Goal: Information Seeking & Learning: Learn about a topic

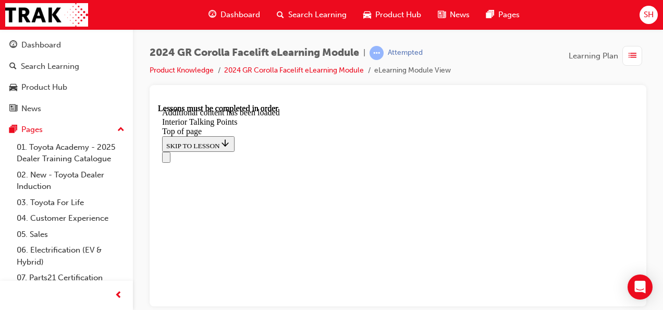
scroll to position [297, 0]
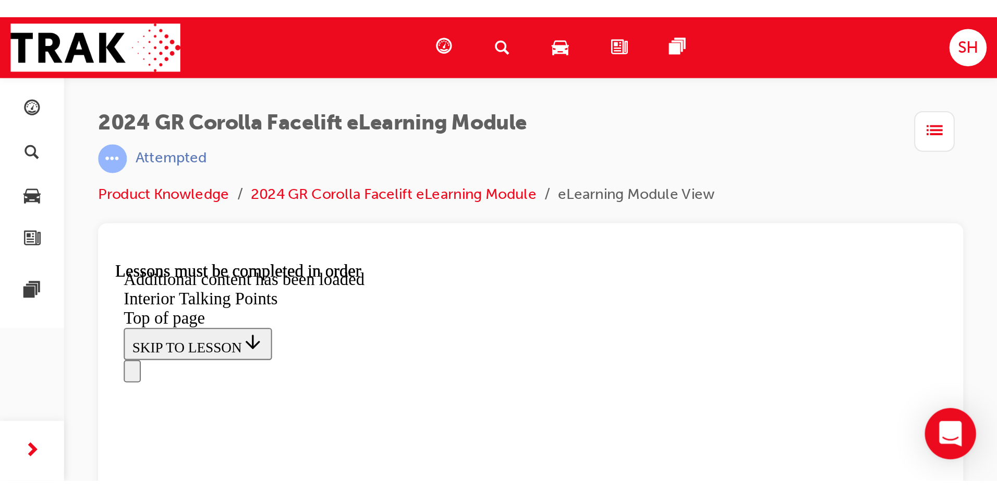
scroll to position [264, 0]
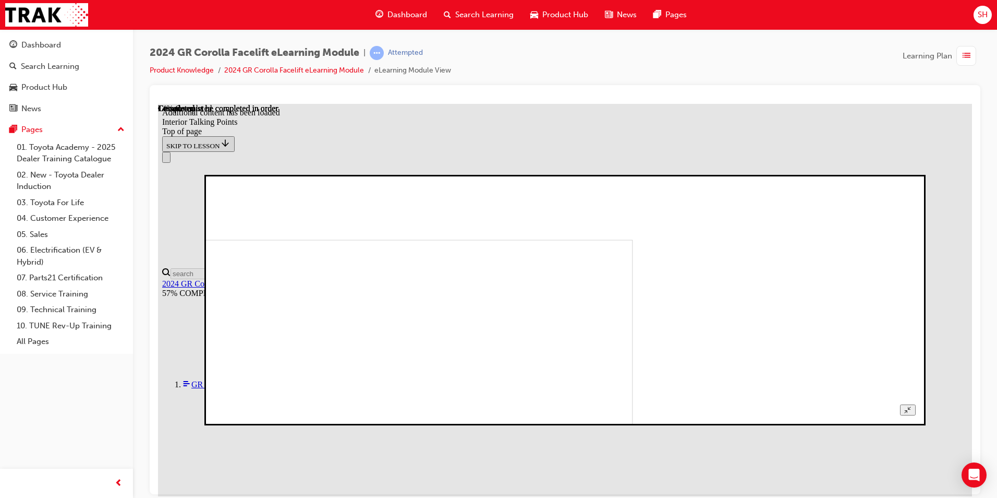
click at [663, 309] on button "Unzoom image" at bounding box center [907, 409] width 15 height 11
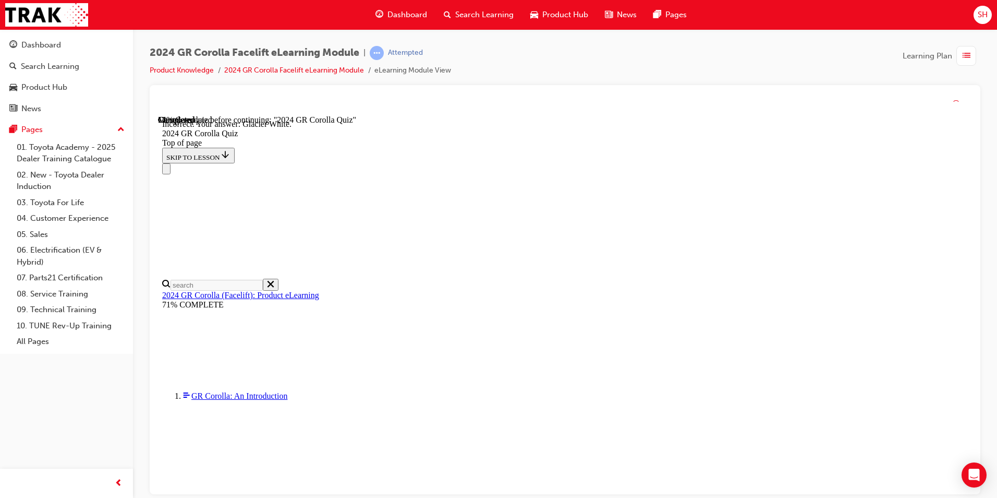
scroll to position [173, 0]
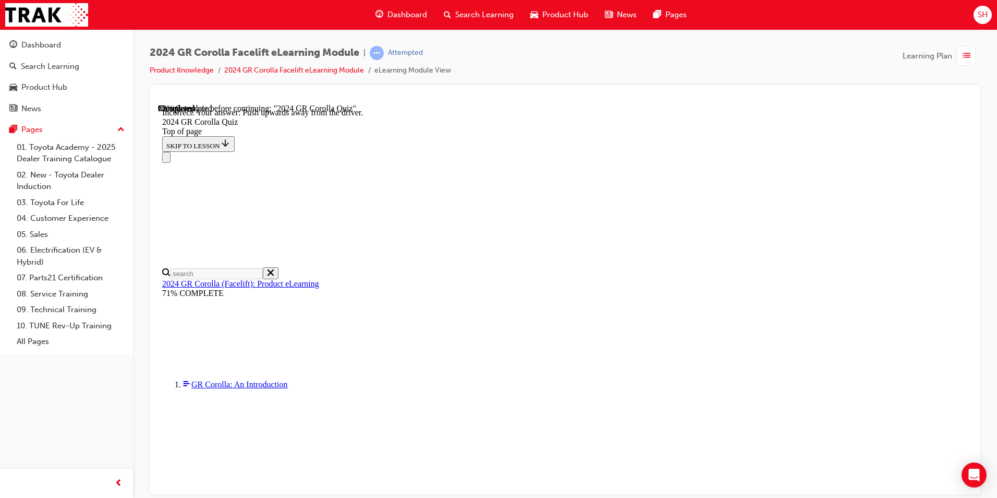
scroll to position [161, 0]
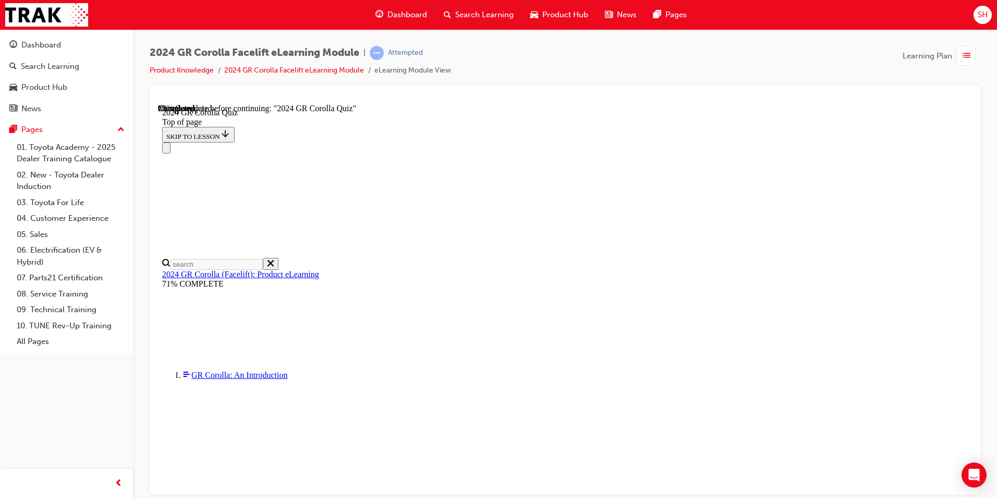
scroll to position [261, 0]
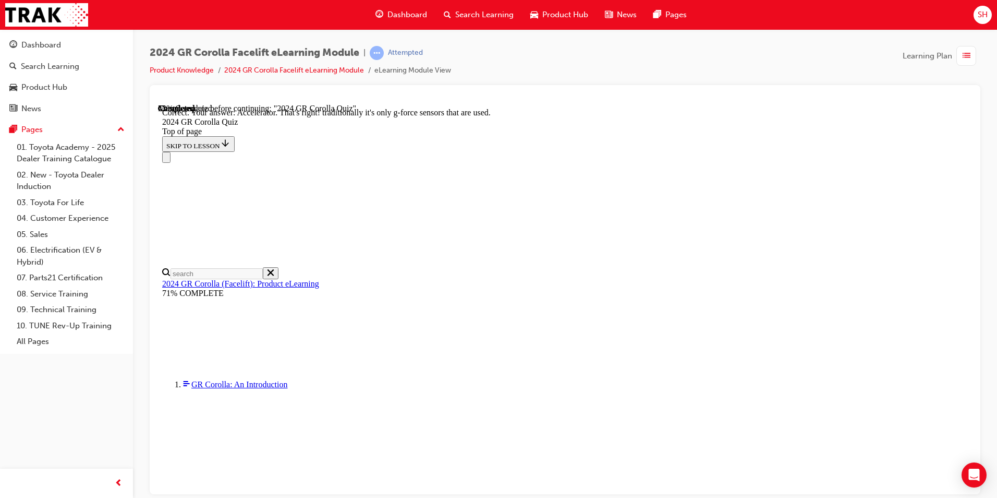
scroll to position [425, 0]
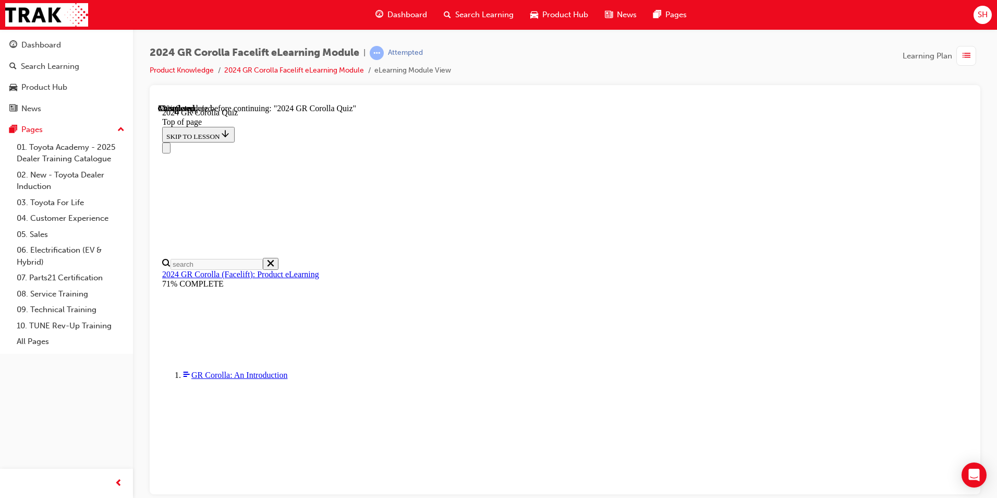
scroll to position [57, 0]
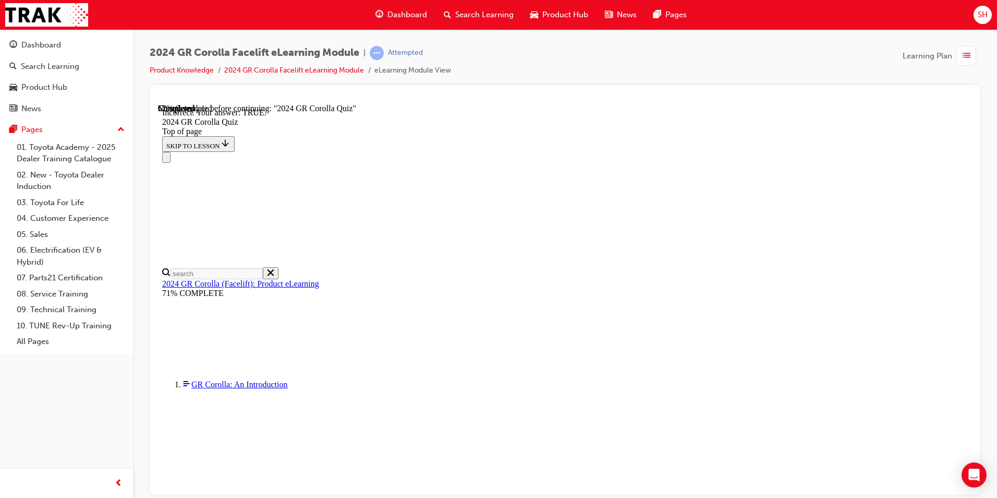
scroll to position [90, 0]
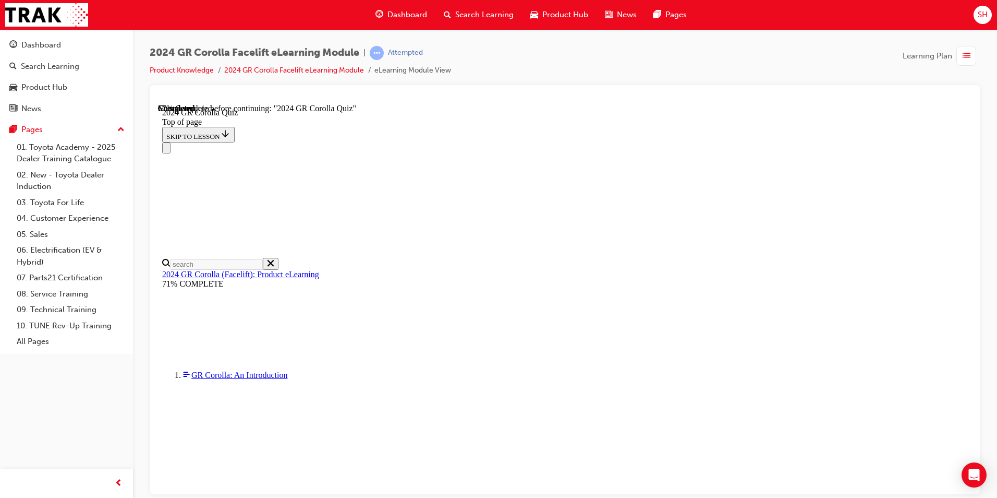
scroll to position [235, 0]
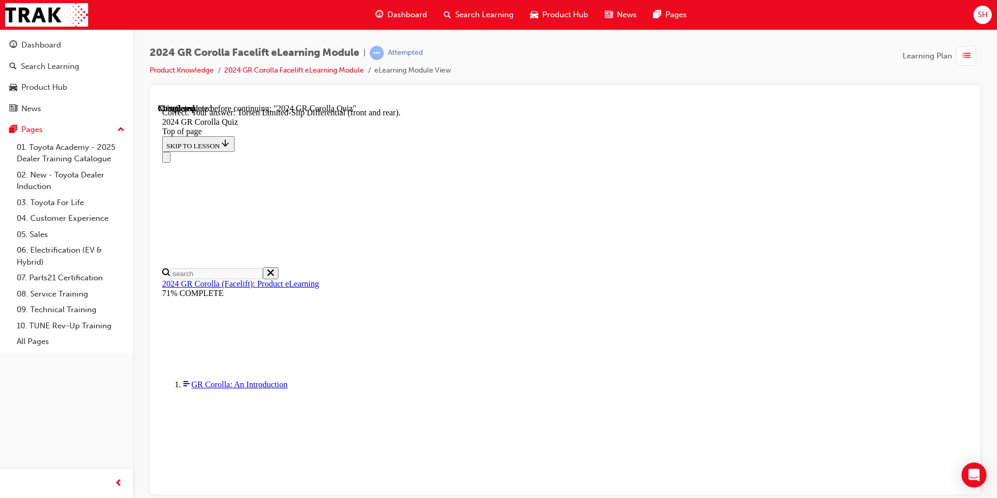
scroll to position [397, 0]
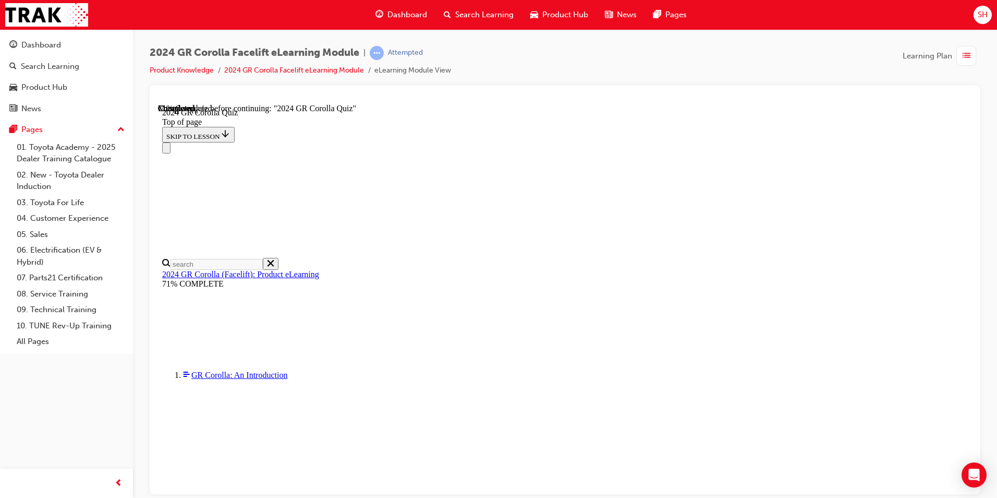
scroll to position [209, 0]
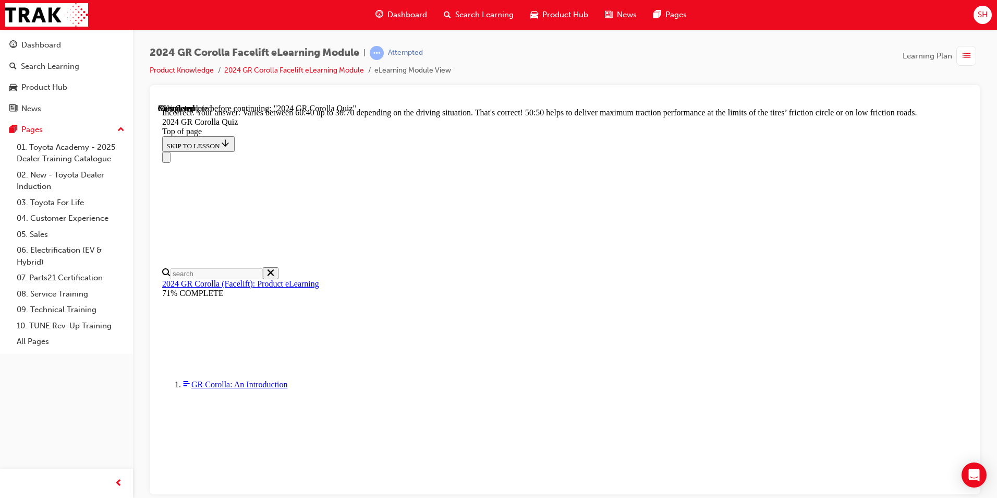
scroll to position [419, 0]
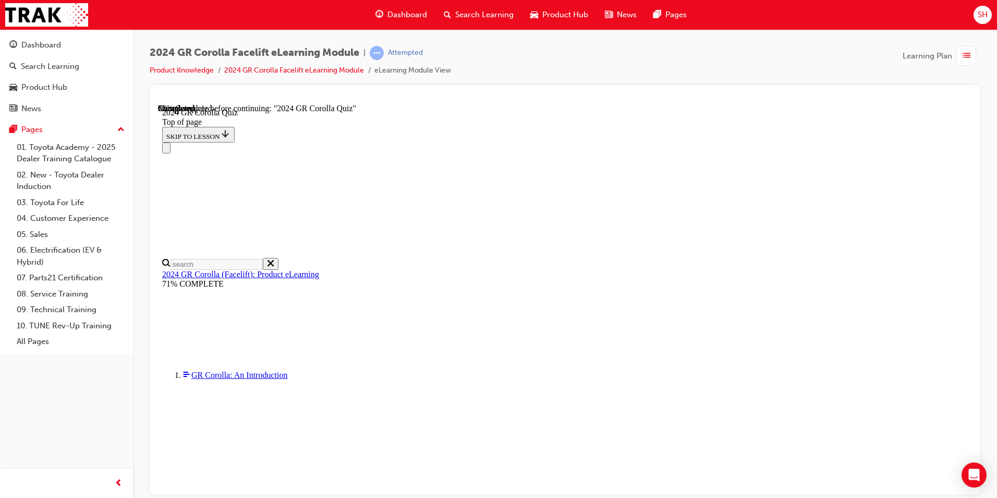
scroll to position [313, 0]
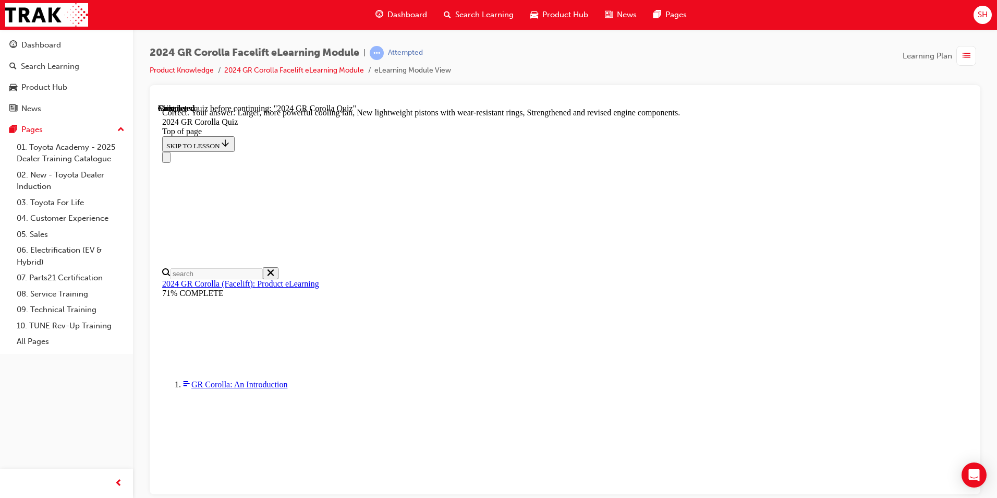
scroll to position [398, 0]
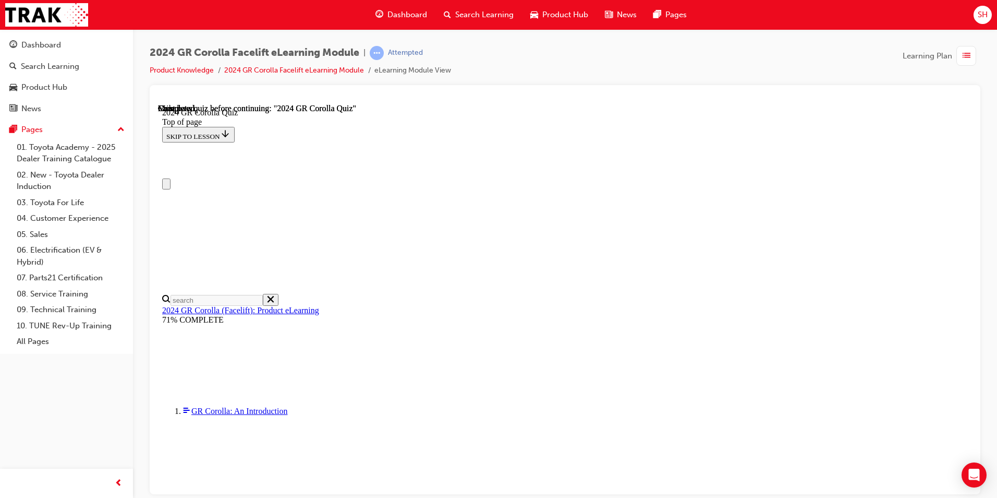
scroll to position [181, 0]
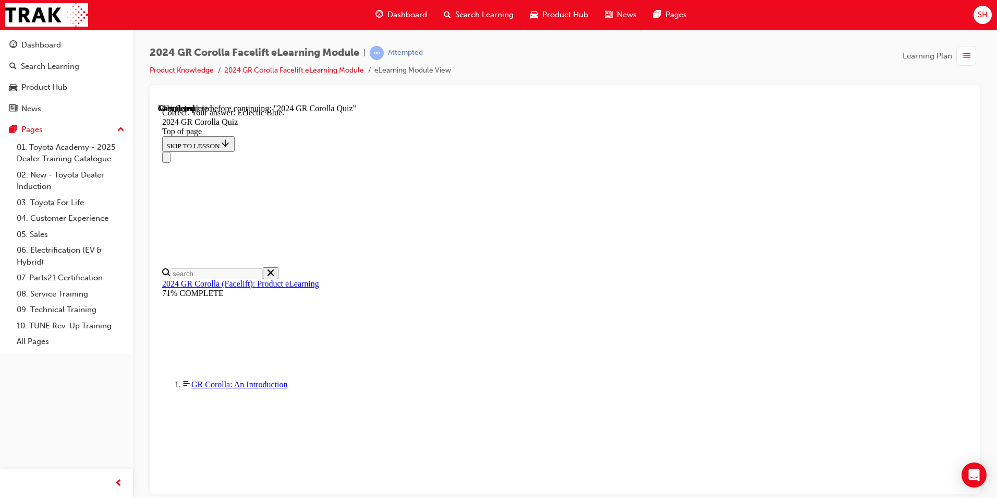
scroll to position [173, 0]
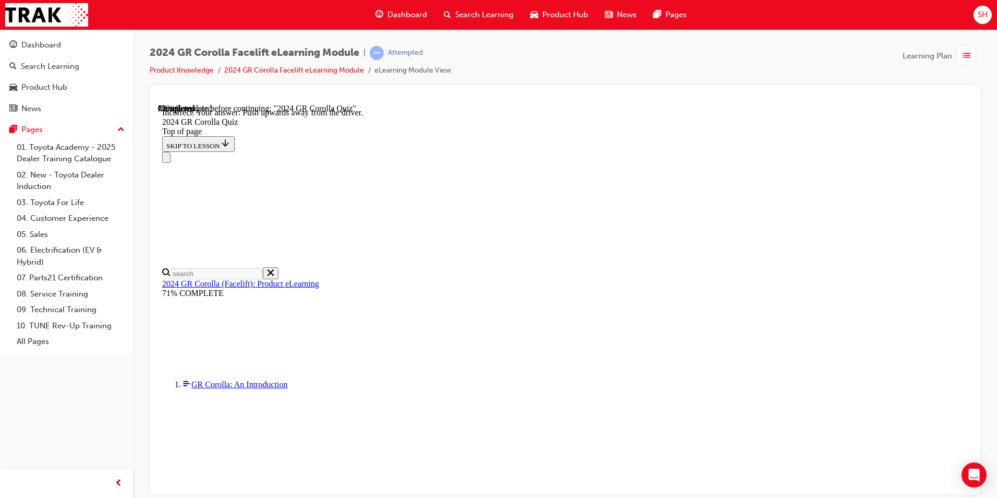
scroll to position [161, 0]
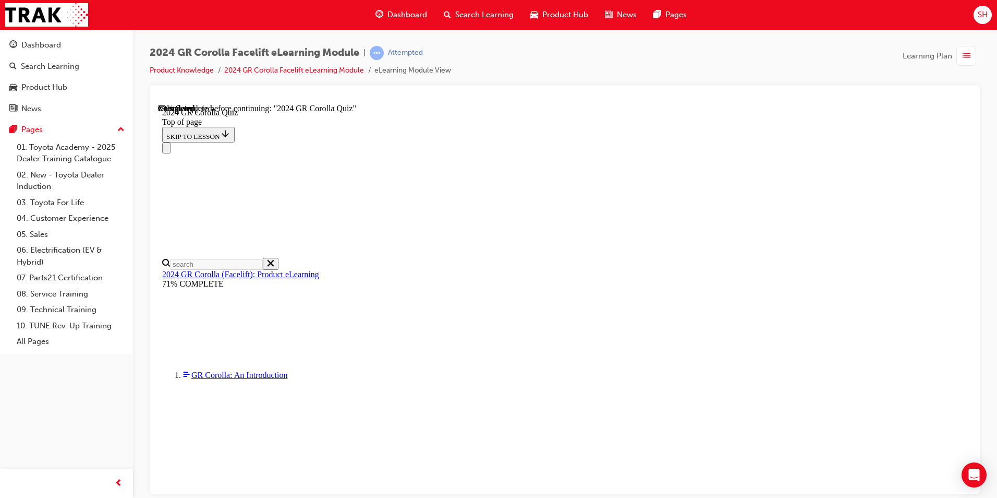
scroll to position [250, 0]
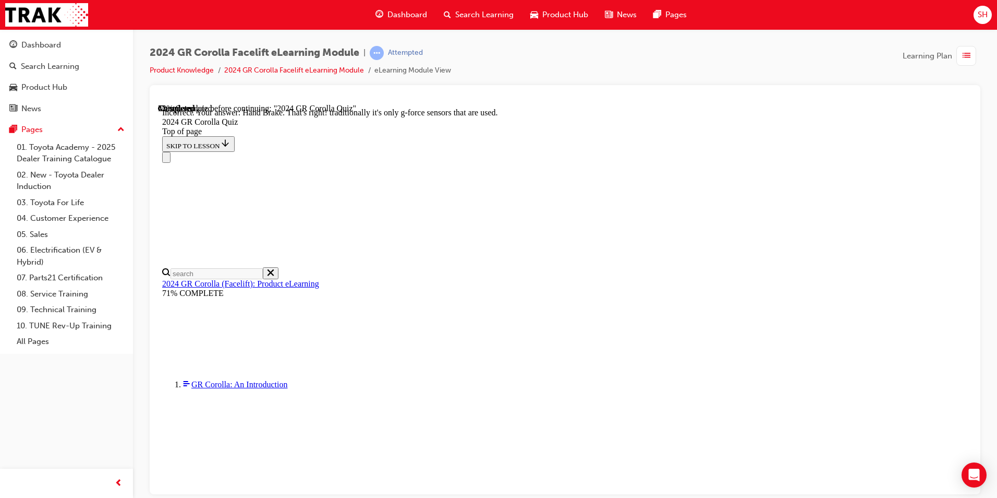
scroll to position [425, 0]
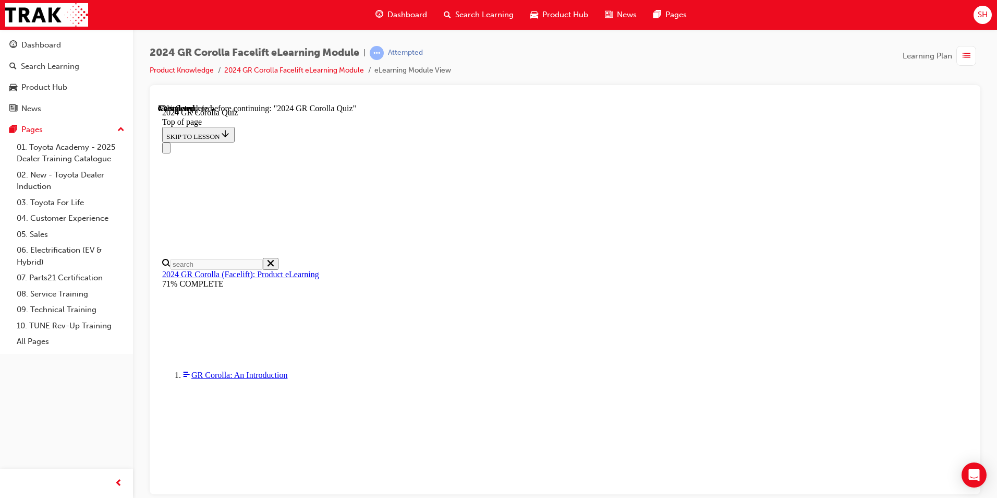
scroll to position [261, 0]
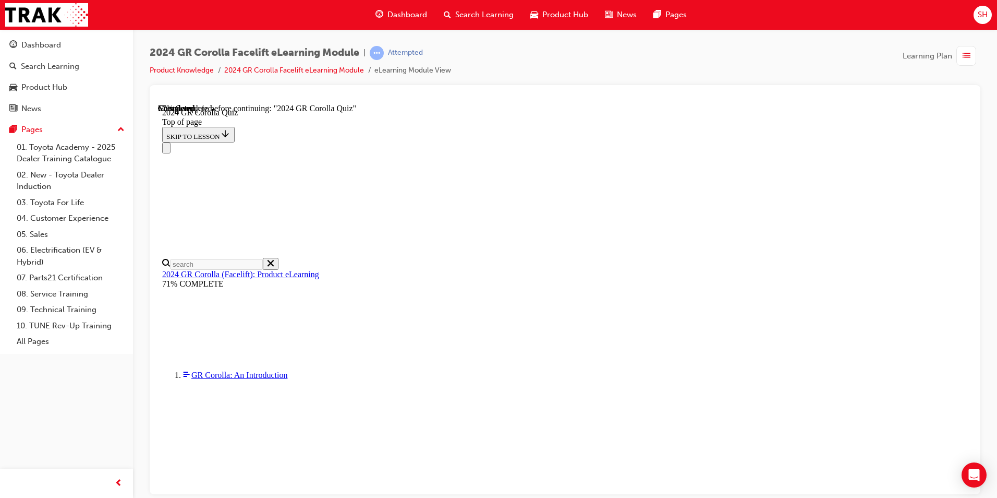
scroll to position [57, 0]
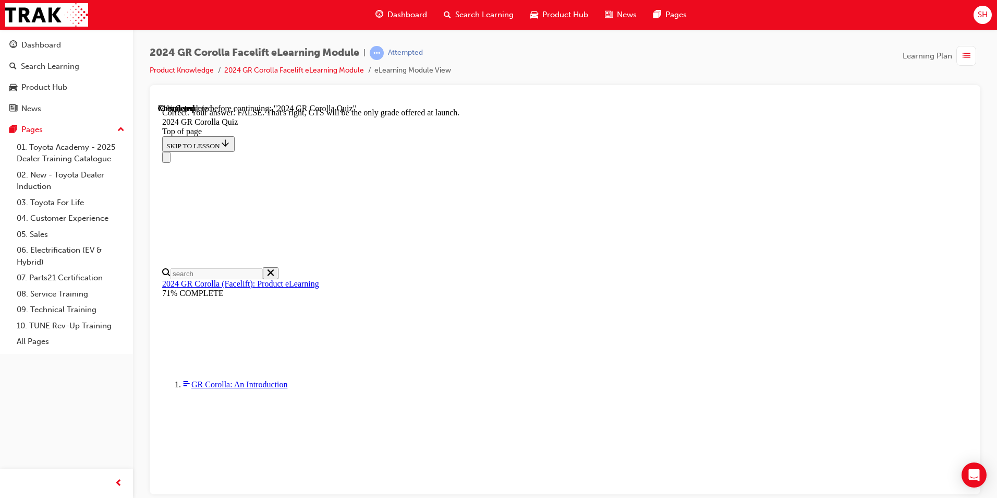
scroll to position [141, 0]
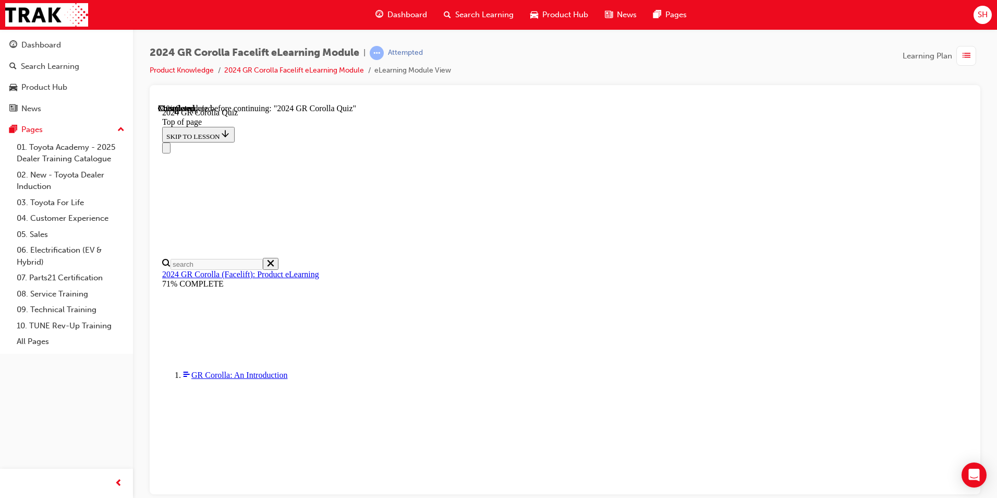
scroll to position [302, 0]
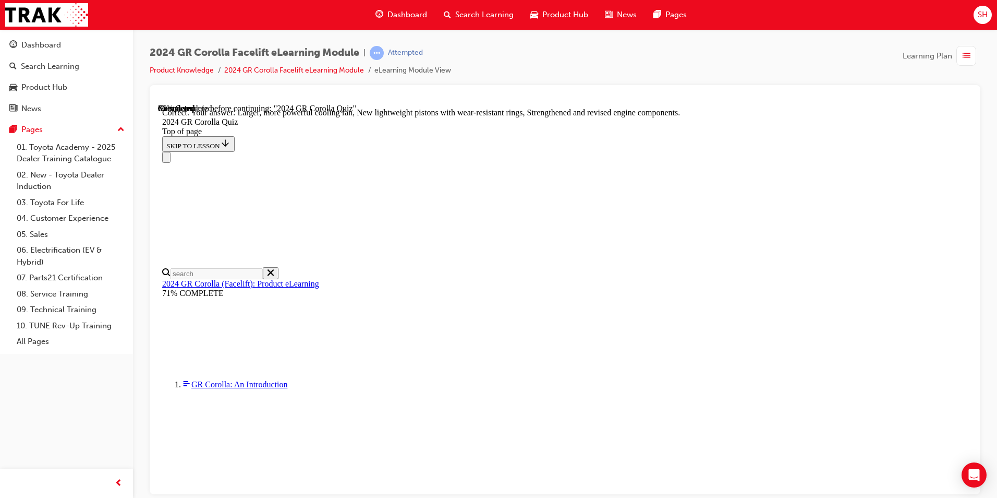
scroll to position [398, 0]
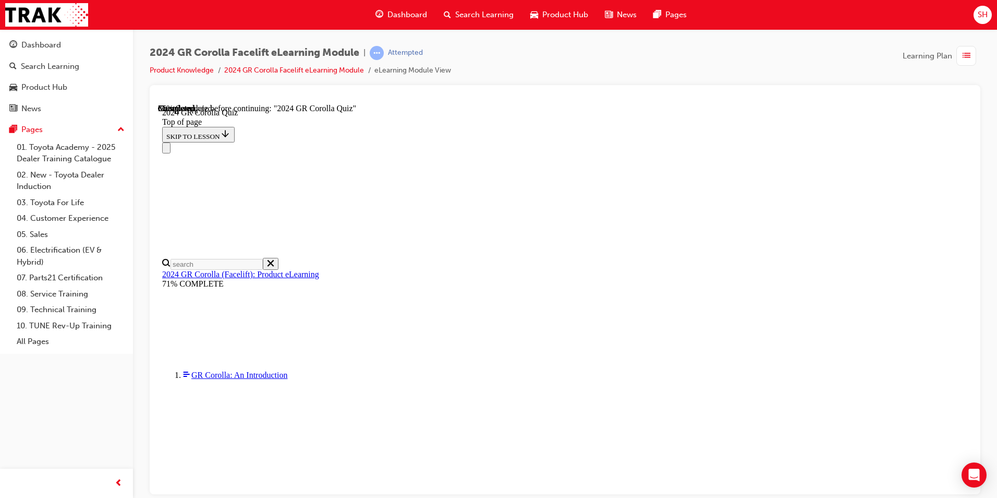
scroll to position [313, 0]
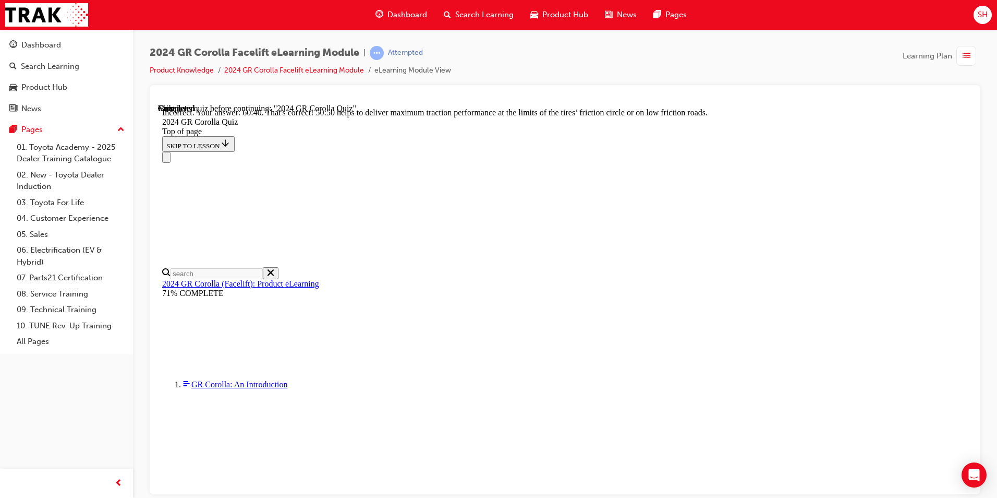
scroll to position [419, 0]
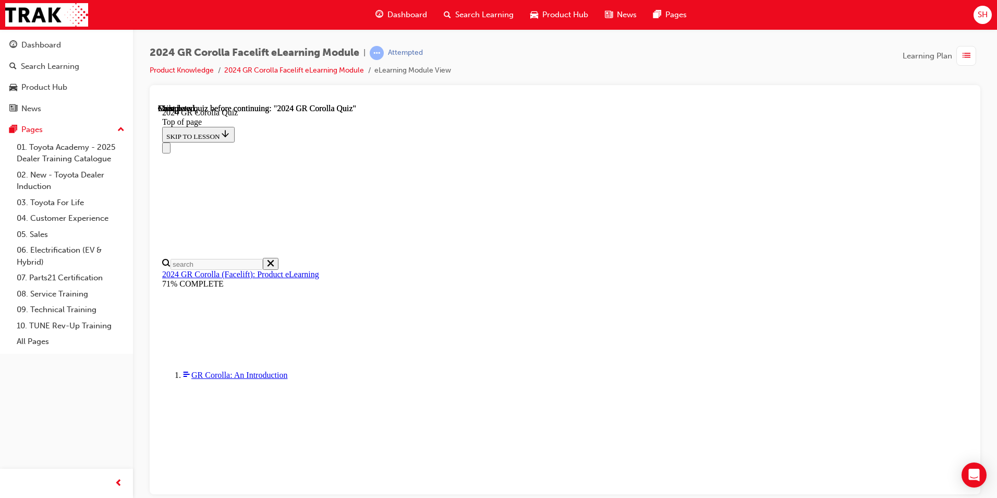
scroll to position [181, 0]
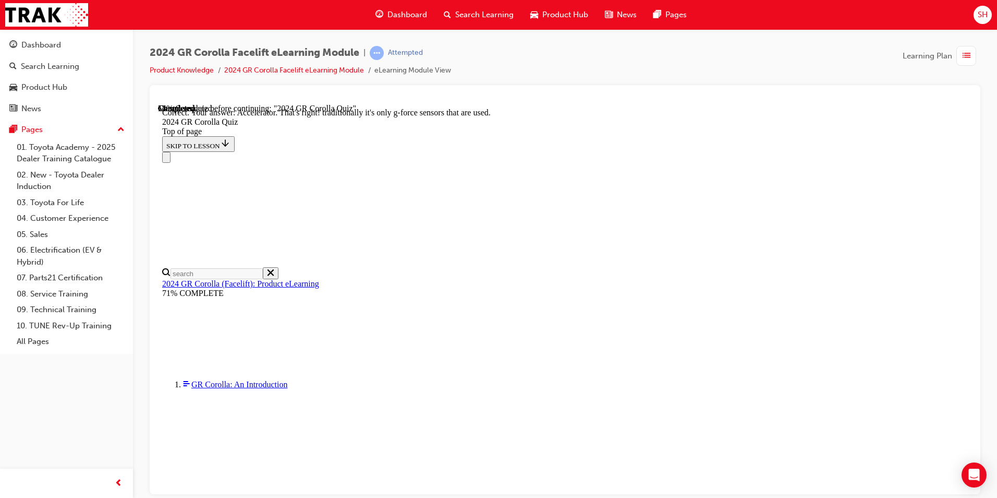
scroll to position [425, 0]
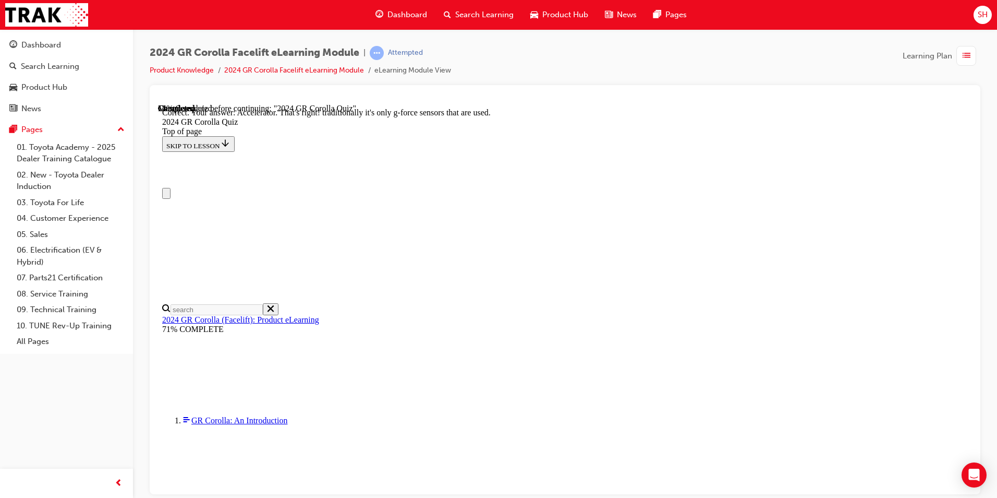
scroll to position [0, 0]
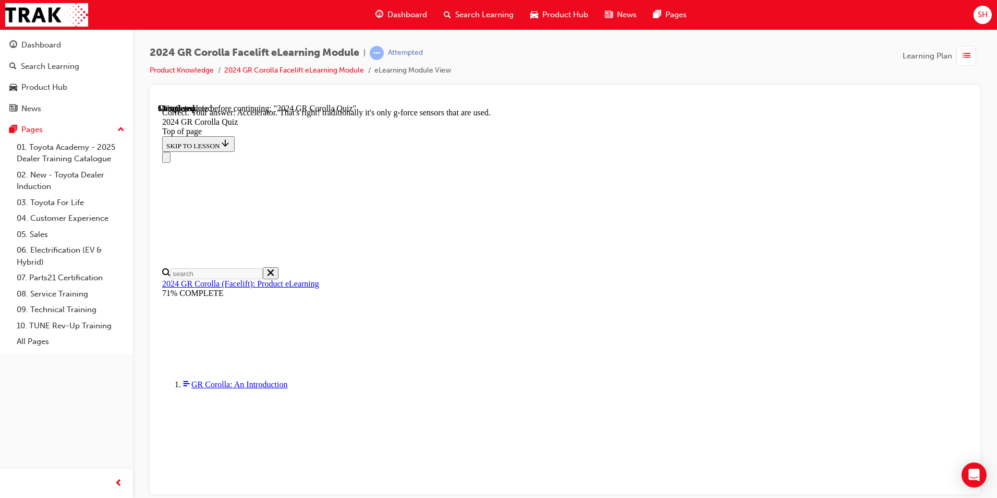
scroll to position [52, 0]
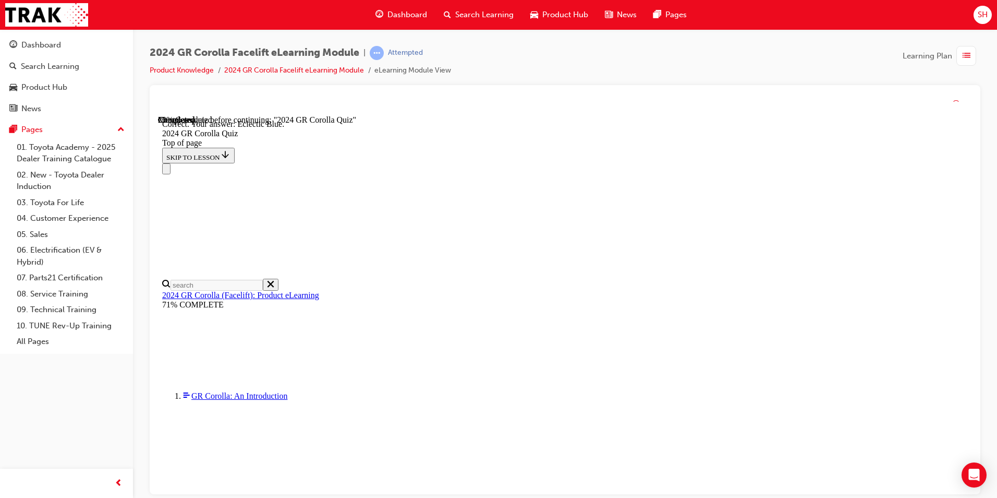
scroll to position [173, 0]
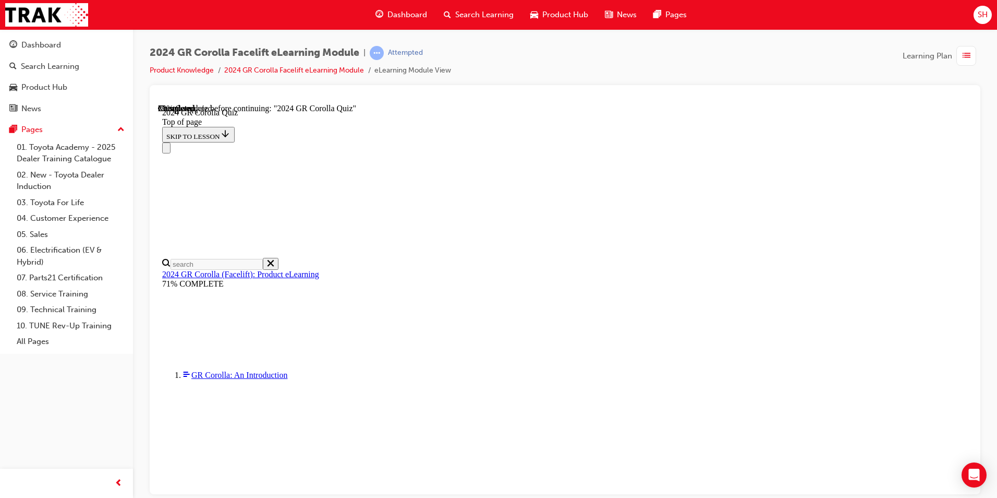
scroll to position [57, 0]
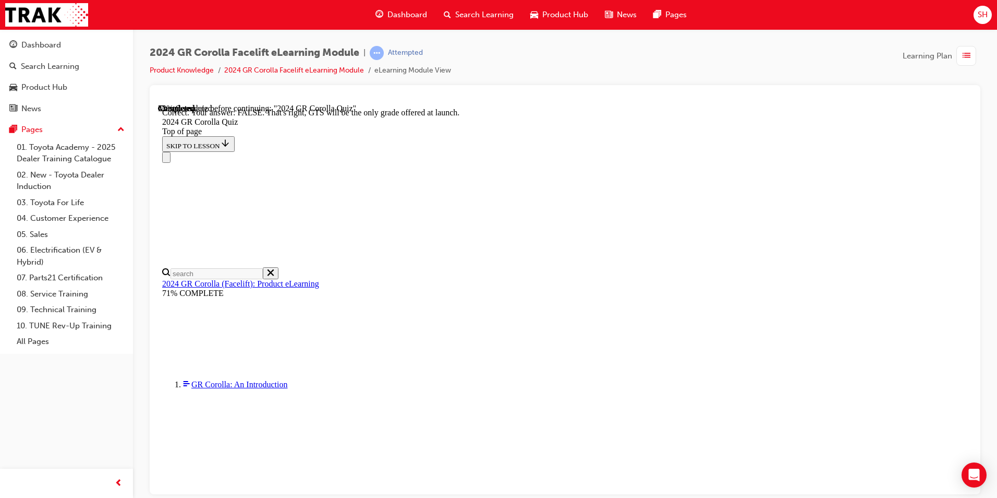
scroll to position [141, 0]
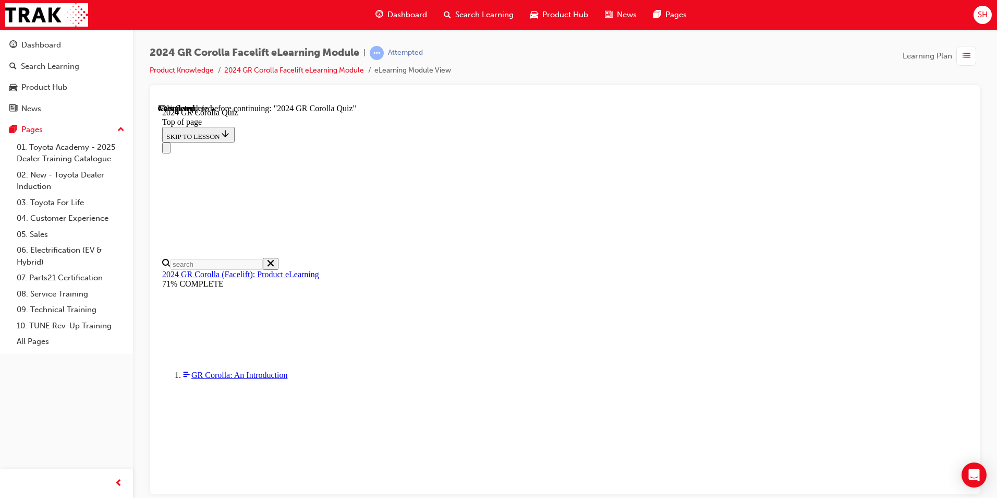
scroll to position [282, 0]
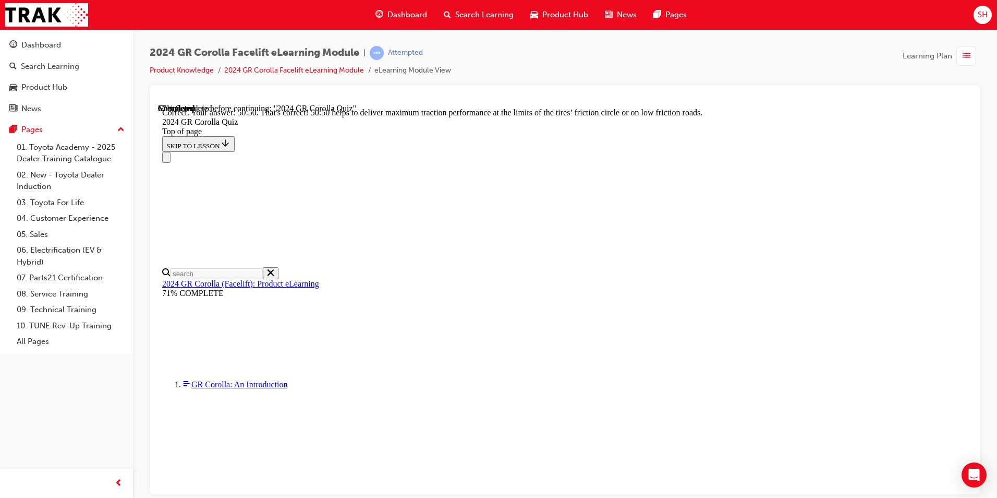
scroll to position [419, 0]
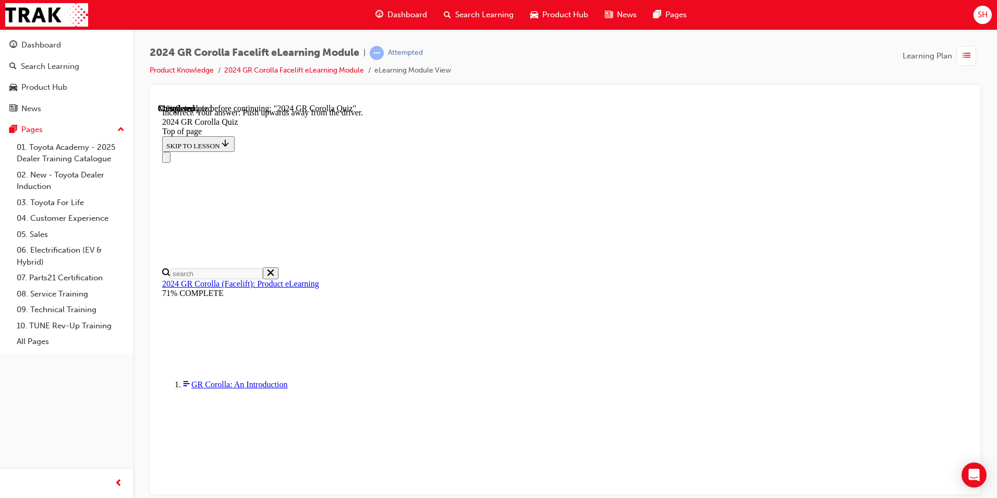
scroll to position [161, 0]
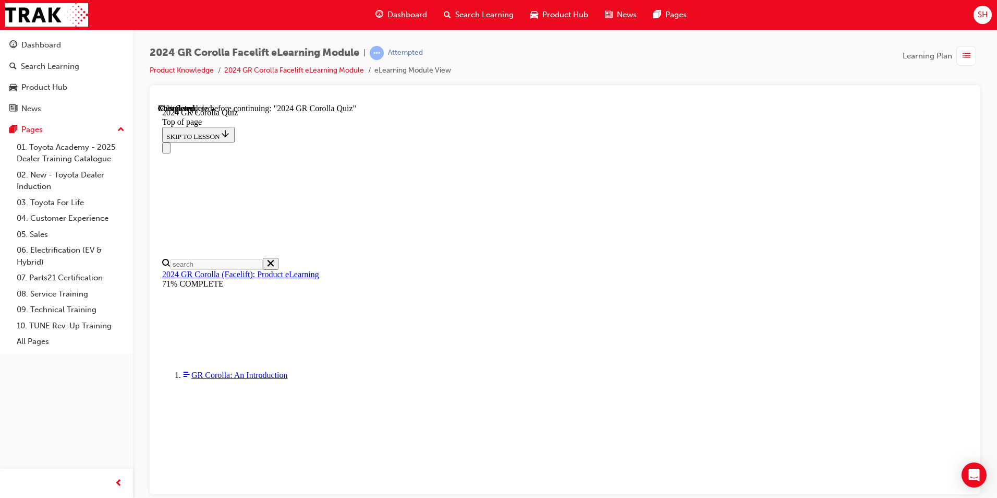
scroll to position [313, 0]
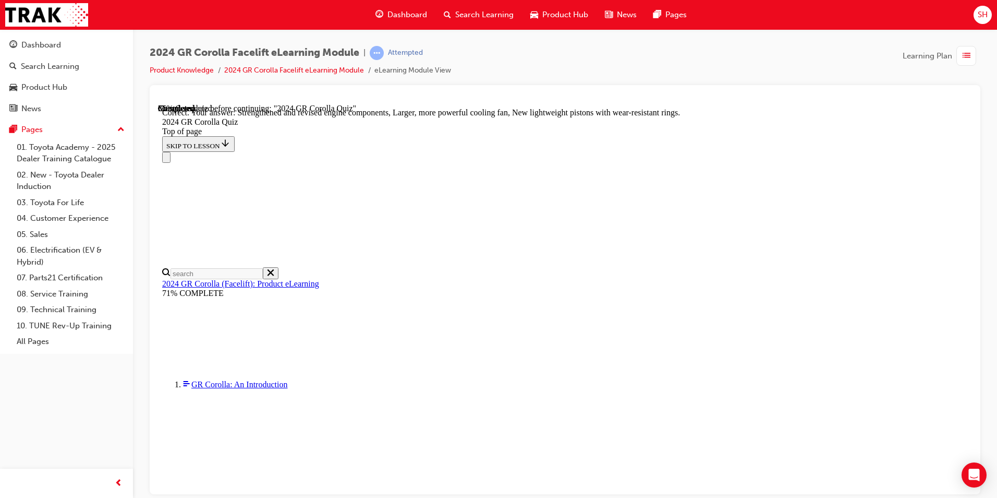
scroll to position [398, 0]
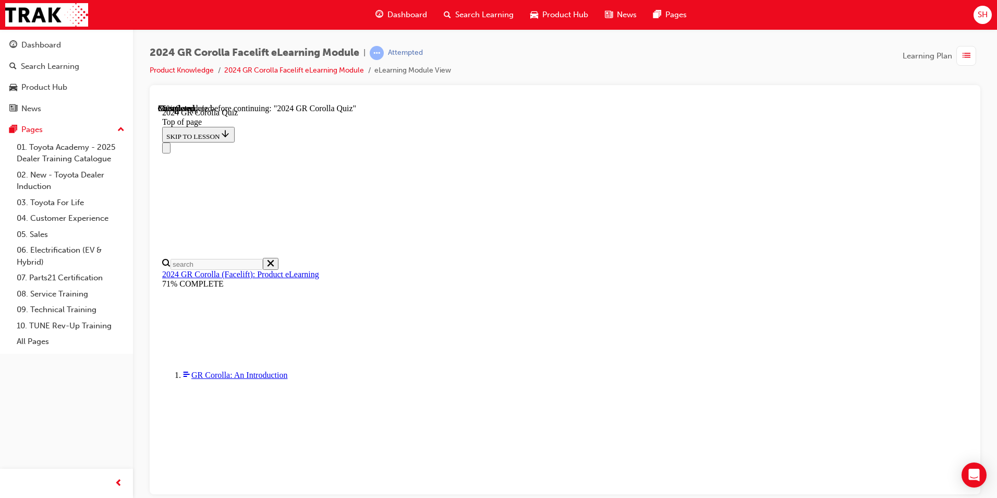
scroll to position [209, 0]
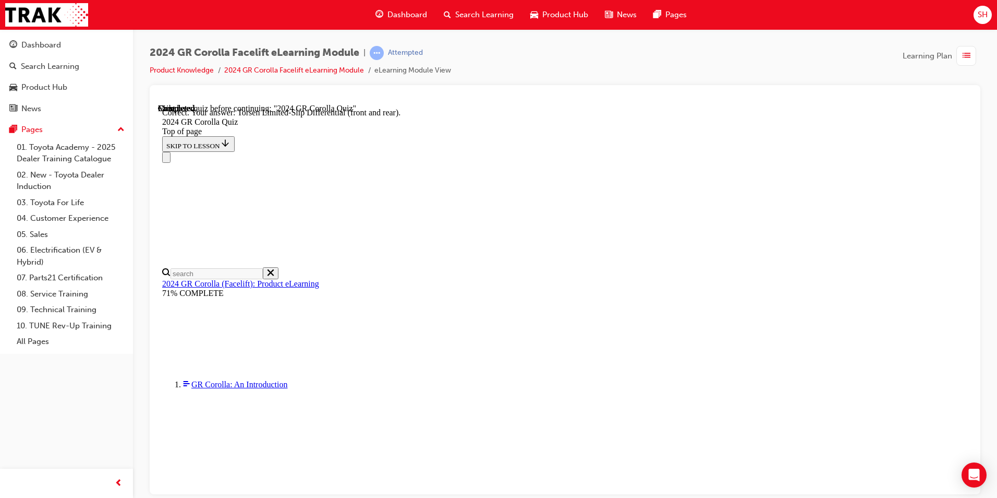
scroll to position [397, 0]
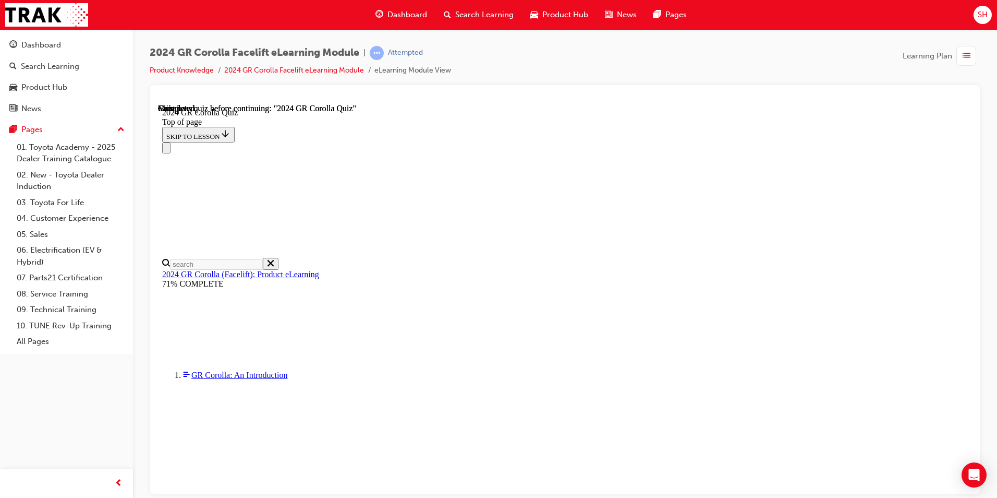
scroll to position [181, 0]
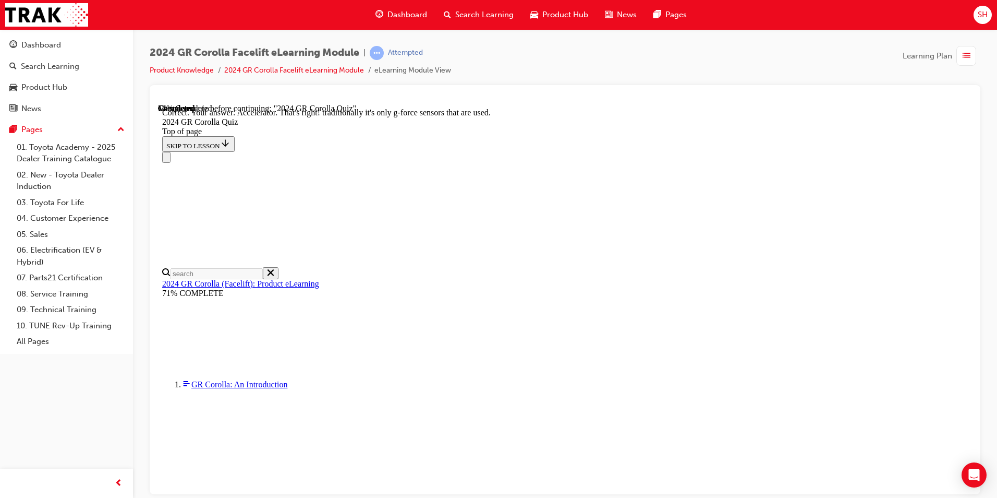
scroll to position [425, 0]
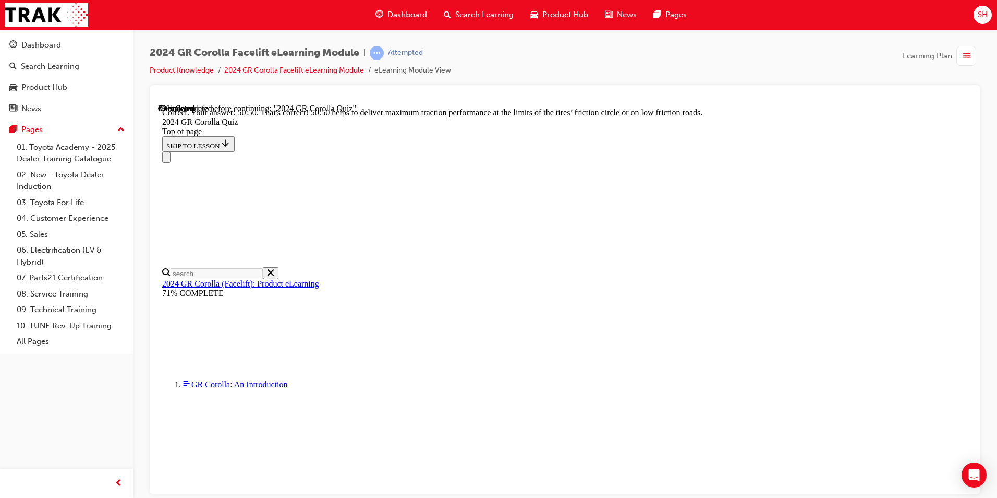
scroll to position [419, 0]
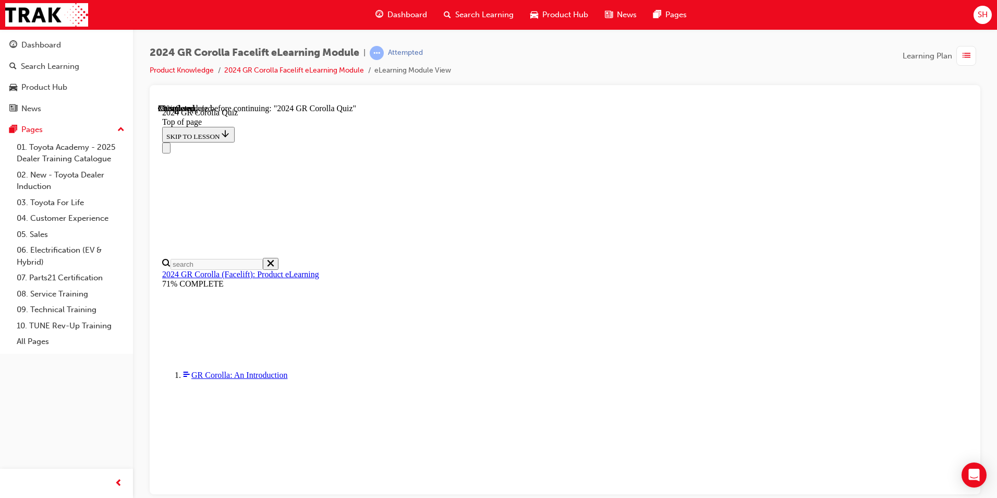
scroll to position [261, 0]
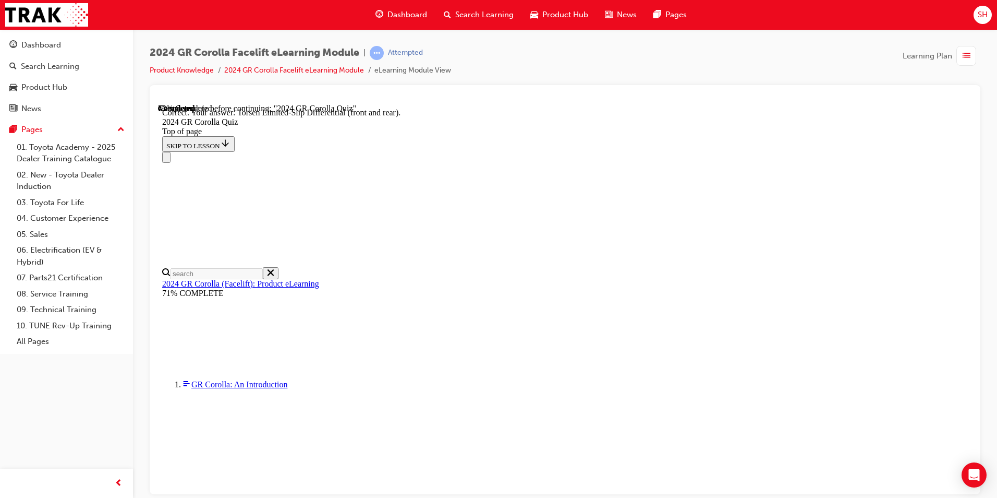
scroll to position [397, 0]
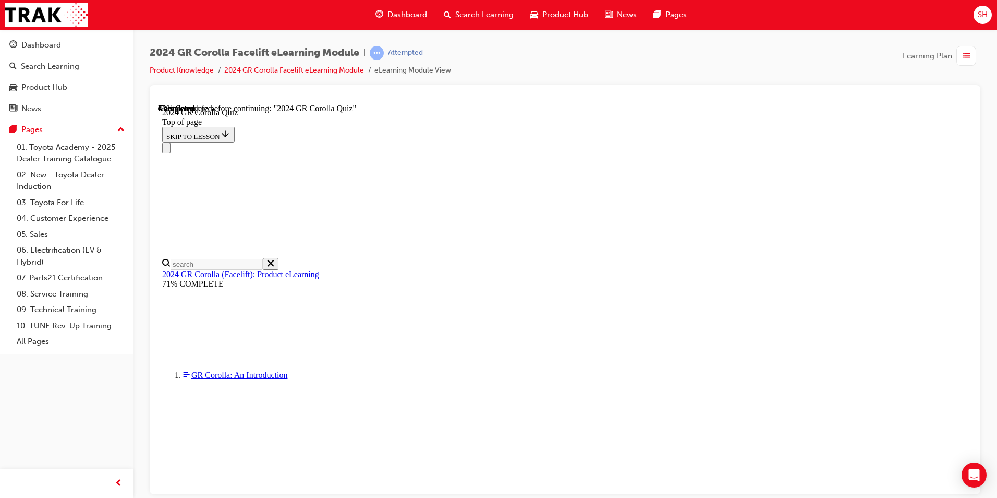
scroll to position [128, 0]
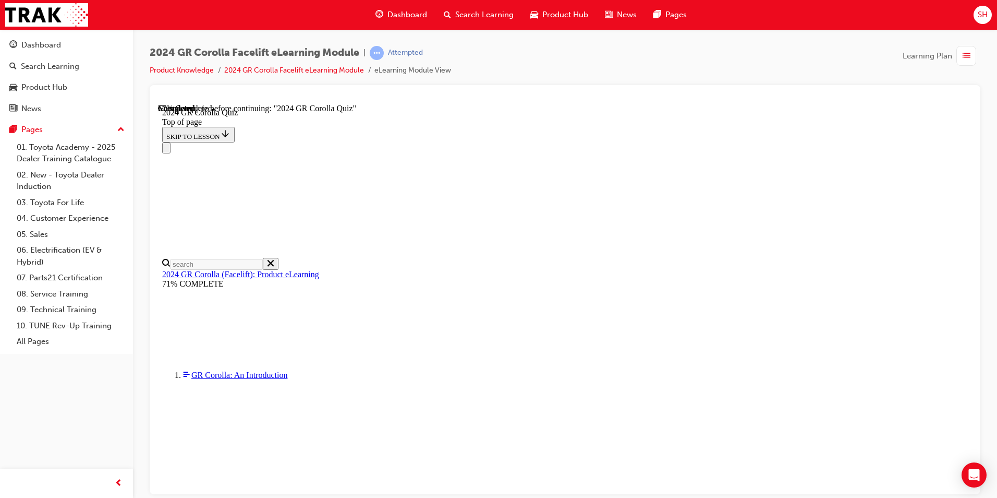
scroll to position [57, 0]
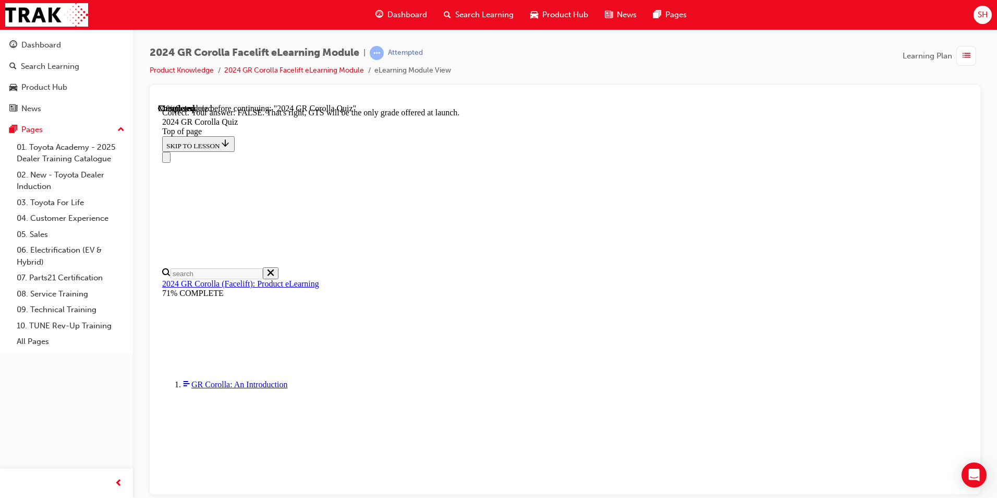
scroll to position [141, 0]
drag, startPoint x: 631, startPoint y: 446, endPoint x: 637, endPoint y: 445, distance: 5.8
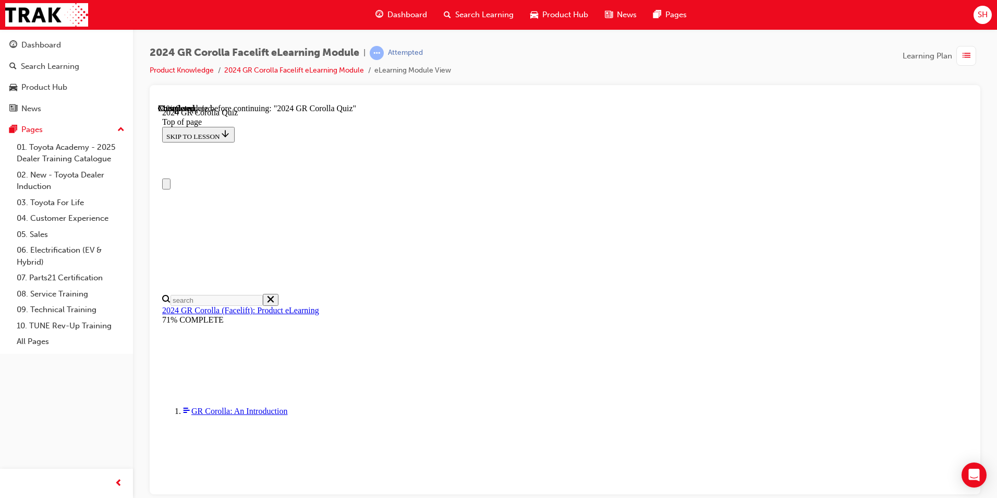
scroll to position [0, 0]
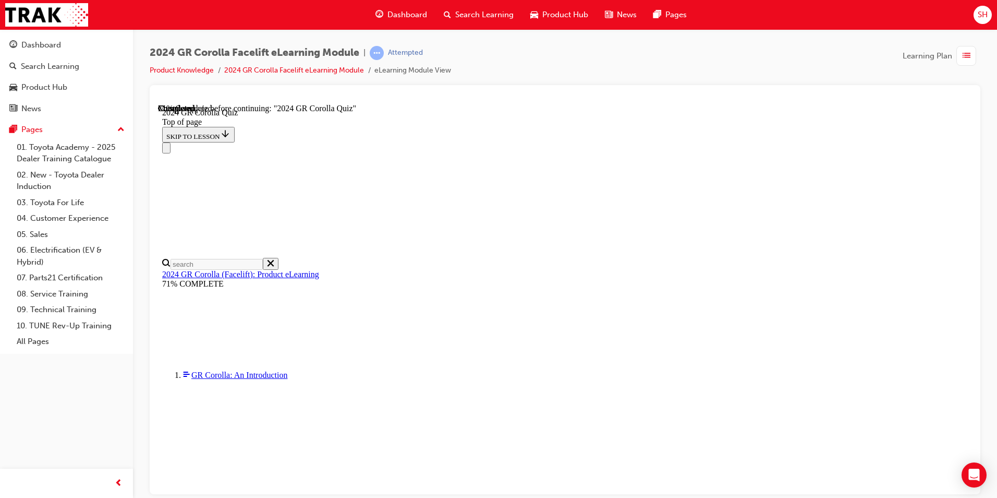
scroll to position [140, 0]
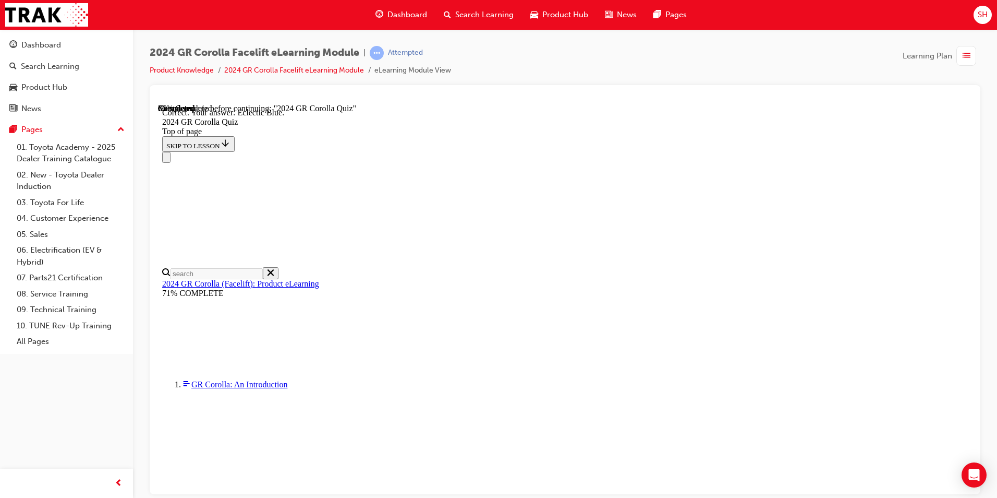
scroll to position [173, 0]
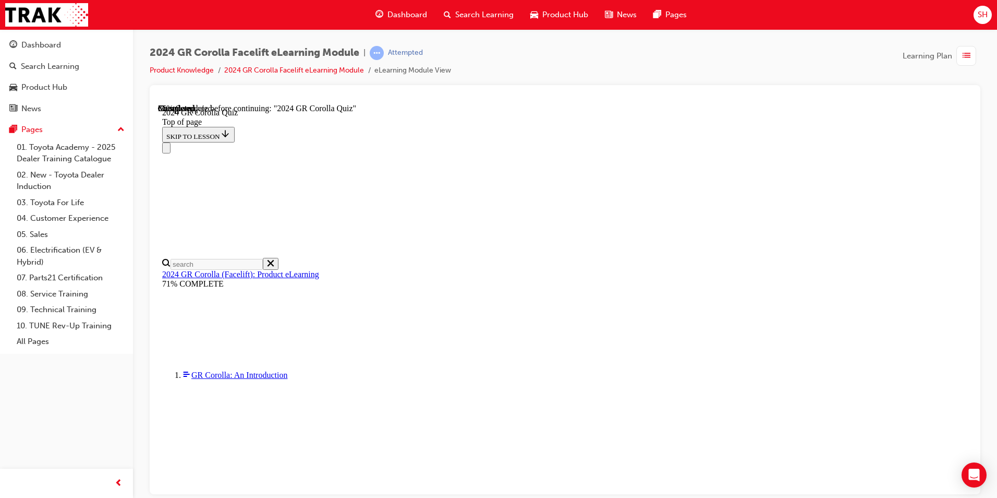
scroll to position [250, 0]
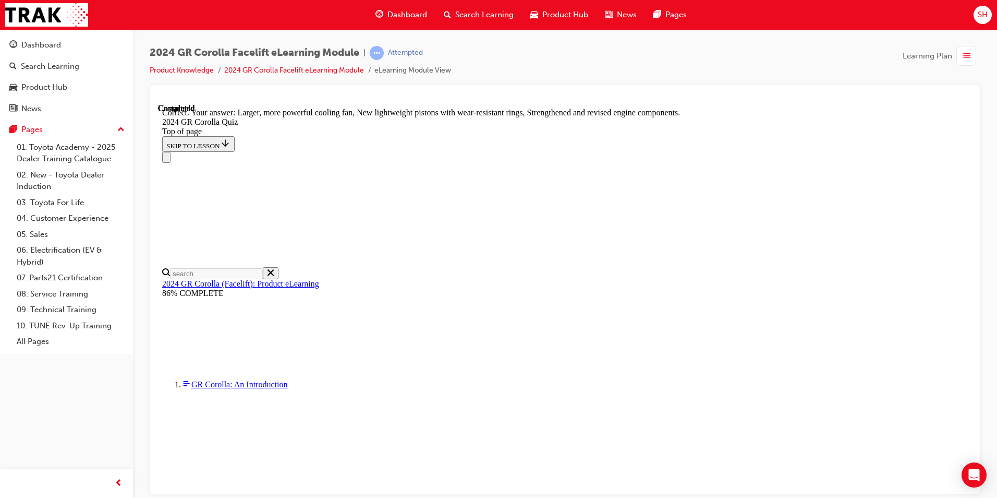
scroll to position [398, 0]
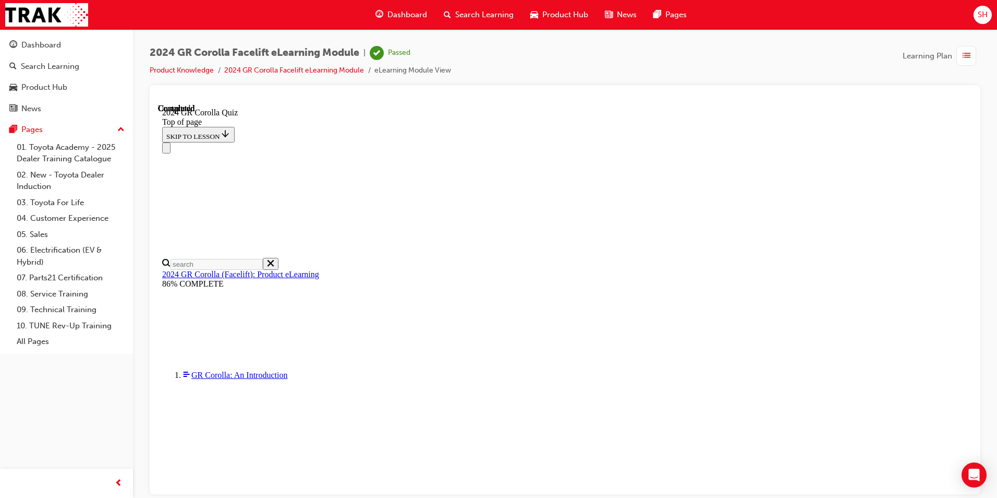
scroll to position [181, 0]
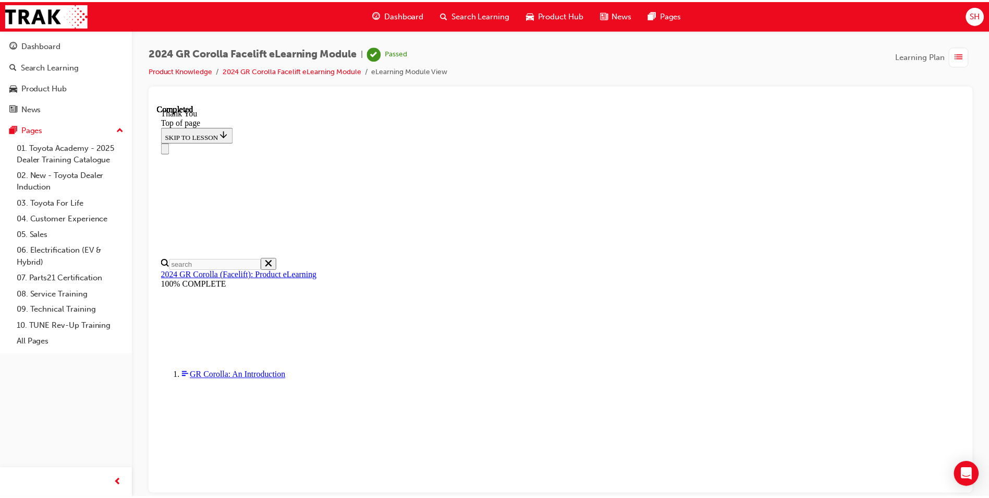
scroll to position [230, 0]
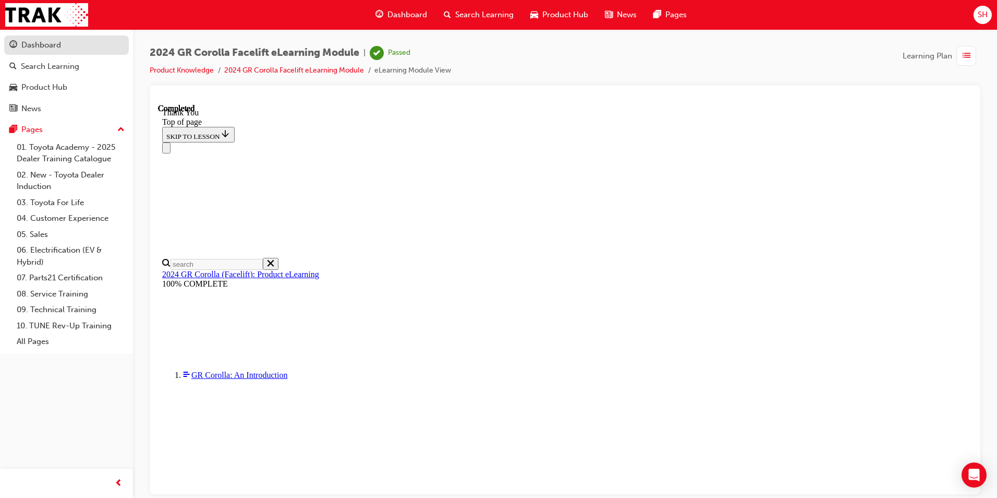
click at [54, 49] on div "Dashboard" at bounding box center [41, 45] width 40 height 12
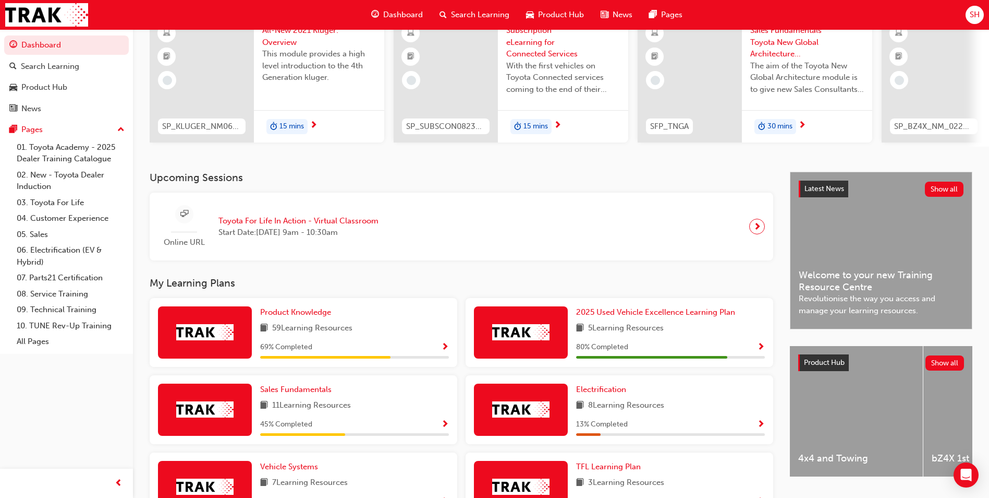
scroll to position [209, 0]
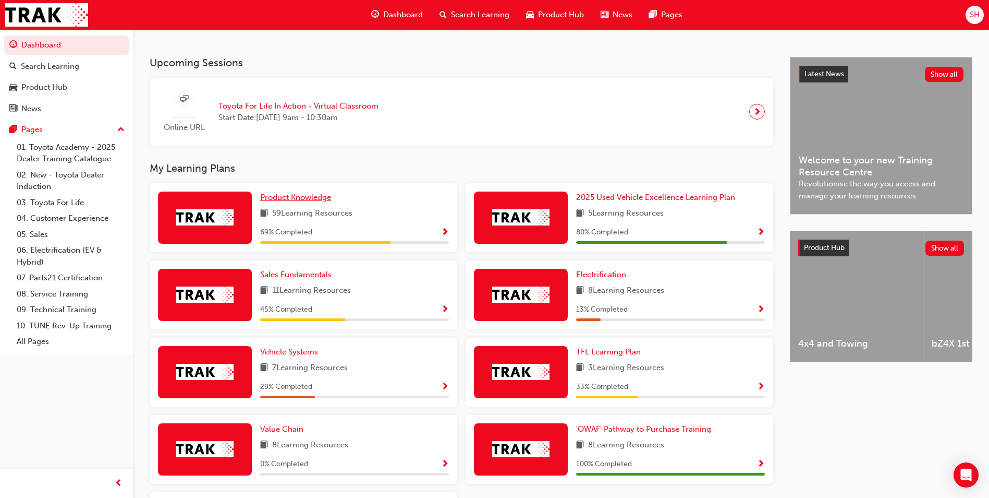
click at [295, 202] on span "Product Knowledge" at bounding box center [295, 196] width 71 height 9
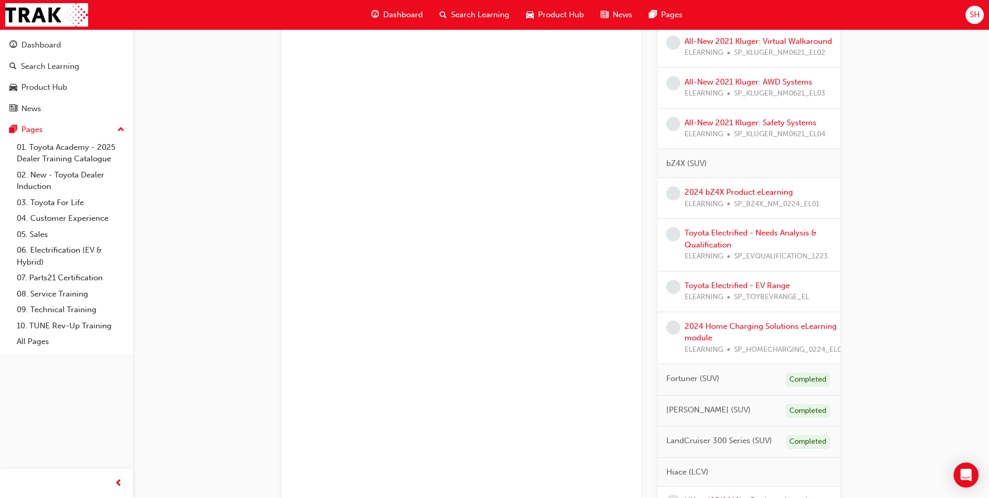
scroll to position [274, 0]
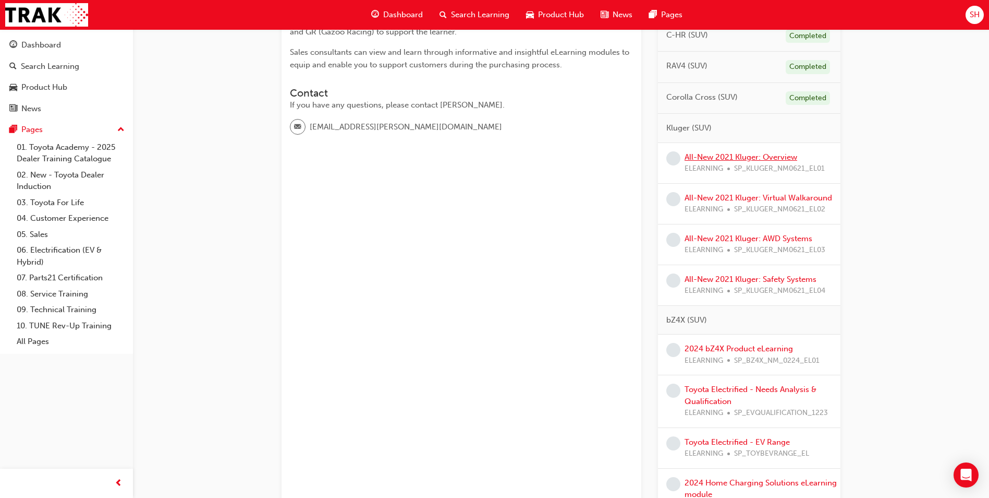
click at [663, 157] on link "All-New 2021 Kluger: Overview" at bounding box center [741, 156] width 113 height 9
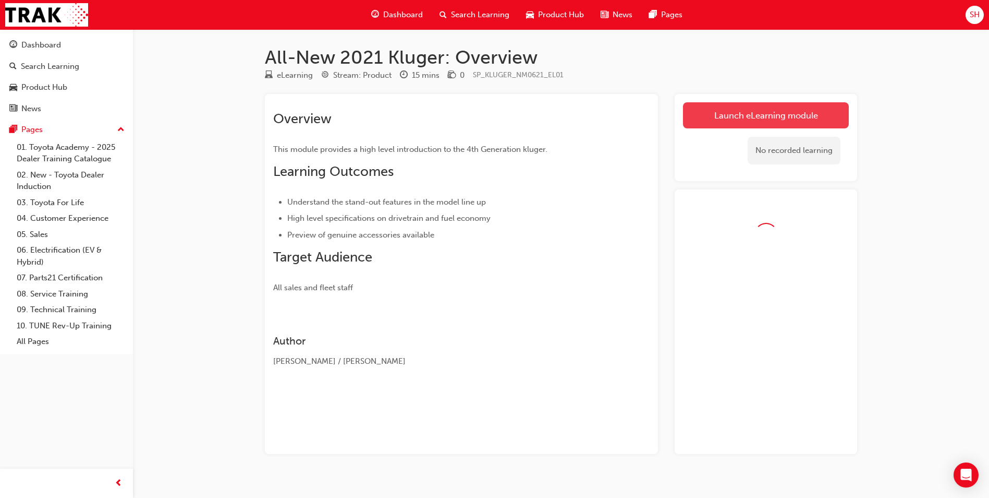
click at [663, 110] on link "Launch eLearning module" at bounding box center [766, 115] width 166 height 26
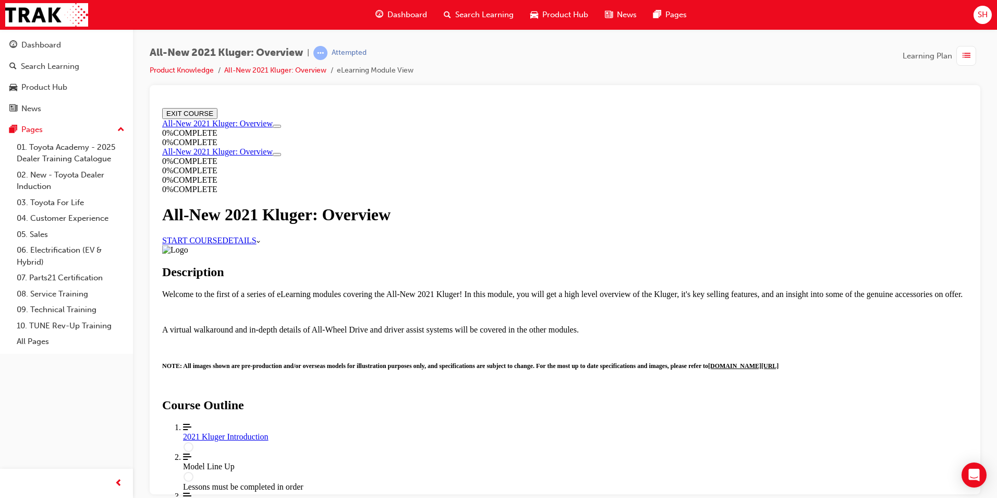
click at [222, 244] on link "START COURSE" at bounding box center [192, 239] width 60 height 9
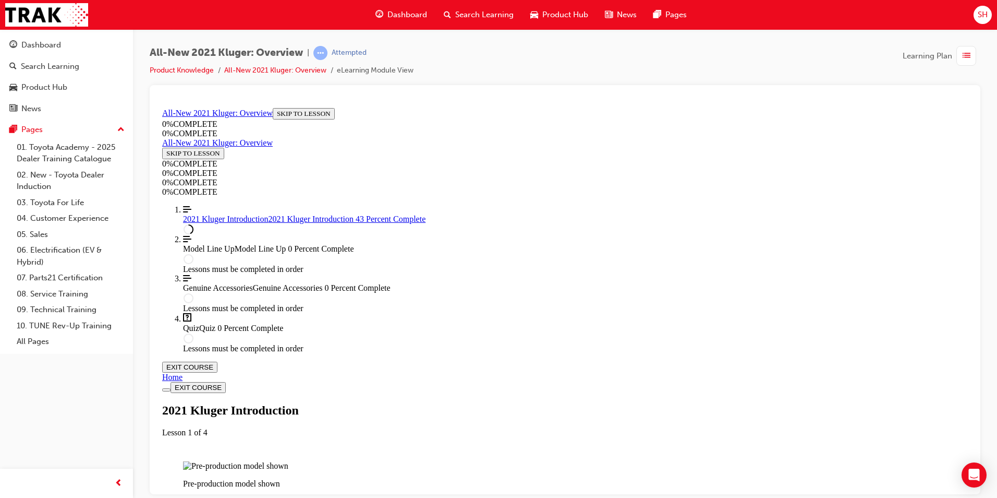
scroll to position [923, 0]
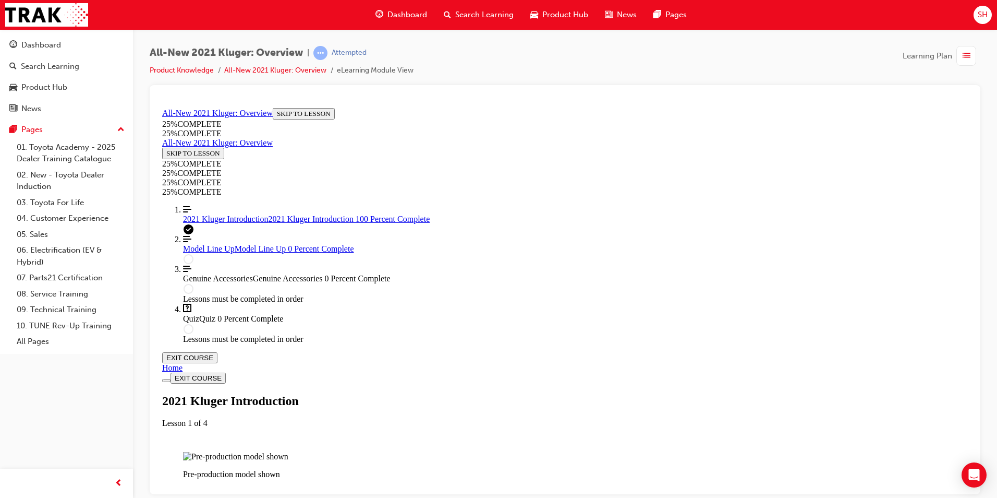
scroll to position [1744, 0]
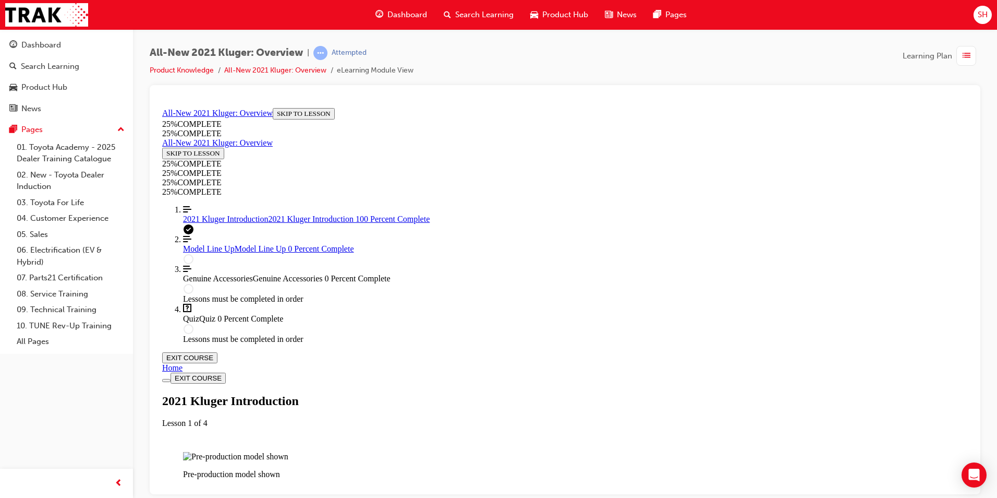
scroll to position [1764, 0]
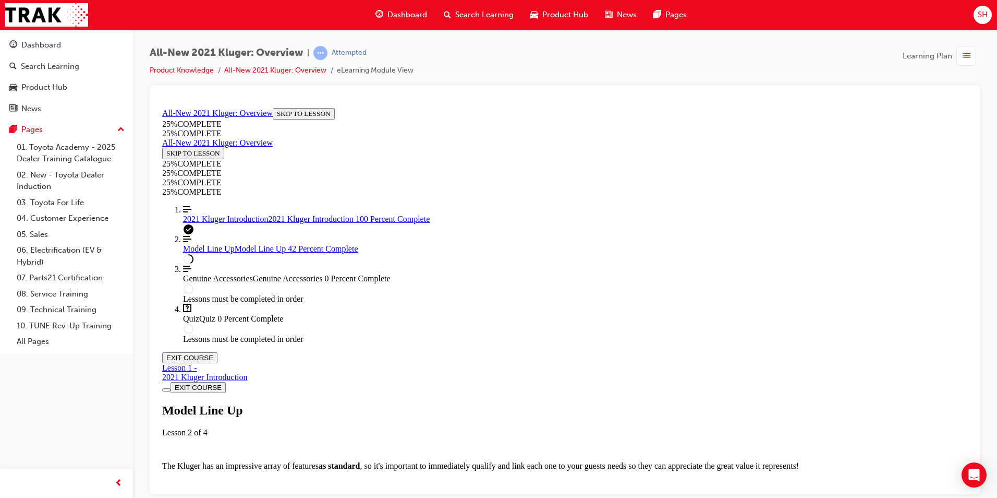
scroll to position [1027, 0]
drag, startPoint x: 539, startPoint y: 232, endPoint x: 478, endPoint y: 184, distance: 77.6
drag, startPoint x: 478, startPoint y: 184, endPoint x: 452, endPoint y: 236, distance: 58.3
drag, startPoint x: 836, startPoint y: 384, endPoint x: 455, endPoint y: 143, distance: 451.0
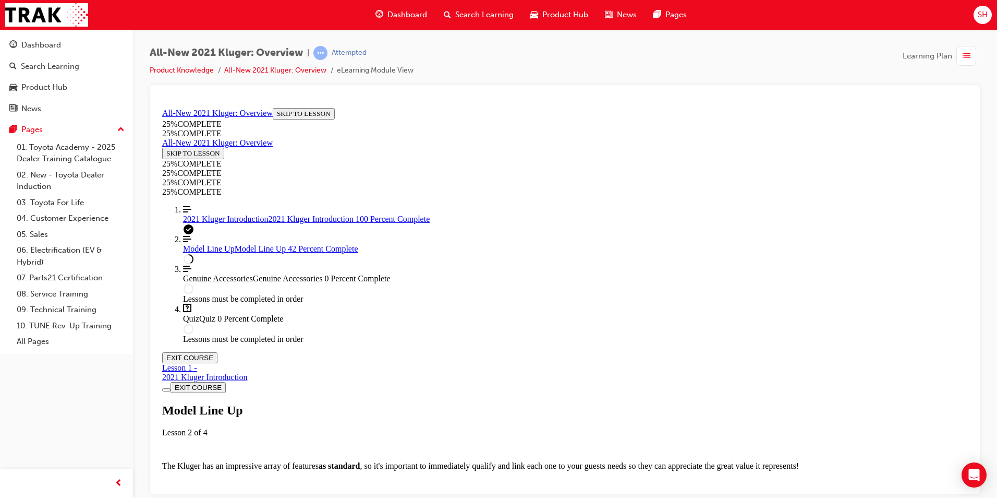
copy div "TECH TIP : Although the Kluger Hybrid has the same engine size as the RAV4 Hybr…"
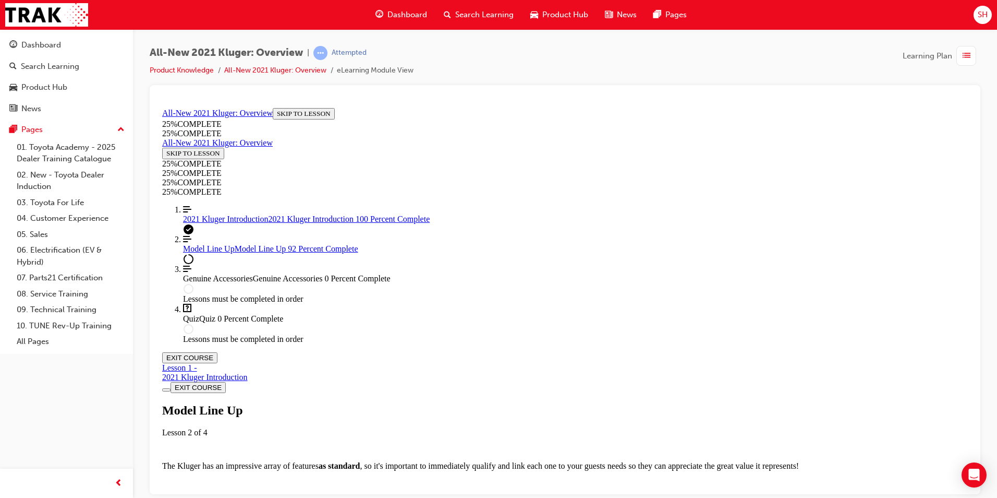
scroll to position [44, 0]
drag, startPoint x: 729, startPoint y: 322, endPoint x: 741, endPoint y: 322, distance: 11.5
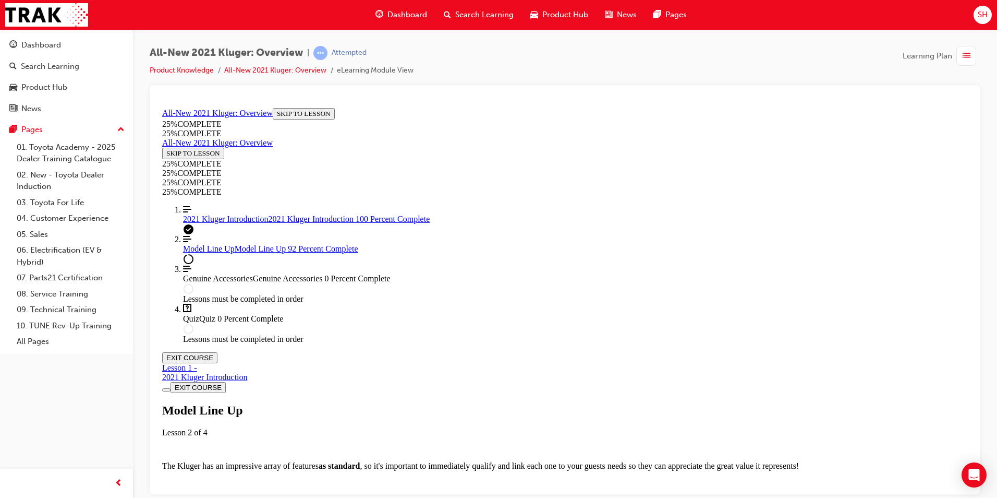
drag, startPoint x: 741, startPoint y: 322, endPoint x: 753, endPoint y: 397, distance: 75.5
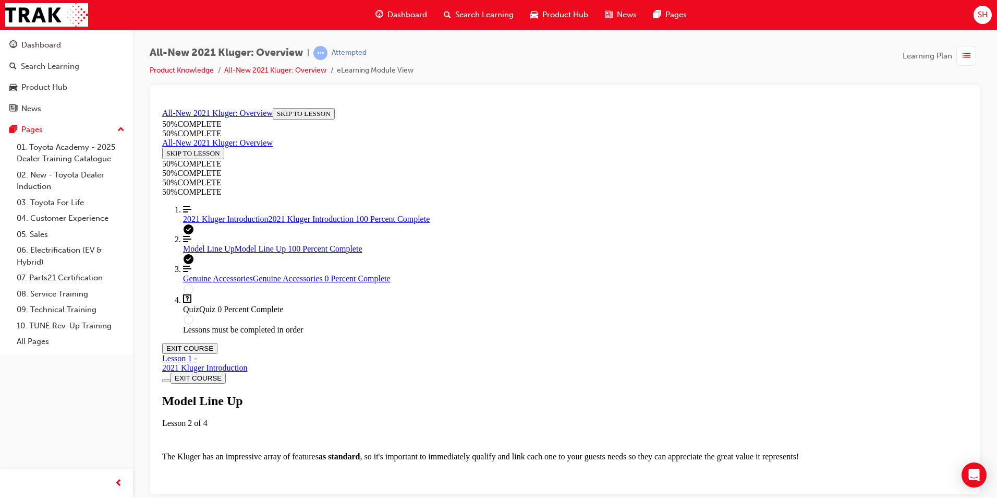
scroll to position [3098, 0]
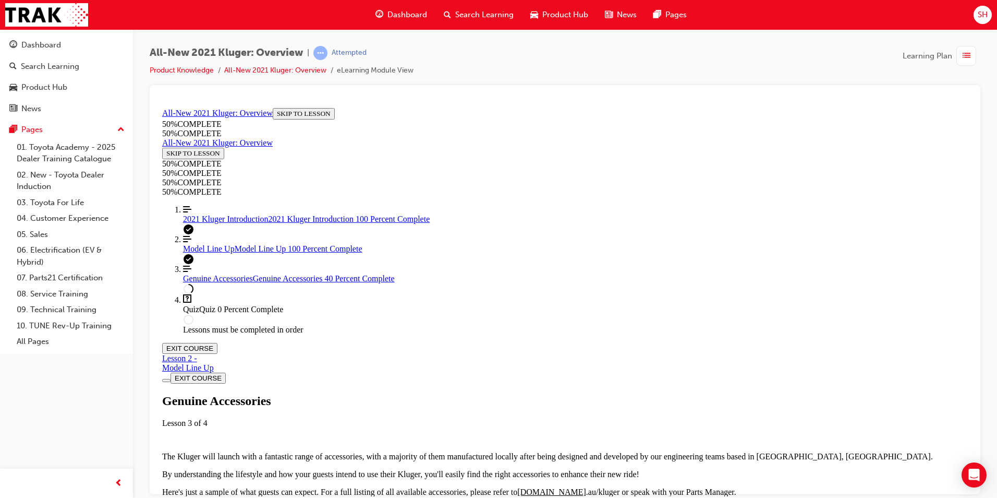
scroll to position [453, 0]
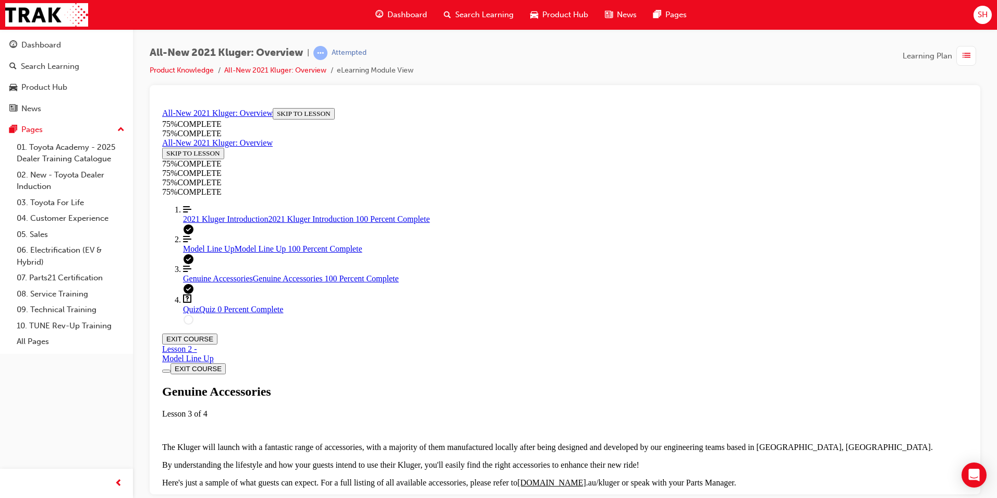
scroll to position [922, 0]
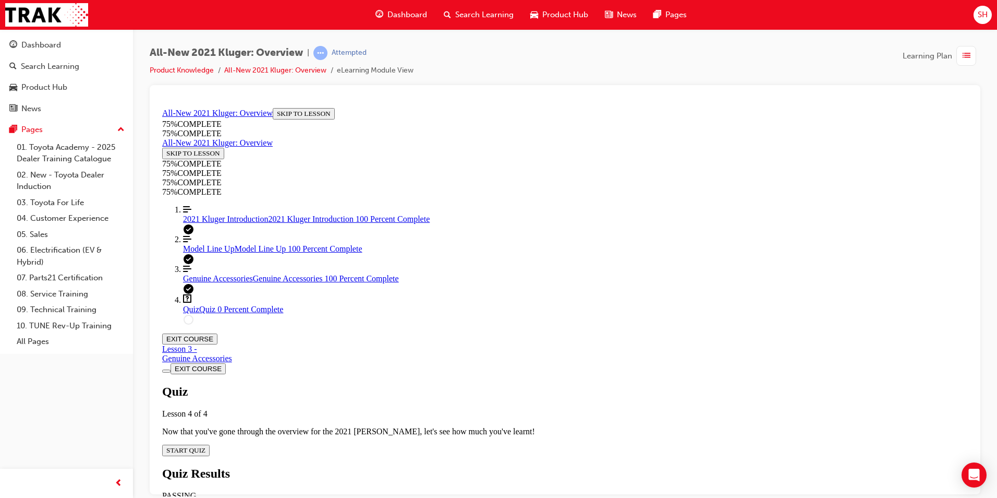
scroll to position [36, 0]
click at [205, 309] on span "START QUIZ" at bounding box center [185, 449] width 39 height 8
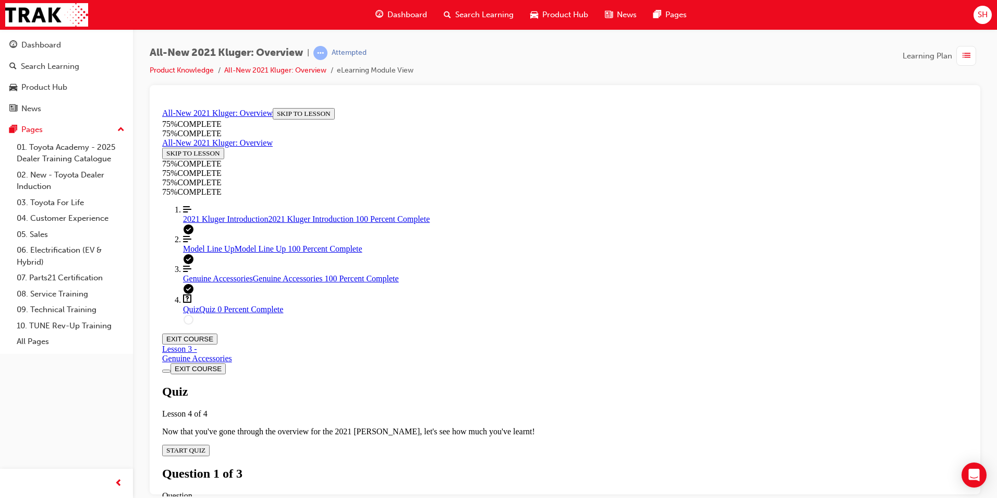
drag, startPoint x: 598, startPoint y: 236, endPoint x: 588, endPoint y: 250, distance: 16.8
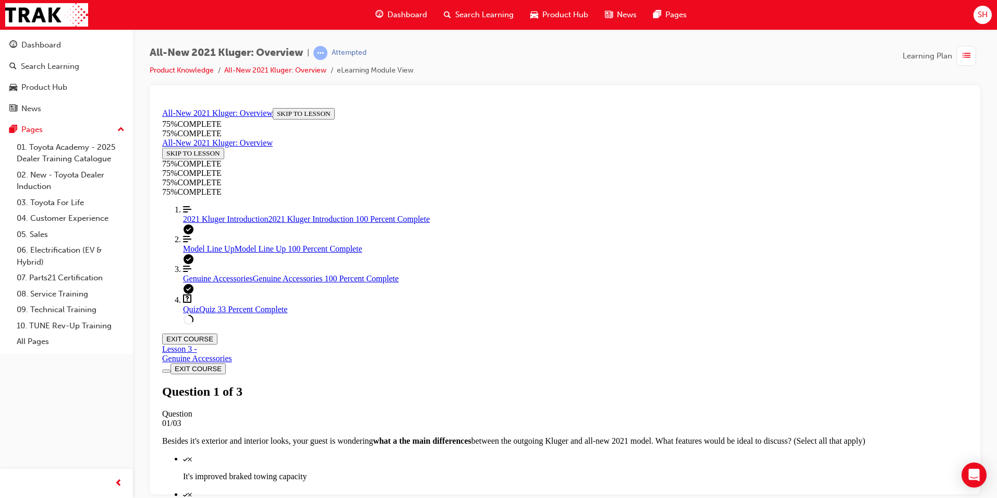
scroll to position [131, 0]
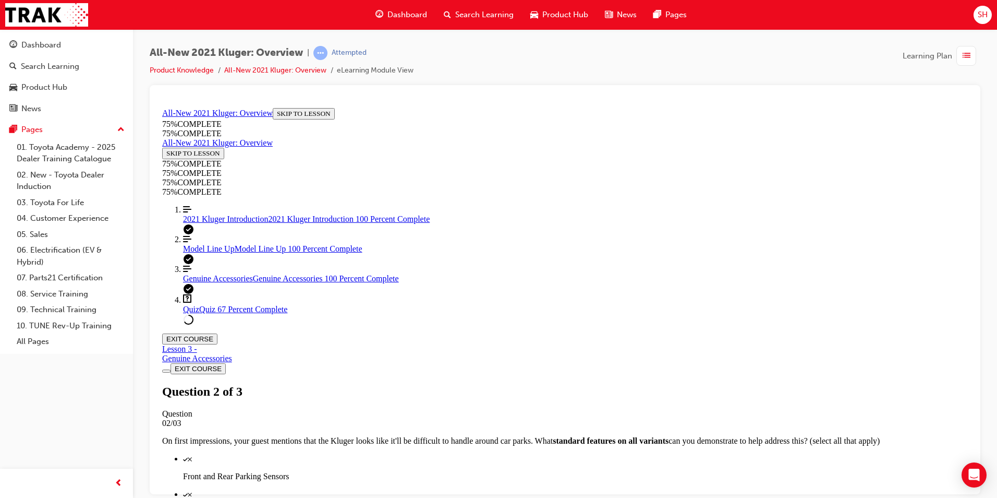
scroll to position [100, 0]
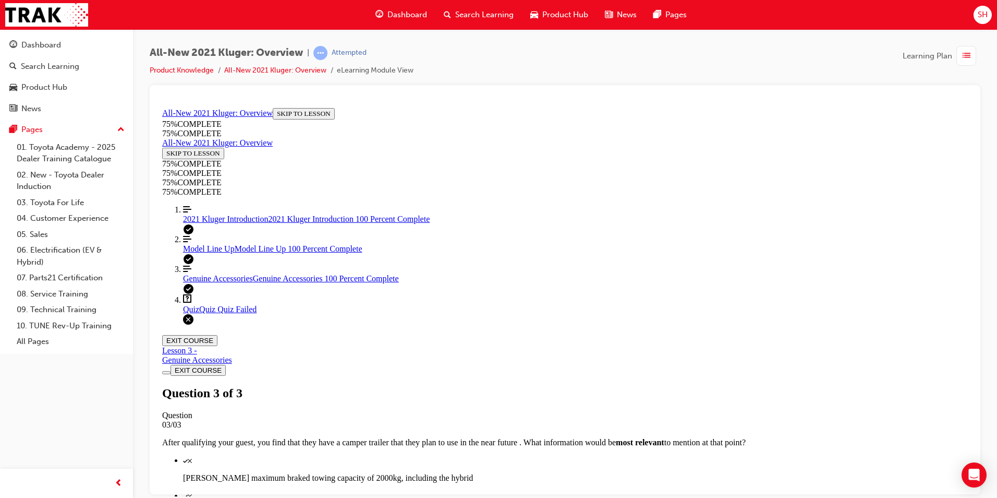
scroll to position [147, 0]
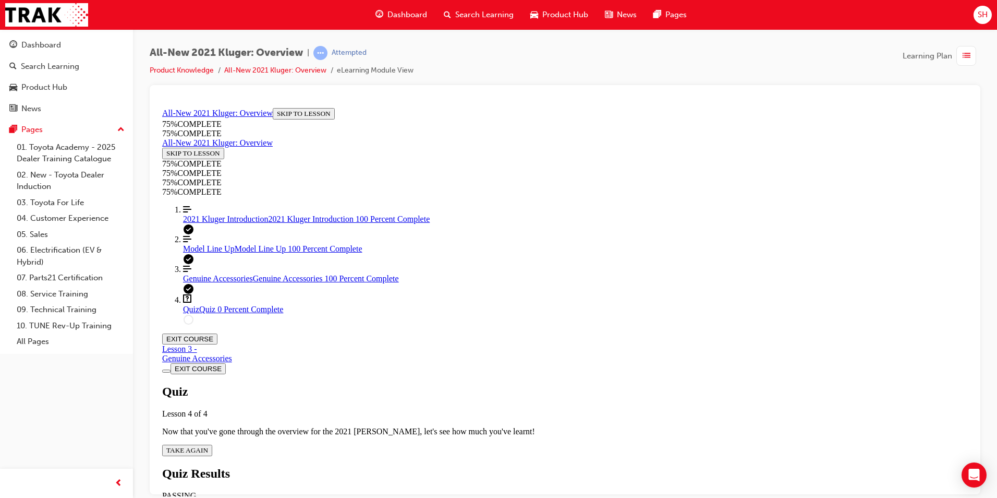
click at [212, 309] on button "TAKE AGAIN" at bounding box center [187, 449] width 50 height 11
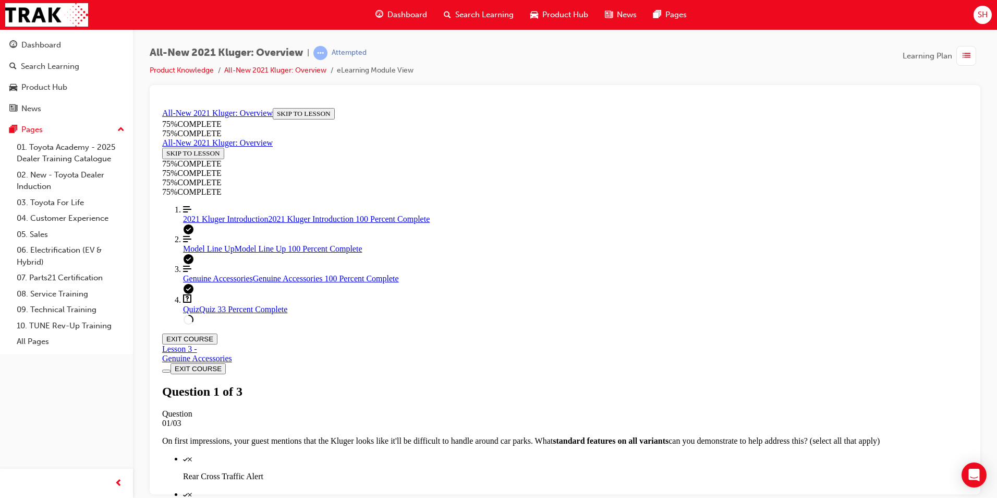
scroll to position [152, 0]
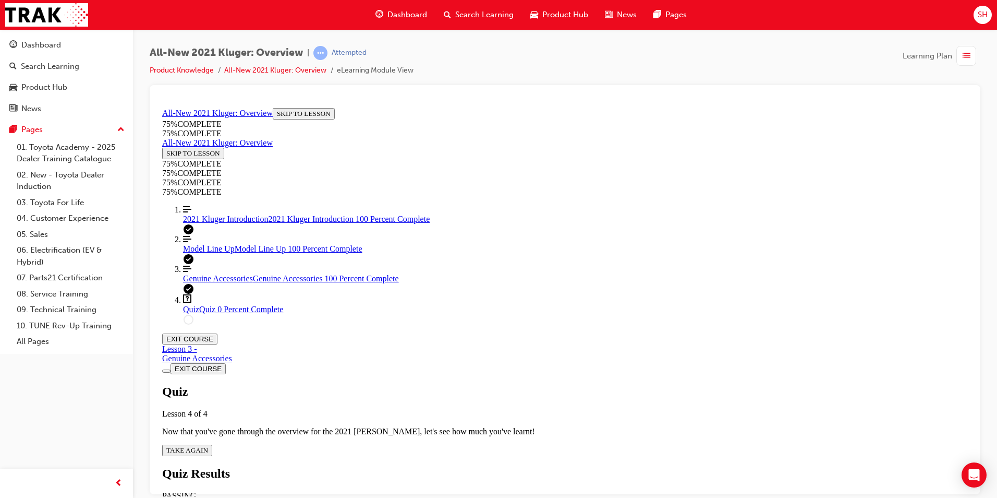
click at [208, 309] on span "TAKE AGAIN" at bounding box center [187, 449] width 42 height 8
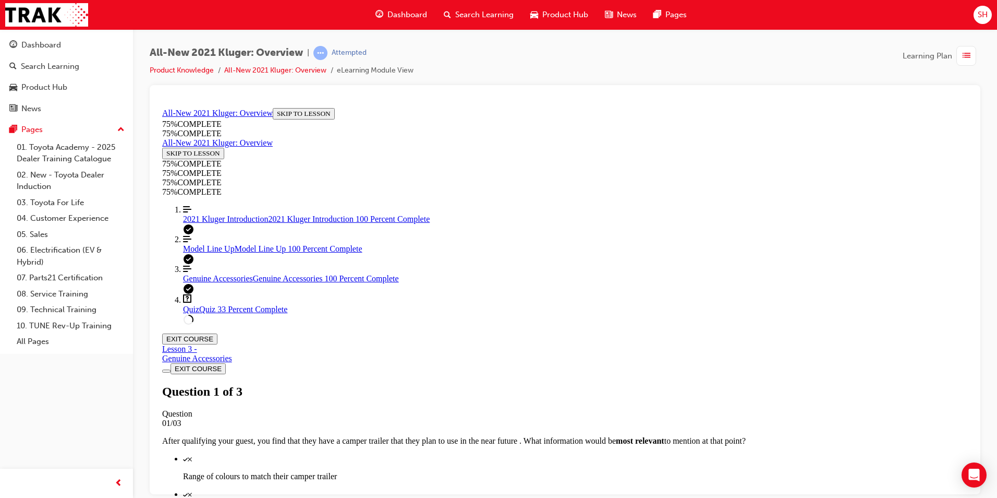
scroll to position [184, 0]
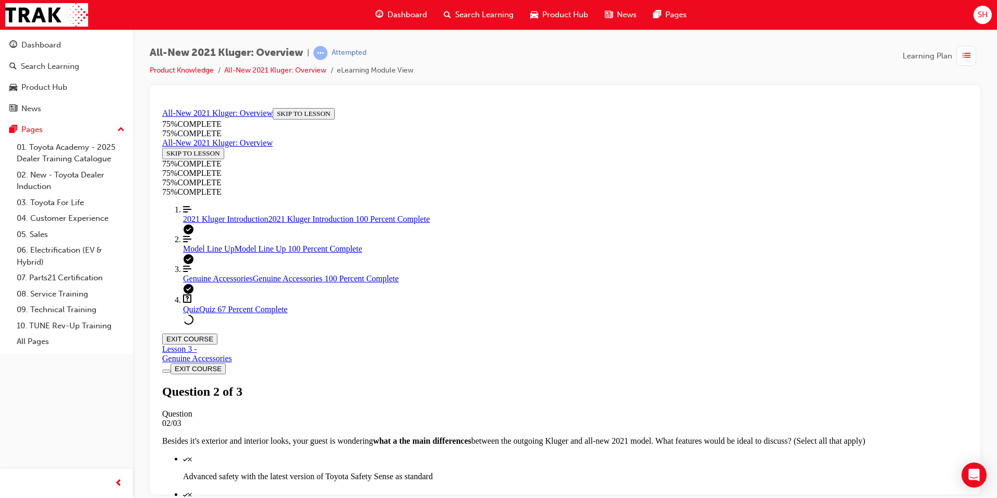
scroll to position [131, 0]
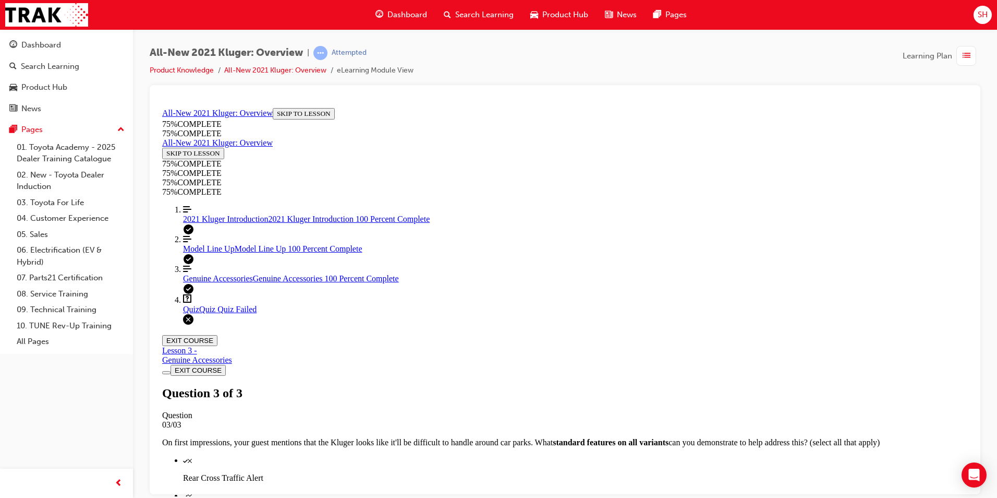
scroll to position [147, 0]
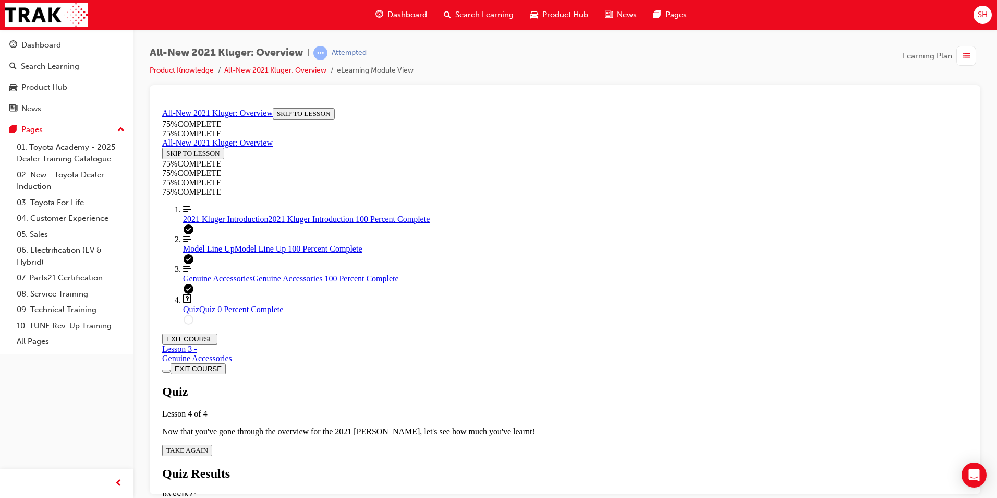
click at [208, 309] on span "TAKE AGAIN" at bounding box center [187, 449] width 42 height 8
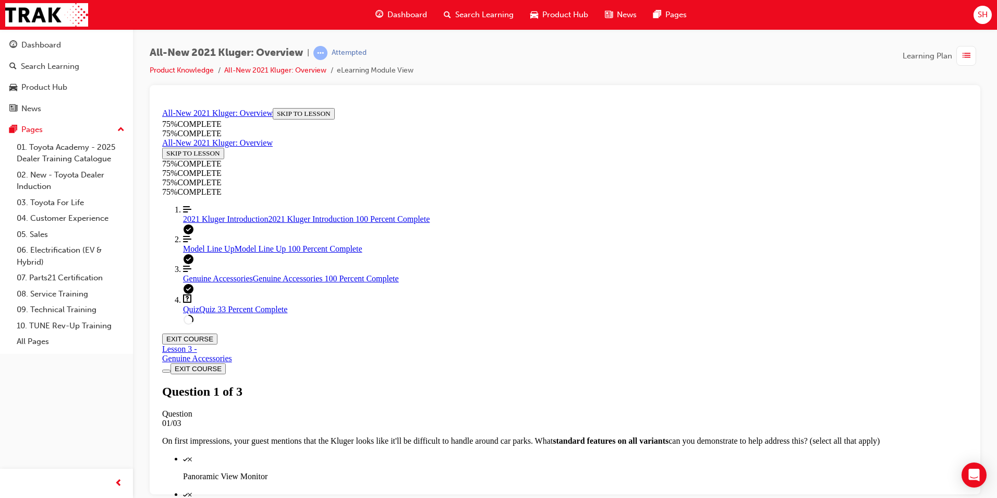
scroll to position [184, 0]
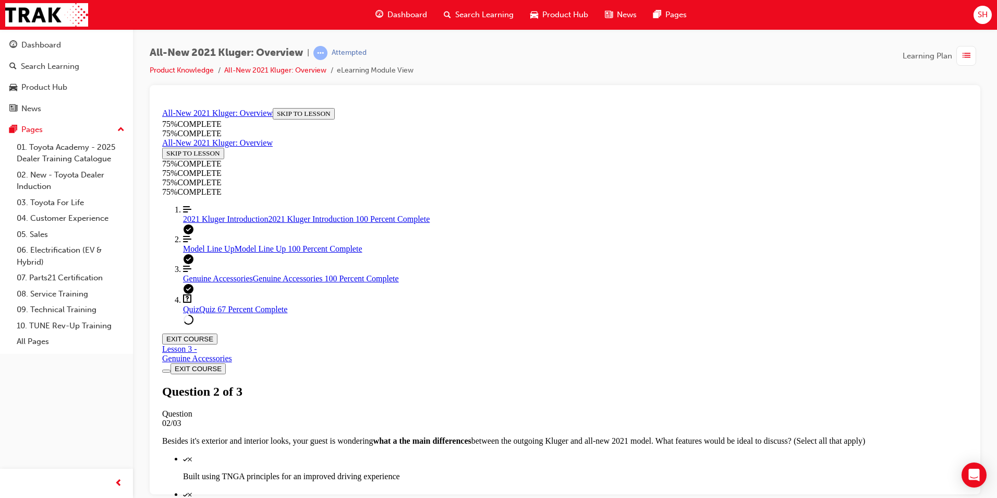
scroll to position [152, 0]
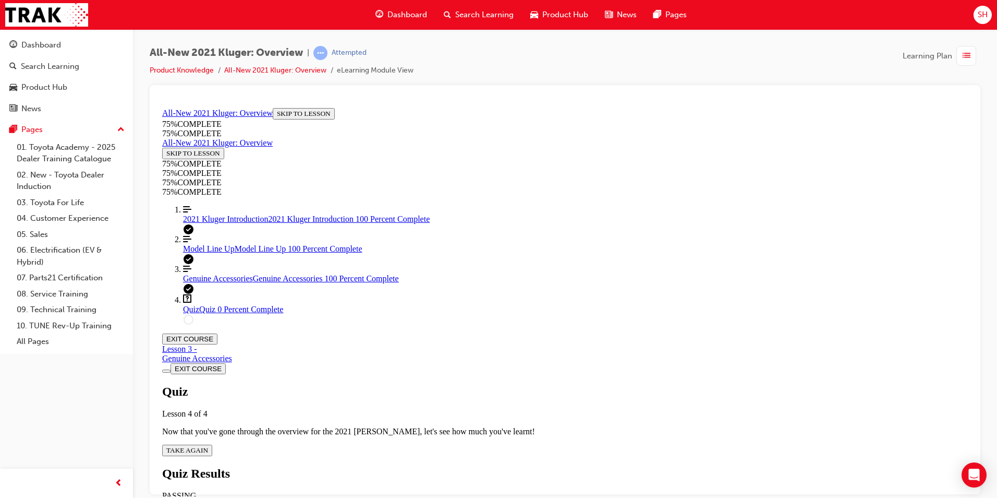
scroll to position [38, 0]
click at [208, 309] on span "TAKE AGAIN" at bounding box center [187, 449] width 42 height 8
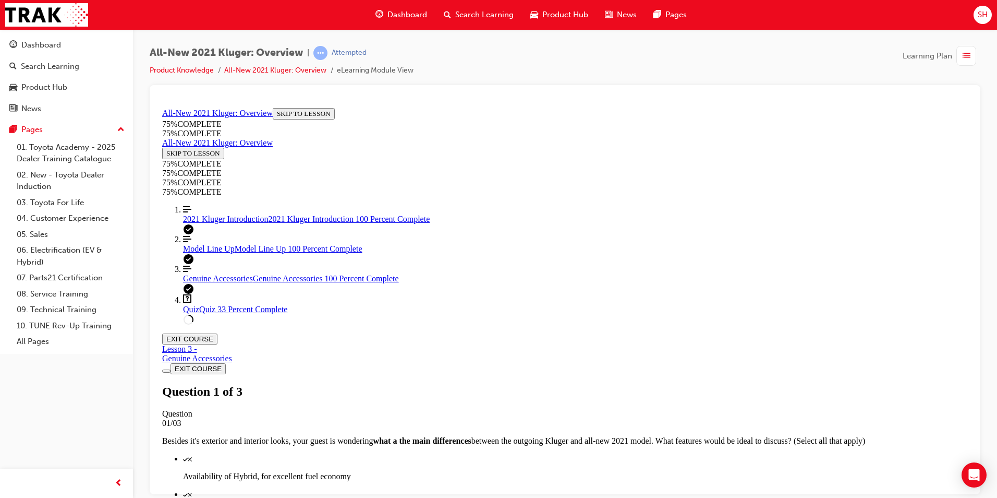
scroll to position [131, 0]
drag, startPoint x: 610, startPoint y: 288, endPoint x: 615, endPoint y: 283, distance: 6.6
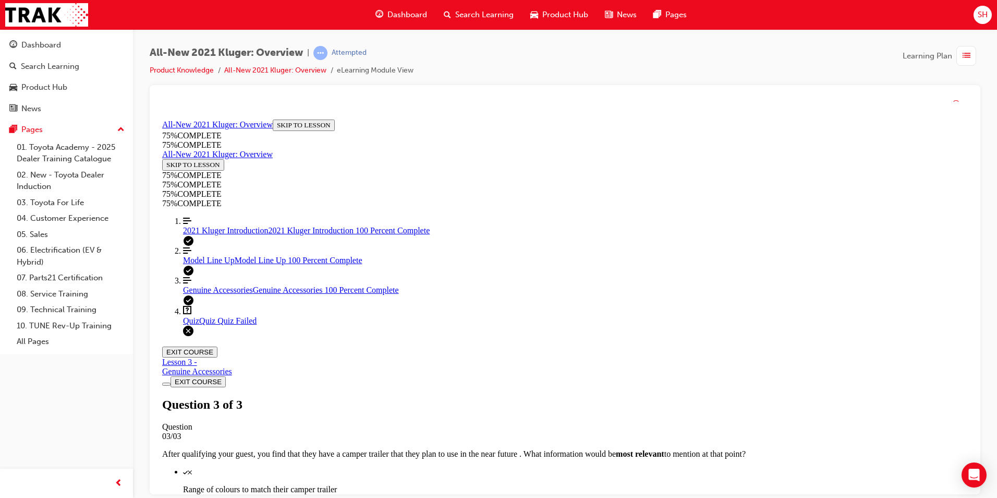
scroll to position [147, 0]
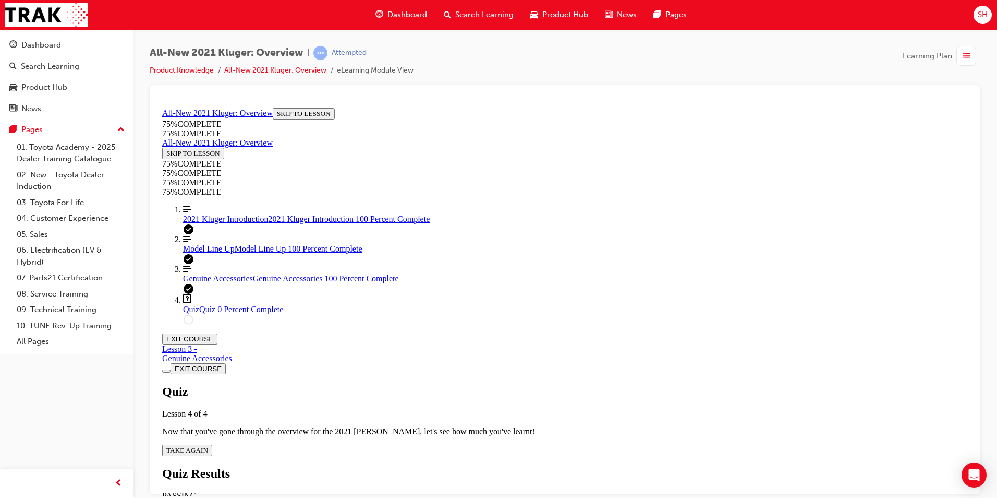
click at [208, 309] on span "TAKE AGAIN" at bounding box center [187, 449] width 42 height 8
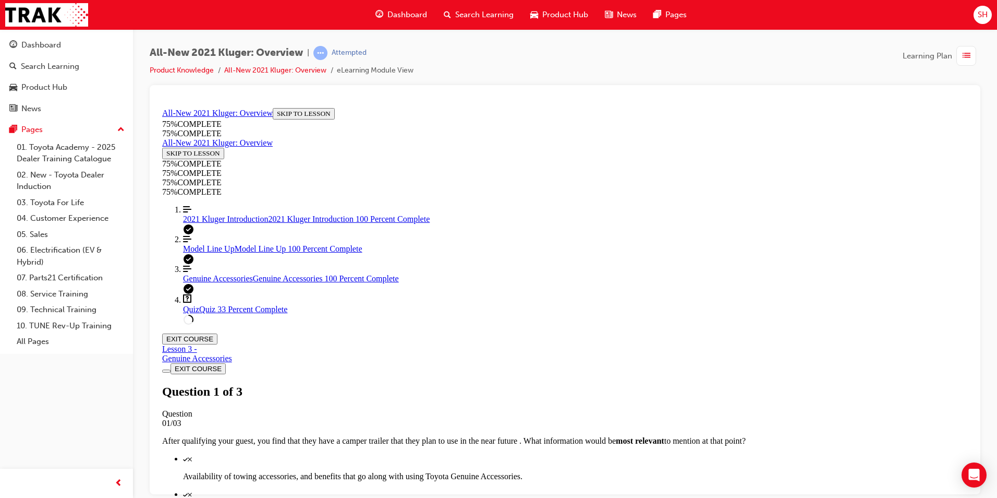
scroll to position [131, 0]
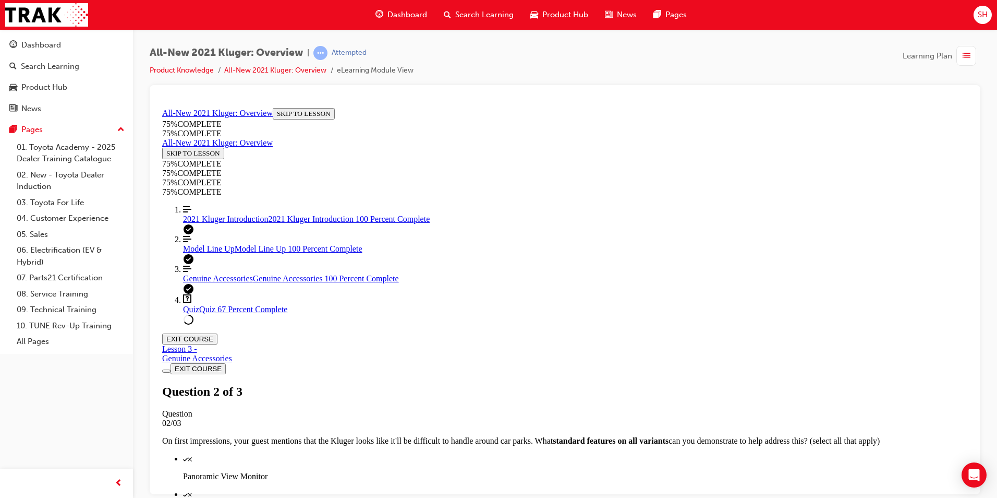
scroll to position [156, 0]
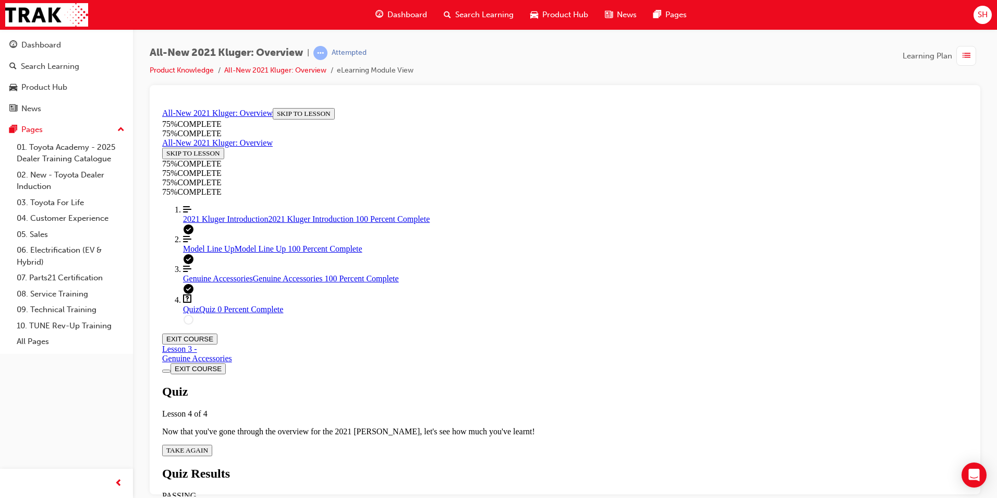
scroll to position [38, 0]
click at [208, 309] on span "TAKE AGAIN" at bounding box center [187, 449] width 42 height 8
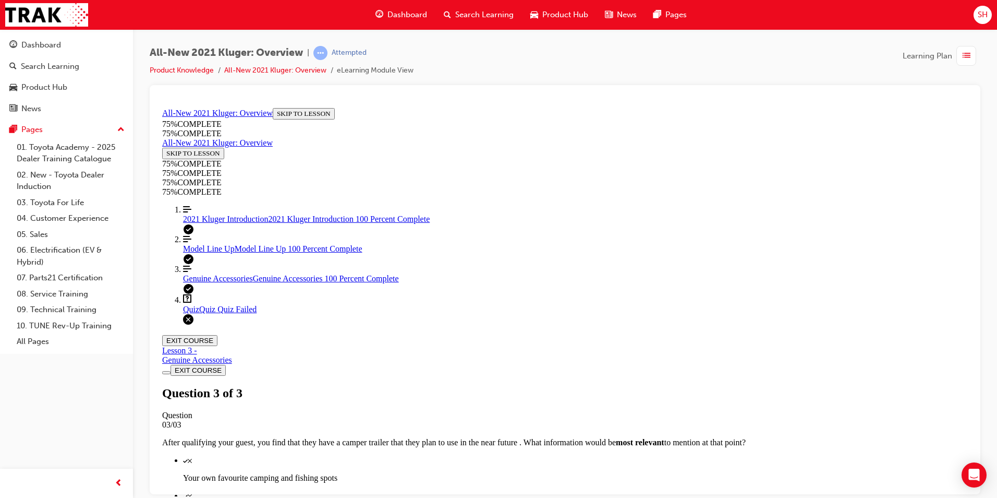
scroll to position [147, 0]
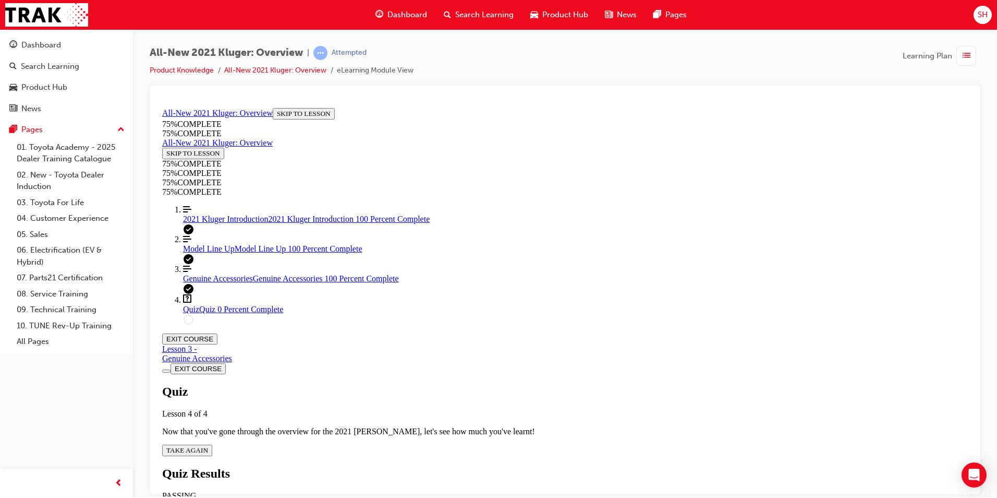
click at [212, 309] on button "TAKE AGAIN" at bounding box center [187, 449] width 50 height 11
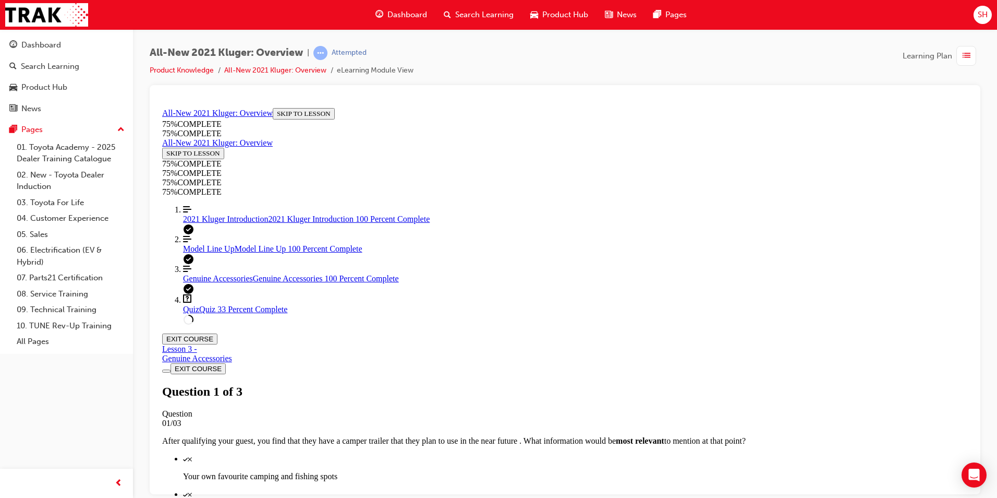
scroll to position [131, 0]
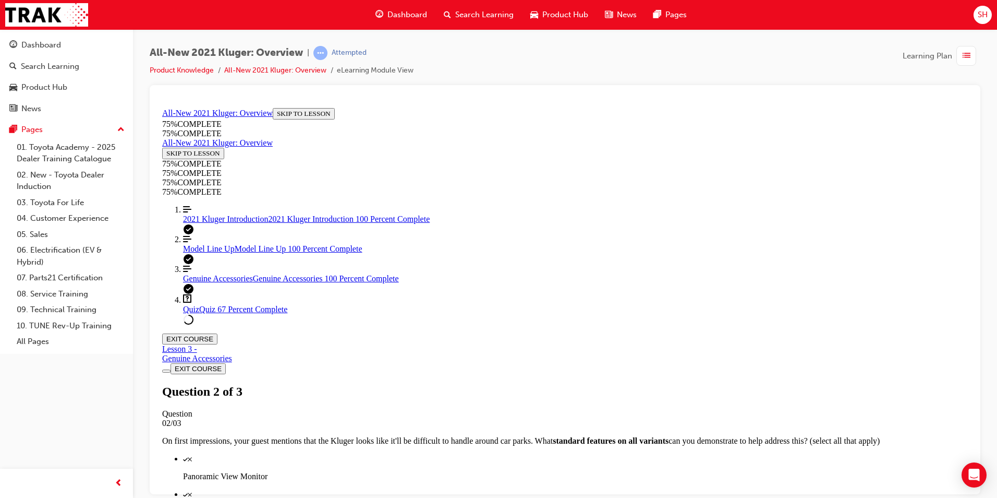
scroll to position [142, 0]
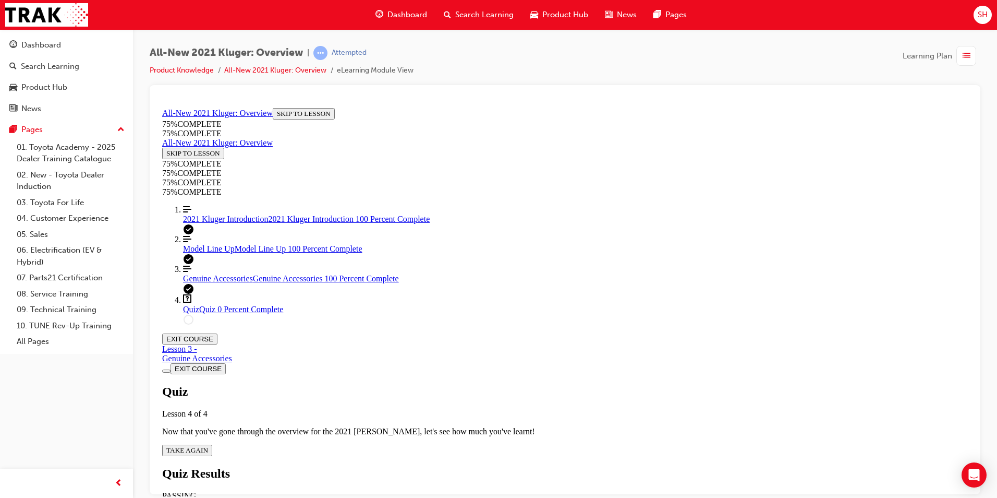
scroll to position [38, 0]
click at [212, 309] on button "TAKE AGAIN" at bounding box center [187, 449] width 50 height 11
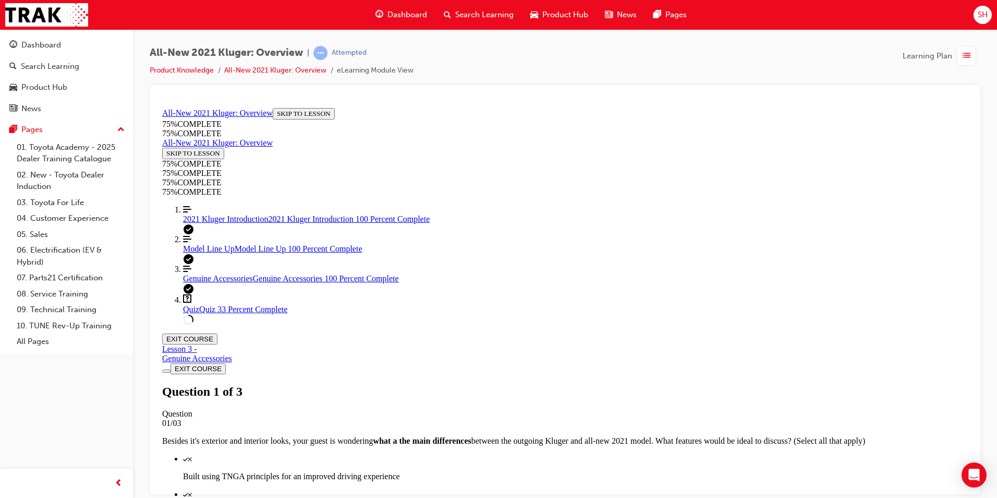
scroll to position [38, 0]
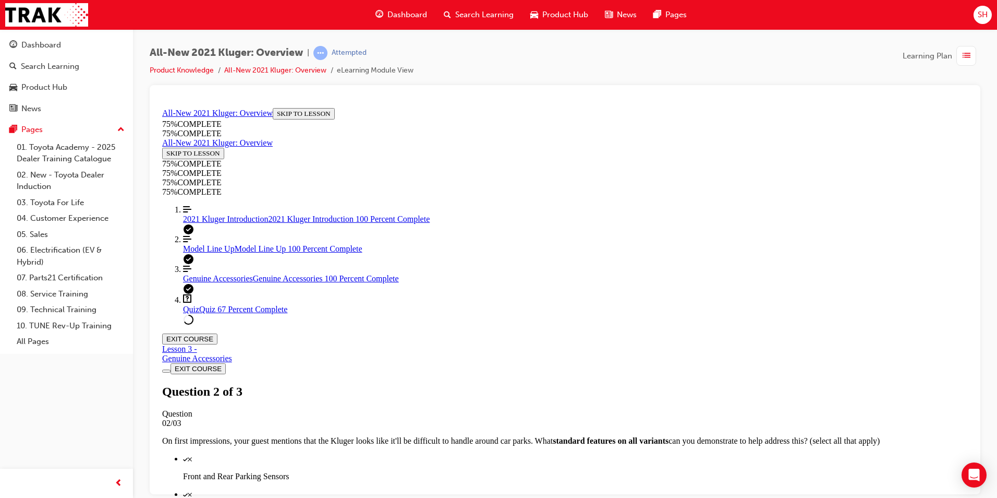
scroll to position [152, 0]
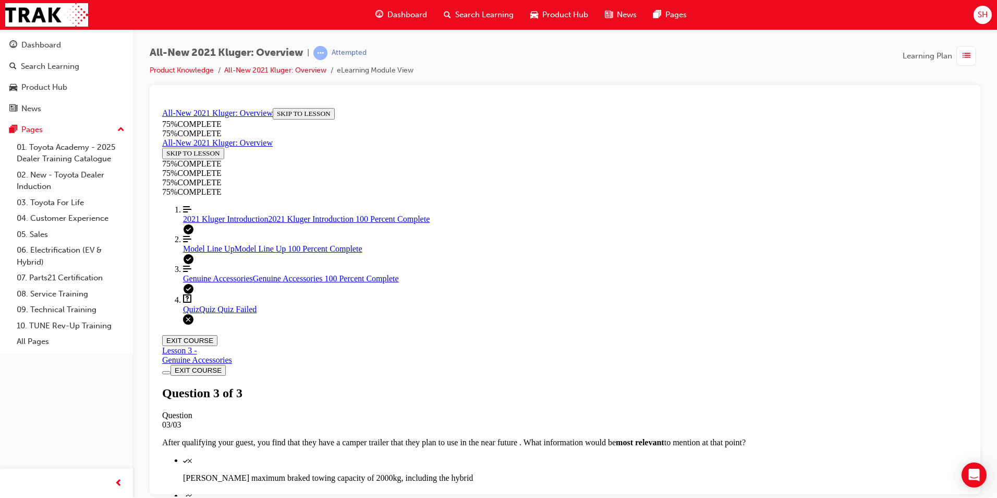
scroll to position [147, 0]
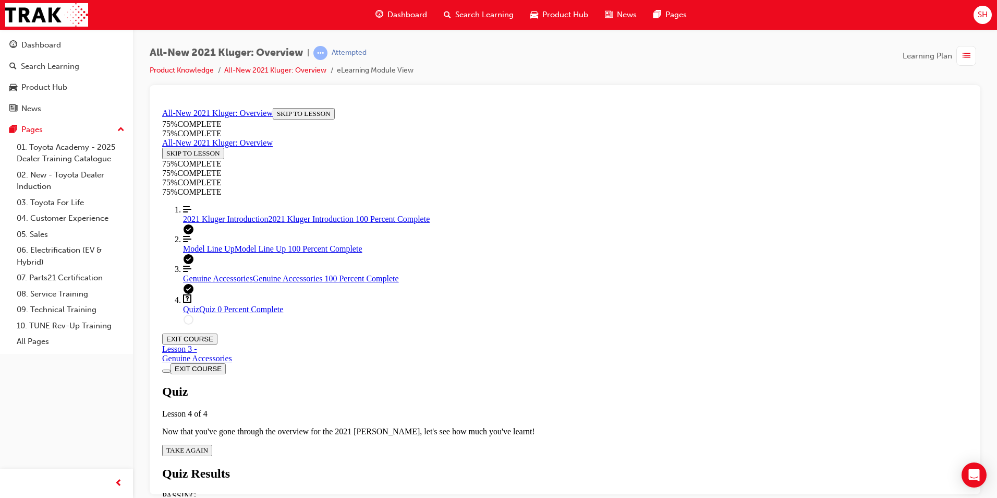
click at [208, 309] on span "TAKE AGAIN" at bounding box center [187, 449] width 42 height 8
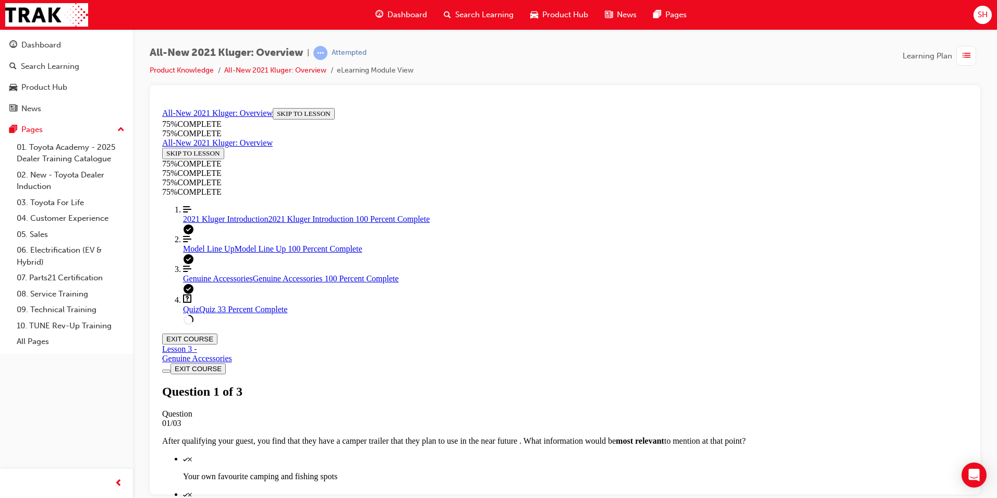
scroll to position [131, 0]
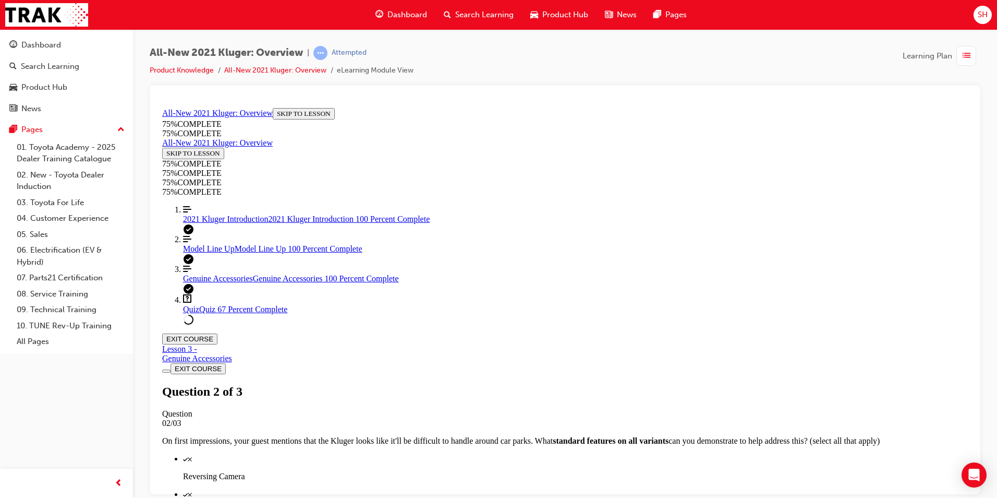
scroll to position [184, 0]
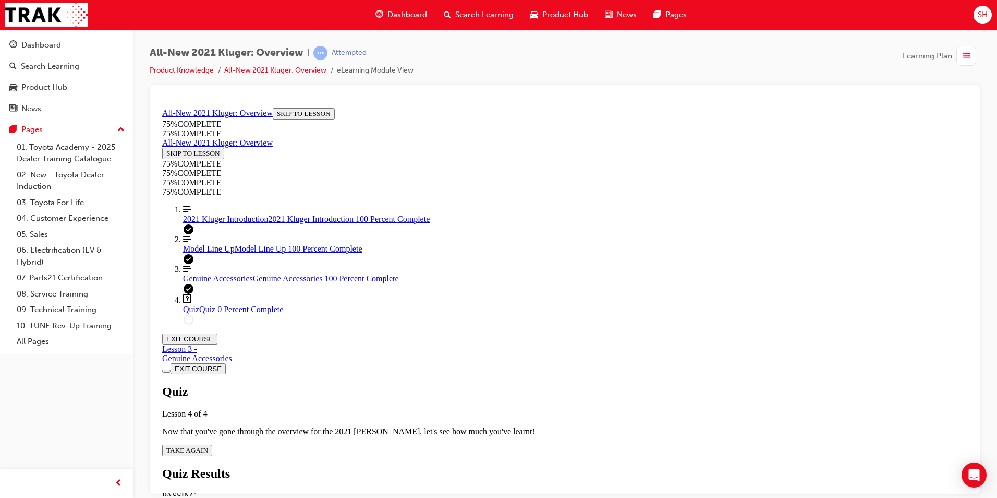
scroll to position [38, 0]
click at [208, 309] on span "TAKE AGAIN" at bounding box center [187, 449] width 42 height 8
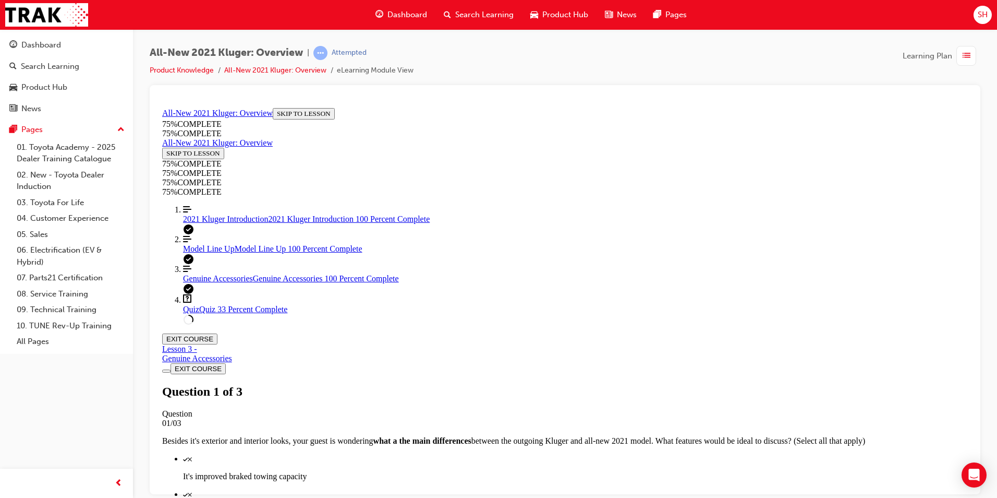
scroll to position [131, 0]
drag, startPoint x: 588, startPoint y: 375, endPoint x: 728, endPoint y: 344, distance: 143.7
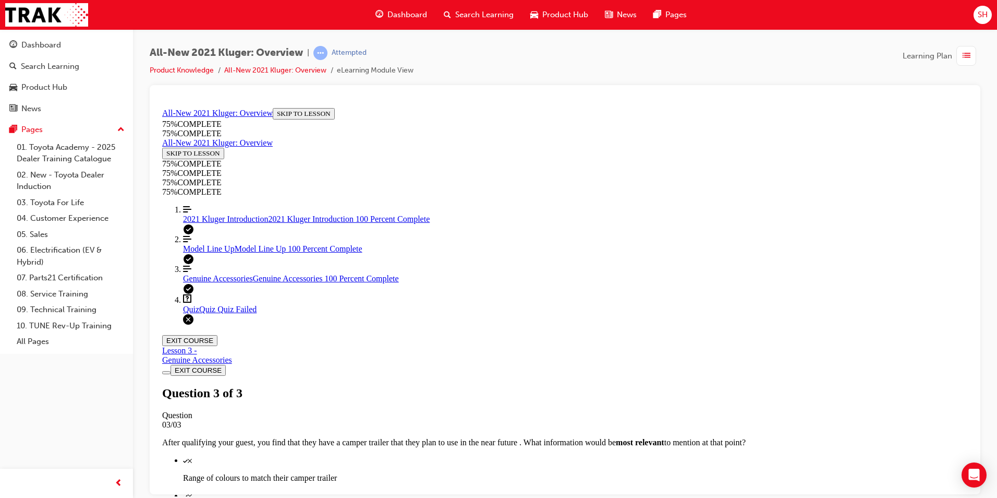
scroll to position [38, 0]
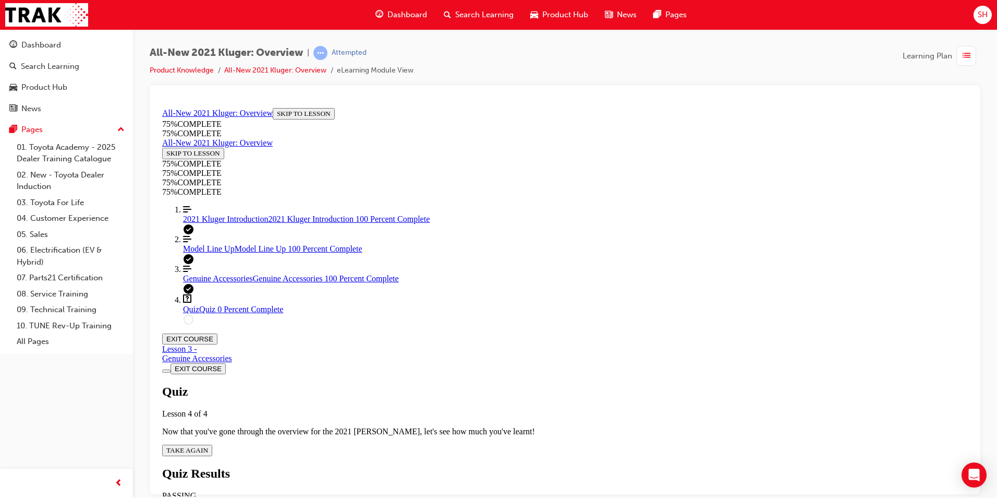
click at [208, 309] on span "TAKE AGAIN" at bounding box center [187, 449] width 42 height 8
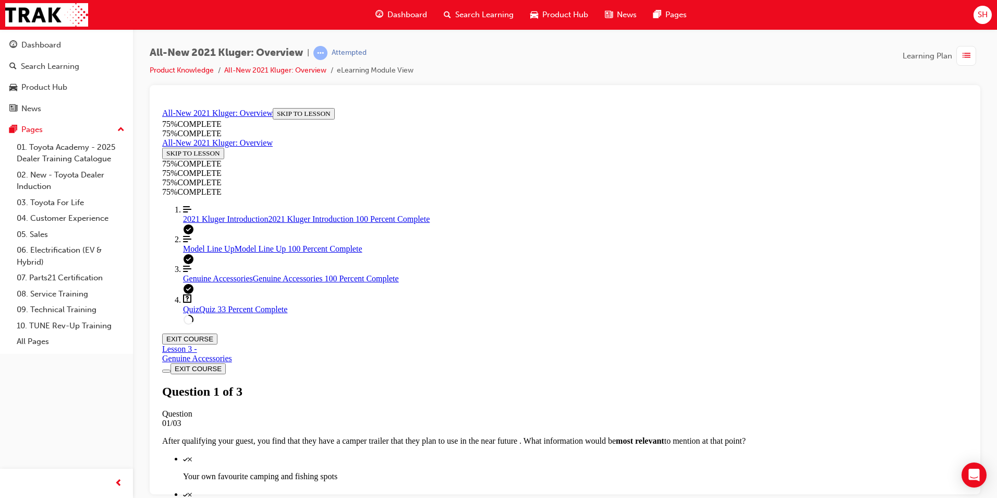
scroll to position [104, 0]
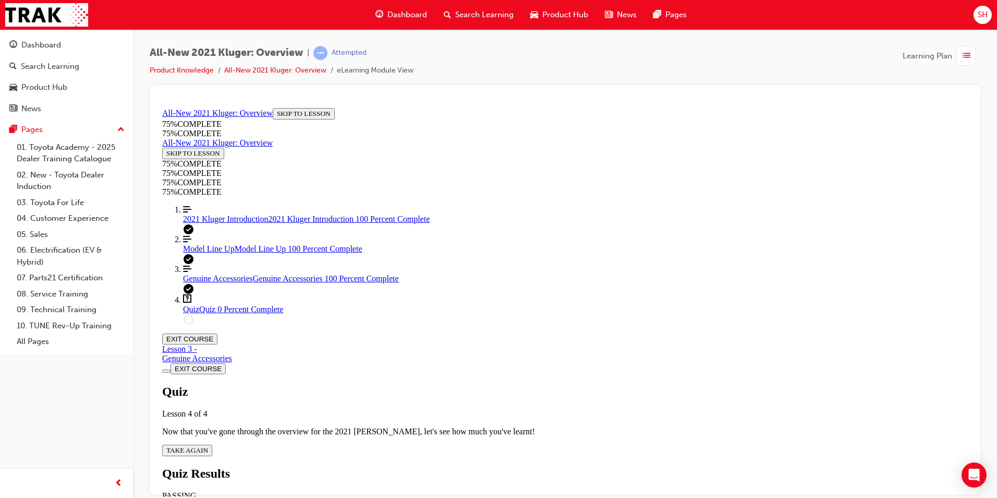
click at [208, 309] on span "TAKE AGAIN" at bounding box center [187, 449] width 42 height 8
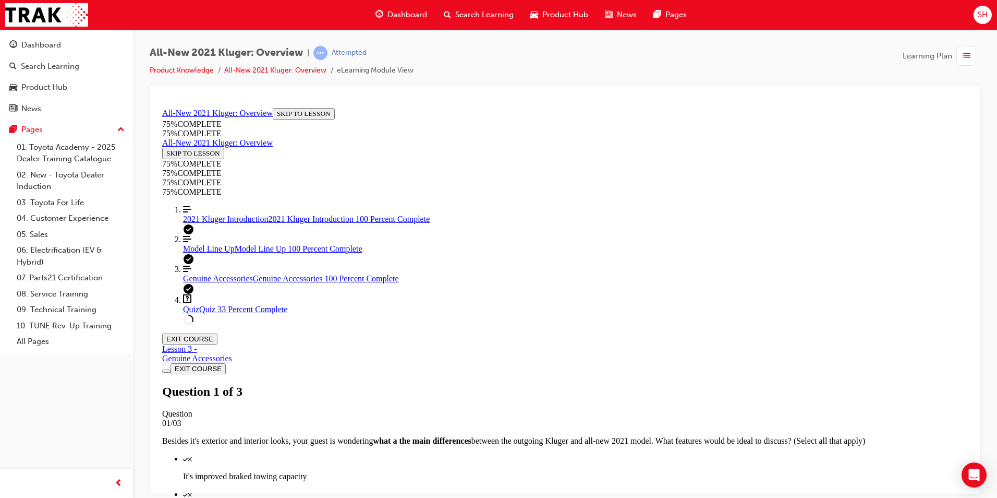
scroll to position [38, 0]
drag, startPoint x: 565, startPoint y: 469, endPoint x: 571, endPoint y: 481, distance: 12.8
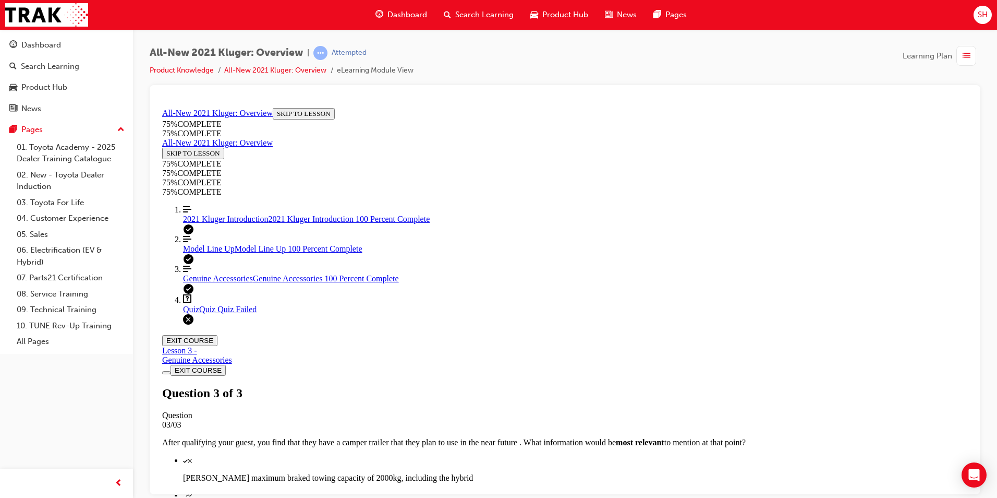
scroll to position [142, 0]
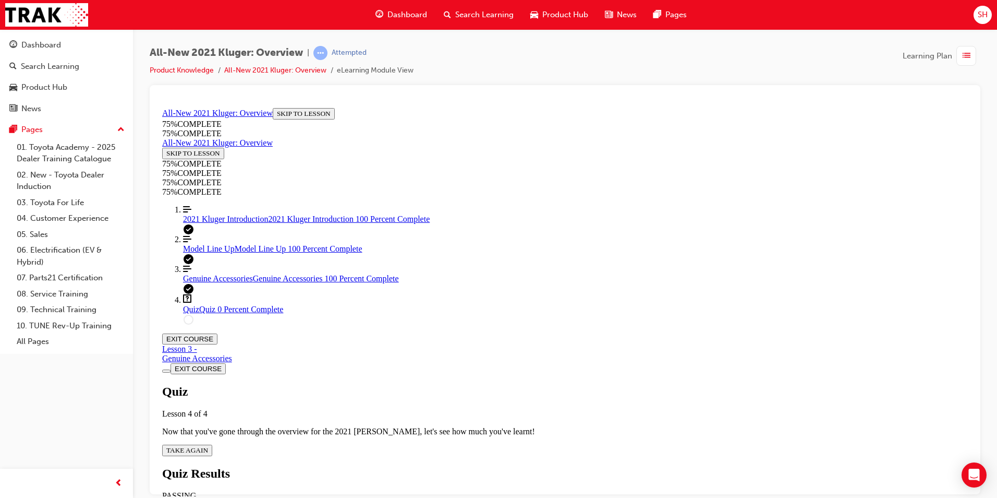
scroll to position [38, 0]
click at [500, 309] on div "Quiz Lesson 4 of 4 Now that you've gone through the overview for the 2021 [PERS…" at bounding box center [565, 419] width 806 height 71
click at [208, 309] on span "TAKE AGAIN" at bounding box center [187, 449] width 42 height 8
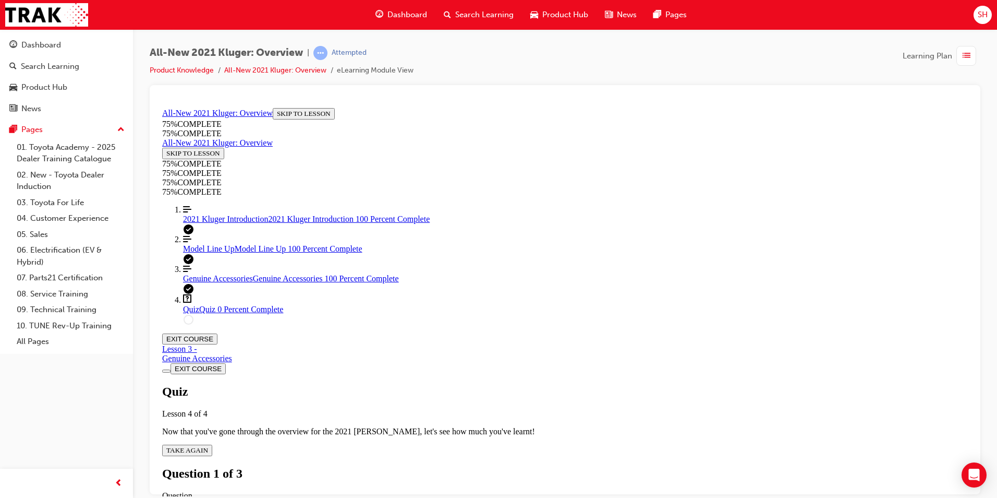
scroll to position [142, 0]
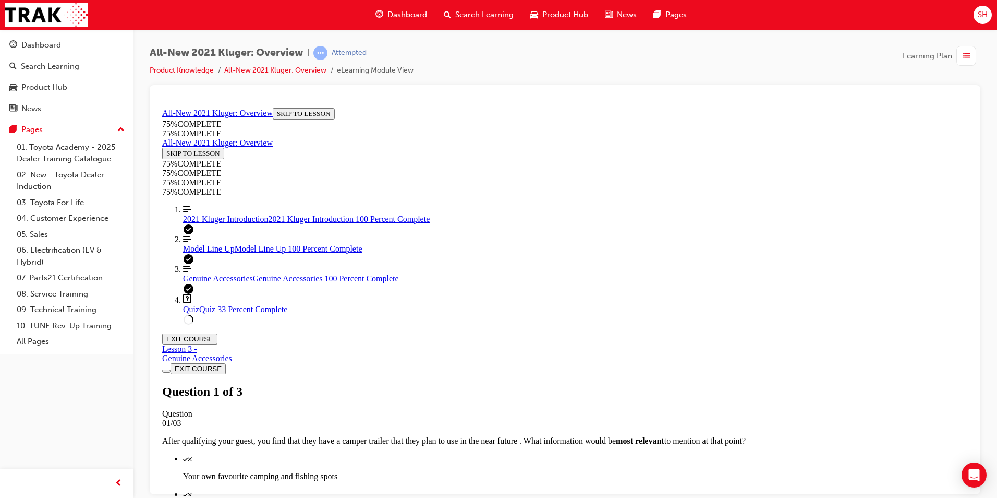
scroll to position [0, 0]
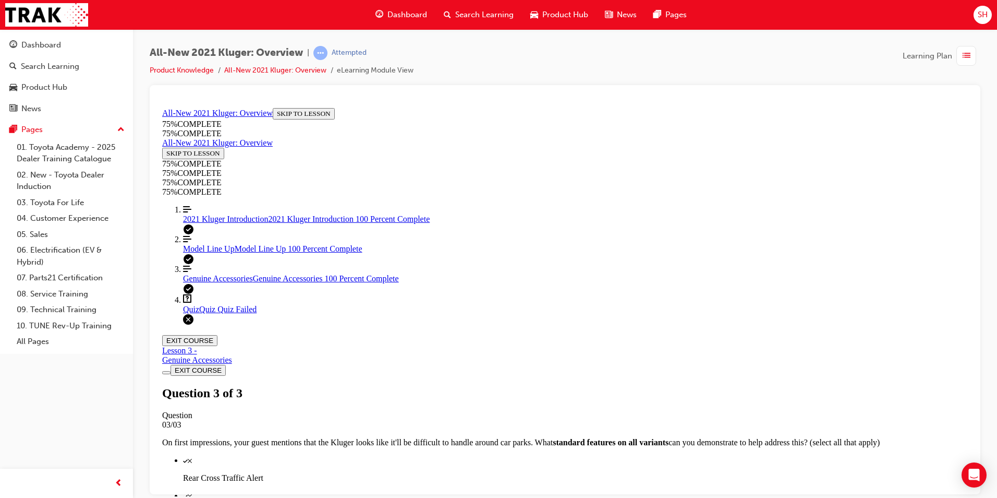
scroll to position [147, 0]
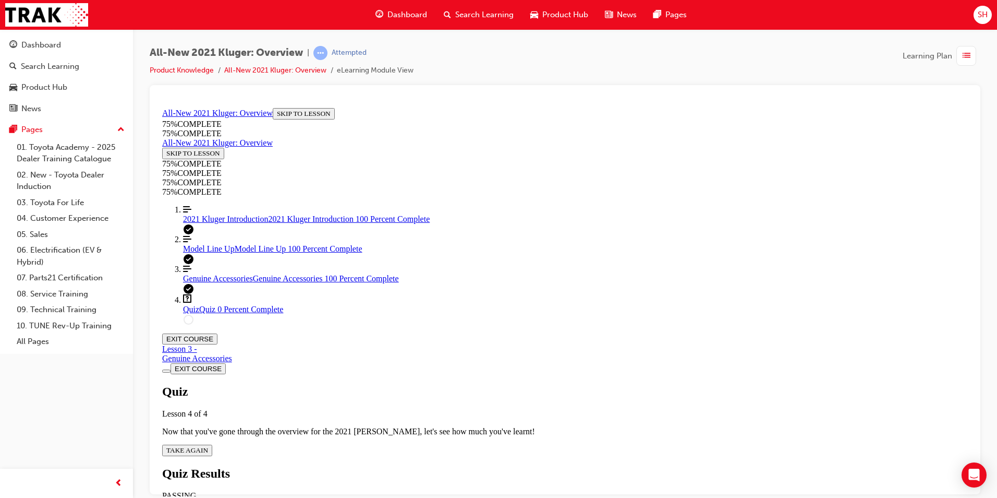
click at [208, 309] on span "TAKE AGAIN" at bounding box center [187, 449] width 42 height 8
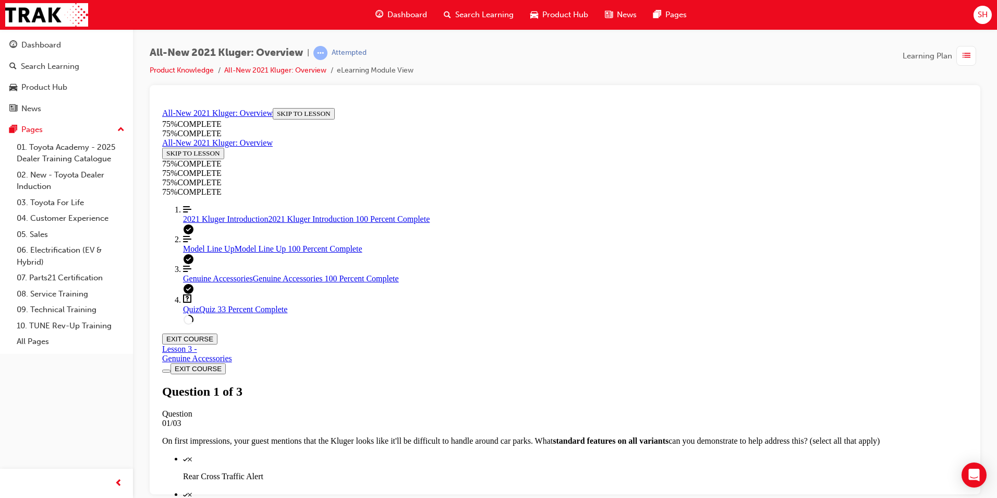
scroll to position [142, 0]
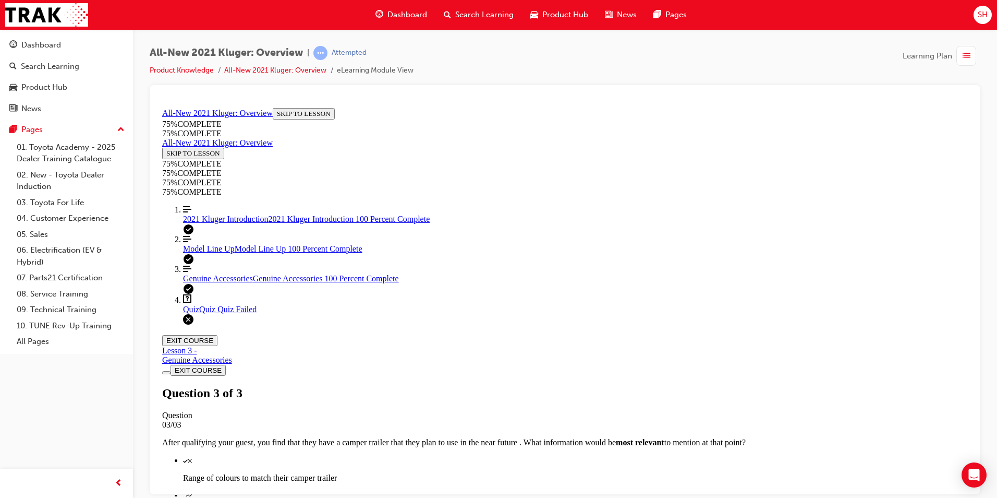
scroll to position [147, 0]
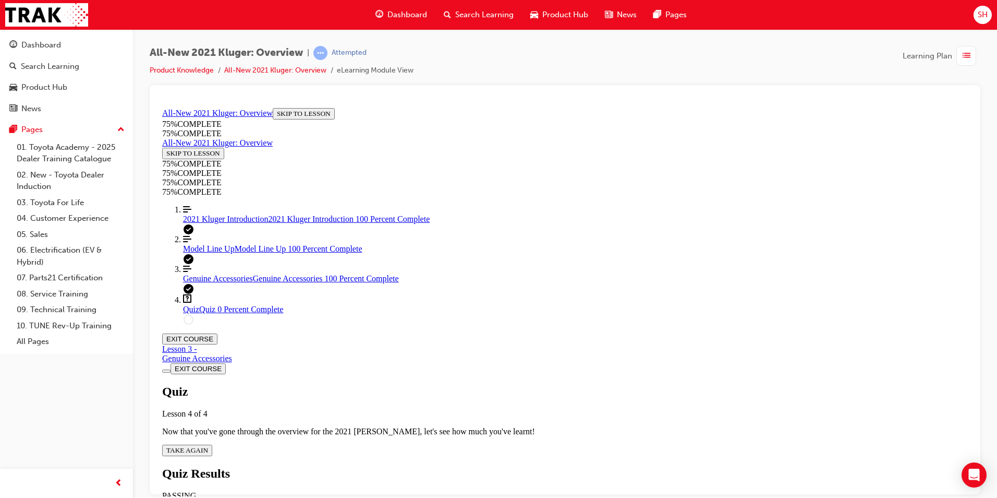
scroll to position [38, 0]
click at [208, 309] on span "TAKE AGAIN" at bounding box center [187, 449] width 42 height 8
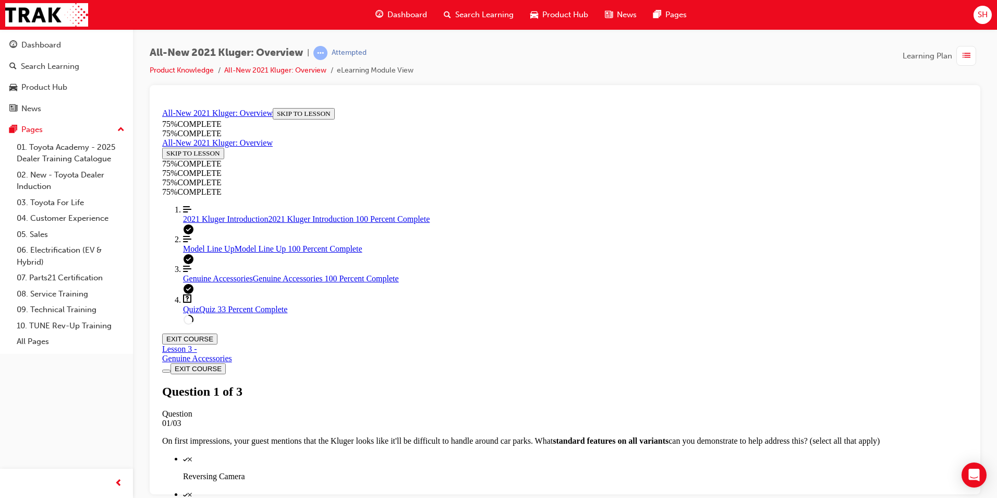
scroll to position [184, 0]
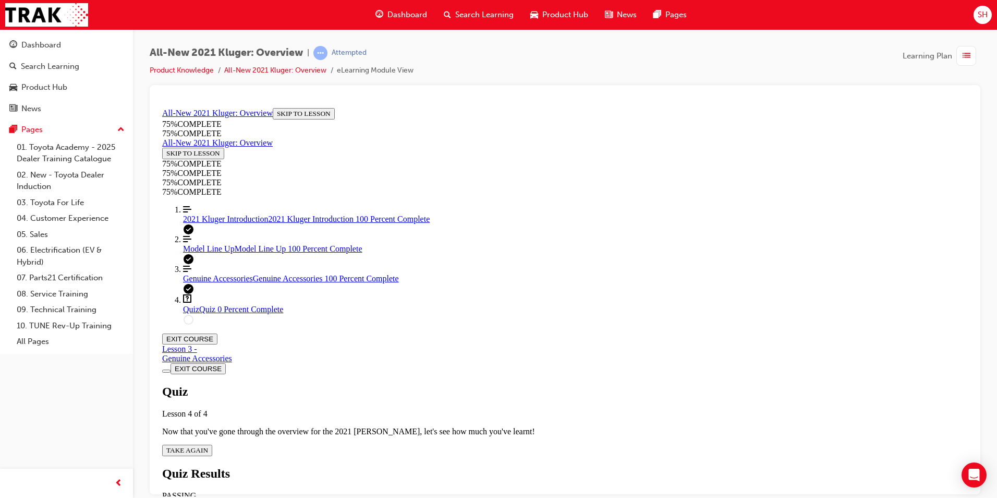
click at [208, 309] on span "TAKE AGAIN" at bounding box center [187, 449] width 42 height 8
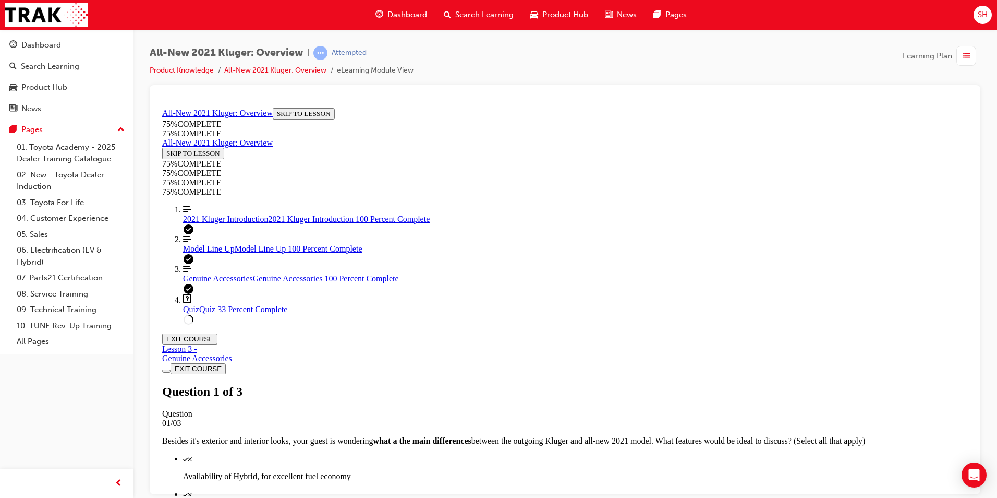
scroll to position [142, 0]
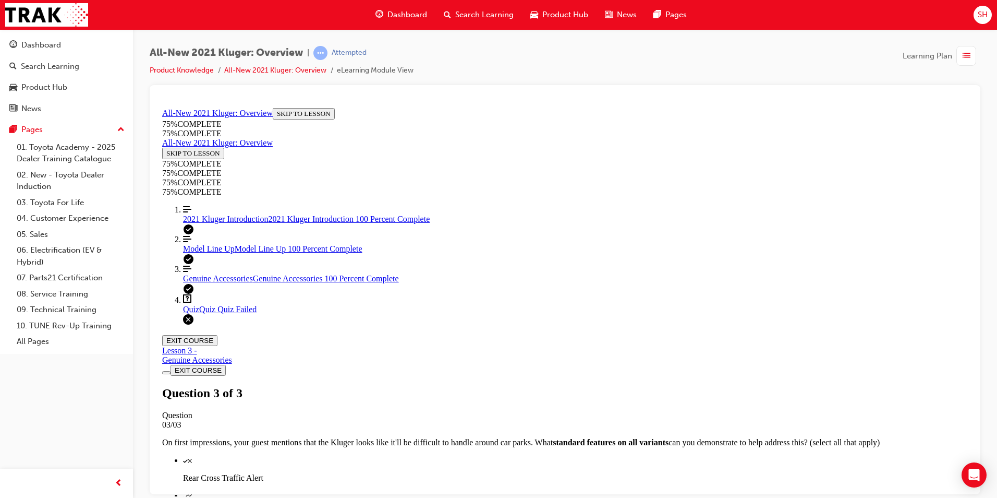
scroll to position [147, 0]
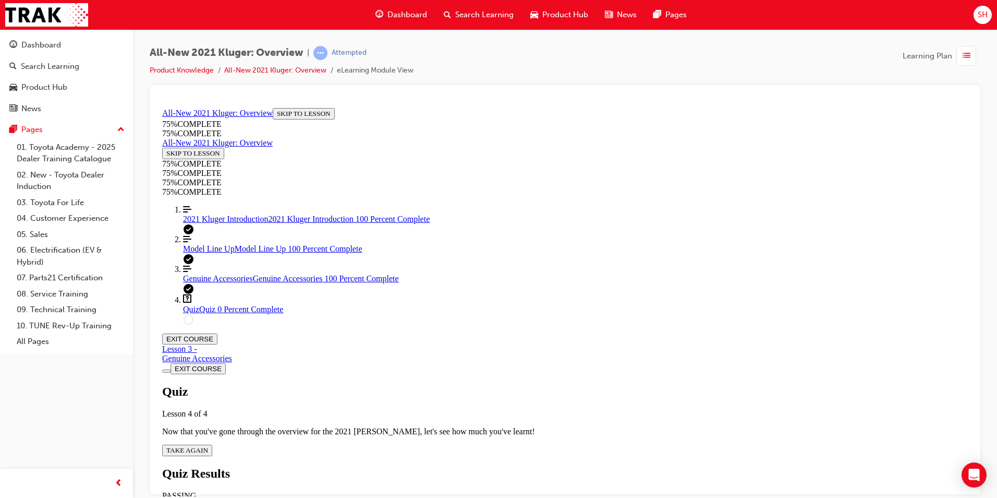
click at [212, 309] on button "TAKE AGAIN" at bounding box center [187, 449] width 50 height 11
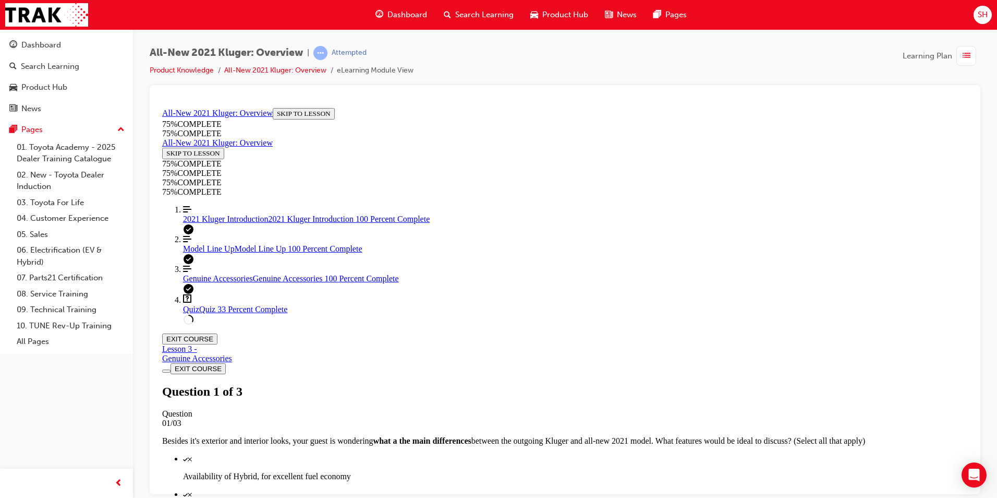
scroll to position [38, 0]
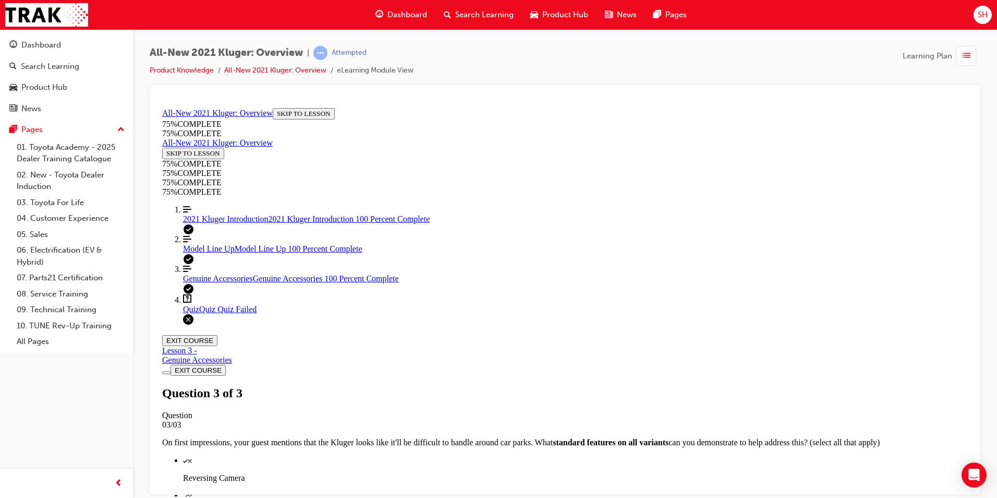
scroll to position [147, 0]
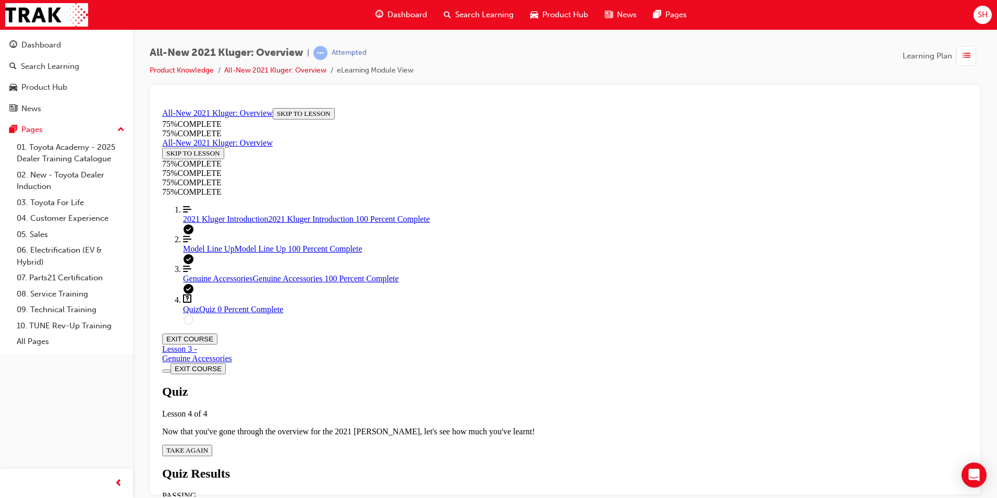
click at [208, 309] on span "TAKE AGAIN" at bounding box center [187, 449] width 42 height 8
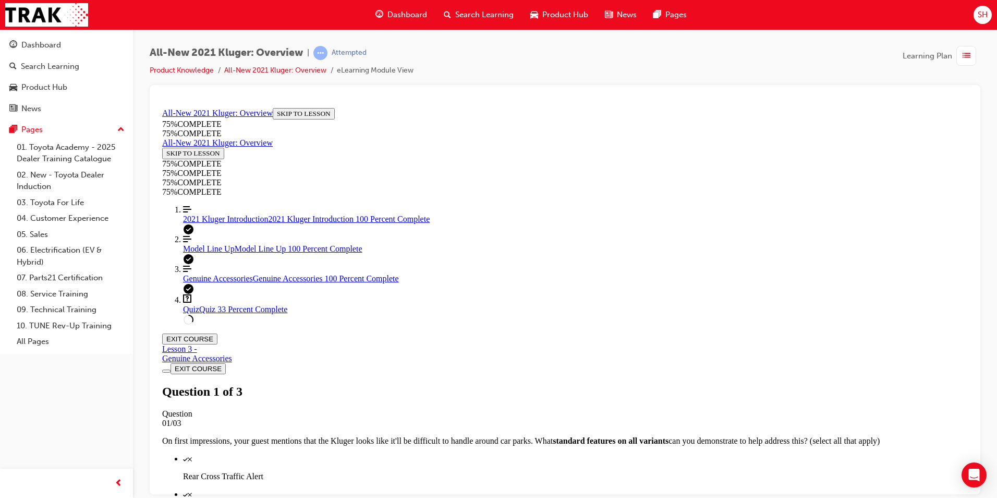
scroll to position [38, 0]
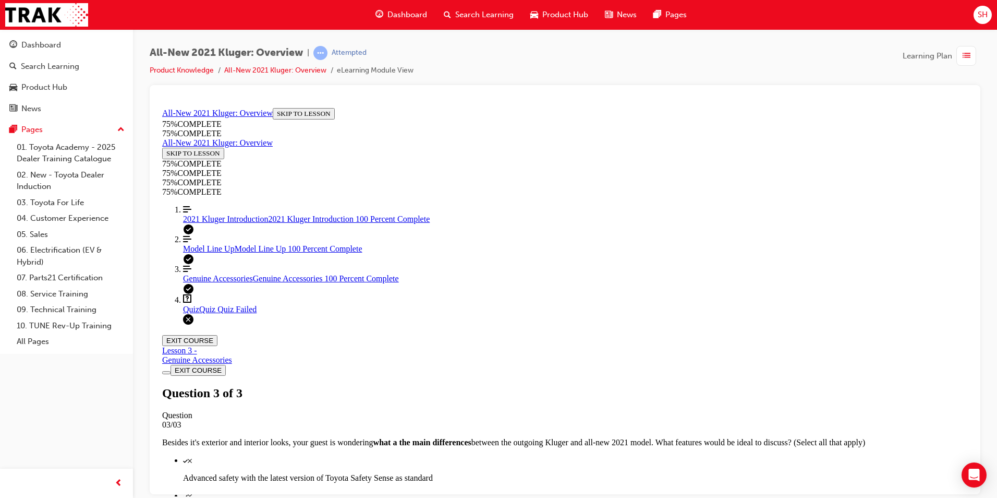
scroll to position [147, 0]
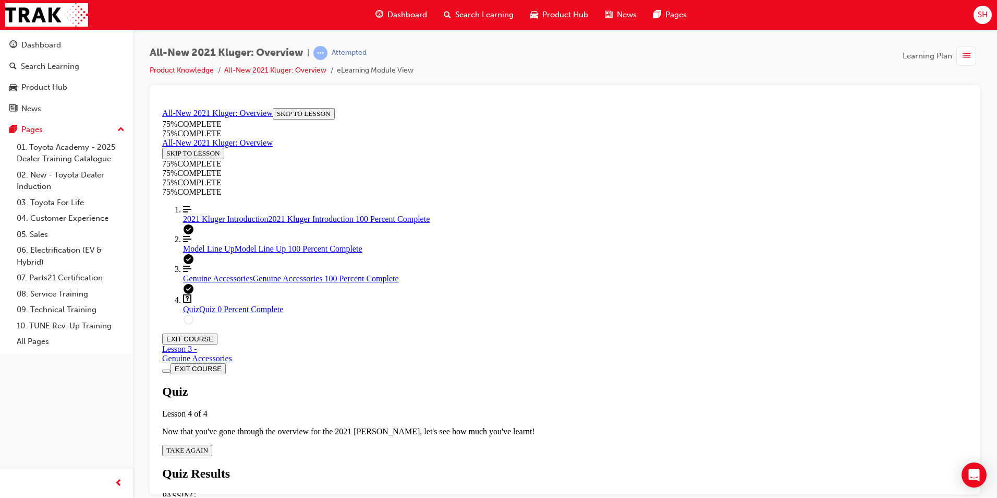
scroll to position [38, 0]
click at [212, 309] on button "TAKE AGAIN" at bounding box center [187, 449] width 50 height 11
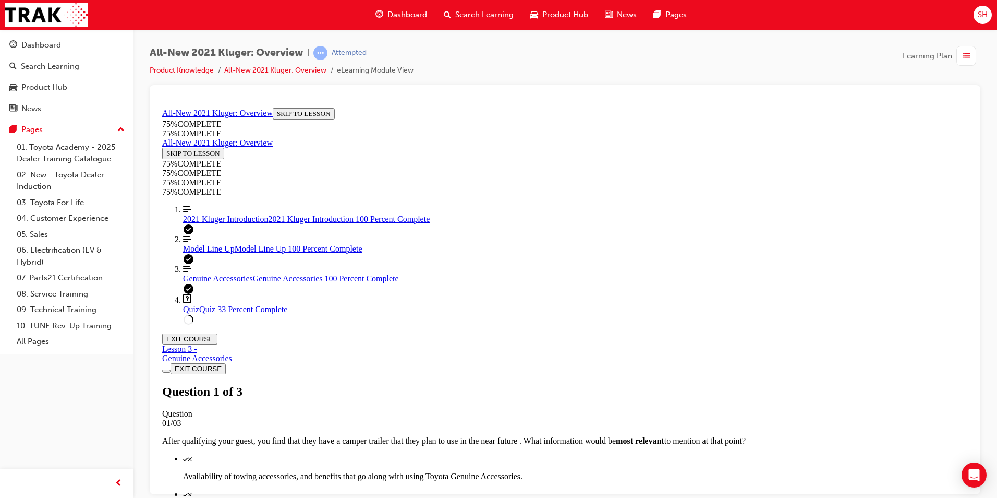
scroll to position [184, 0]
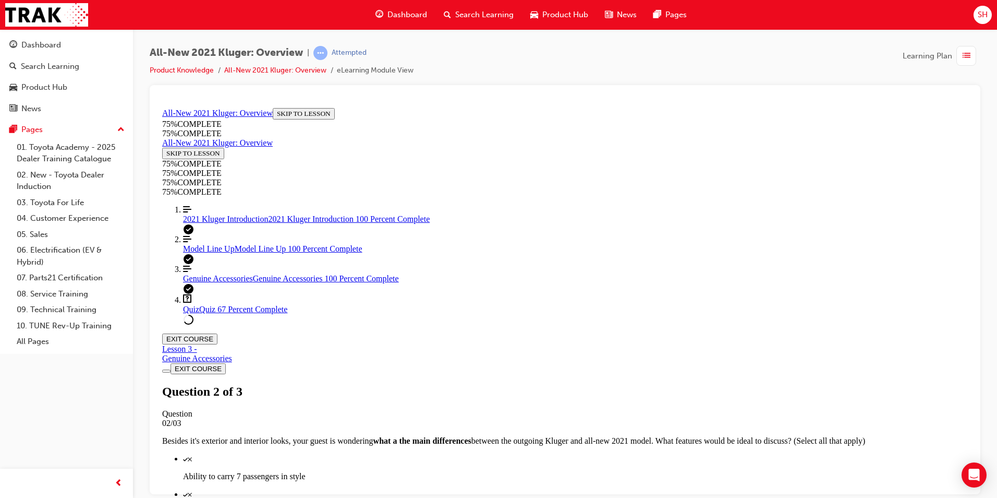
scroll to position [38, 0]
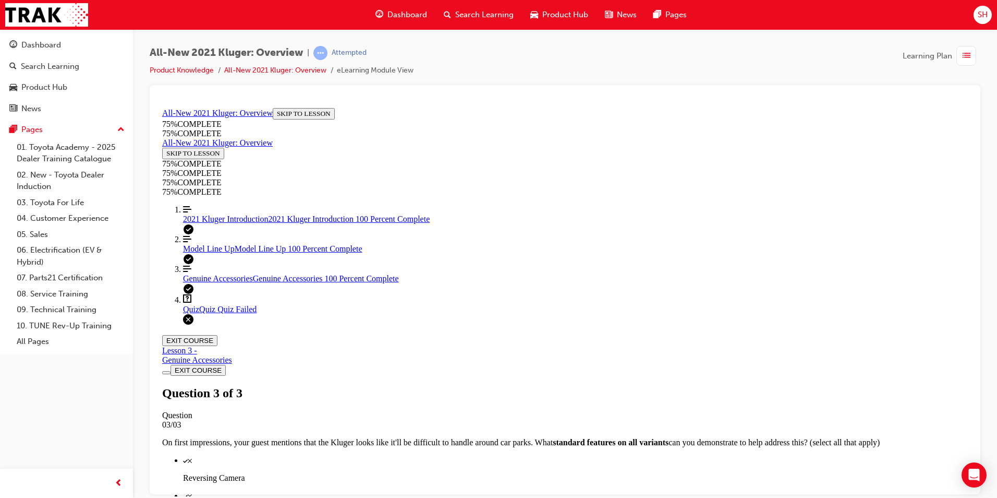
scroll to position [38, 0]
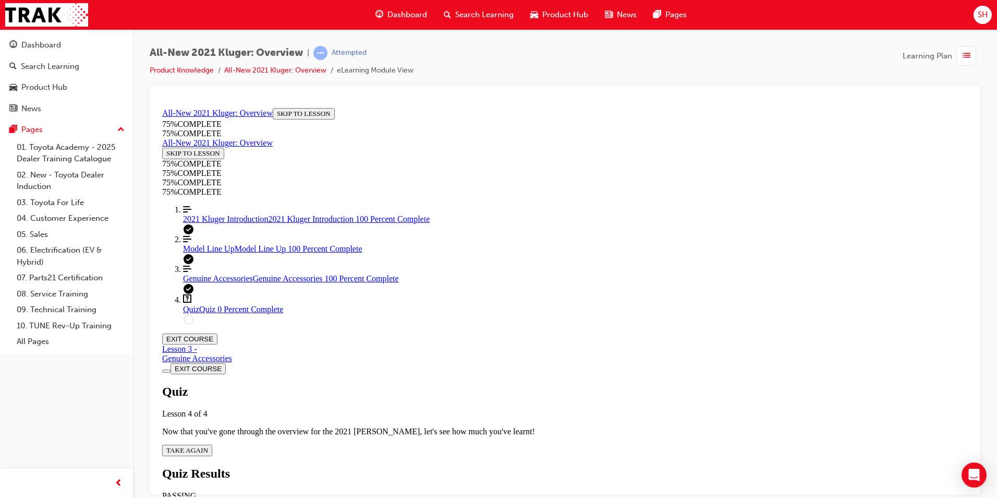
click at [208, 309] on span "TAKE AGAIN" at bounding box center [187, 449] width 42 height 8
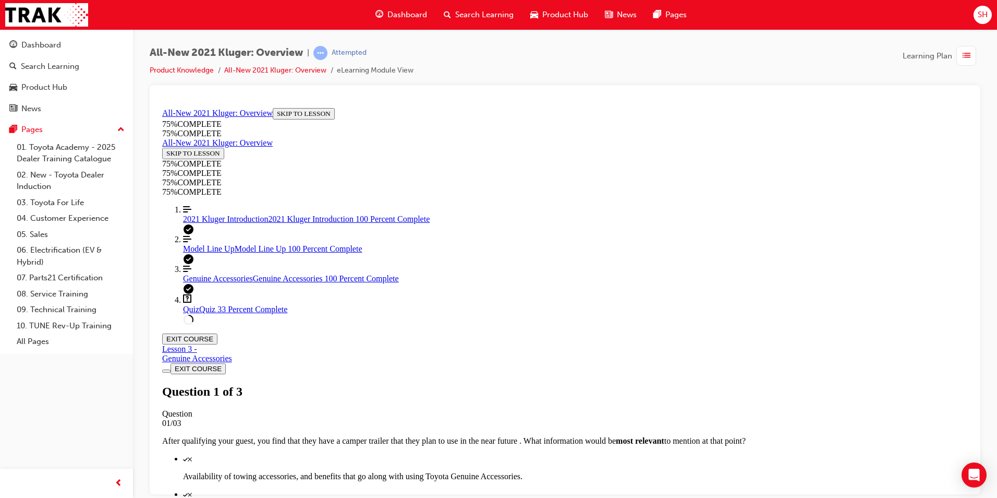
scroll to position [90, 0]
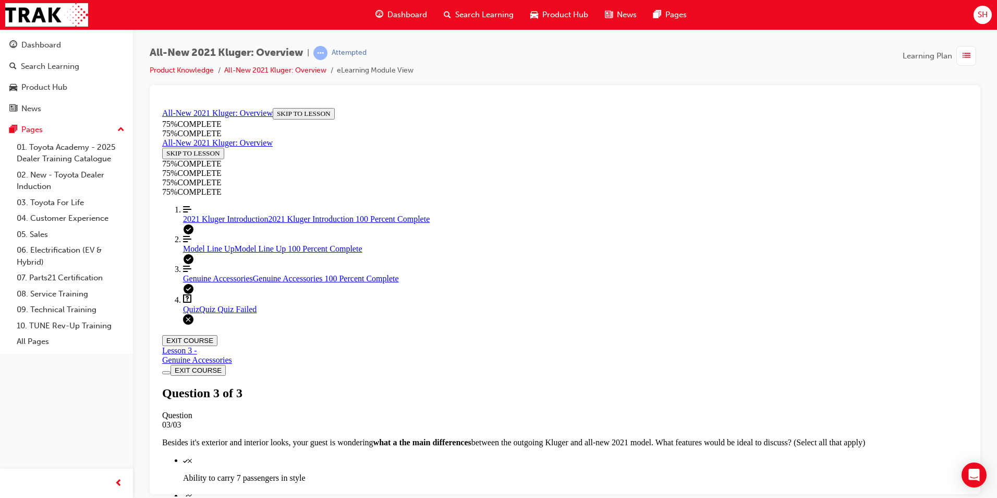
scroll to position [38, 0]
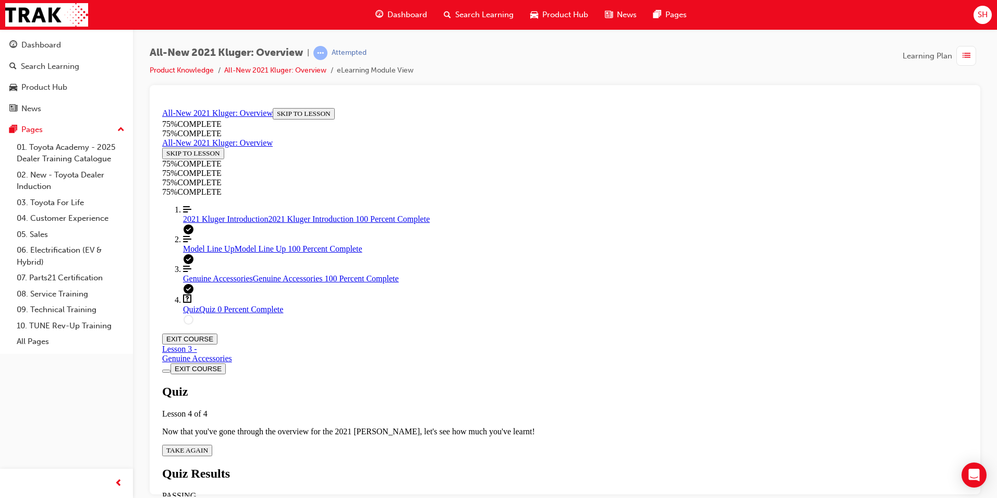
scroll to position [38, 0]
click at [208, 309] on span "TAKE AGAIN" at bounding box center [187, 449] width 42 height 8
drag, startPoint x: 544, startPoint y: 246, endPoint x: 542, endPoint y: 321, distance: 74.6
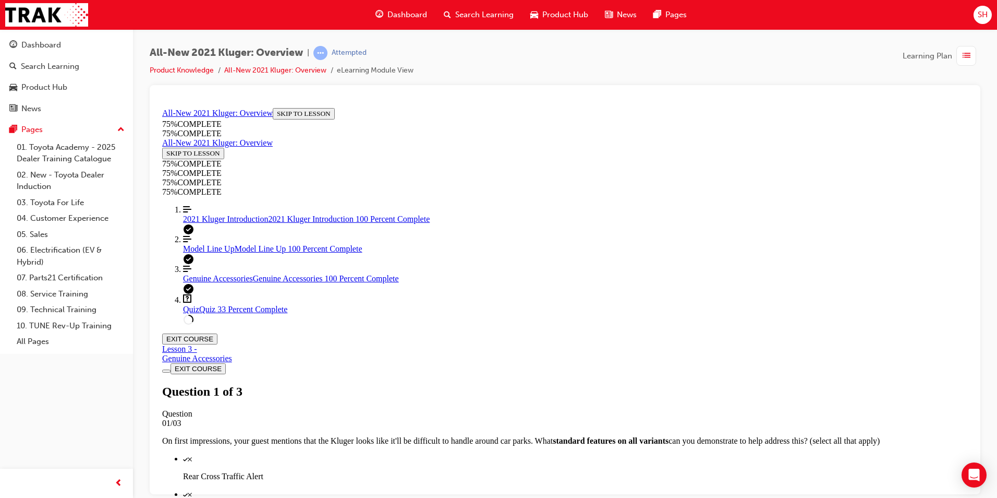
scroll to position [38, 0]
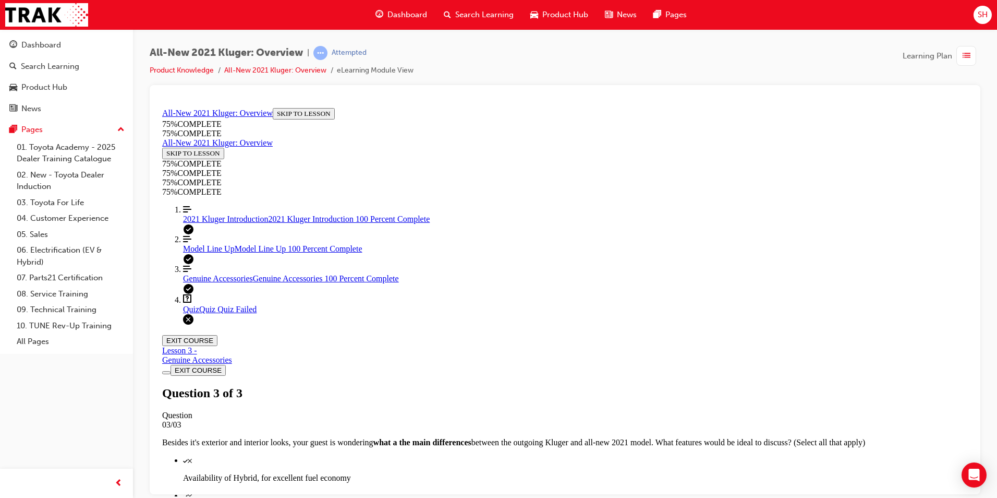
scroll to position [147, 0]
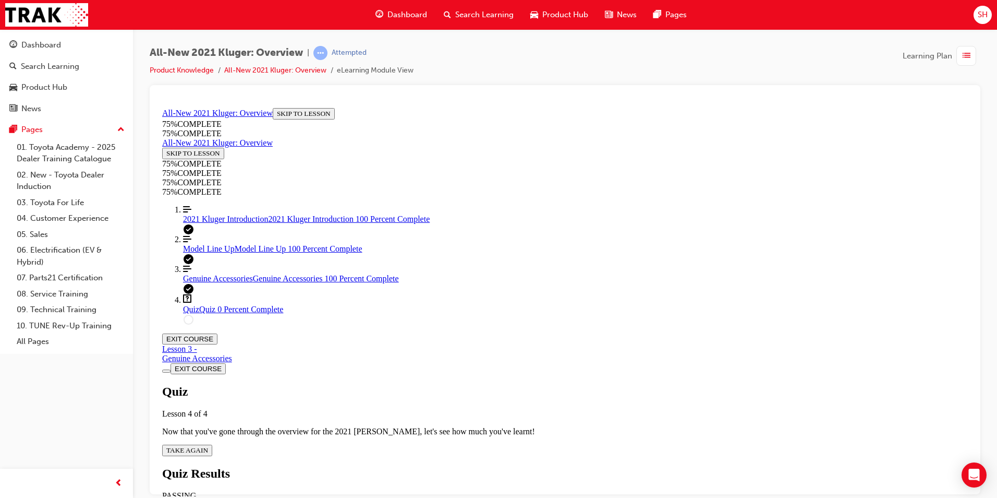
scroll to position [38, 0]
click at [208, 309] on span "TAKE AGAIN" at bounding box center [187, 449] width 42 height 8
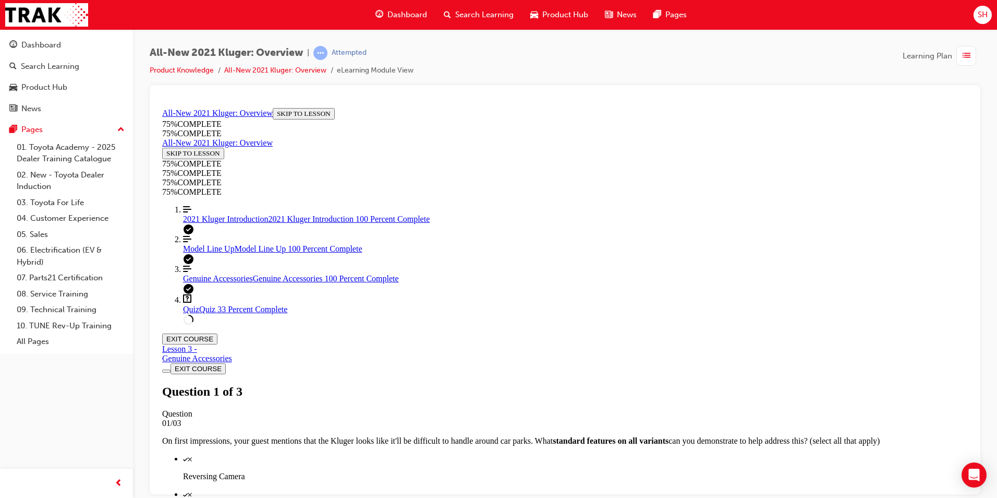
scroll to position [90, 0]
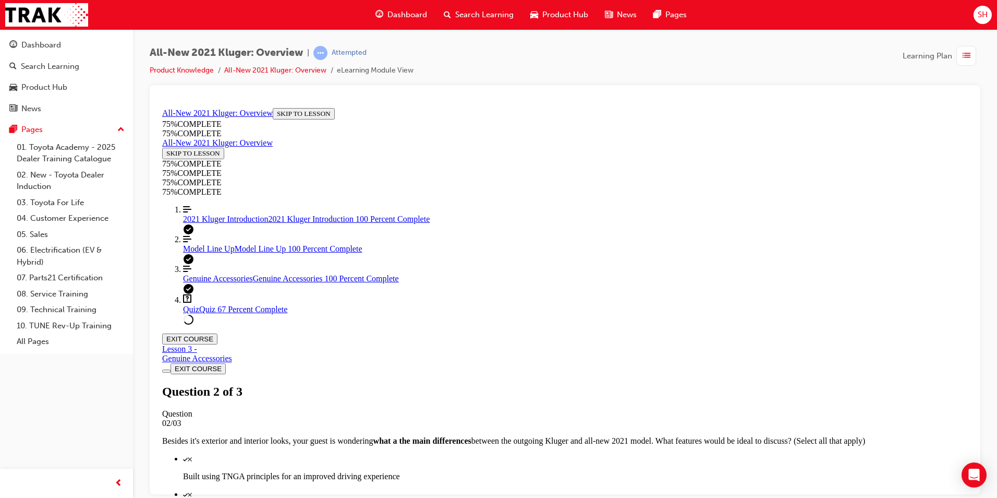
scroll to position [38, 0]
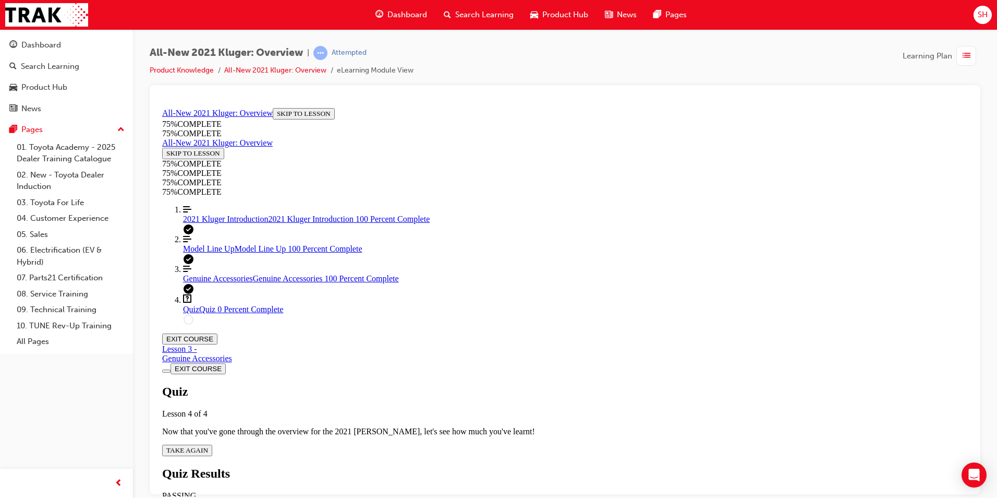
scroll to position [38, 0]
click at [208, 309] on icon "Quiz" at bounding box center [208, 449] width 0 height 8
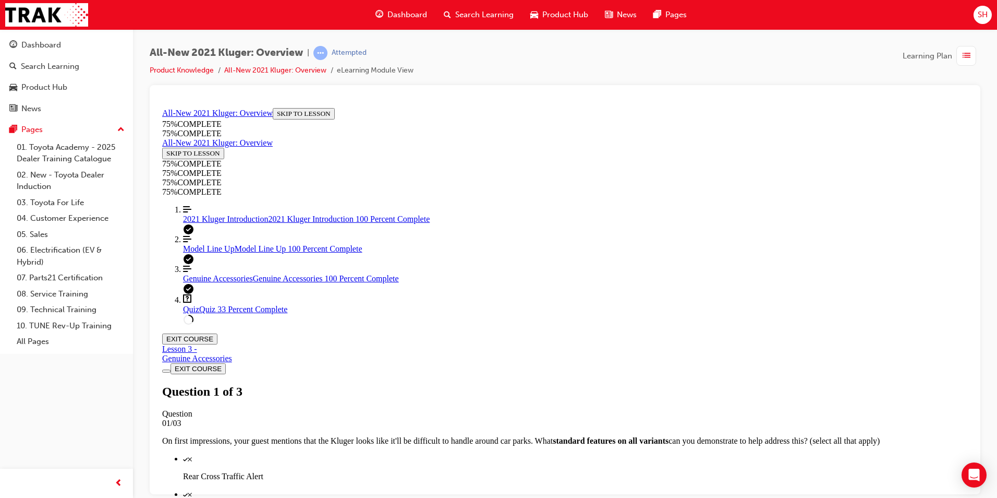
scroll to position [142, 0]
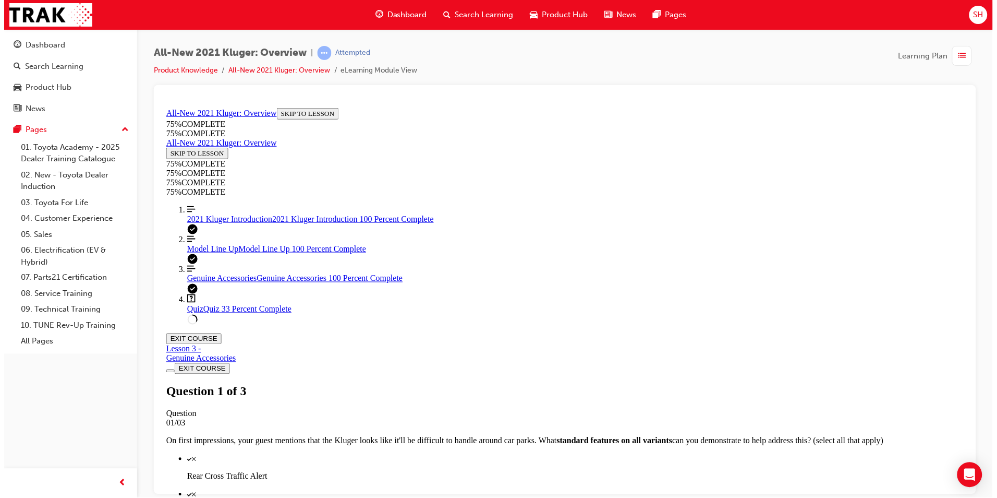
scroll to position [38, 0]
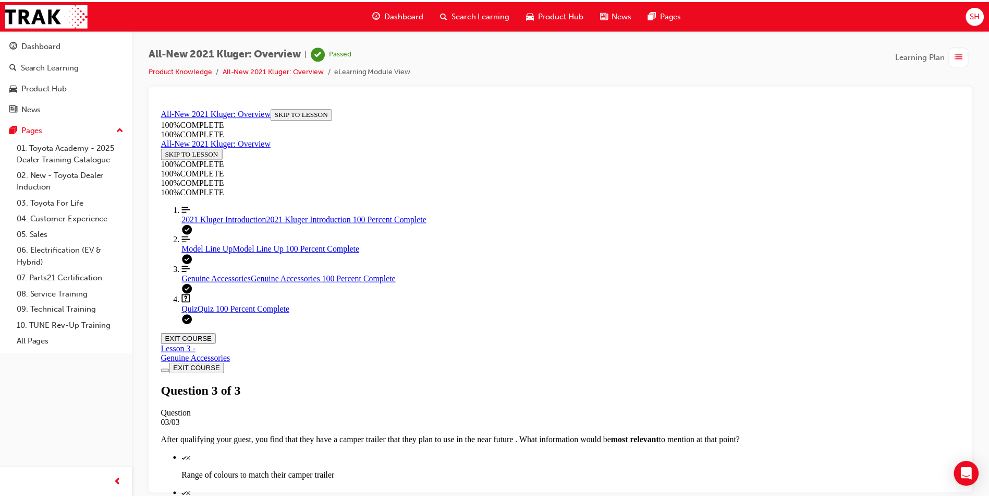
scroll to position [147, 0]
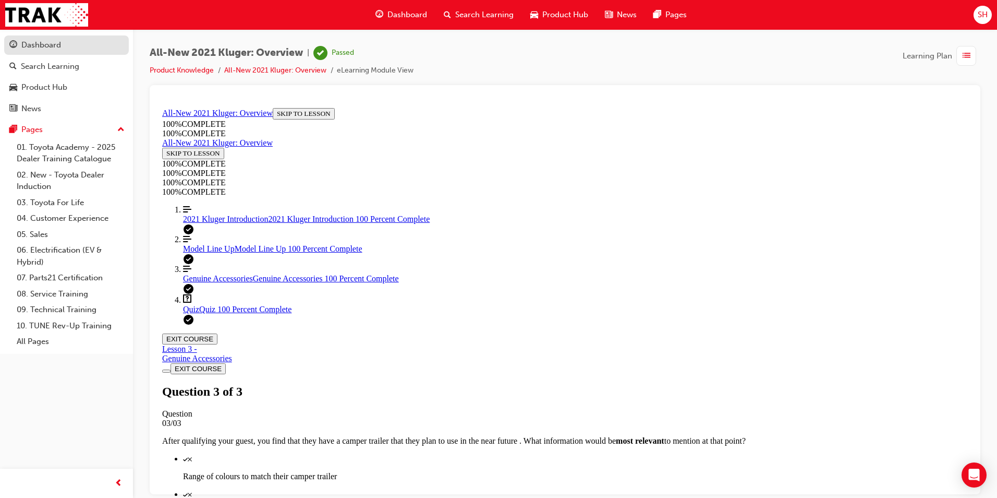
click at [66, 43] on div "Dashboard" at bounding box center [66, 45] width 114 height 13
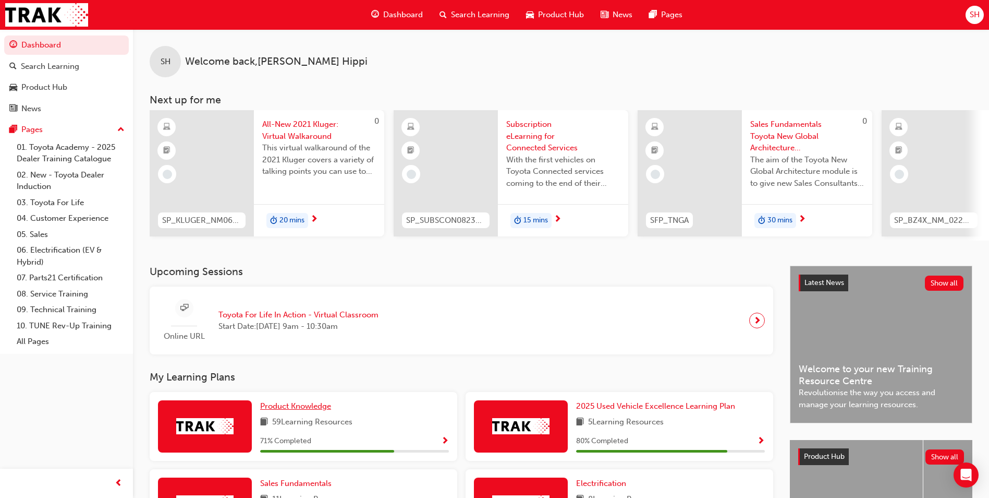
click at [274, 309] on span "Product Knowledge" at bounding box center [295, 405] width 71 height 9
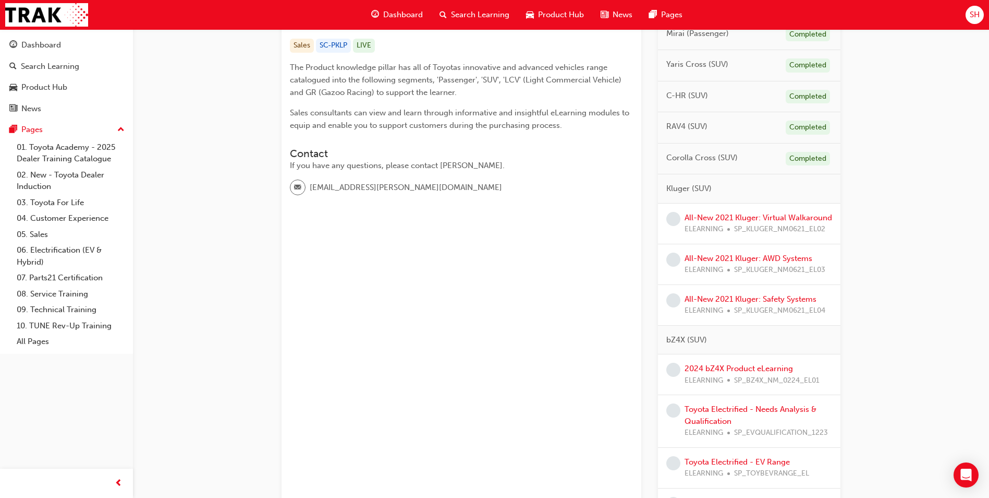
scroll to position [209, 0]
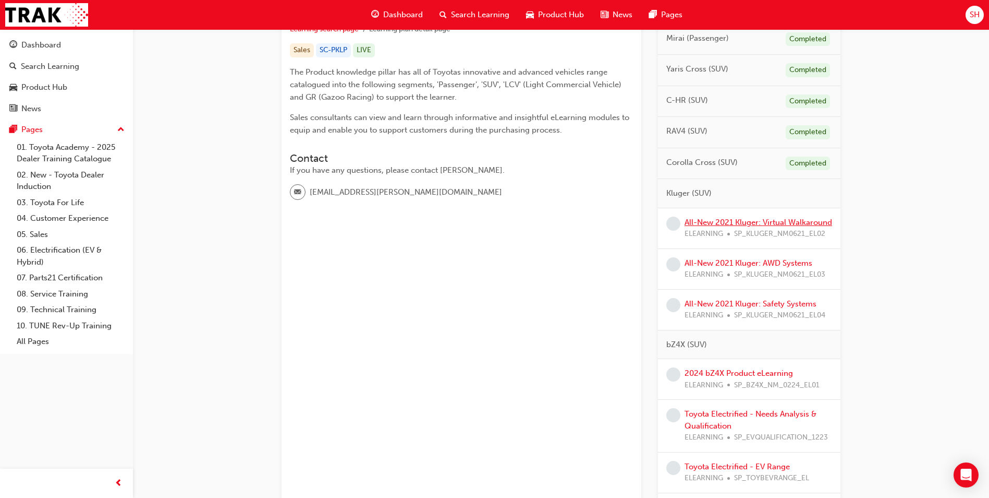
click at [663, 224] on link "All-New 2021 Kluger: Virtual Walkaround" at bounding box center [759, 221] width 148 height 9
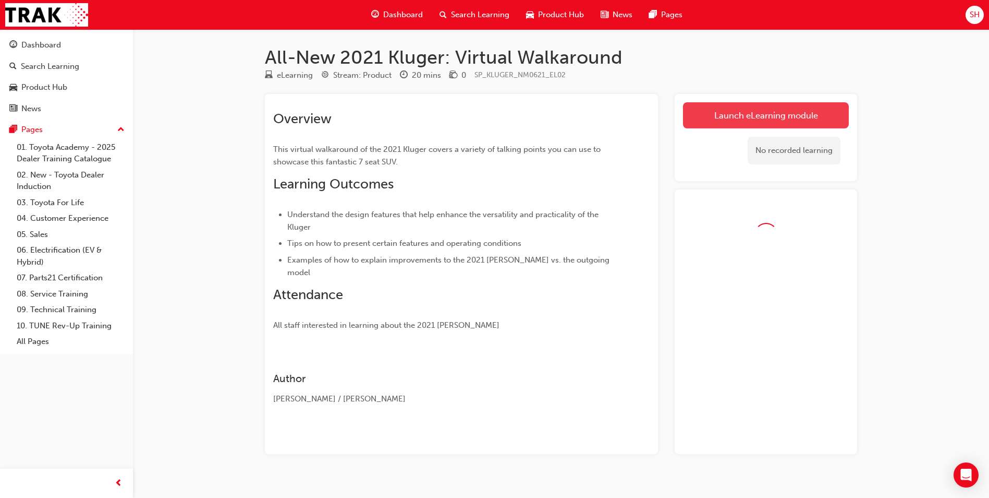
click at [663, 114] on link "Launch eLearning module" at bounding box center [766, 115] width 166 height 26
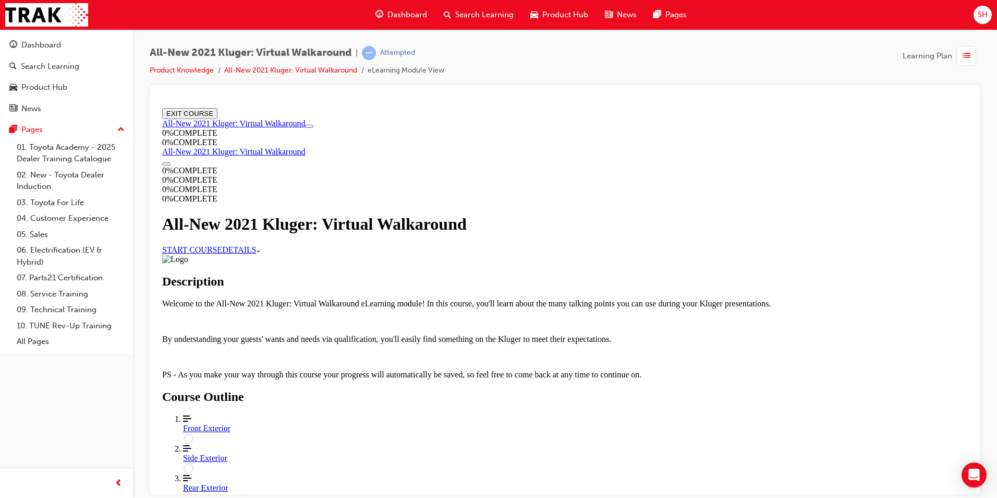
click at [222, 253] on link "START COURSE" at bounding box center [192, 249] width 60 height 9
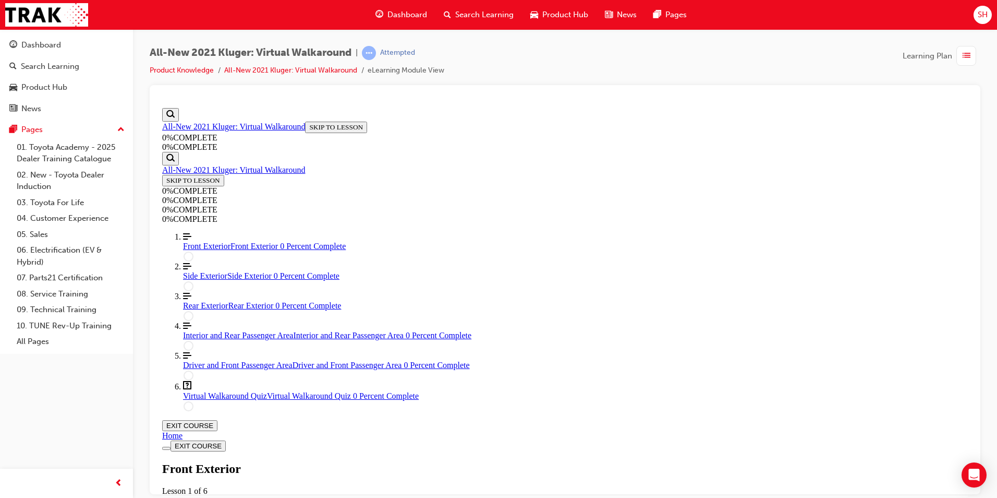
scroll to position [140, 0]
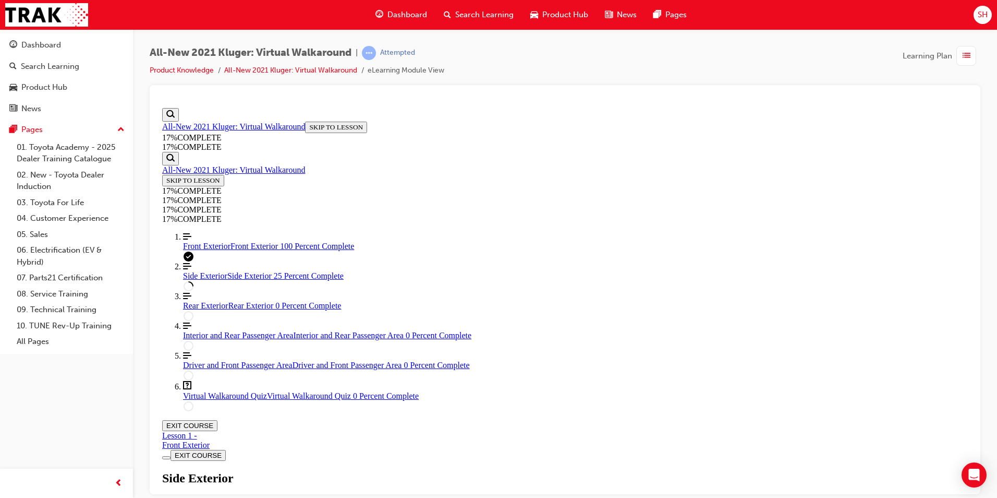
scroll to position [214, 0]
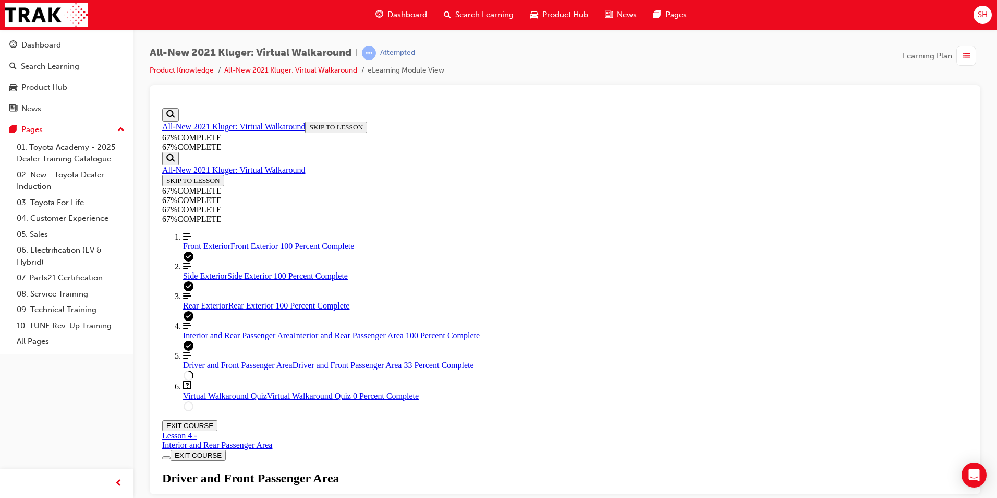
scroll to position [0, 0]
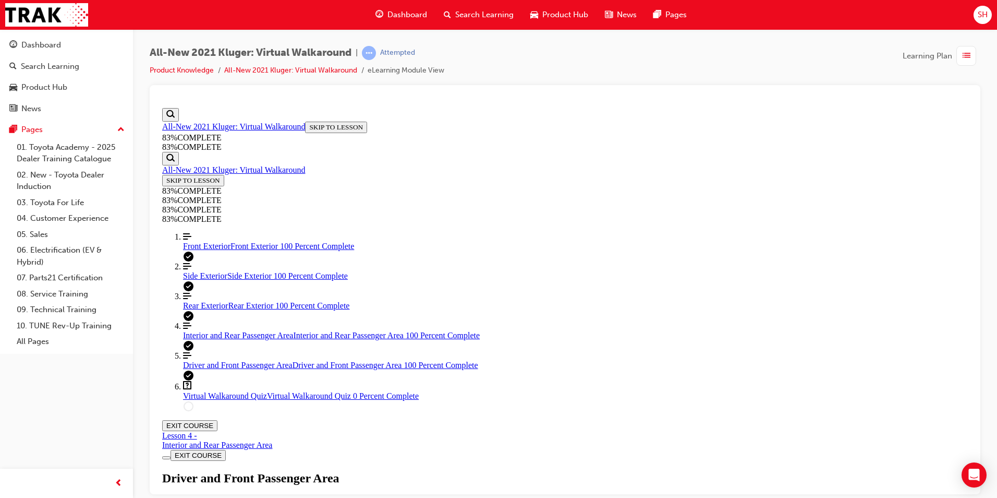
click at [468, 309] on div "Virtual Walkaround Quiz Lesson 6 of 6 Now that you've explored the Kluger in mo…" at bounding box center [565, 505] width 806 height 71
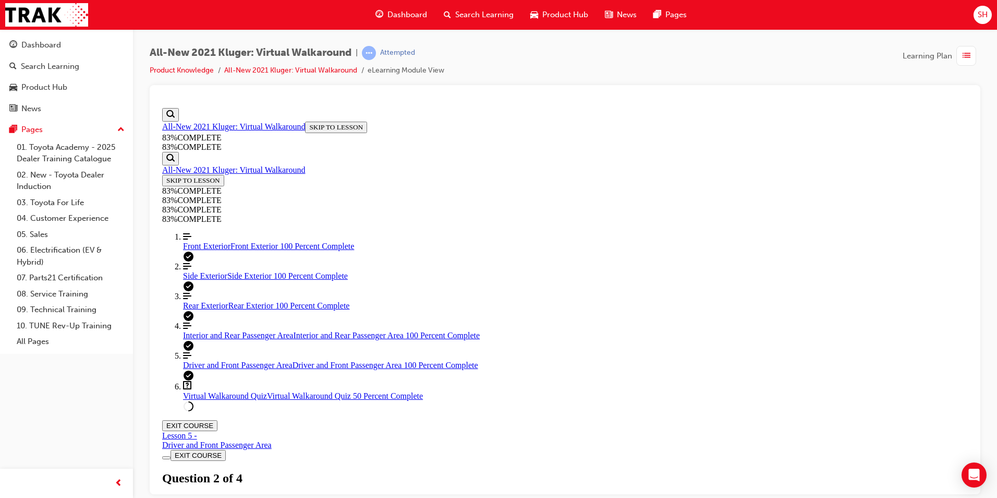
drag, startPoint x: 514, startPoint y: 204, endPoint x: 842, endPoint y: 434, distance: 400.9
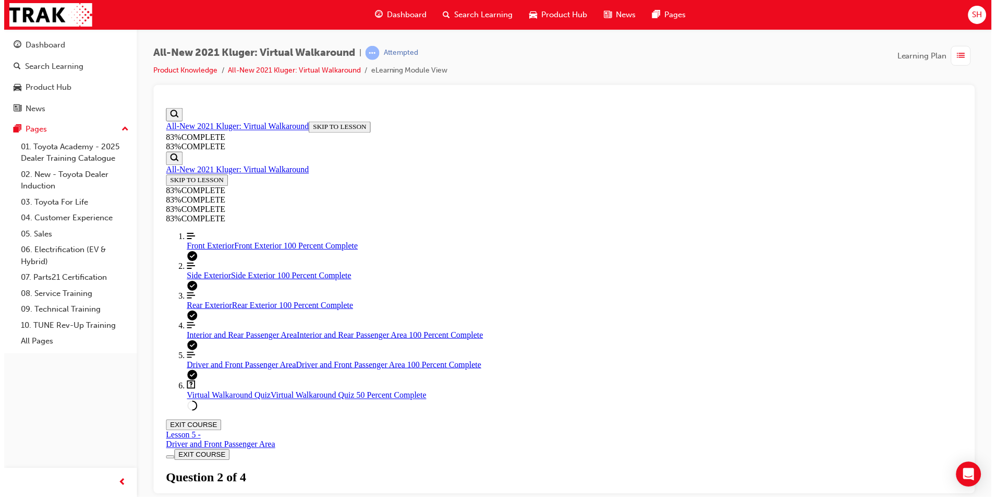
scroll to position [38, 0]
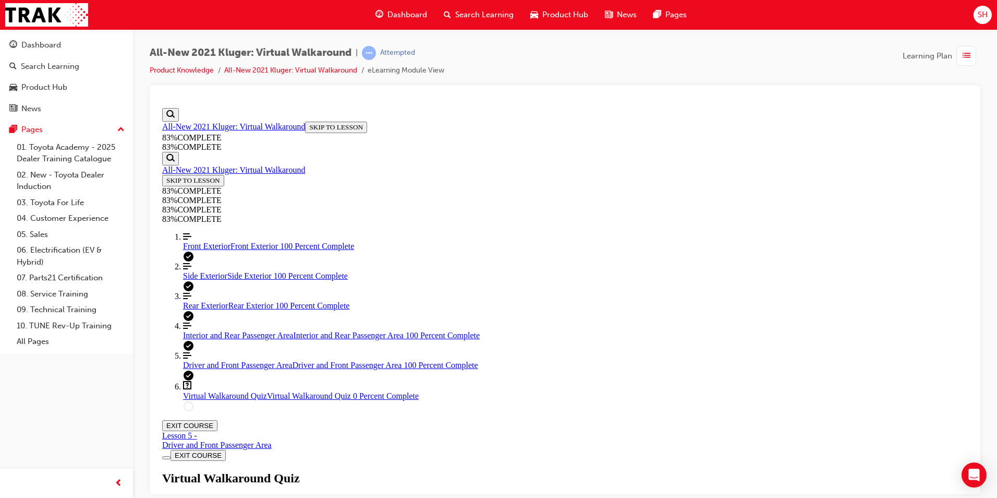
scroll to position [38, 0]
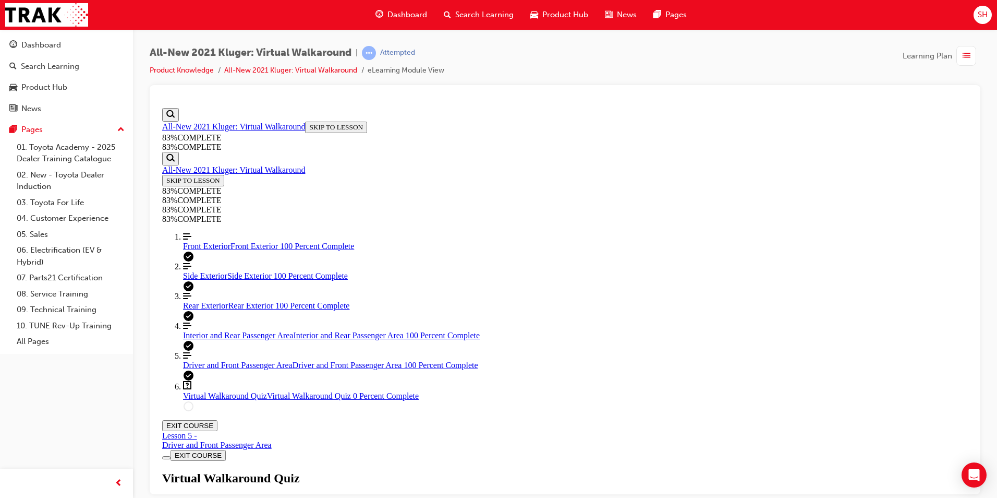
scroll to position [114, 0]
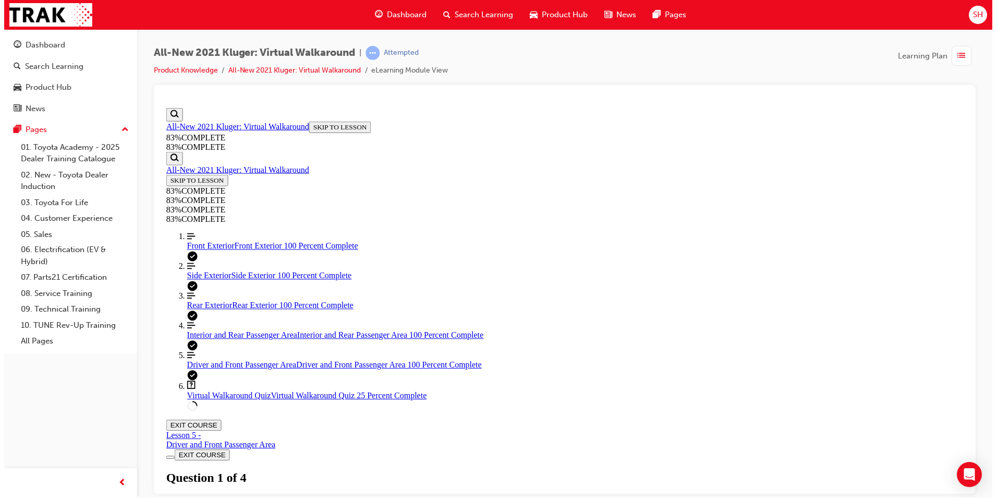
scroll to position [38, 0]
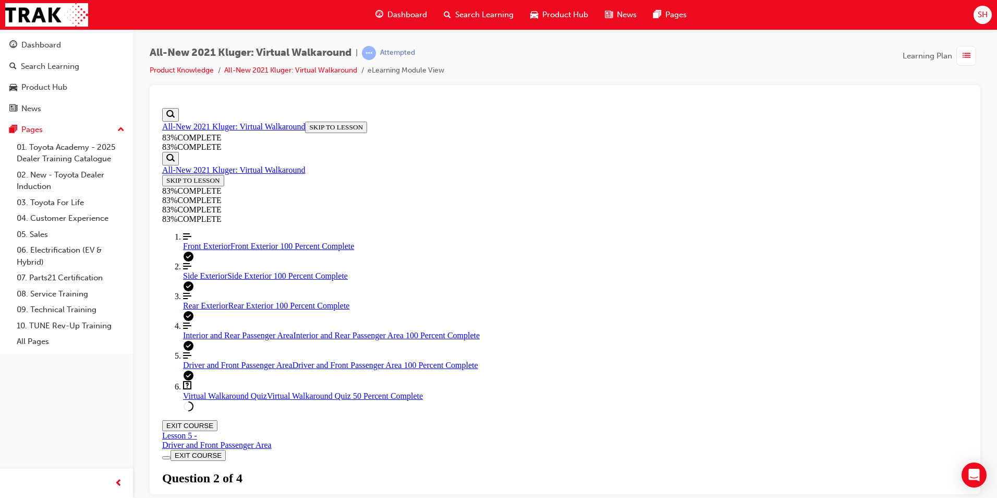
scroll to position [103, 0]
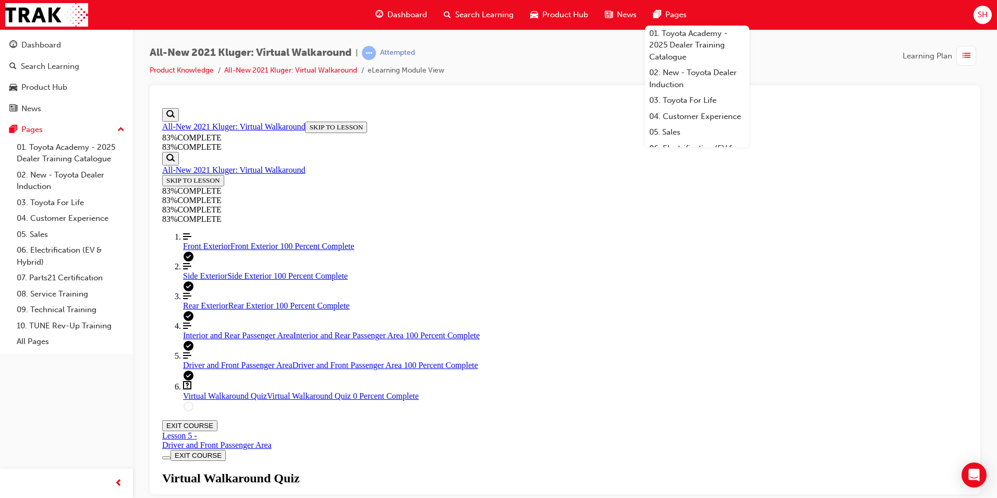
drag, startPoint x: 646, startPoint y: 325, endPoint x: 647, endPoint y: 333, distance: 8.4
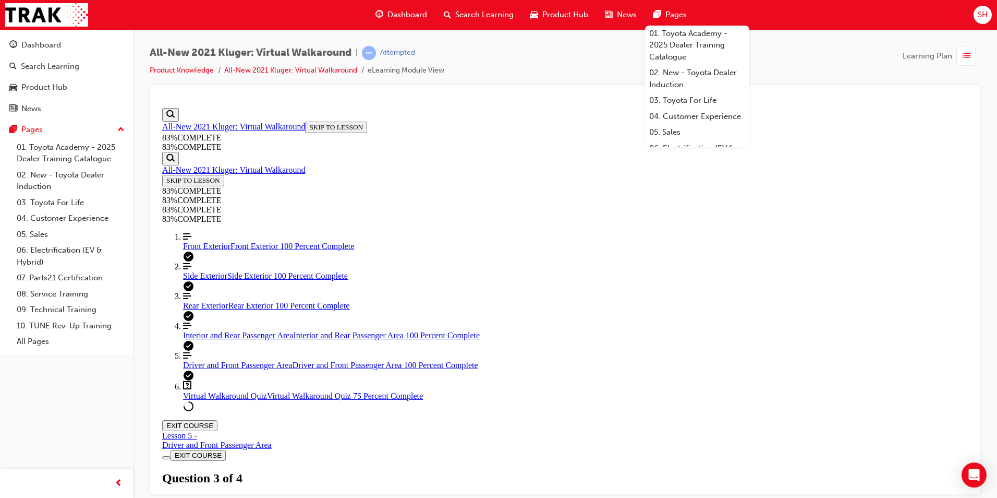
scroll to position [114, 0]
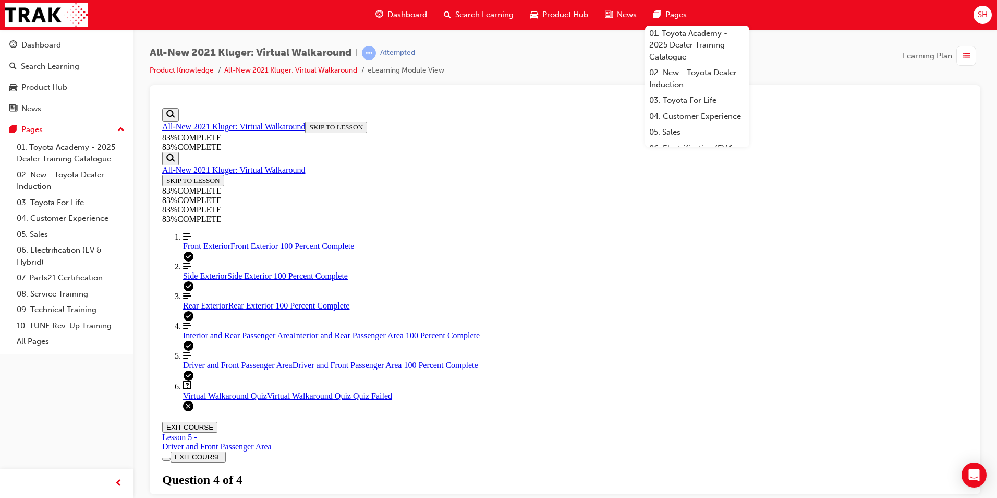
scroll to position [38, 0]
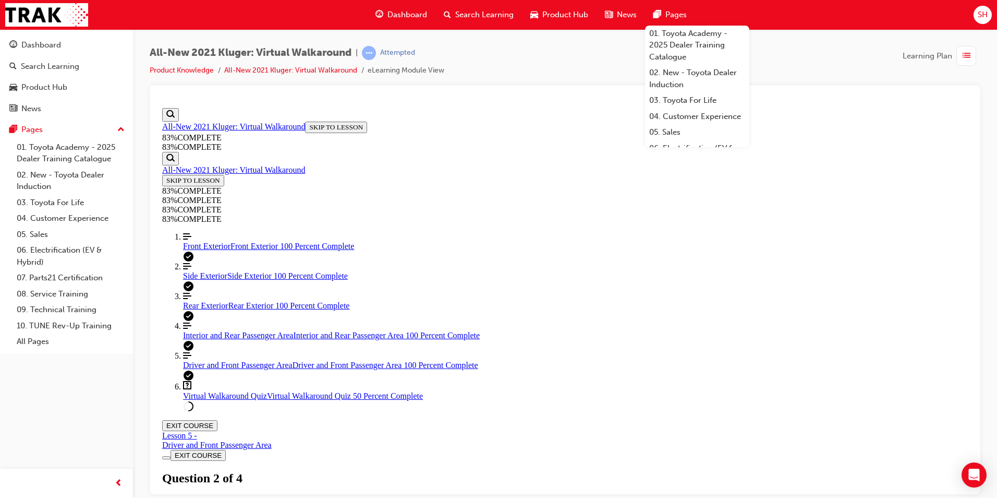
drag, startPoint x: 616, startPoint y: 276, endPoint x: 442, endPoint y: 249, distance: 175.8
copy p "When delivering a Kluger Hybrid, what important information should be shared re…"
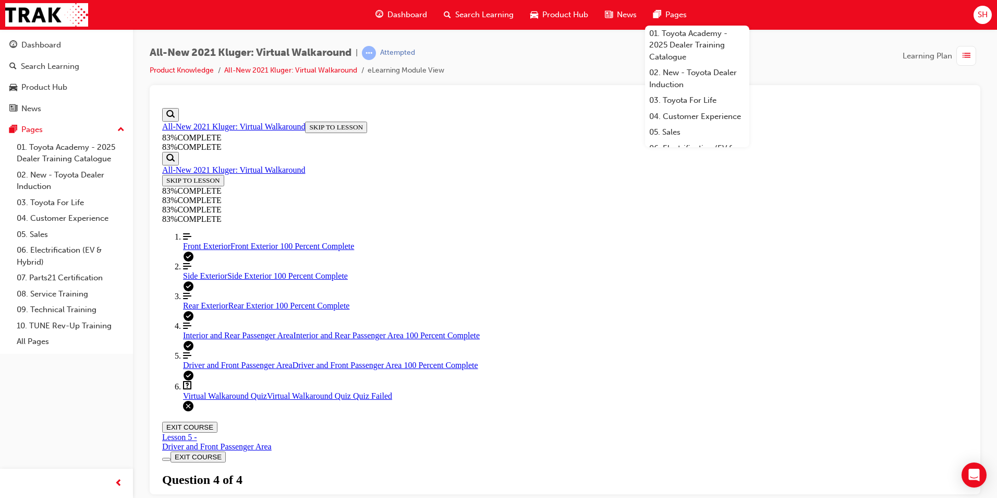
scroll to position [38, 0]
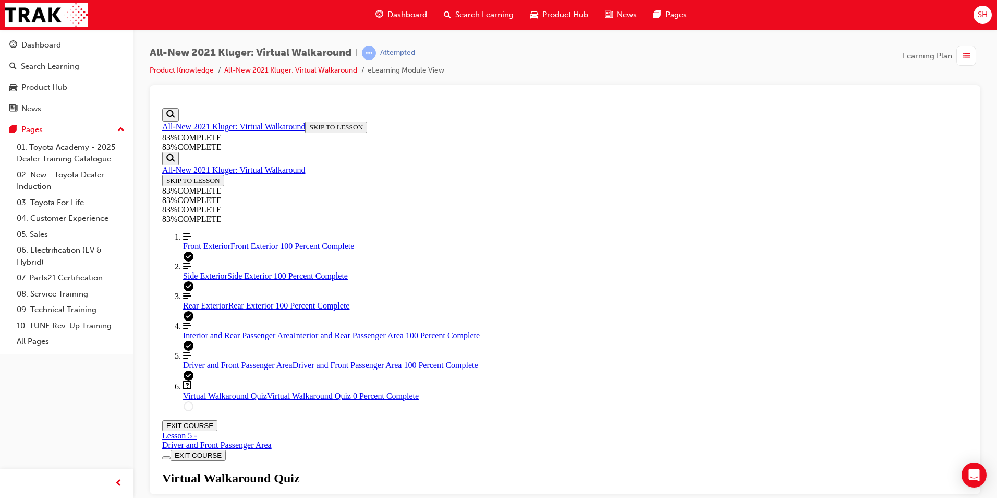
click at [663, 49] on div "All-New 2021 Kluger: Virtual Walkaround | Attempted Product Knowledge All-New 2…" at bounding box center [565, 65] width 831 height 39
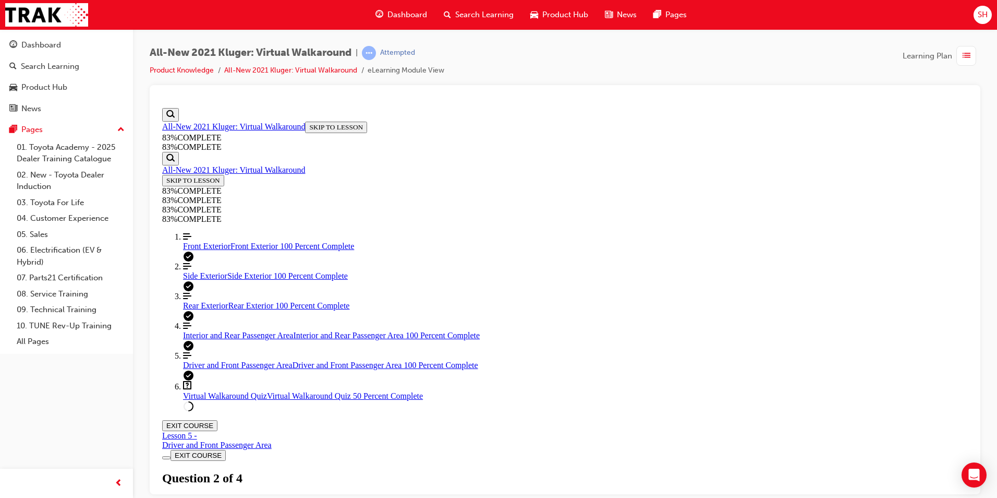
scroll to position [103, 0]
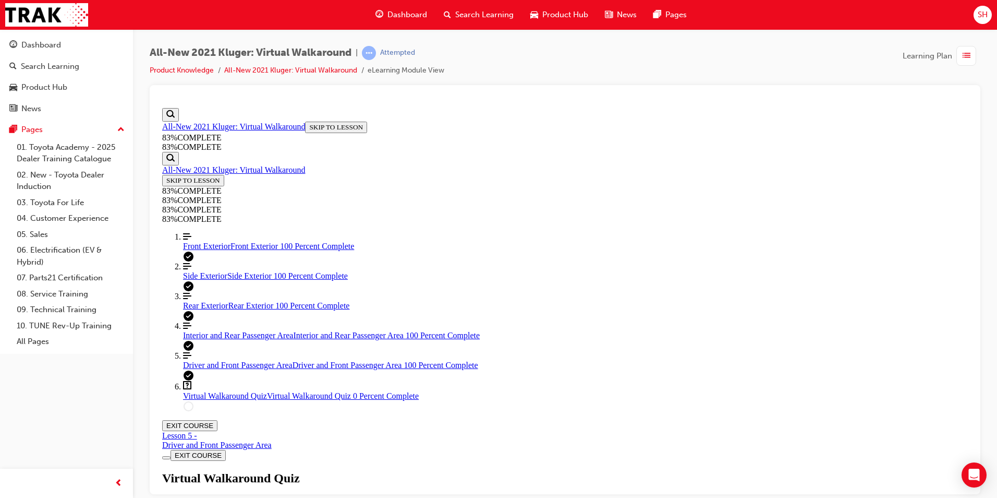
click at [493, 309] on div "Virtual Walkaround Quiz Lesson 6 of 6 Now that you've explored the Kluger in mo…" at bounding box center [565, 505] width 806 height 71
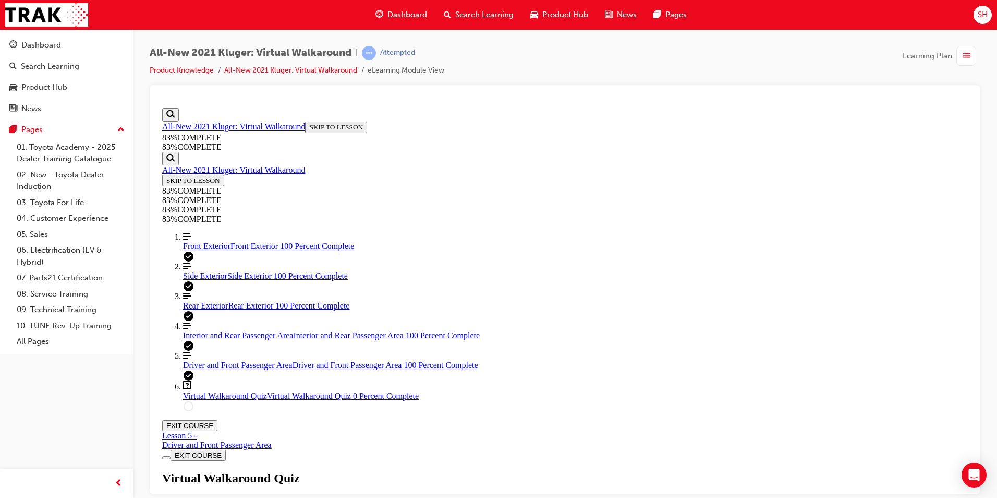
drag, startPoint x: 612, startPoint y: 453, endPoint x: 564, endPoint y: 446, distance: 49.0
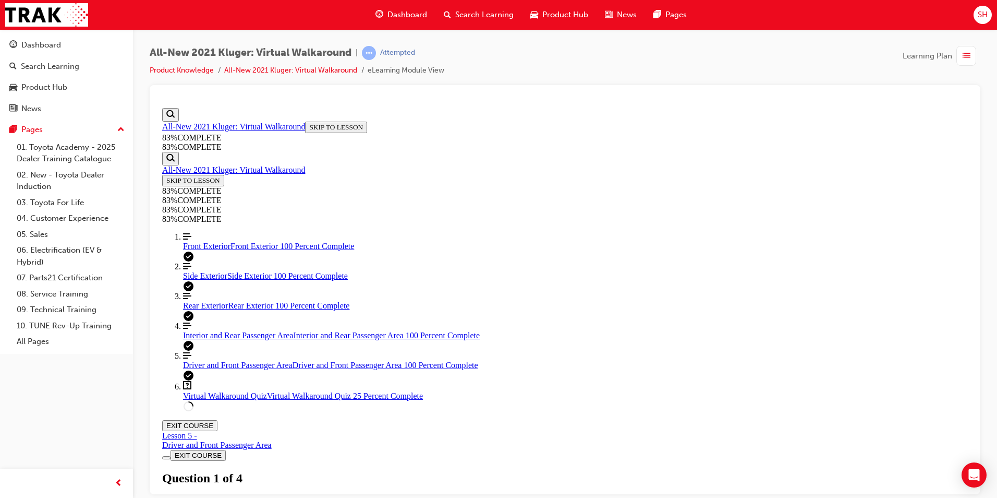
scroll to position [90, 0]
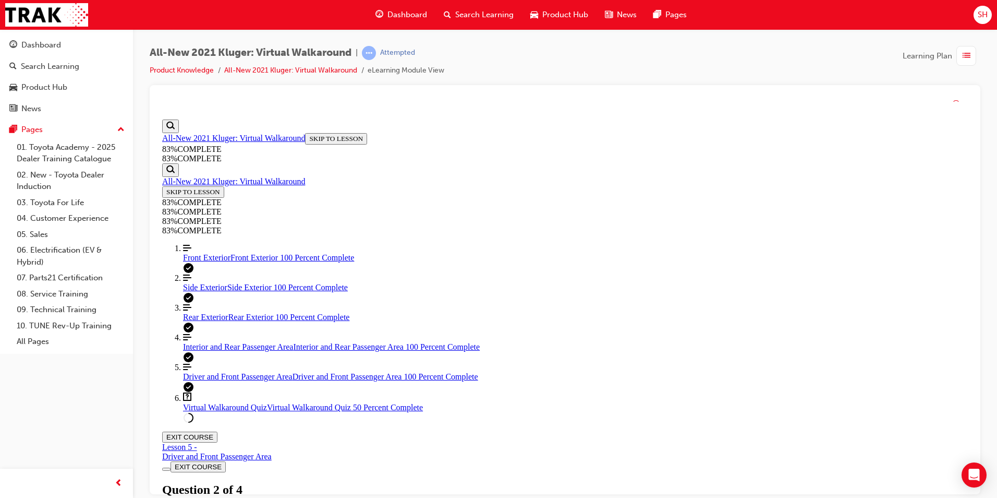
scroll to position [38, 0]
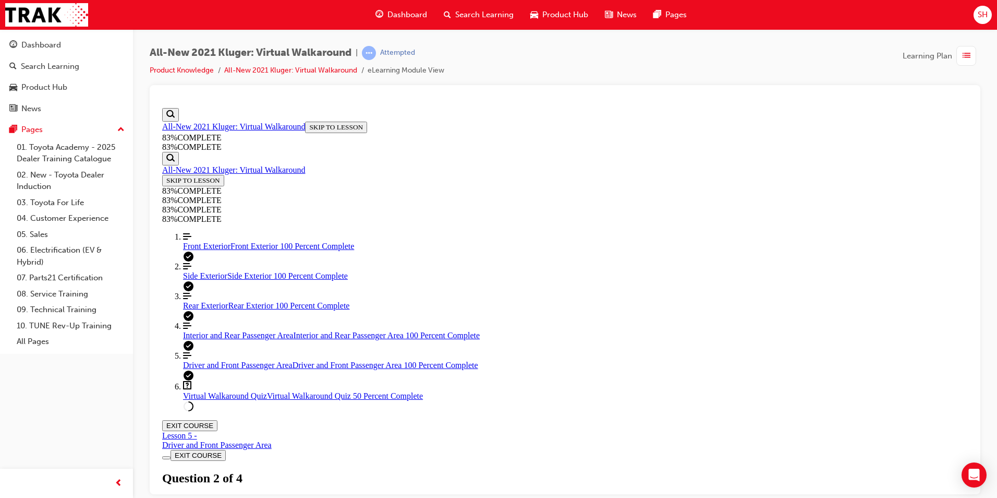
drag, startPoint x: 626, startPoint y: 373, endPoint x: 638, endPoint y: 374, distance: 12.0
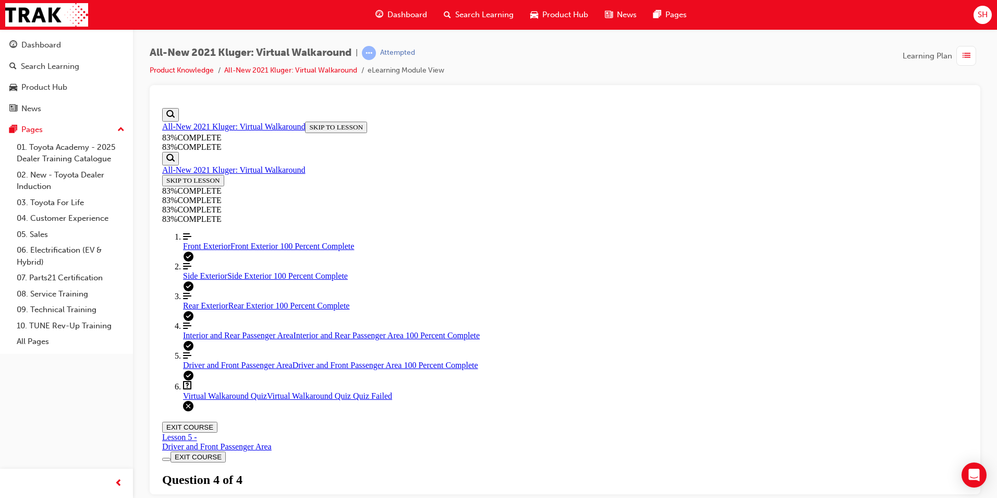
scroll to position [147, 0]
click at [481, 309] on div "Virtual Walkaround Quiz Lesson 6 of 6 Now that you've explored the Kluger in mo…" at bounding box center [565, 505] width 806 height 71
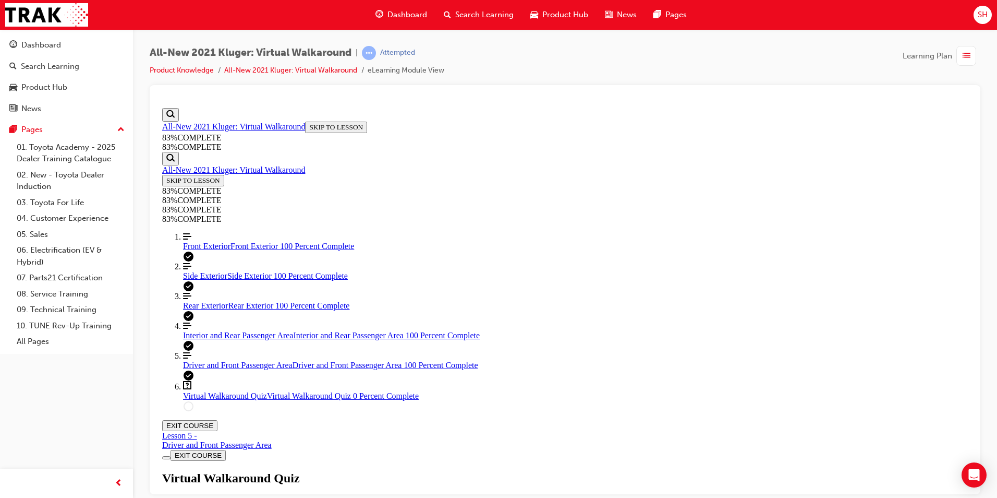
scroll to position [142, 0]
drag, startPoint x: 613, startPoint y: 280, endPoint x: 619, endPoint y: 275, distance: 7.4
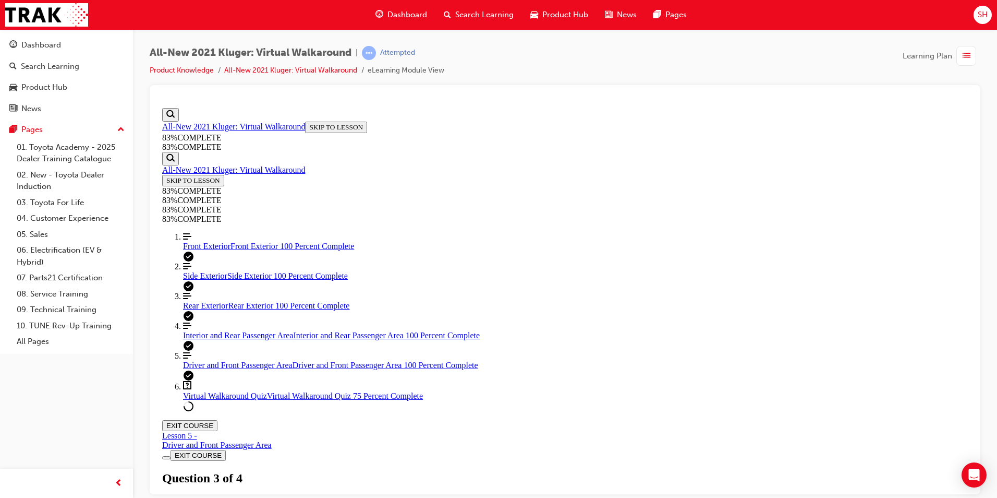
scroll to position [103, 0]
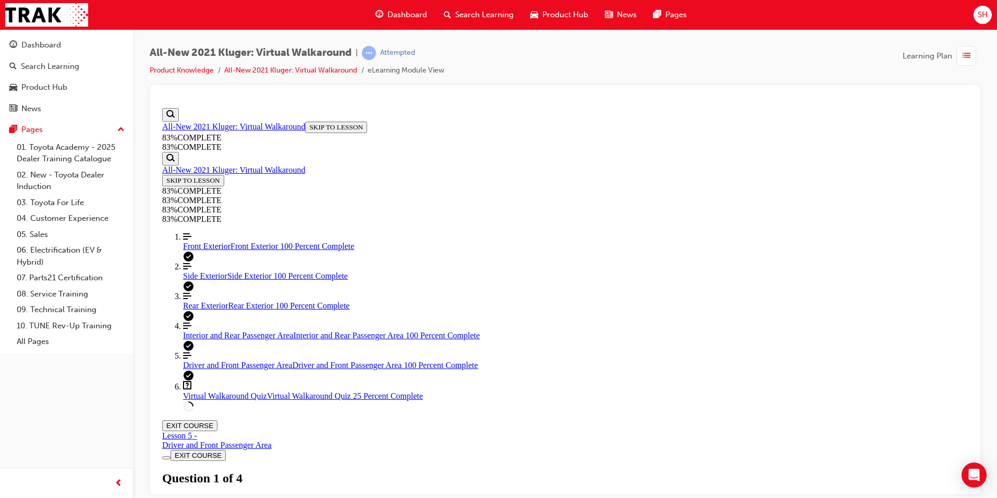
scroll to position [114, 0]
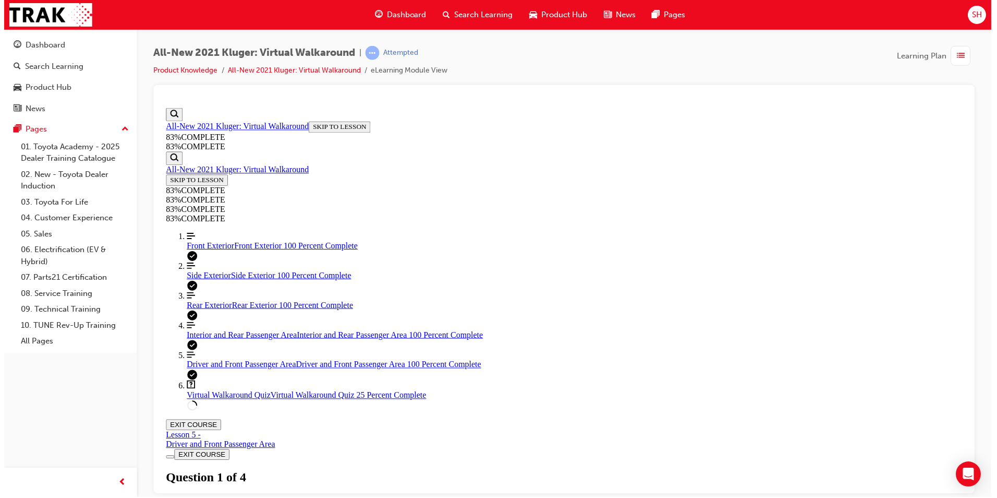
scroll to position [38, 0]
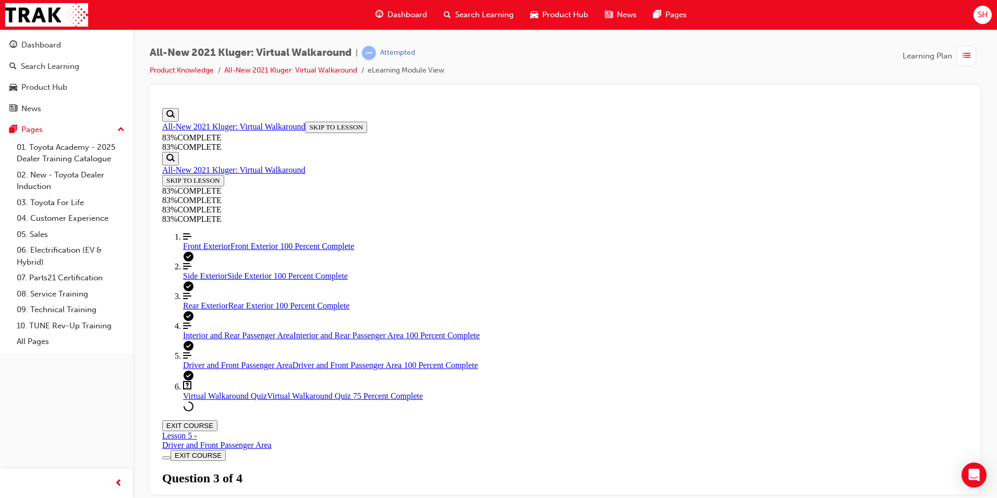
click at [235, 233] on div "83 % COMPLETE 83 % COMPLETE Align left Three vertical lines aligned to the left…" at bounding box center [565, 307] width 806 height 207
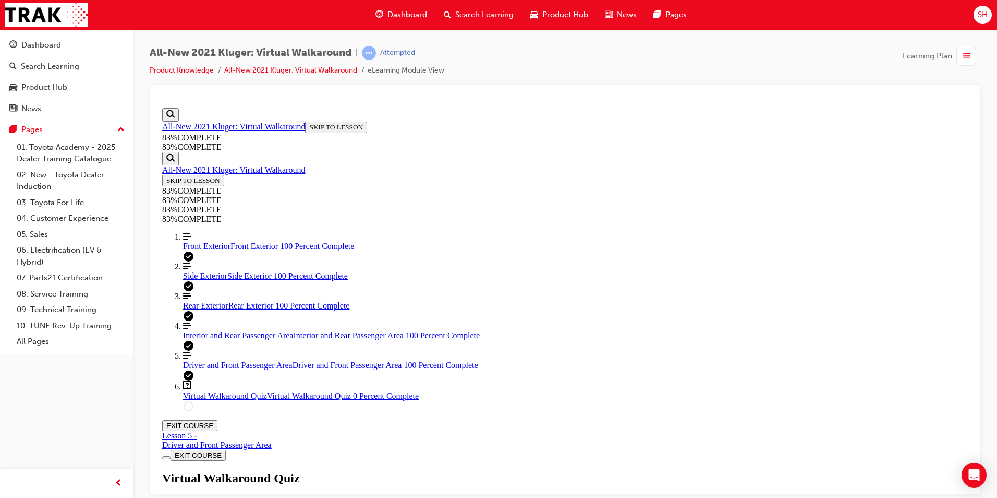
click at [233, 248] on div "Front Exterior Front Exterior 100 Percent Complete" at bounding box center [575, 245] width 785 height 9
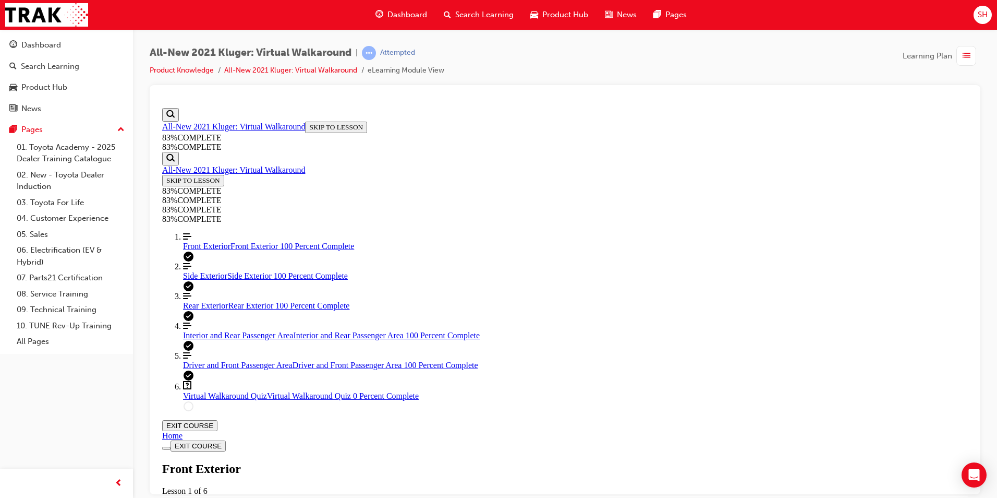
scroll to position [192, 0]
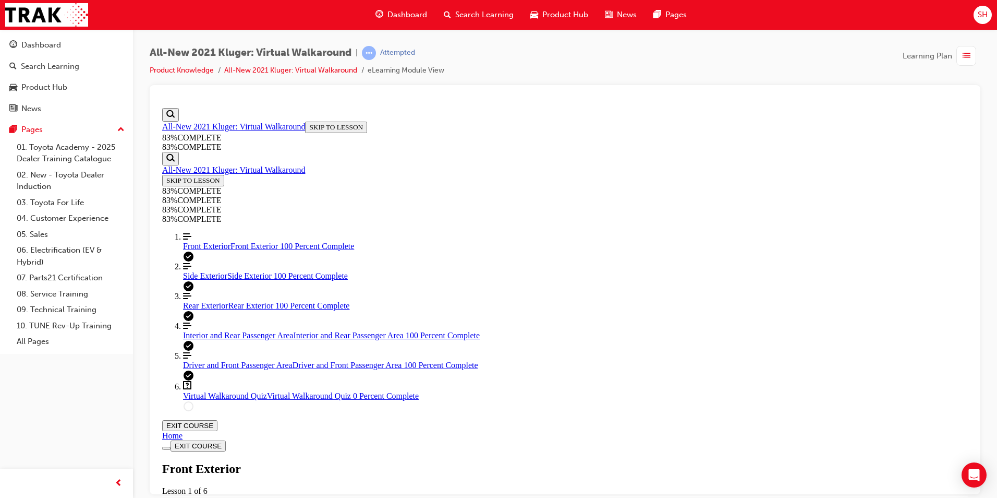
scroll to position [140, 0]
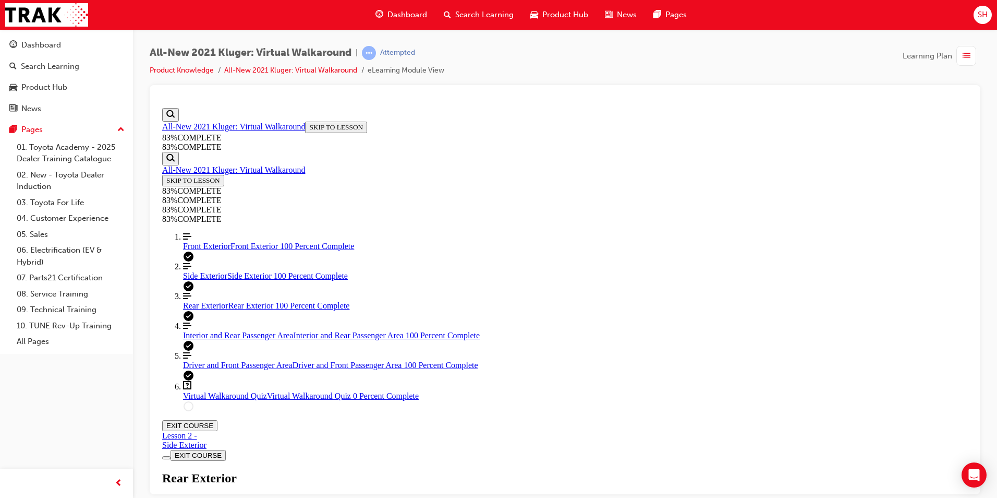
scroll to position [192, 0]
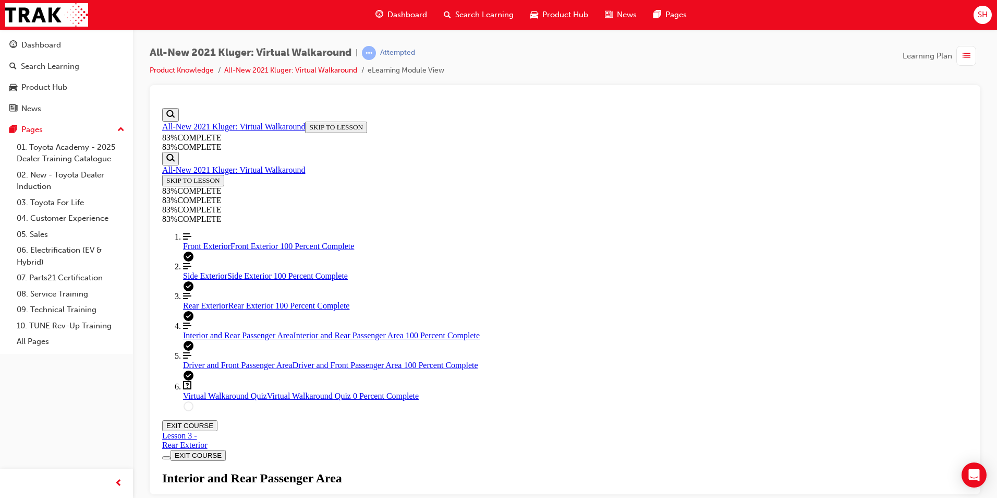
scroll to position [11, 0]
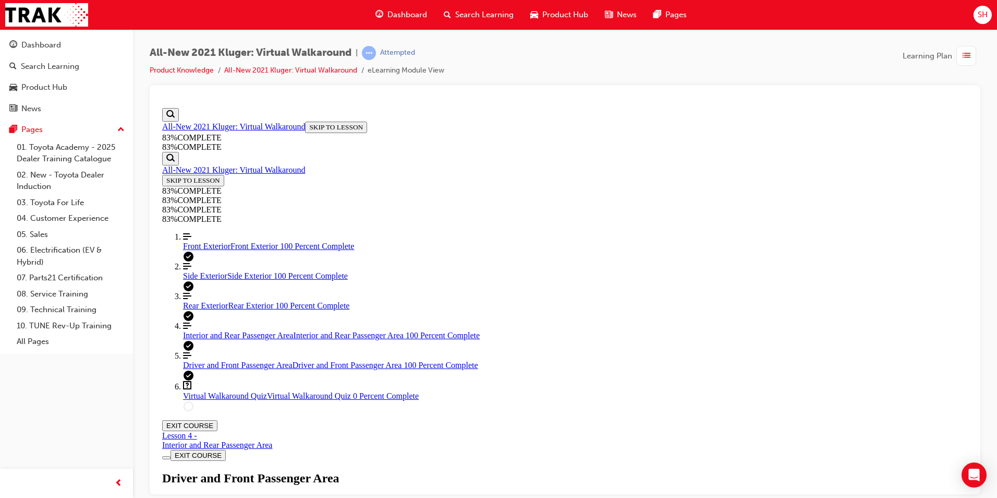
scroll to position [88, 0]
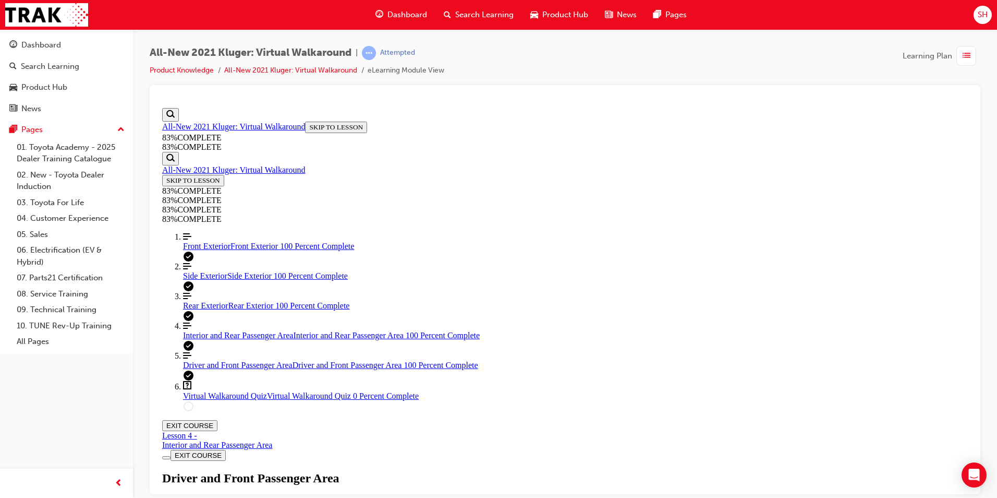
drag, startPoint x: 520, startPoint y: 355, endPoint x: 541, endPoint y: 367, distance: 24.3
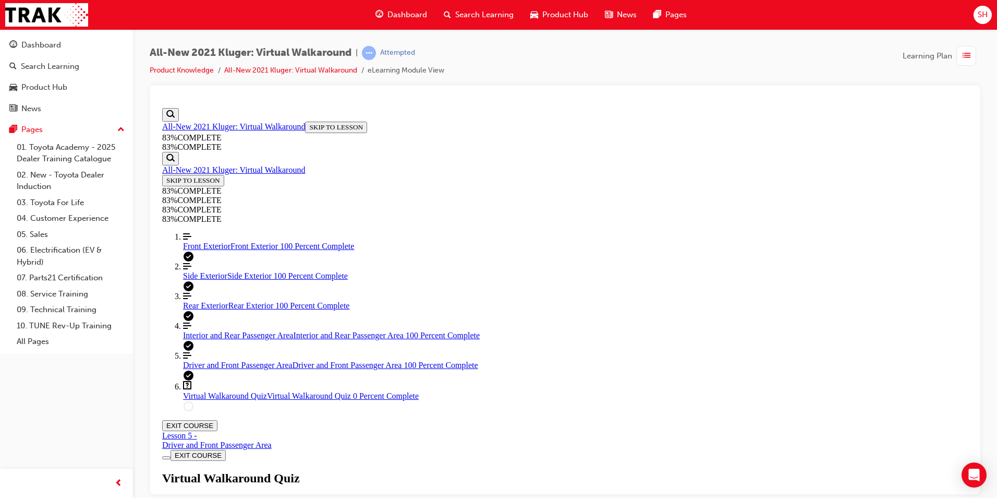
scroll to position [38, 0]
click at [488, 309] on div "Virtual Walkaround Quiz Lesson 6 of 6 Now that you've explored the Kluger in mo…" at bounding box center [565, 505] width 806 height 71
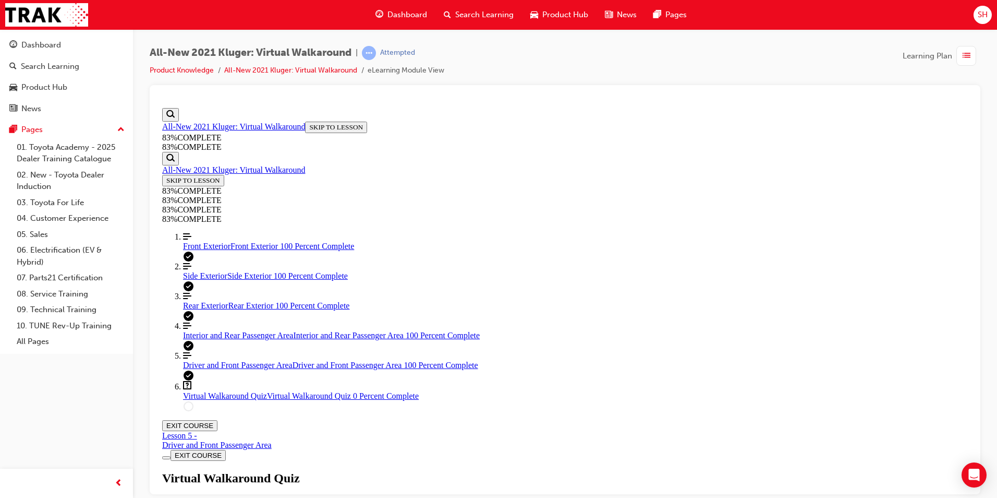
scroll to position [103, 0]
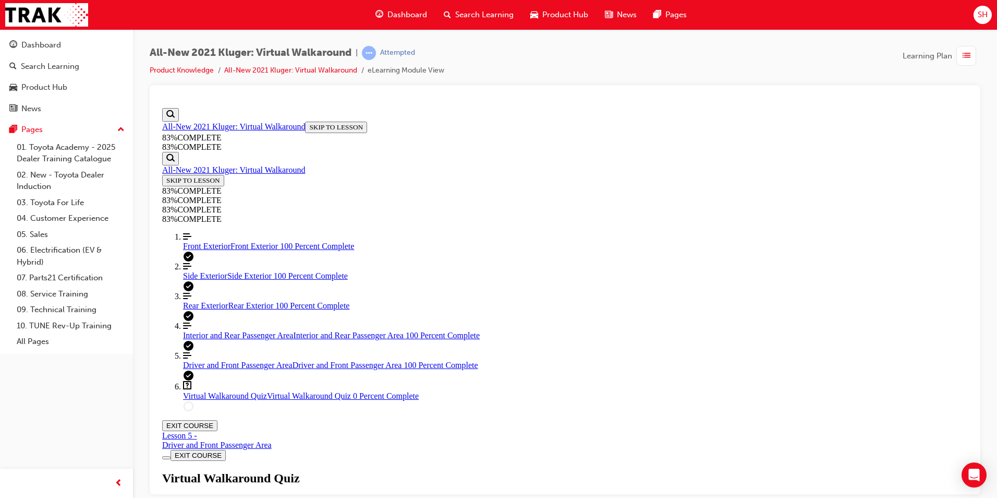
scroll to position [114, 0]
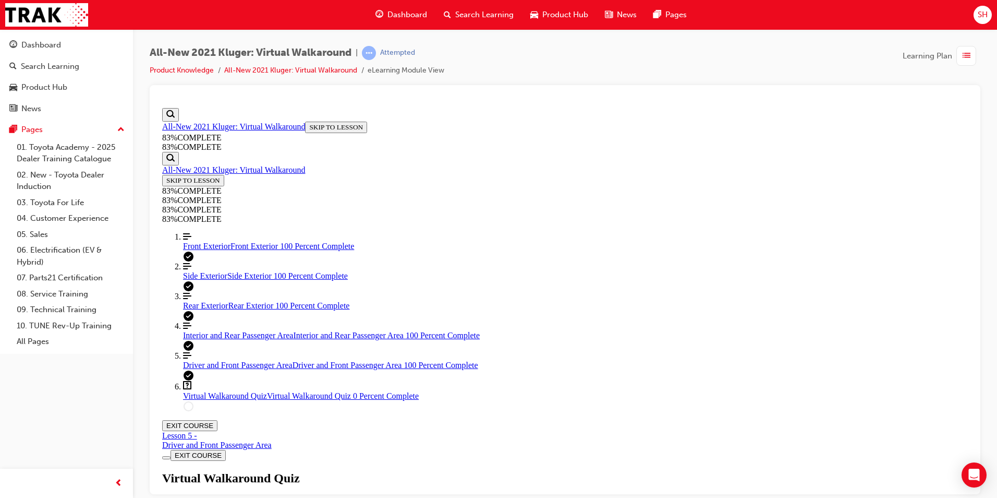
scroll to position [38, 0]
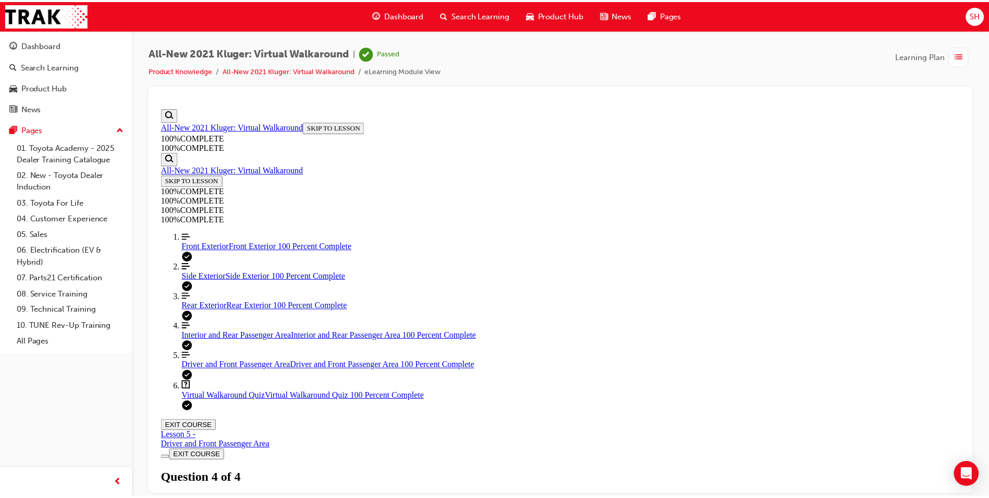
scroll to position [147, 0]
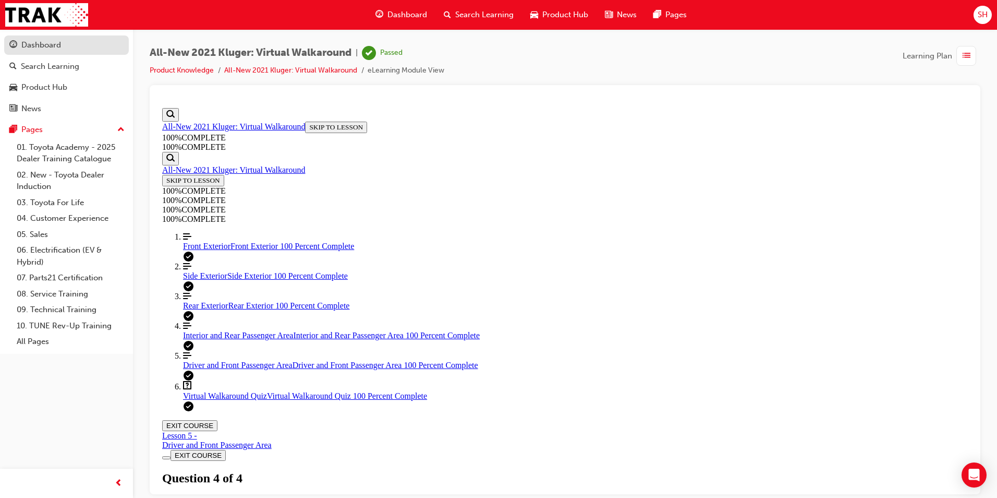
click at [77, 49] on div "Dashboard" at bounding box center [66, 45] width 114 height 13
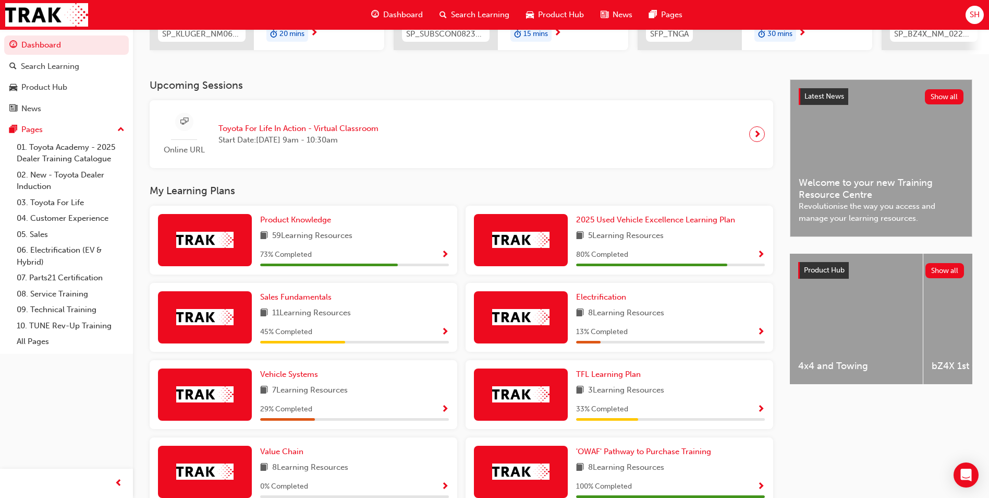
scroll to position [209, 0]
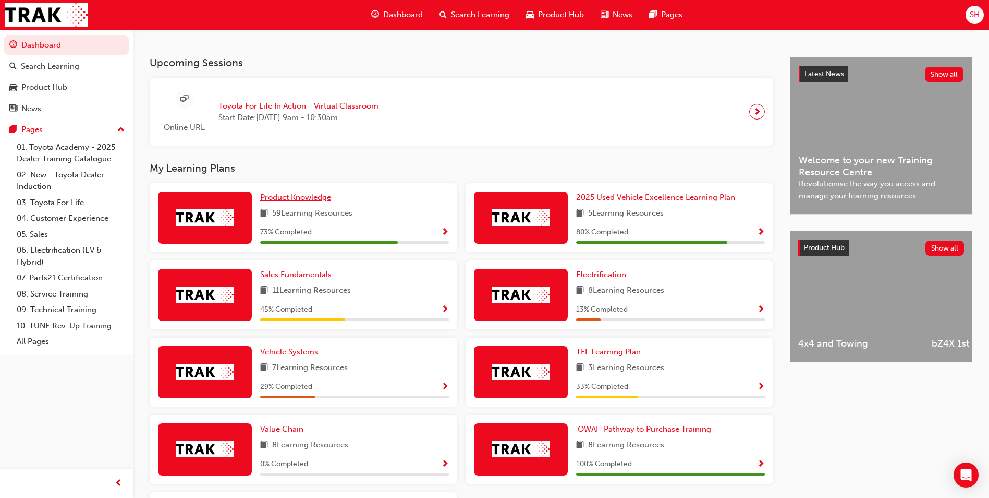
click at [315, 202] on span "Product Knowledge" at bounding box center [295, 196] width 71 height 9
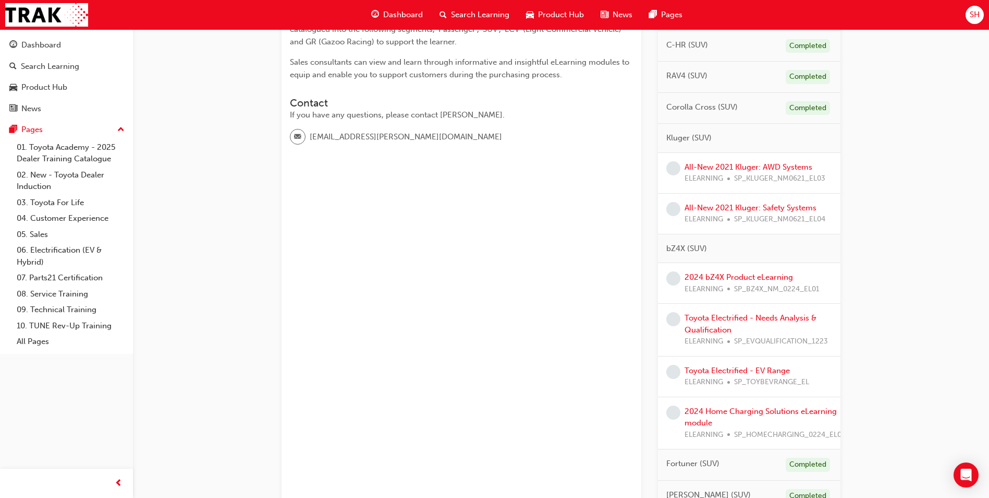
scroll to position [209, 0]
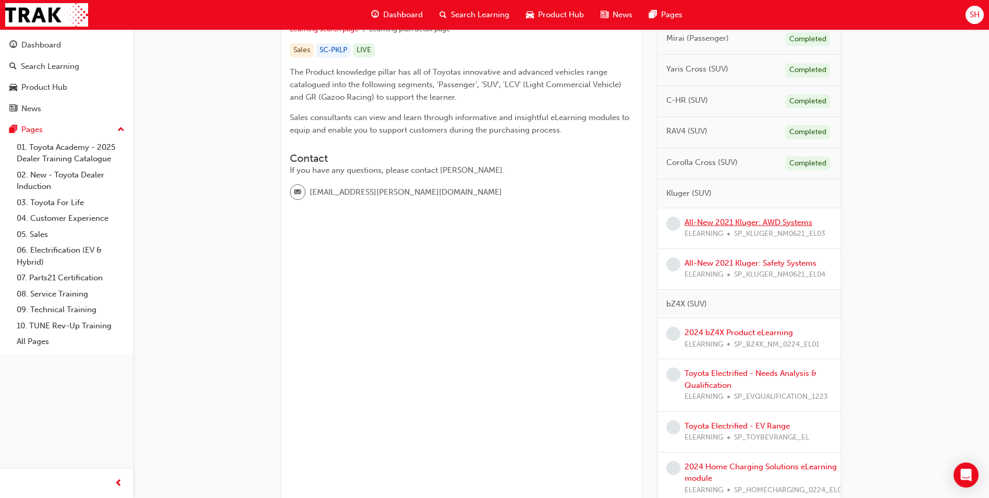
click at [663, 223] on link "All-New 2021 Kluger: AWD Systems" at bounding box center [749, 221] width 128 height 9
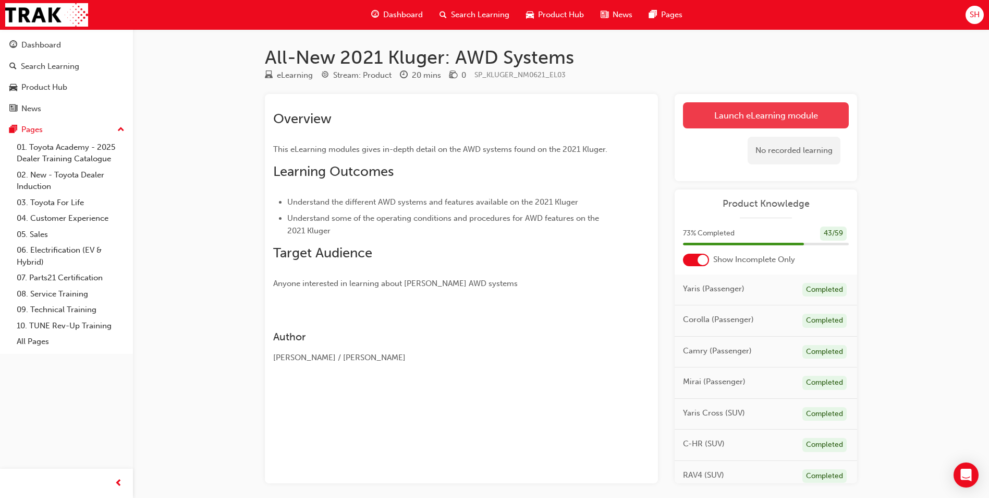
click at [663, 125] on link "Launch eLearning module" at bounding box center [766, 115] width 166 height 26
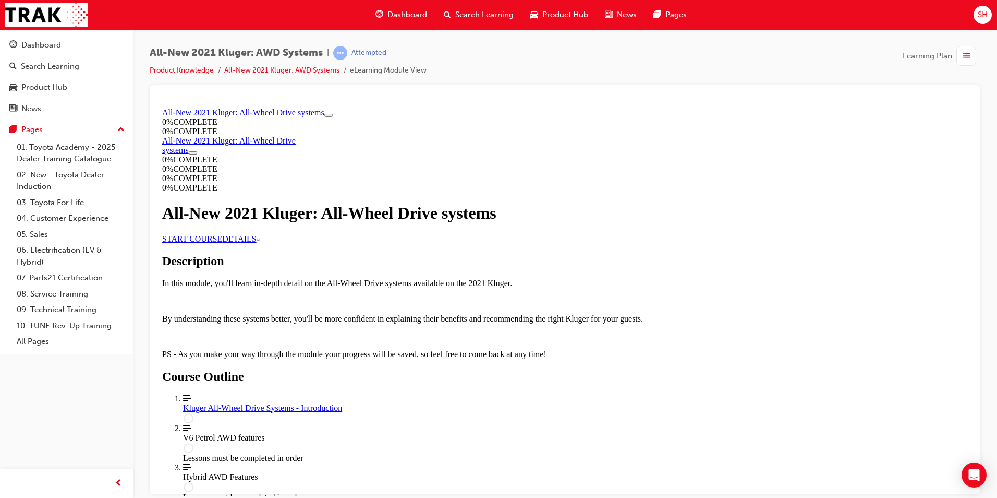
click at [222, 243] on link "START COURSE" at bounding box center [192, 238] width 60 height 9
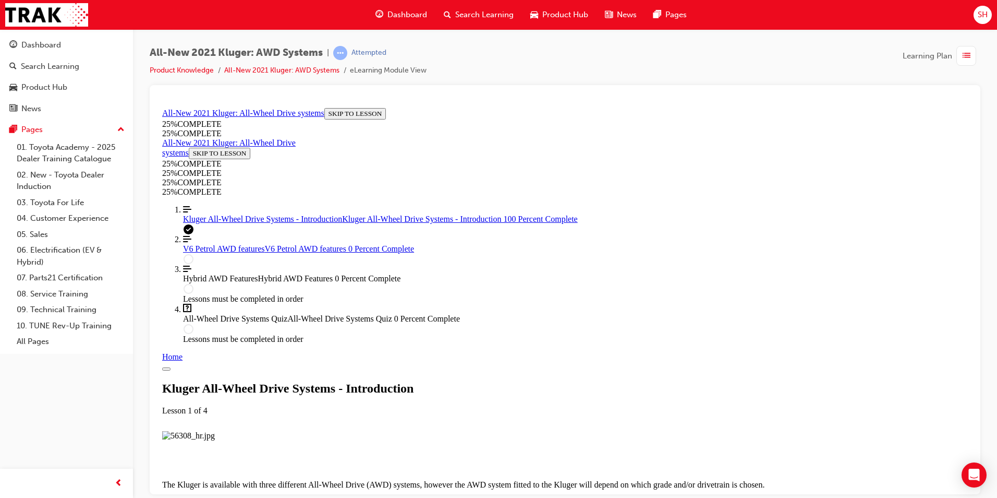
scroll to position [1076, 0]
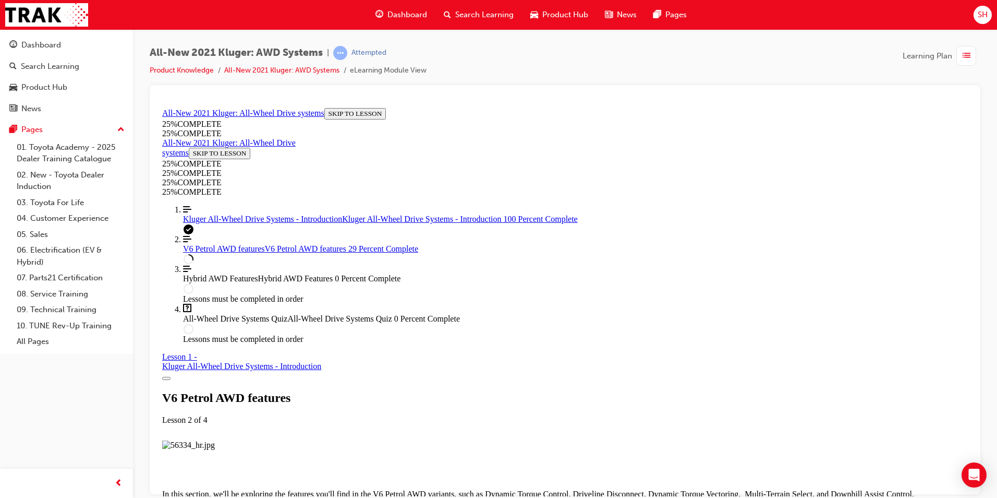
scroll to position [1496, 0]
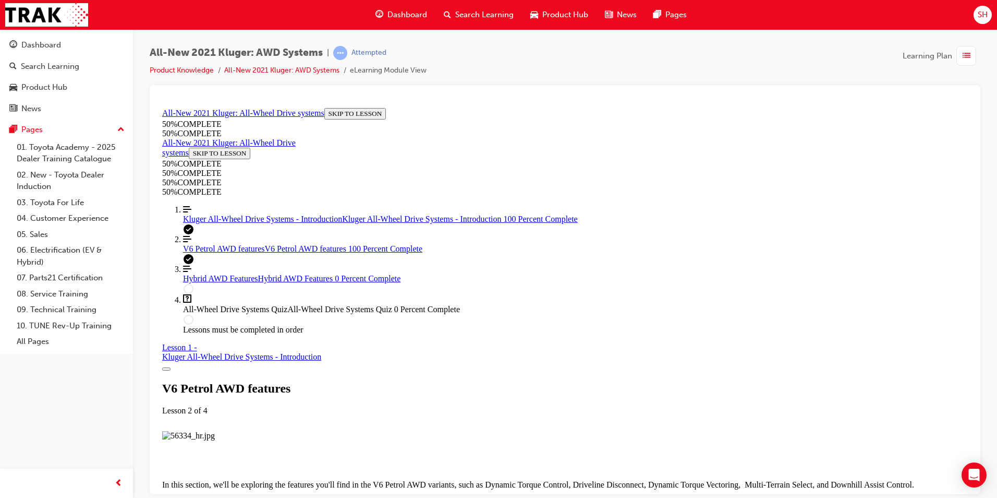
scroll to position [5133, 0]
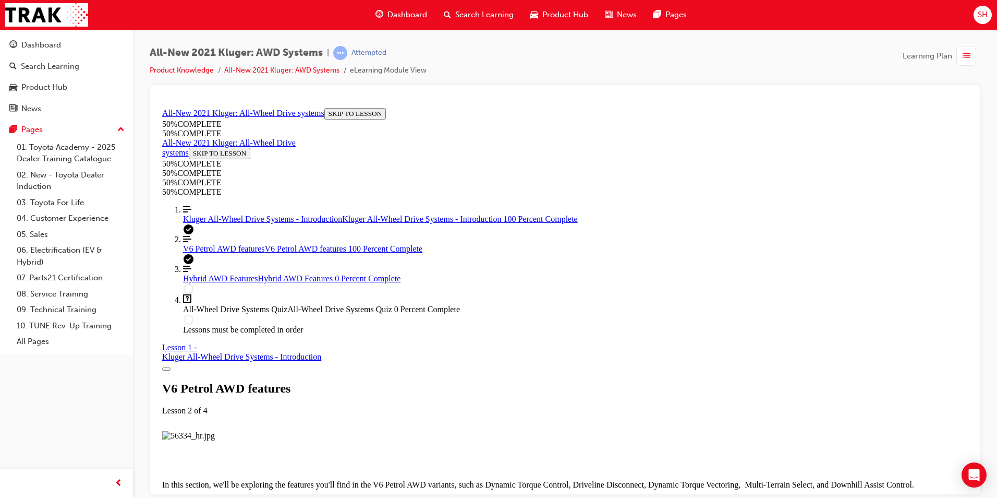
scroll to position [5065, 0]
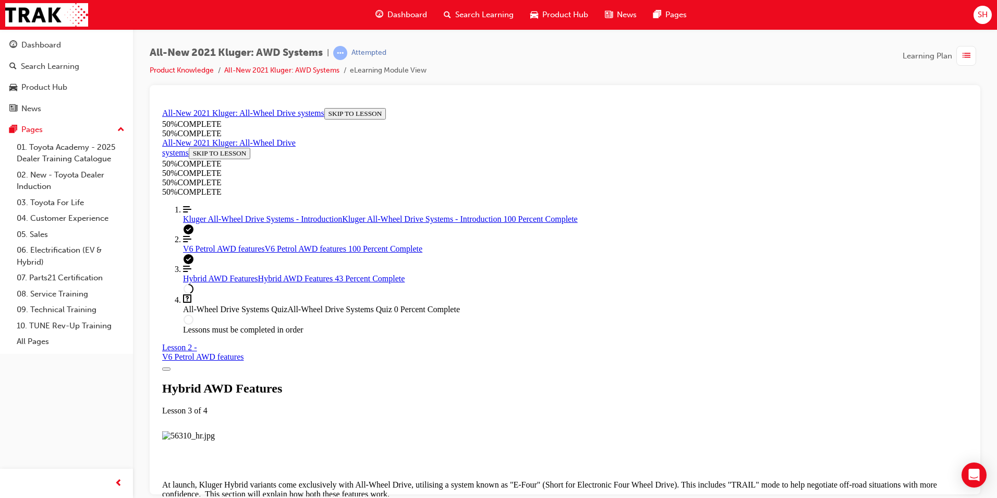
scroll to position [975, 0]
drag, startPoint x: 753, startPoint y: 349, endPoint x: 464, endPoint y: 302, distance: 292.6
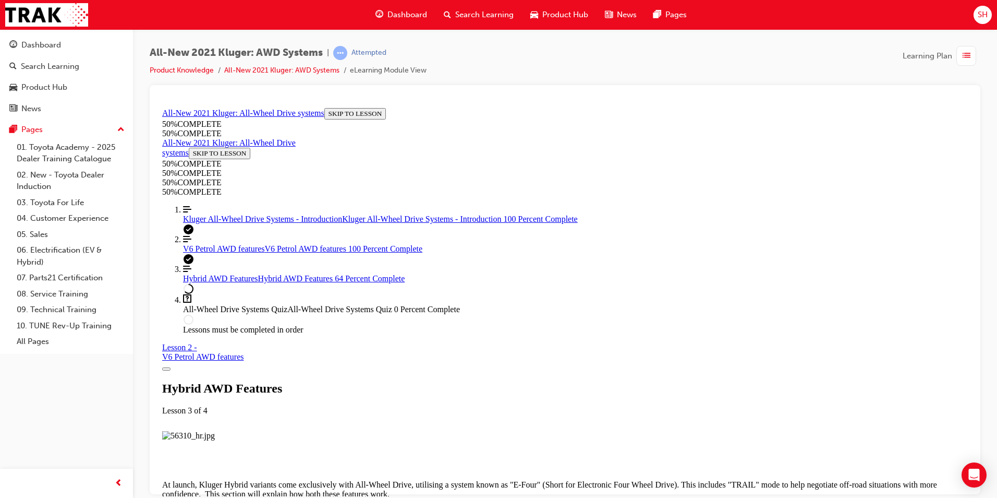
copy div "In terms of overall operation and the benefits delivered, yes. However, the ele…"
drag, startPoint x: 445, startPoint y: 314, endPoint x: 378, endPoint y: 204, distance: 128.5
drag, startPoint x: 437, startPoint y: 193, endPoint x: 830, endPoint y: 344, distance: 421.1
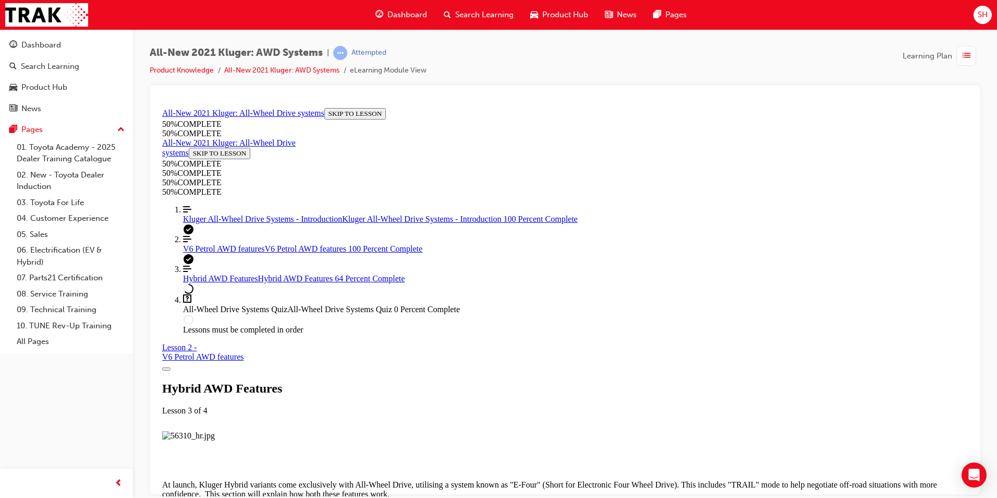
drag, startPoint x: 830, startPoint y: 344, endPoint x: 888, endPoint y: 358, distance: 60.1
drag, startPoint x: 429, startPoint y: 196, endPoint x: 805, endPoint y: 361, distance: 410.3
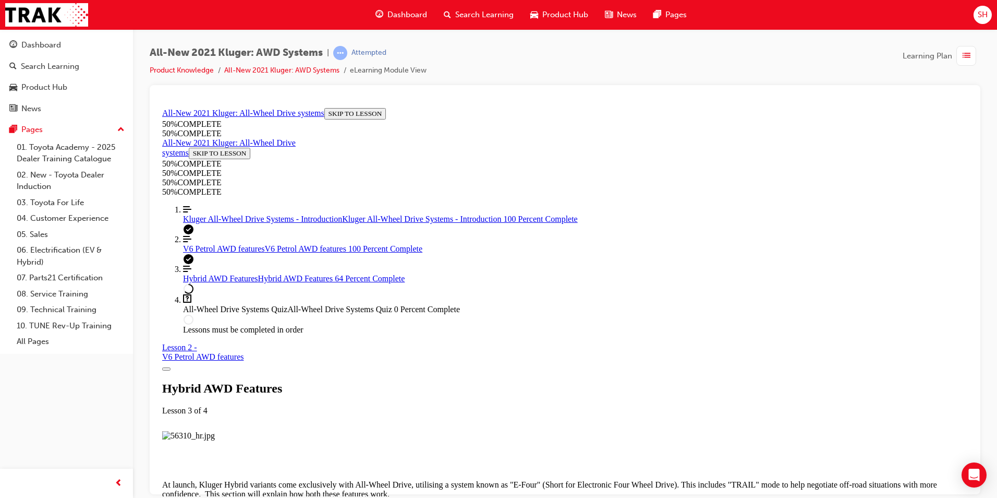
copy div "IS THE KLUGER'S HYBRID AWD SYSTEM THE SAME AS THE RAV4? In terms of overall ope…"
drag, startPoint x: 740, startPoint y: 396, endPoint x: 741, endPoint y: 401, distance: 5.3
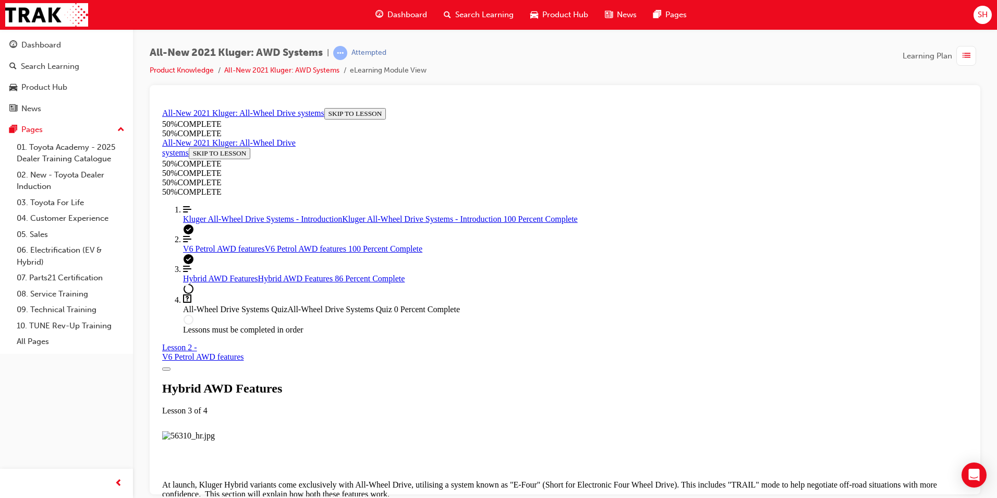
scroll to position [2475, 0]
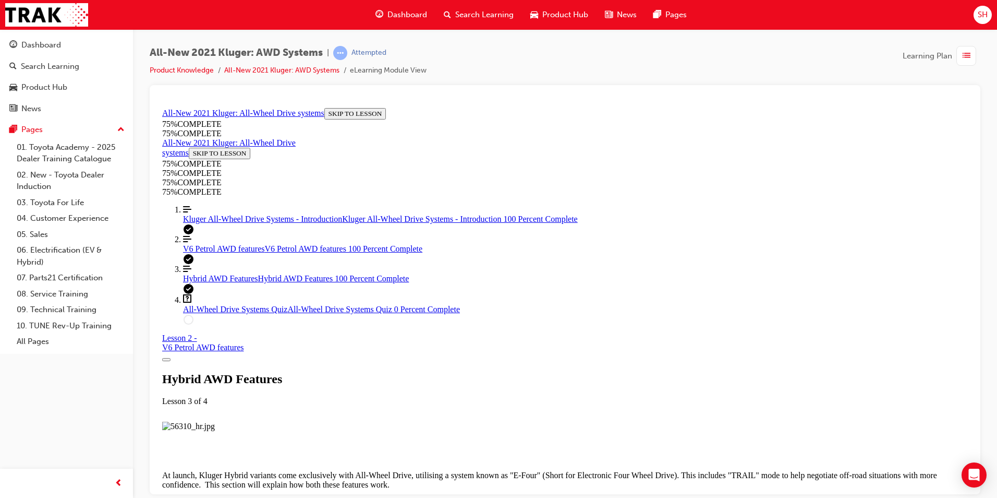
scroll to position [2758, 0]
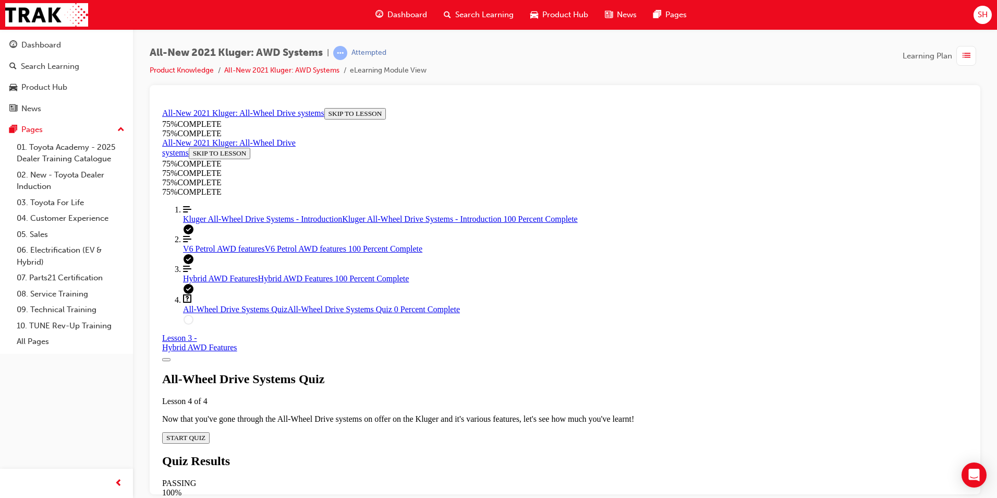
scroll to position [36, 0]
click at [210, 309] on button "START QUIZ" at bounding box center [185, 436] width 47 height 11
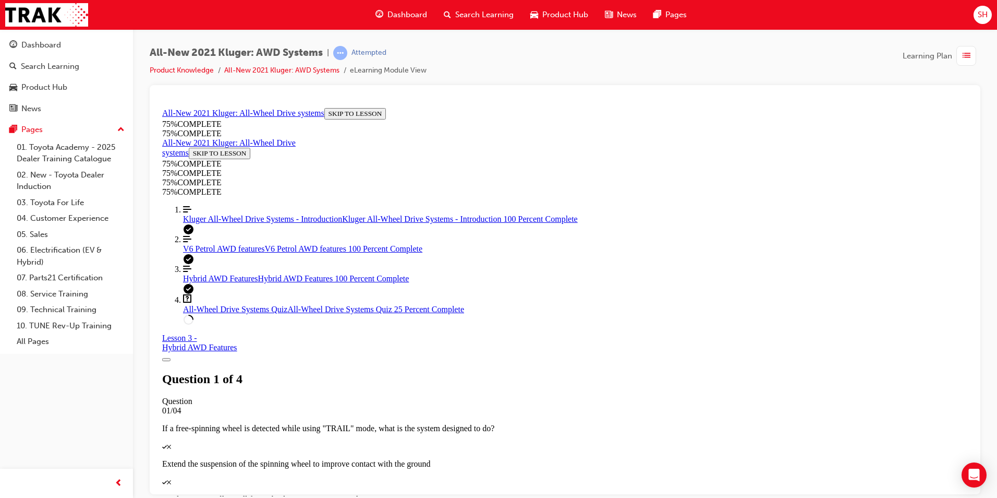
scroll to position [247, 0]
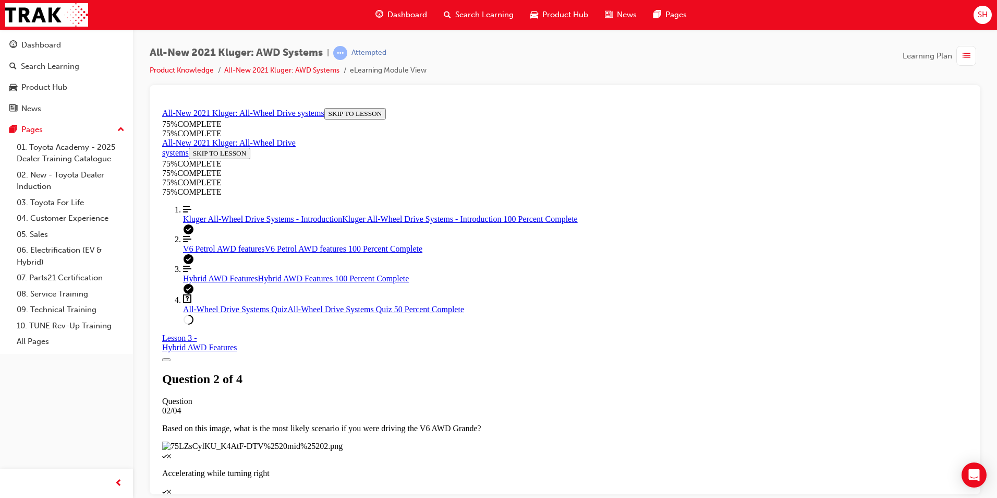
scroll to position [38, 0]
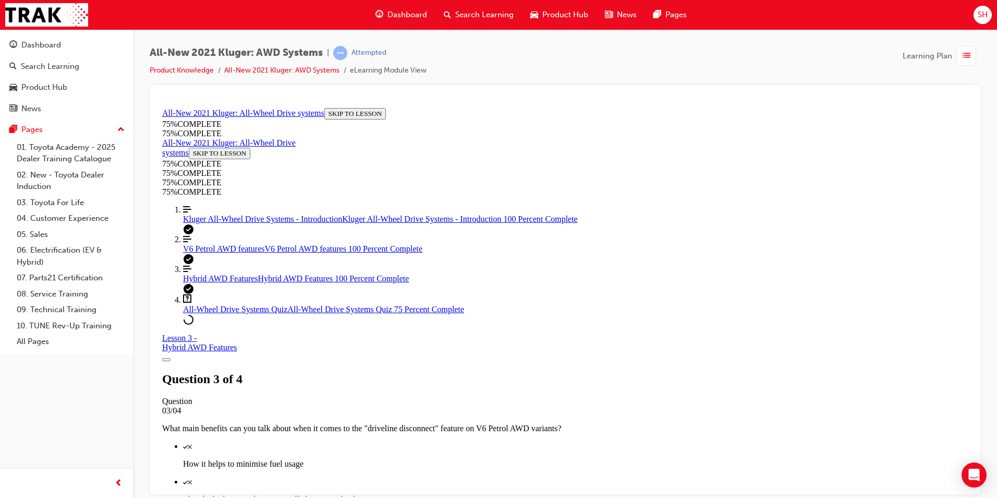
scroll to position [142, 0]
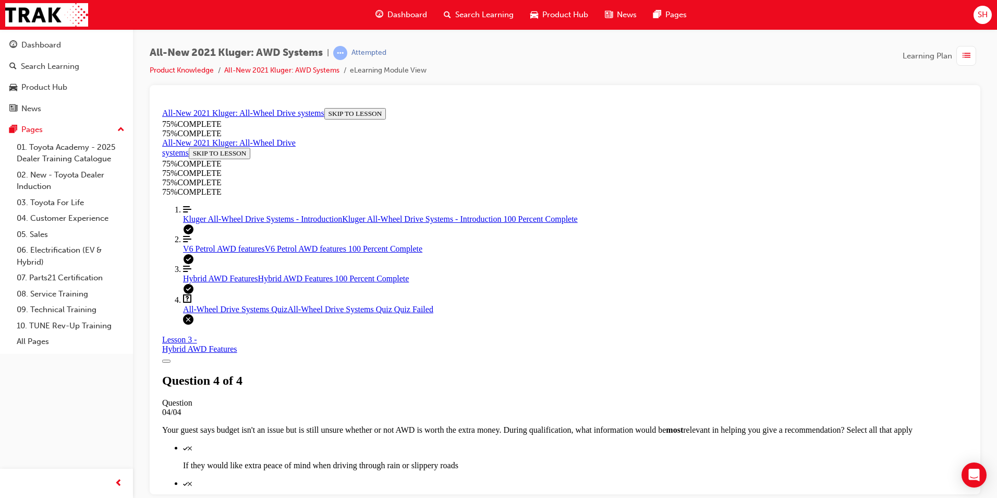
scroll to position [147, 0]
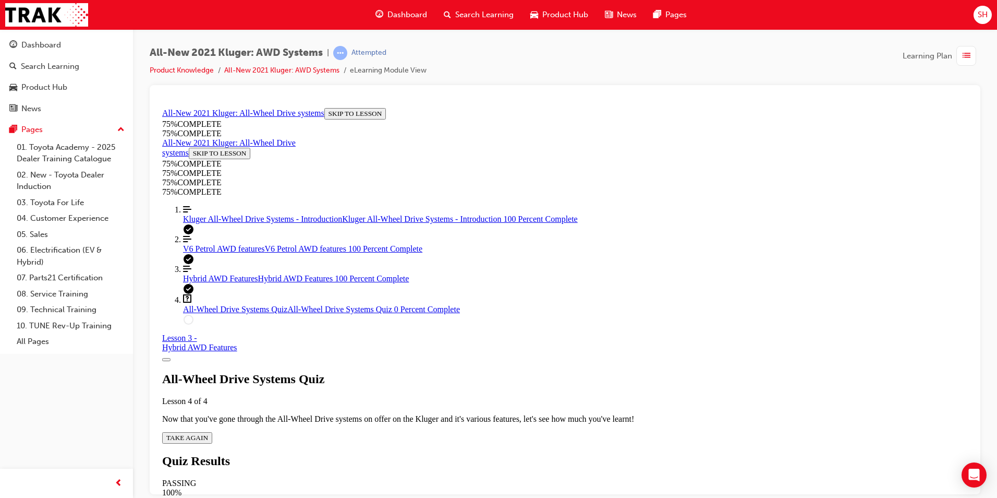
click at [208, 309] on span "TAKE AGAIN" at bounding box center [187, 437] width 42 height 8
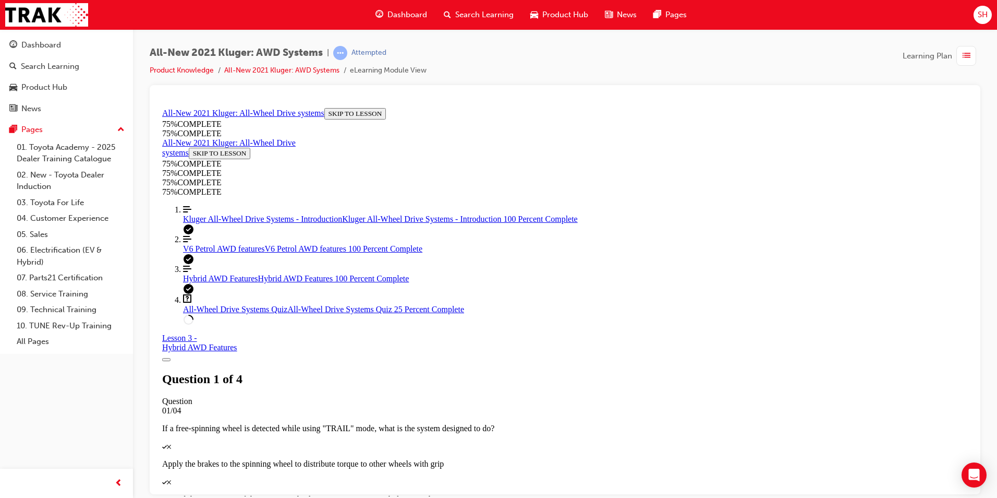
scroll to position [38, 0]
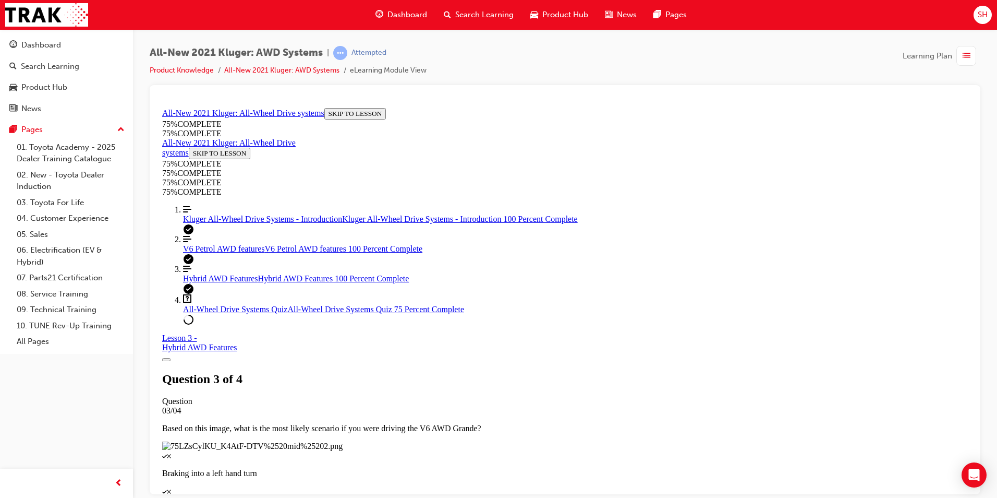
scroll to position [142, 0]
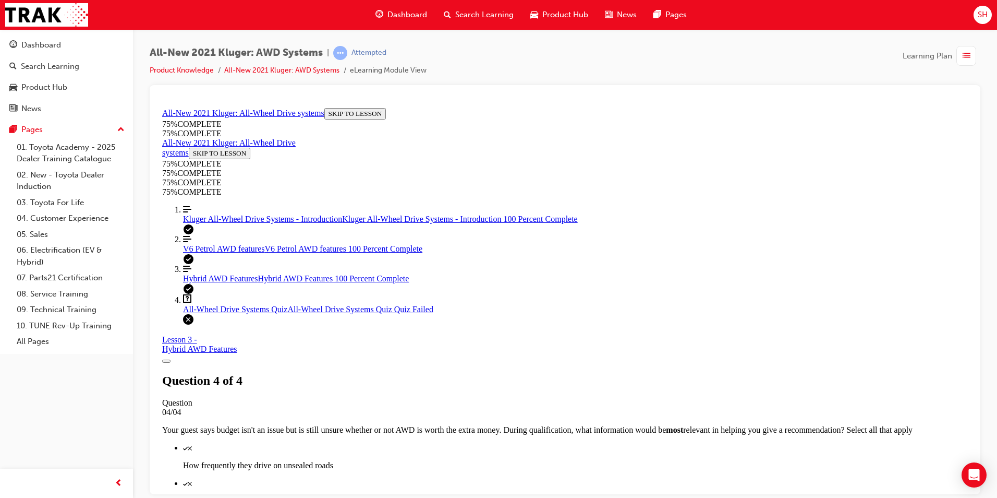
scroll to position [147, 0]
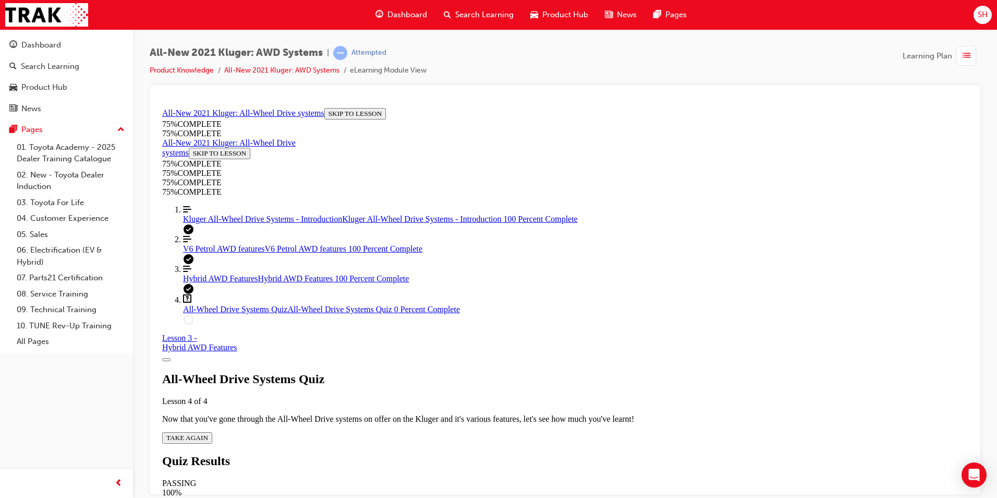
click at [208, 309] on span "TAKE AGAIN" at bounding box center [187, 437] width 42 height 8
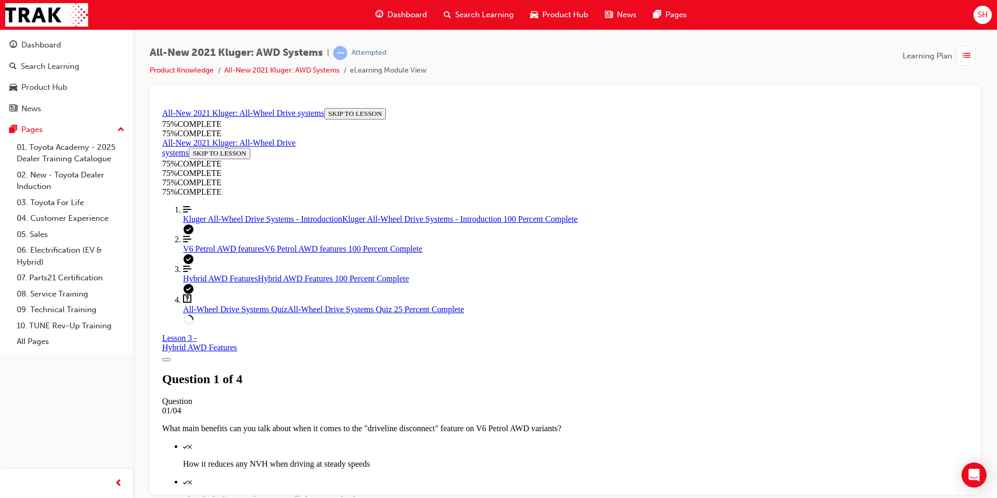
scroll to position [142, 0]
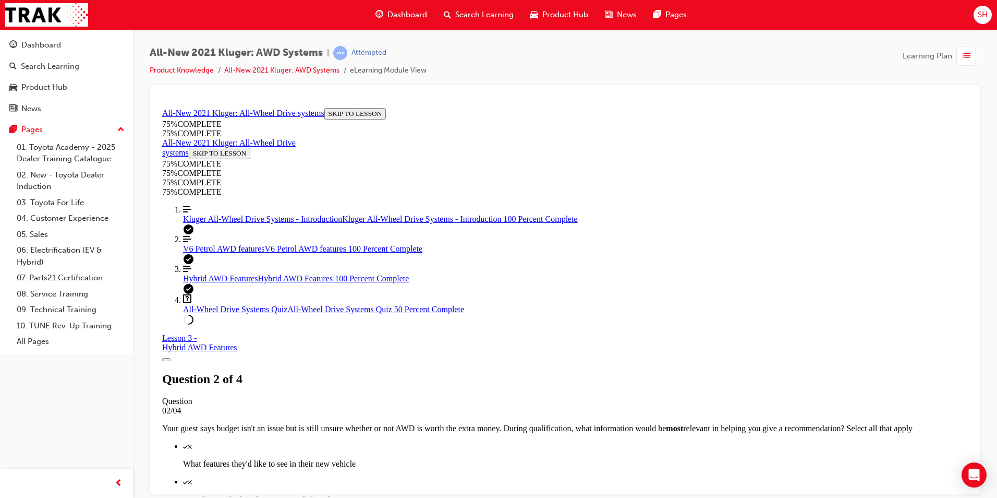
scroll to position [267, 0]
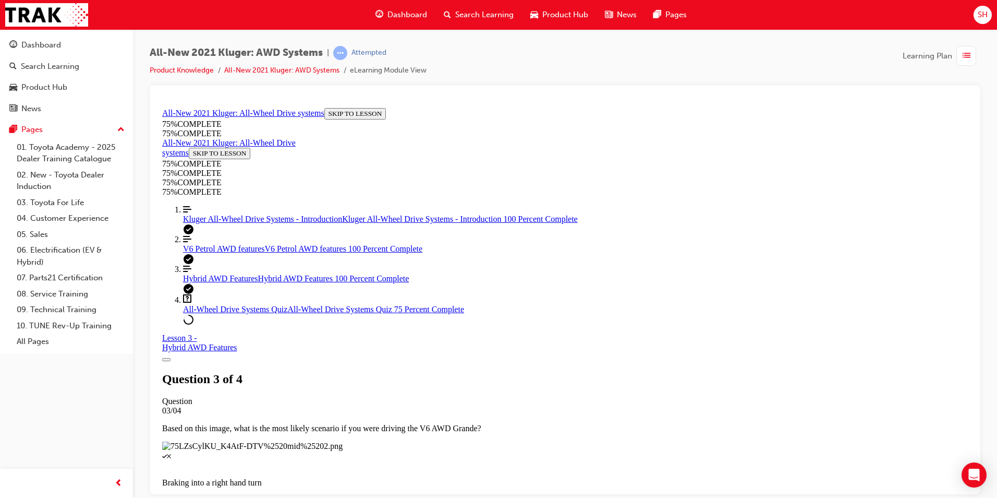
scroll to position [145, 0]
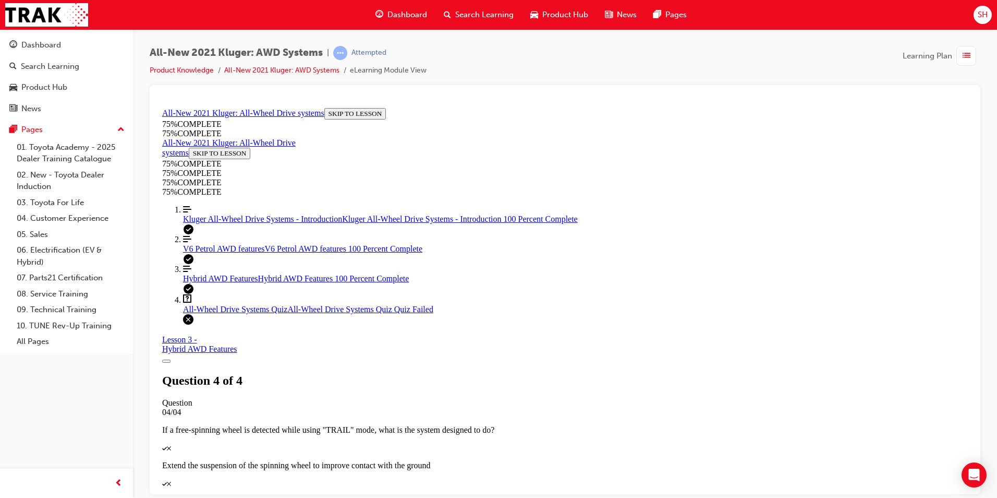
scroll to position [147, 0]
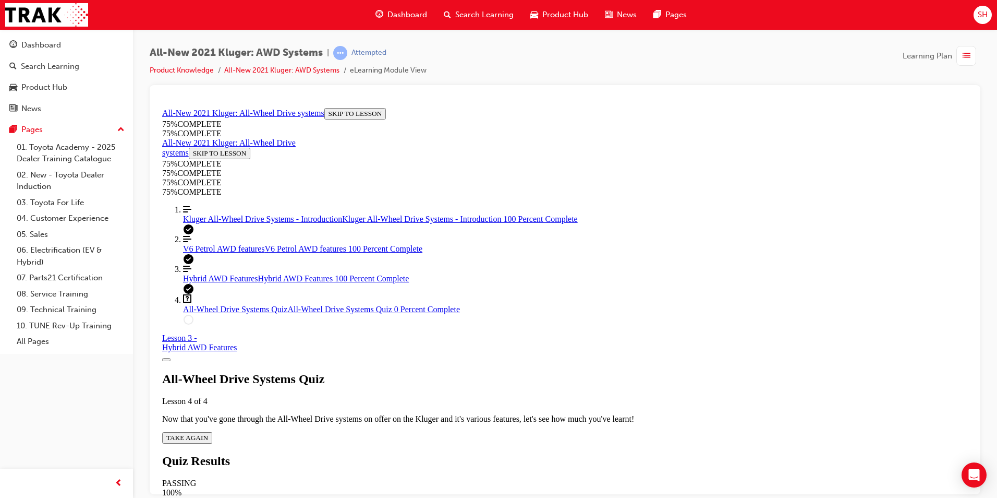
click at [208, 309] on span "TAKE AGAIN" at bounding box center [187, 437] width 42 height 8
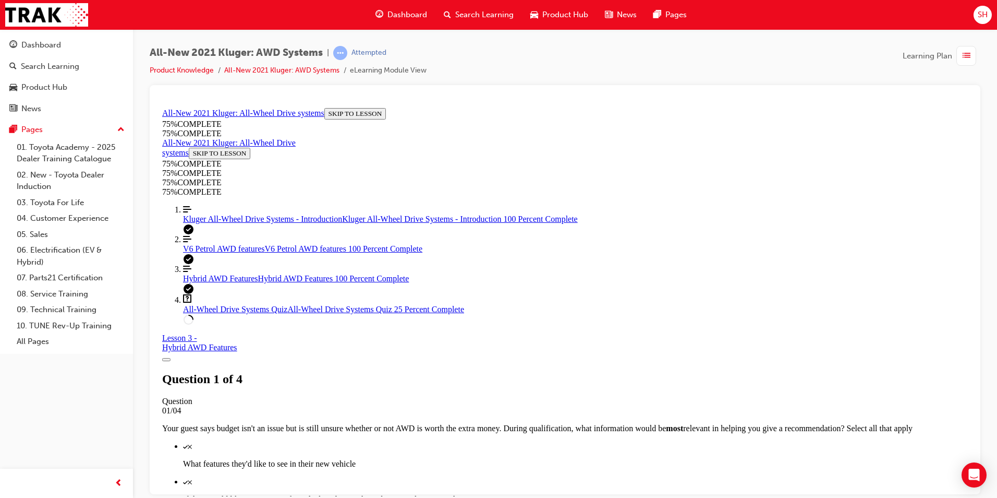
scroll to position [38, 0]
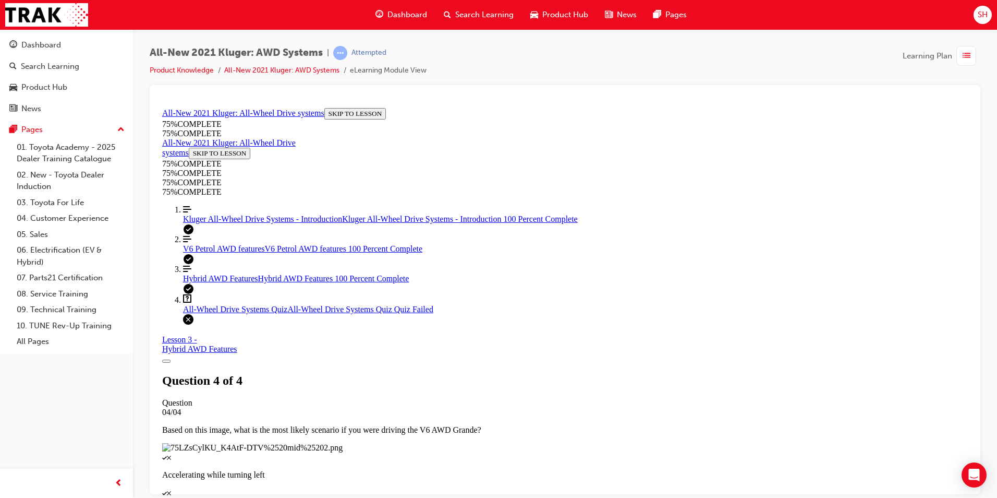
scroll to position [142, 0]
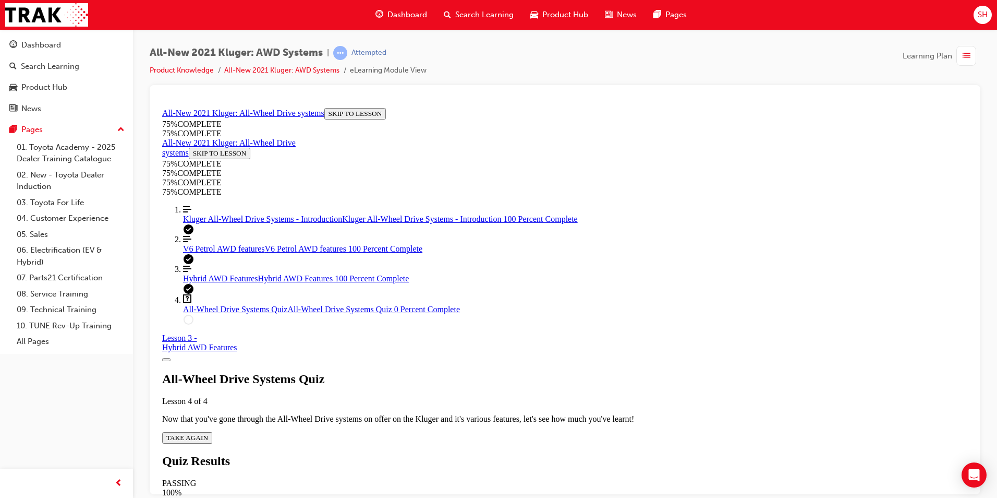
click at [212, 309] on button "TAKE AGAIN" at bounding box center [187, 436] width 50 height 11
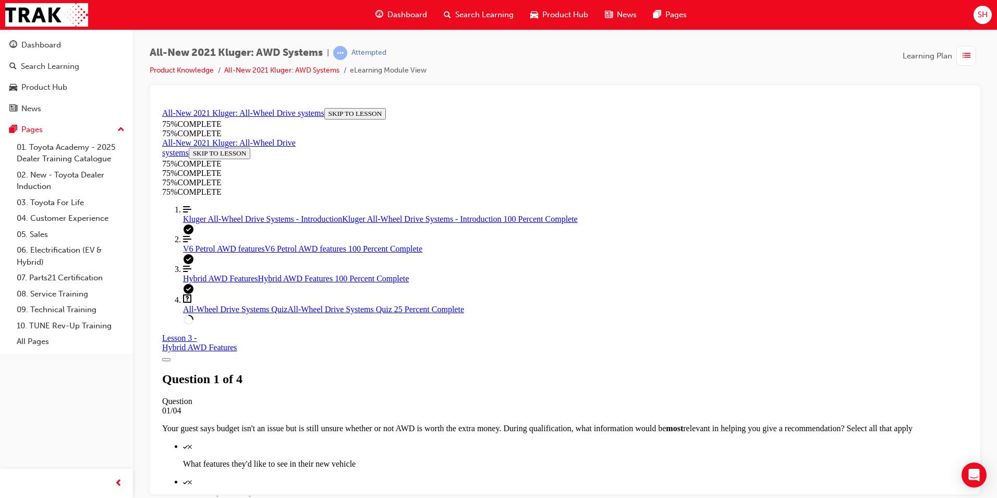
scroll to position [142, 0]
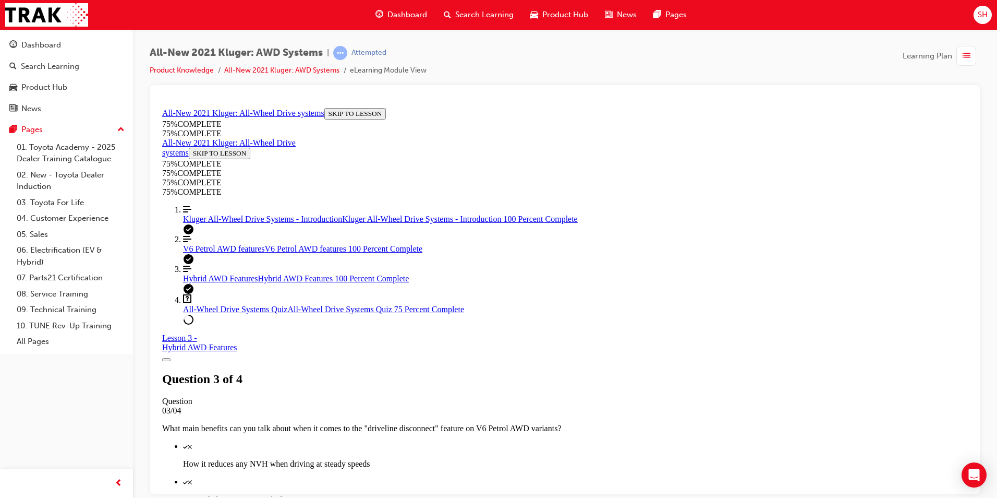
scroll to position [195, 0]
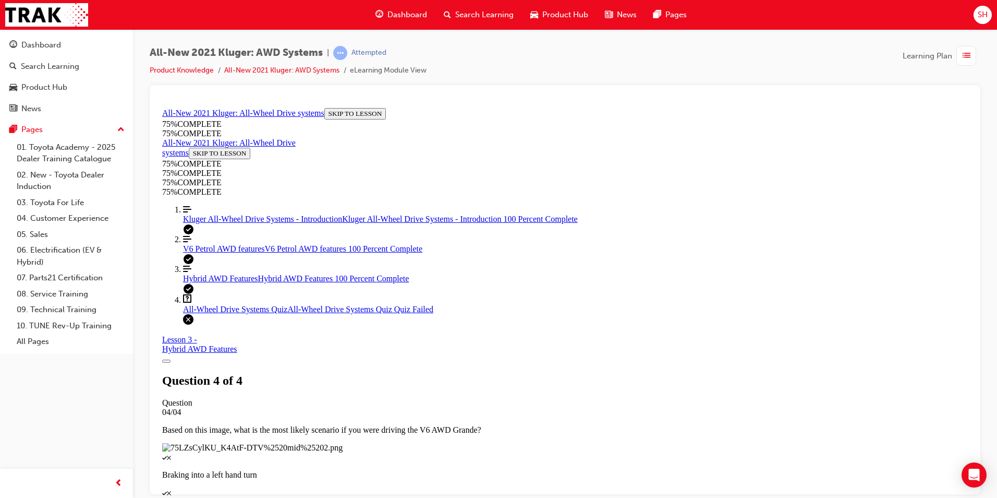
scroll to position [147, 0]
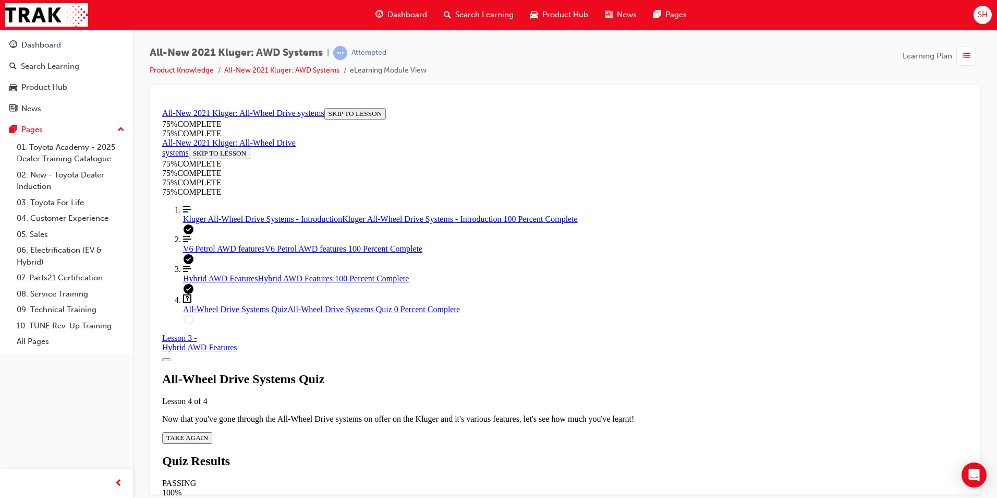
click at [208, 309] on span "TAKE AGAIN" at bounding box center [187, 437] width 42 height 8
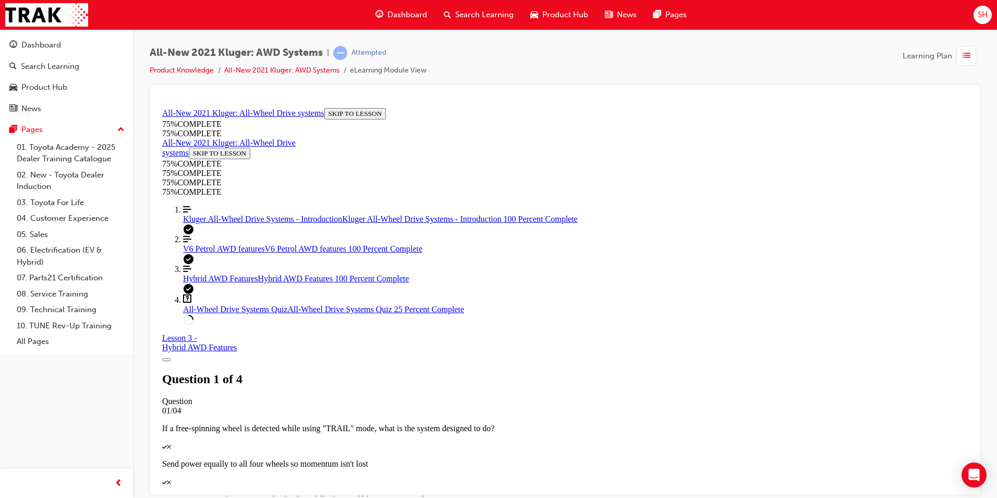
scroll to position [247, 0]
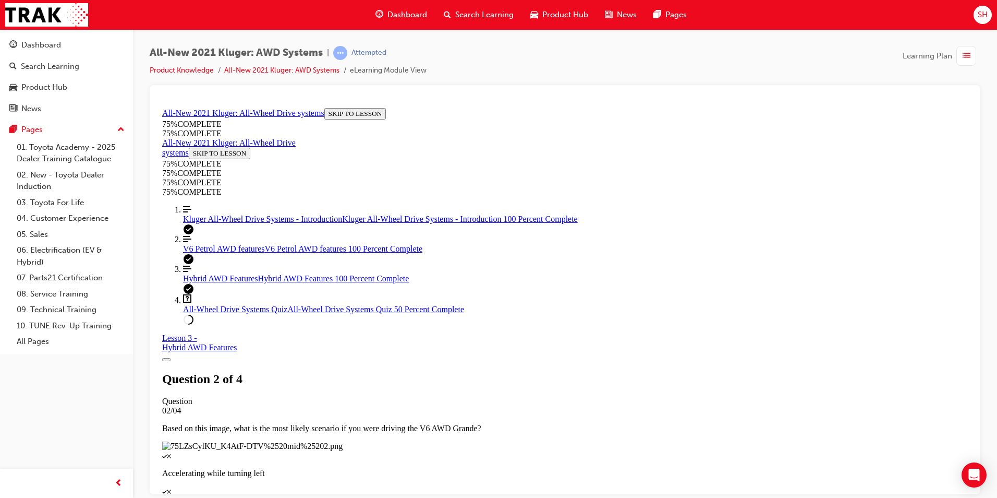
drag, startPoint x: 597, startPoint y: 277, endPoint x: 456, endPoint y: 252, distance: 143.4
copy p "What main benefits can you talk about when it comes to the "driveline disconnec…"
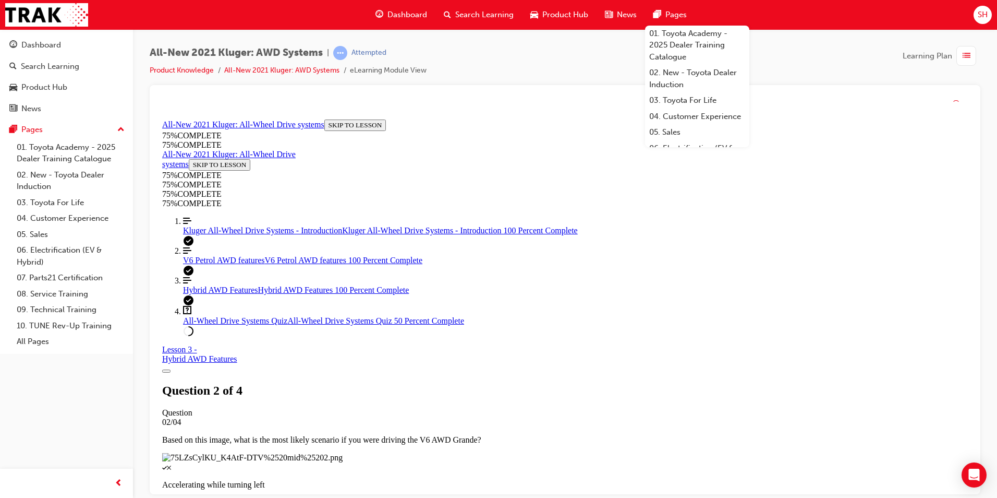
scroll to position [38, 0]
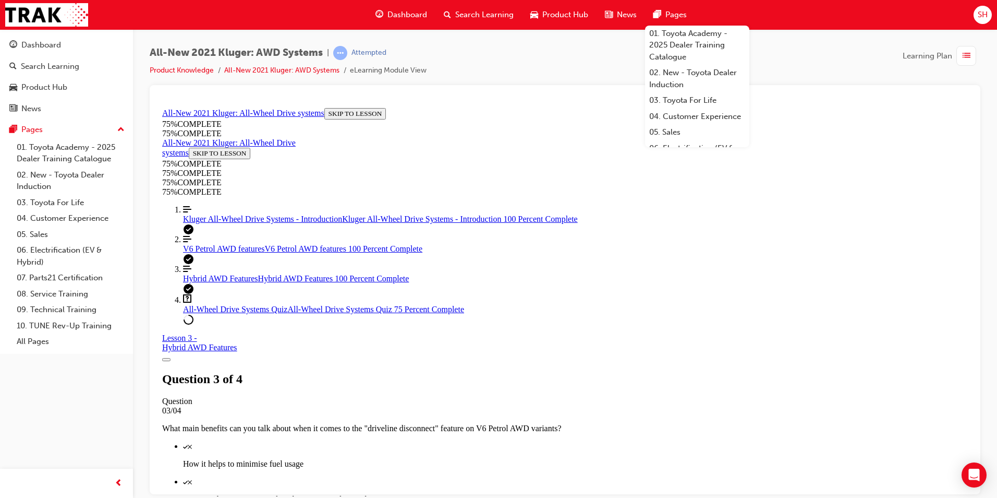
drag, startPoint x: 645, startPoint y: 418, endPoint x: 646, endPoint y: 423, distance: 5.3
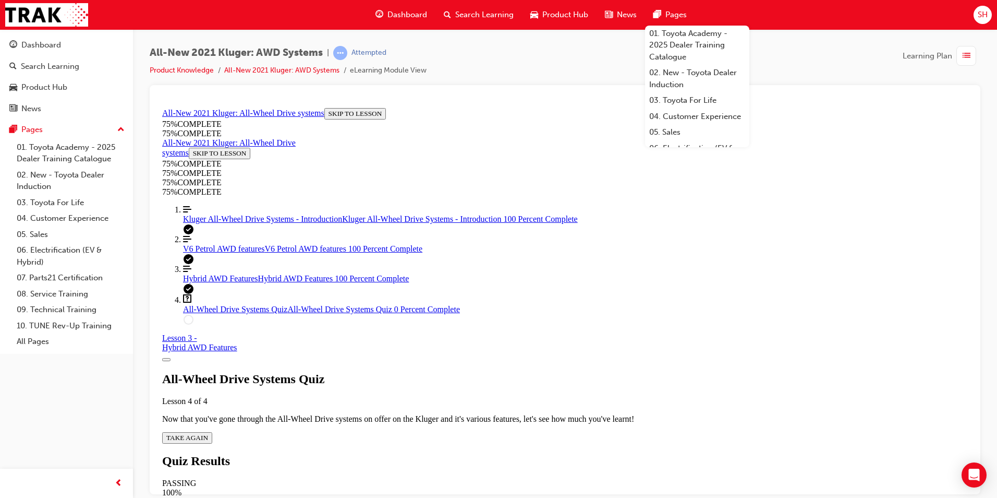
scroll to position [38, 0]
click at [212, 309] on button "TAKE AGAIN" at bounding box center [187, 436] width 50 height 11
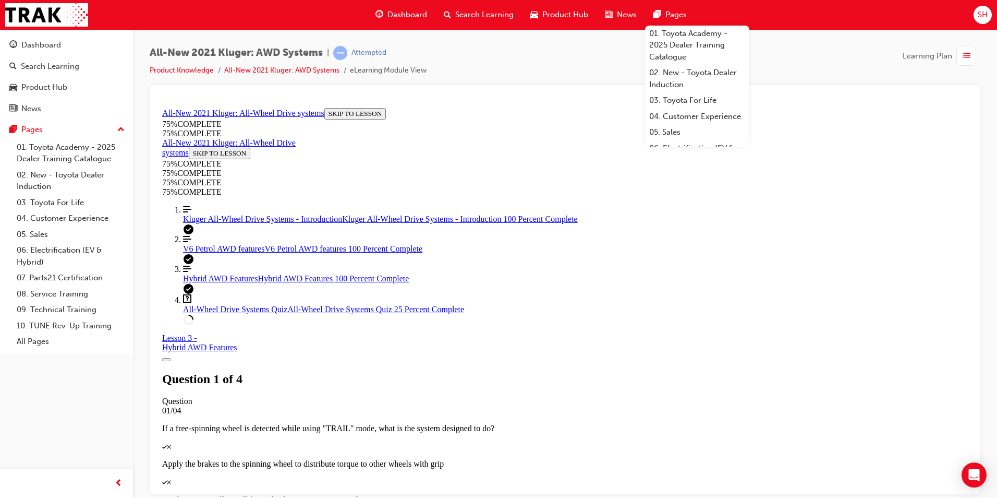
scroll to position [38, 0]
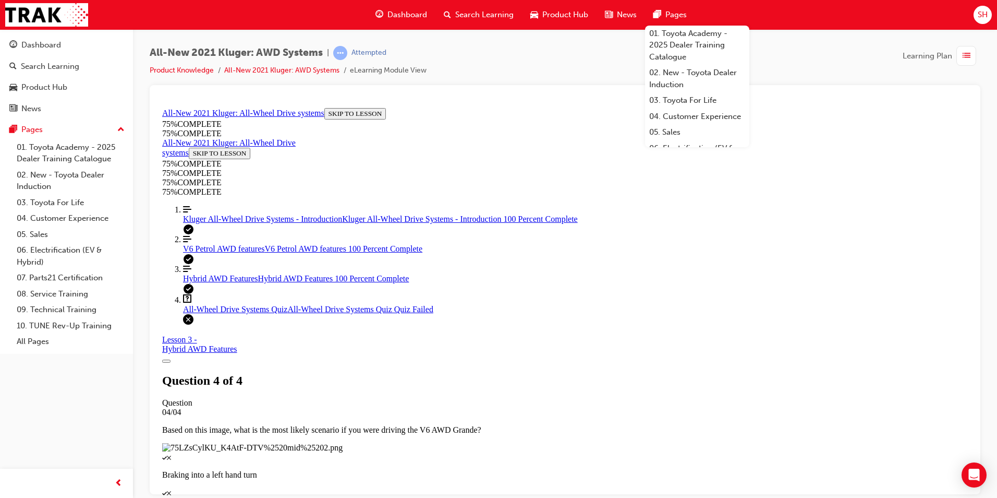
scroll to position [147, 0]
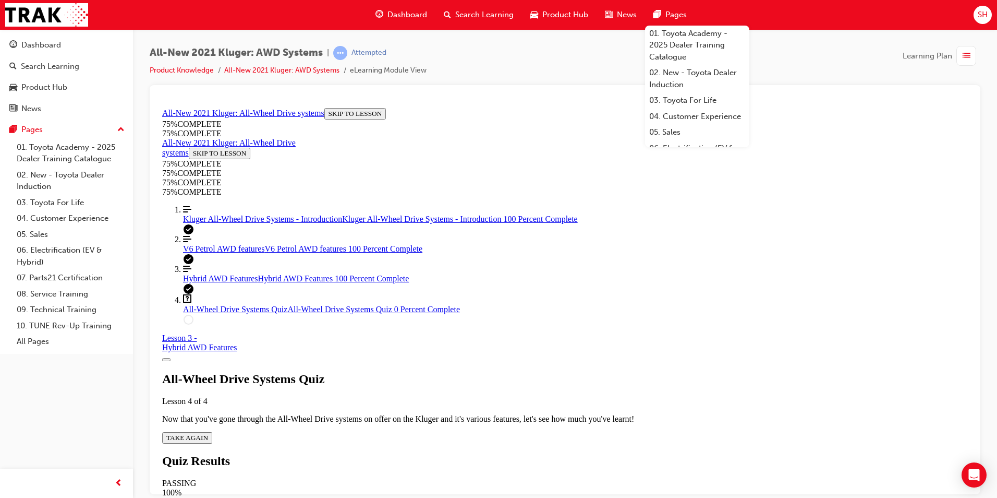
scroll to position [38, 0]
click at [470, 309] on div "All-Wheel Drive Systems Quiz Lesson 4 of 4 Now that you've gone through the All…" at bounding box center [565, 406] width 806 height 71
click at [208, 309] on span "TAKE AGAIN" at bounding box center [187, 437] width 42 height 8
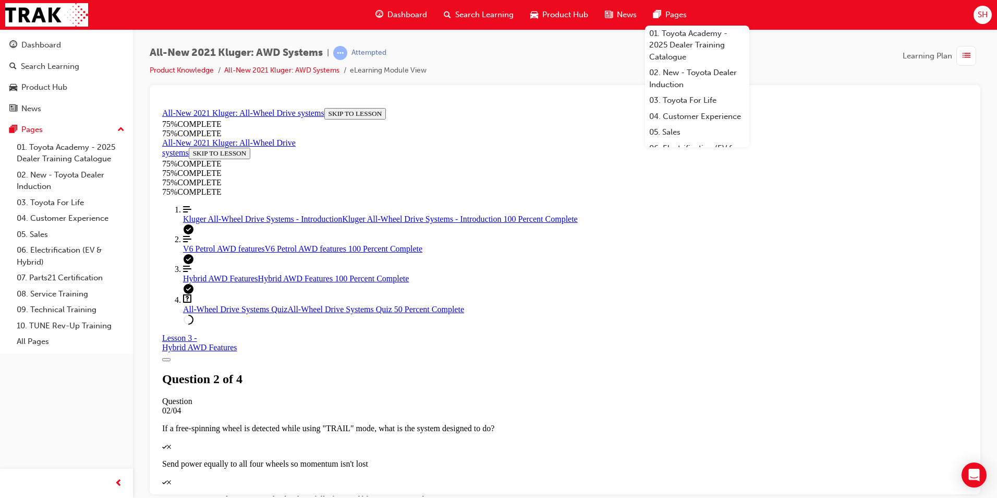
scroll to position [114, 0]
drag, startPoint x: 605, startPoint y: 289, endPoint x: 609, endPoint y: 311, distance: 21.6
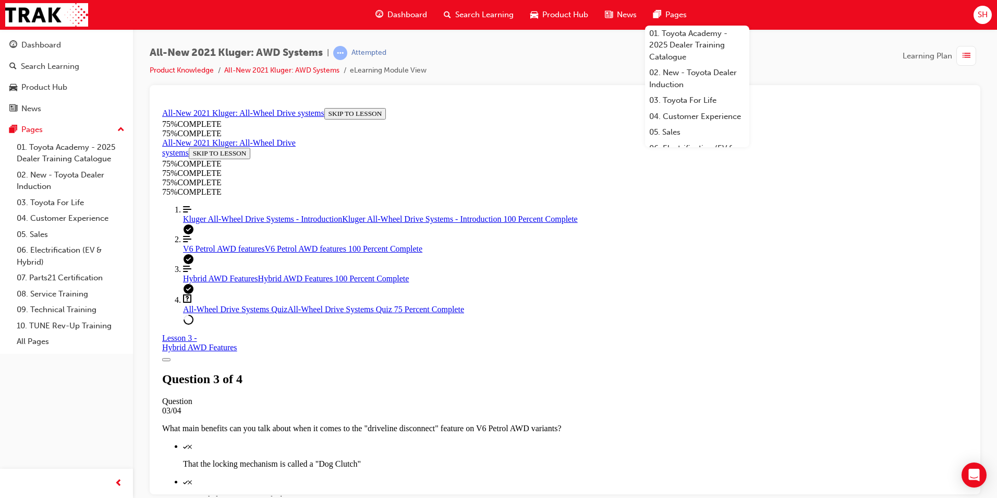
scroll to position [247, 0]
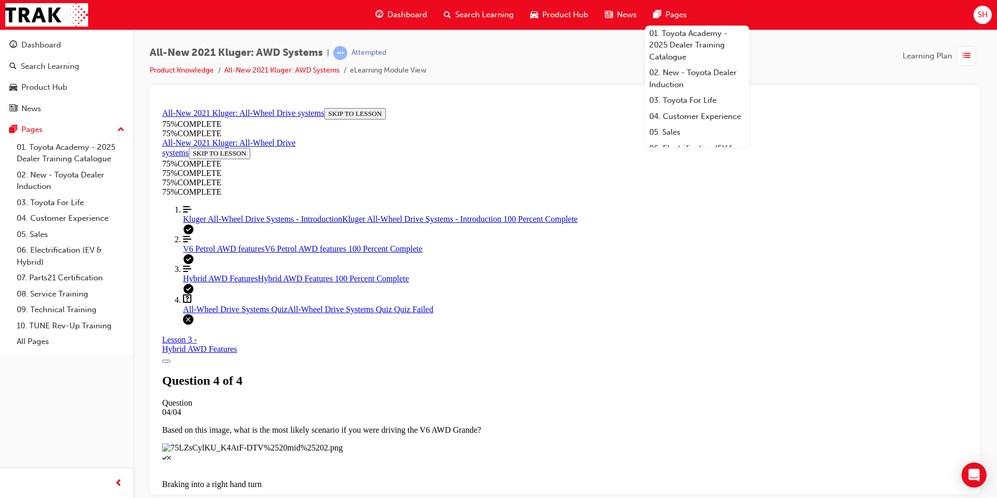
scroll to position [147, 0]
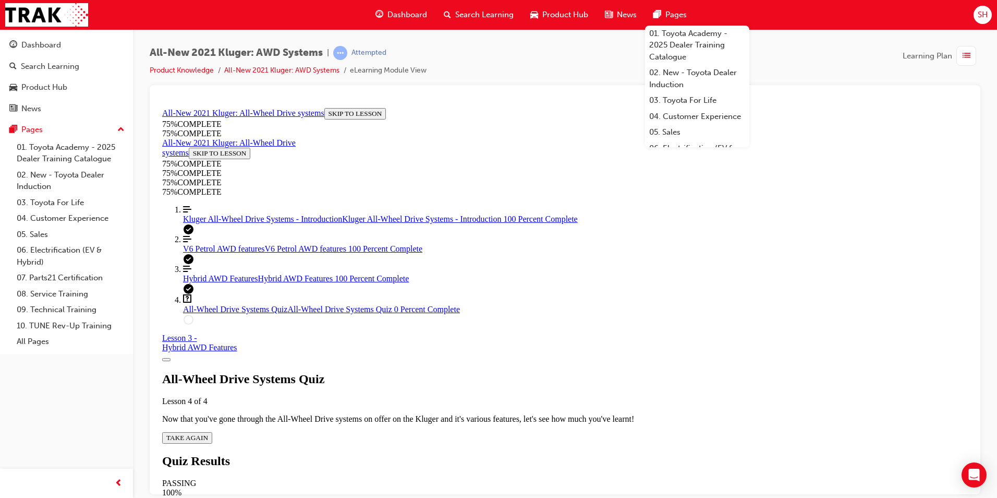
click at [208, 309] on span "TAKE AGAIN" at bounding box center [187, 437] width 42 height 8
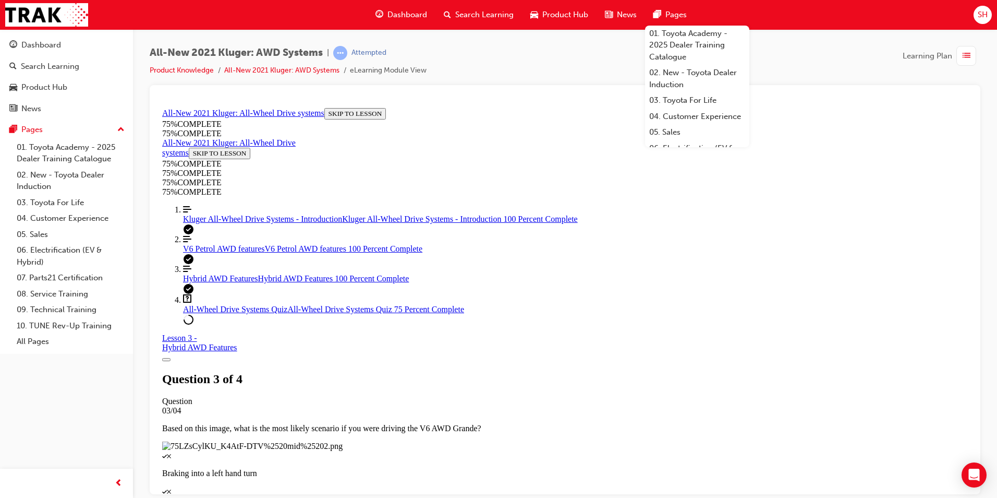
scroll to position [142, 0]
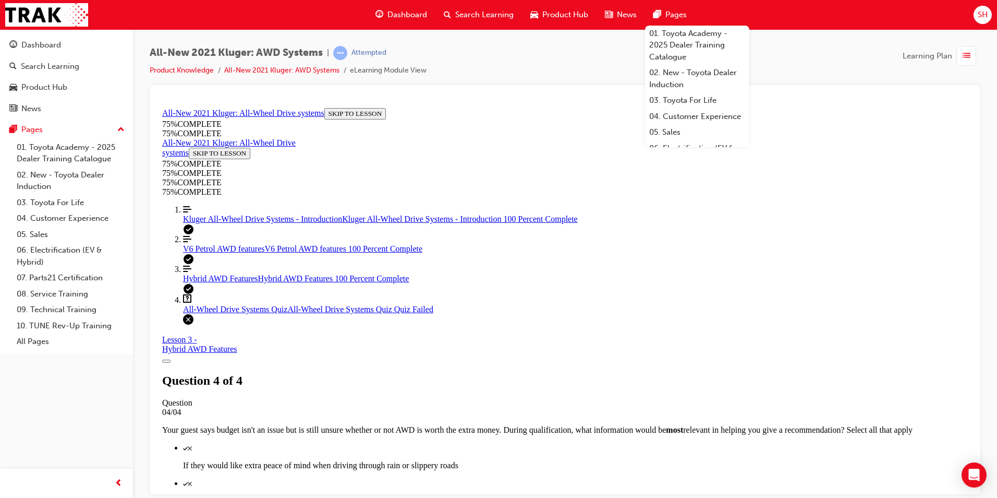
scroll to position [142, 0]
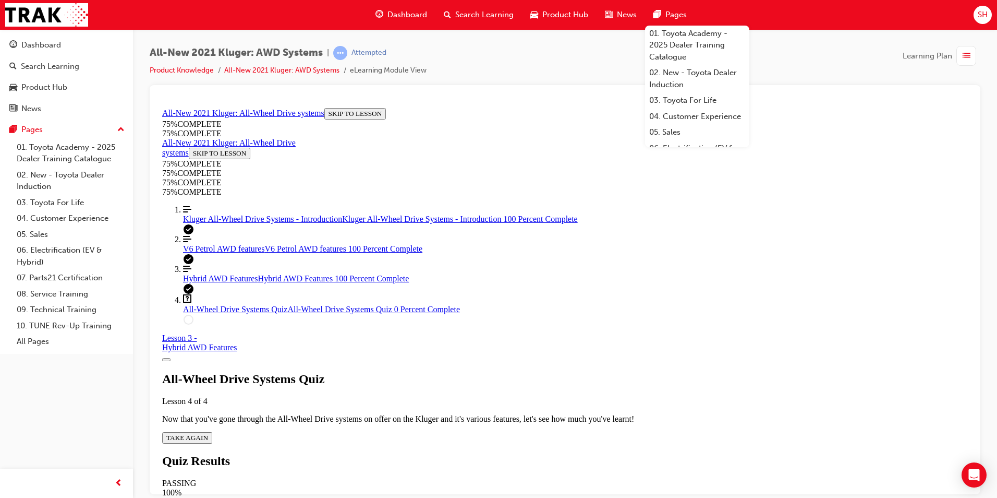
scroll to position [38, 0]
click at [492, 309] on div "All-Wheel Drive Systems Quiz Lesson 4 of 4 Now that you've gone through the All…" at bounding box center [565, 406] width 806 height 71
click at [208, 309] on span "TAKE AGAIN" at bounding box center [187, 437] width 42 height 8
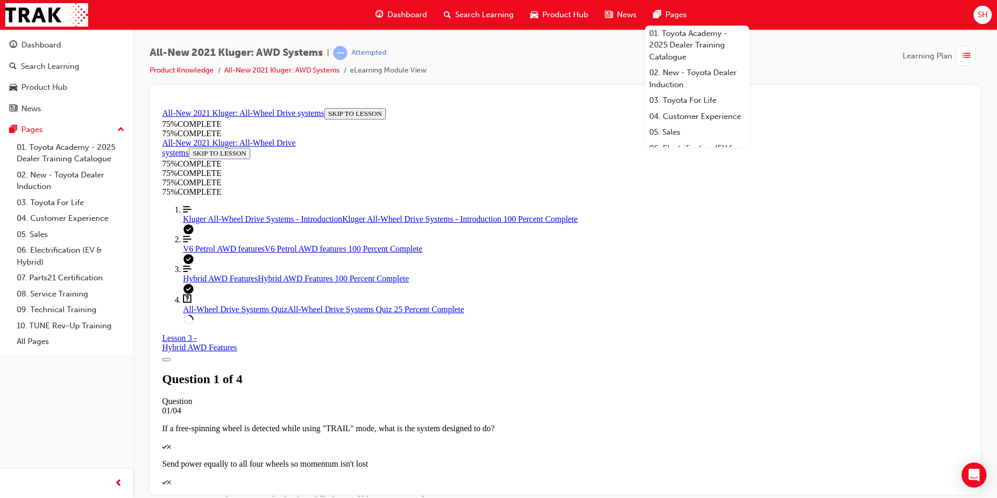
scroll to position [267, 0]
drag, startPoint x: 603, startPoint y: 324, endPoint x: 603, endPoint y: 332, distance: 8.3
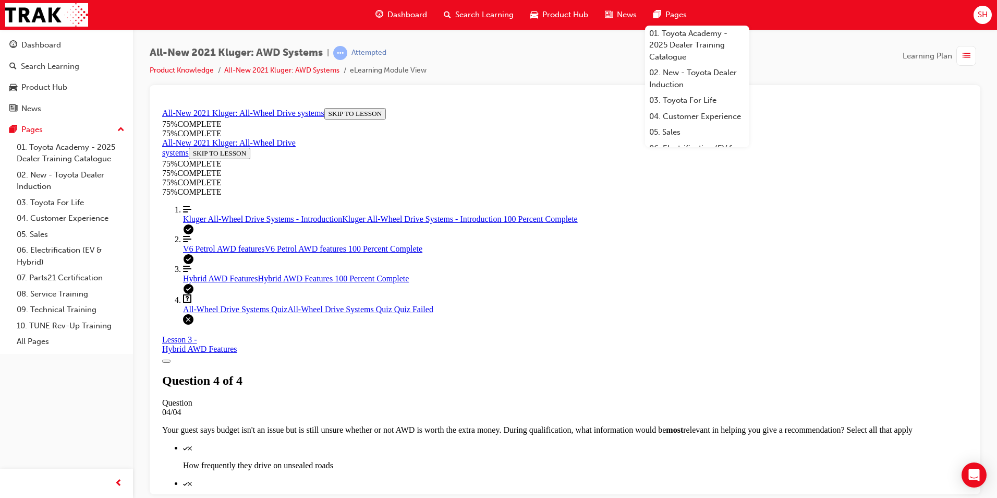
scroll to position [147, 0]
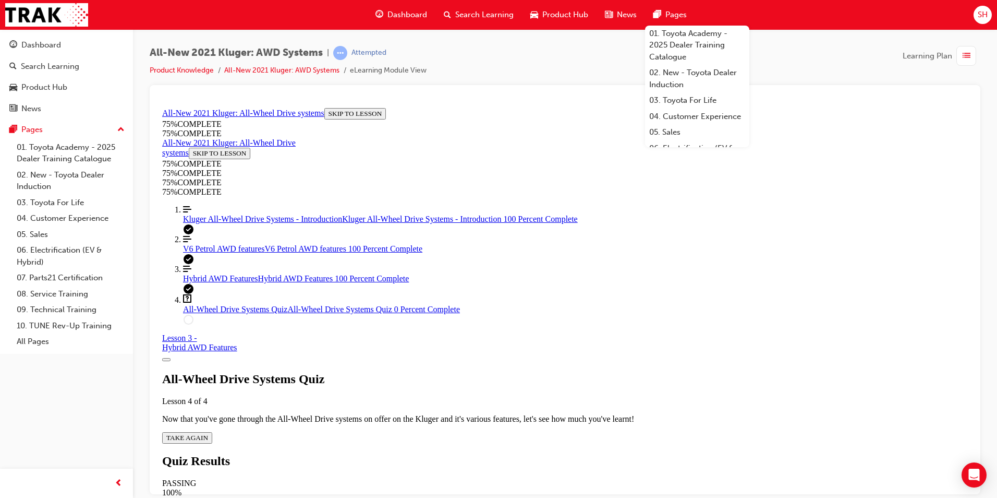
click at [208, 309] on icon "Quiz" at bounding box center [208, 437] width 0 height 8
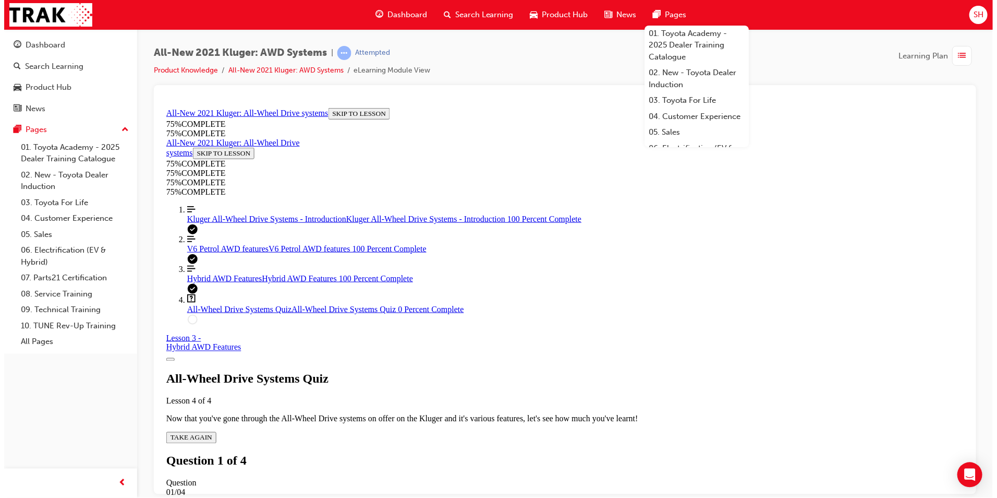
scroll to position [38, 0]
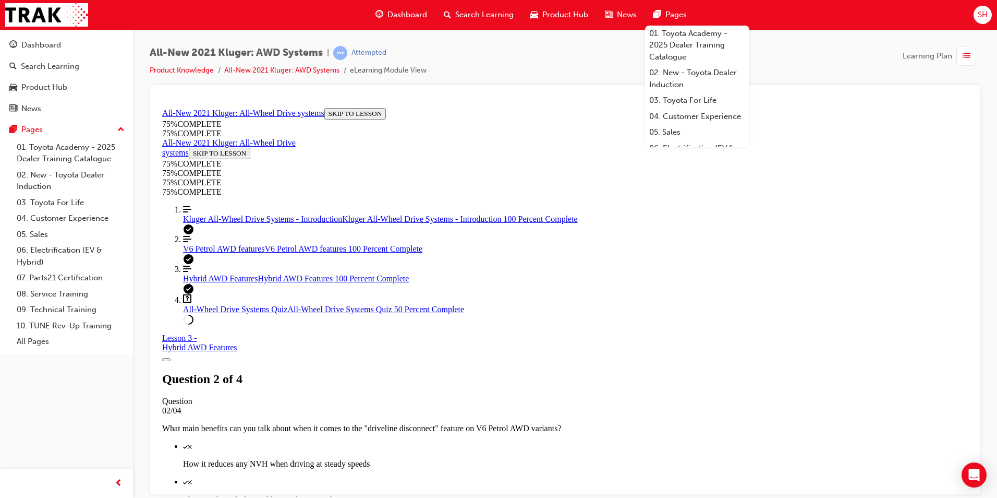
scroll to position [142, 0]
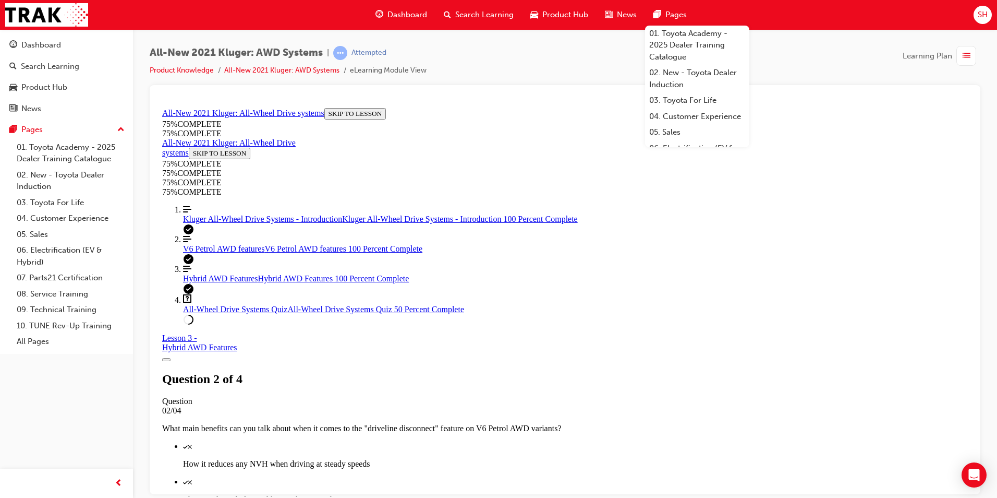
scroll to position [38, 0]
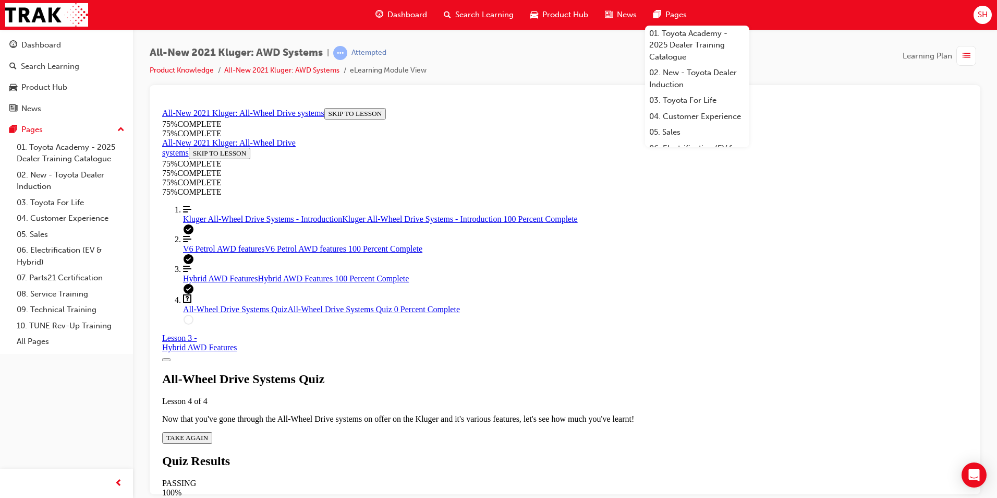
click at [484, 309] on div "All-Wheel Drive Systems Quiz Lesson 4 of 4 Now that you've gone through the All…" at bounding box center [565, 406] width 806 height 71
click at [208, 309] on span "TAKE AGAIN" at bounding box center [187, 437] width 42 height 8
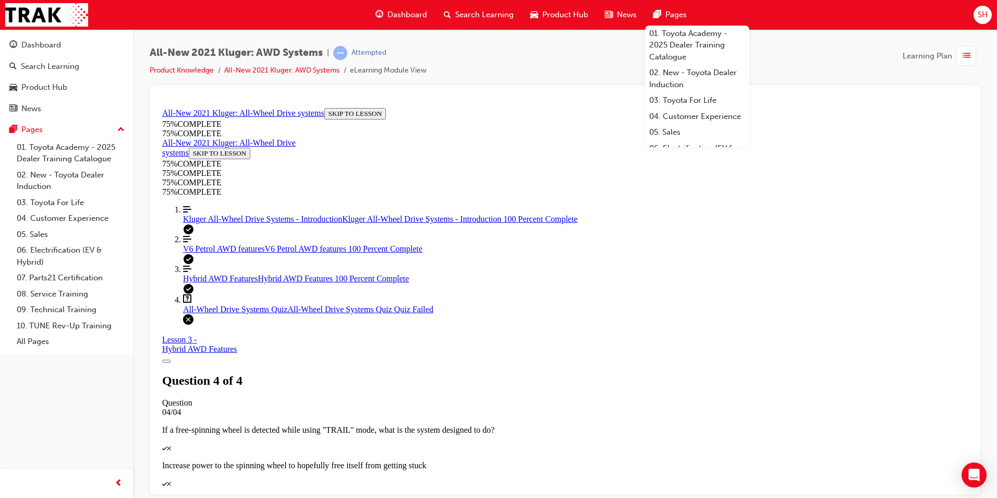
scroll to position [147, 0]
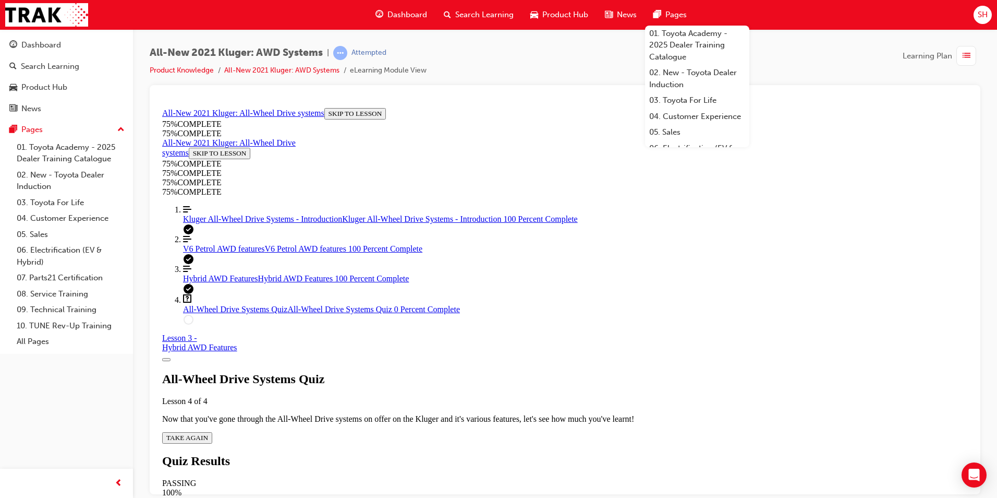
click at [208, 309] on span "TAKE AGAIN" at bounding box center [187, 437] width 42 height 8
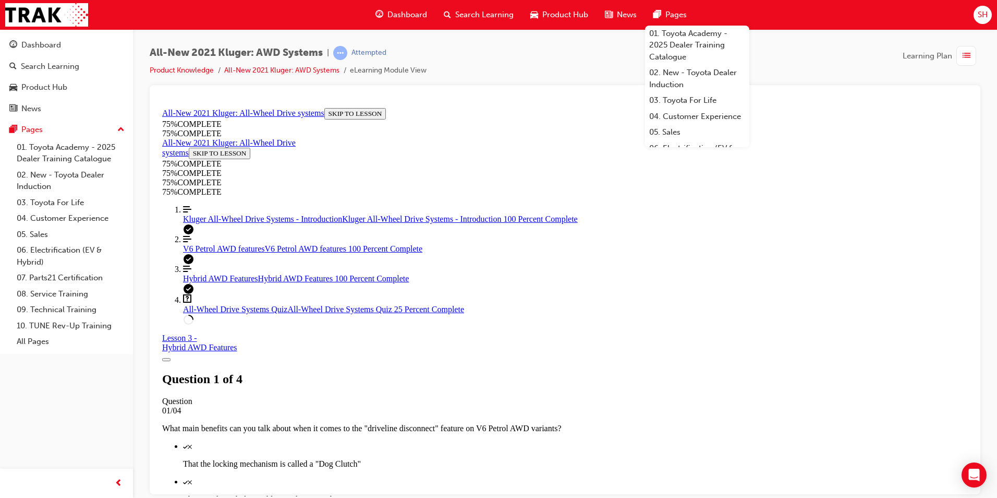
scroll to position [195, 0]
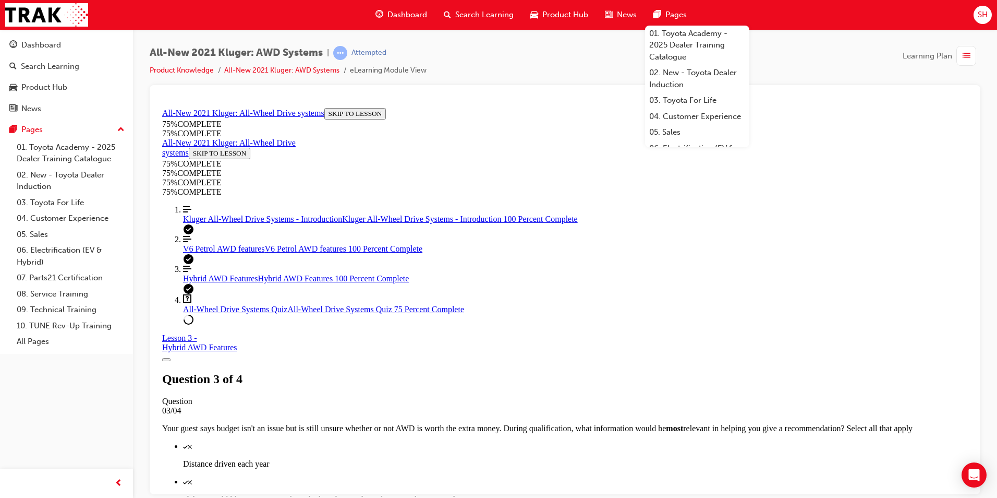
scroll to position [145, 0]
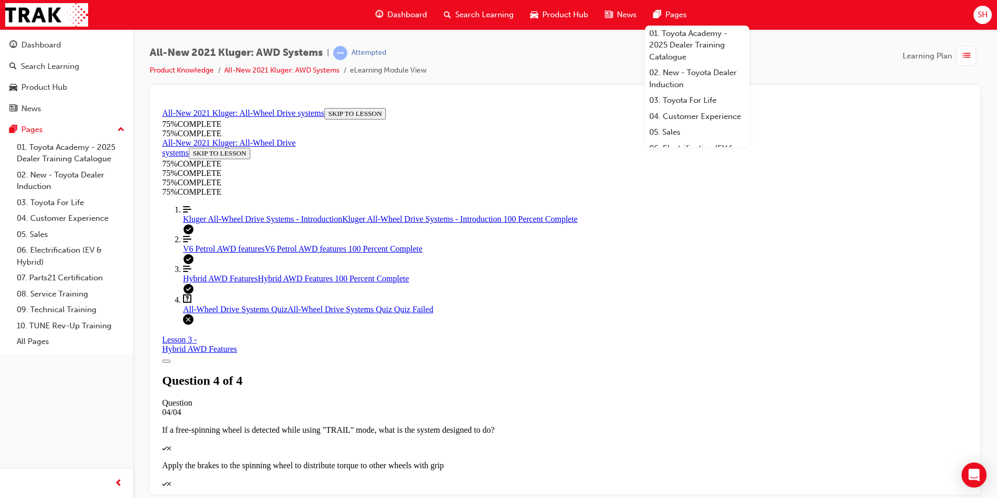
scroll to position [38, 0]
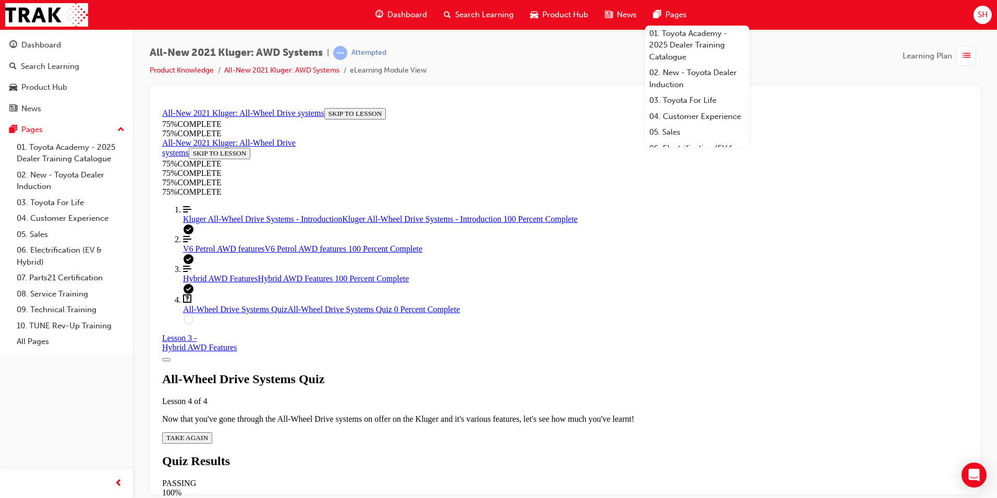
click at [504, 309] on div "All-Wheel Drive Systems Quiz Lesson 4 of 4 Now that you've gone through the All…" at bounding box center [565, 406] width 806 height 71
click at [212, 309] on button "TAKE AGAIN" at bounding box center [187, 436] width 50 height 11
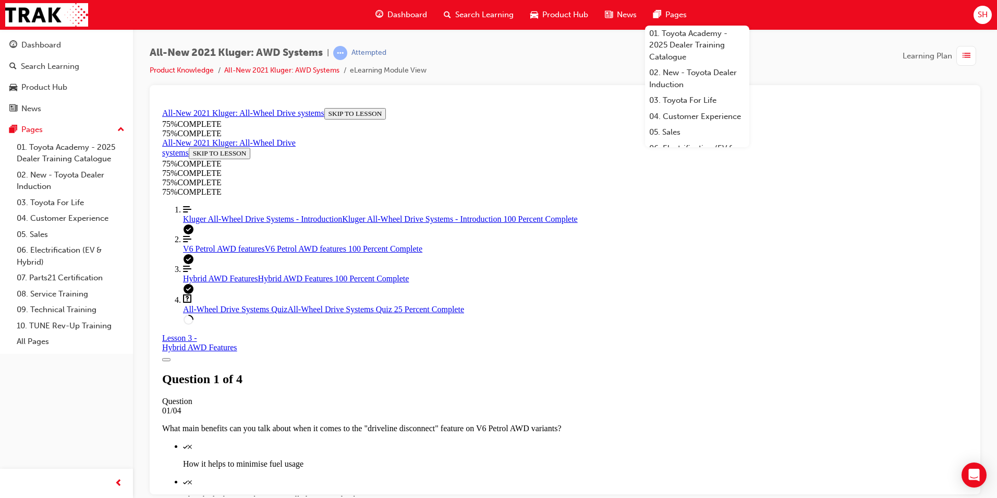
scroll to position [247, 0]
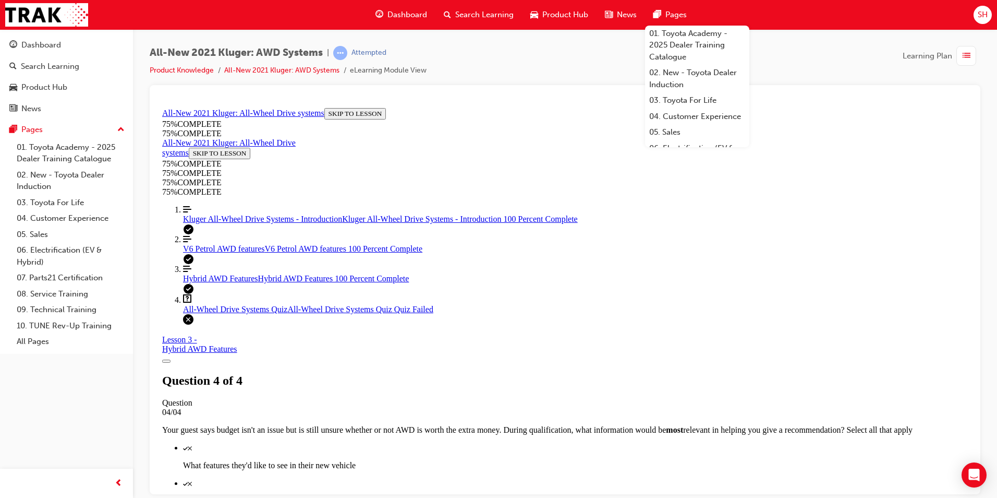
scroll to position [147, 0]
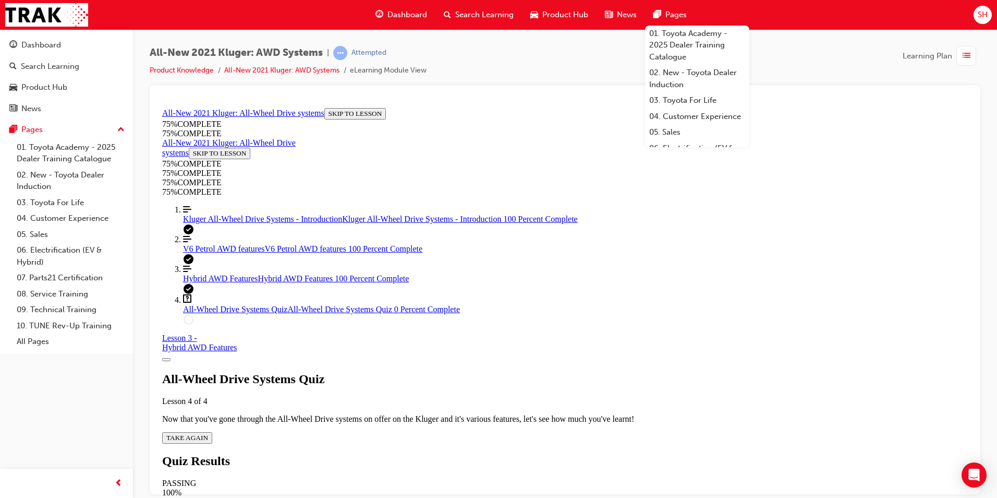
click at [208, 309] on span "TAKE AGAIN" at bounding box center [187, 437] width 42 height 8
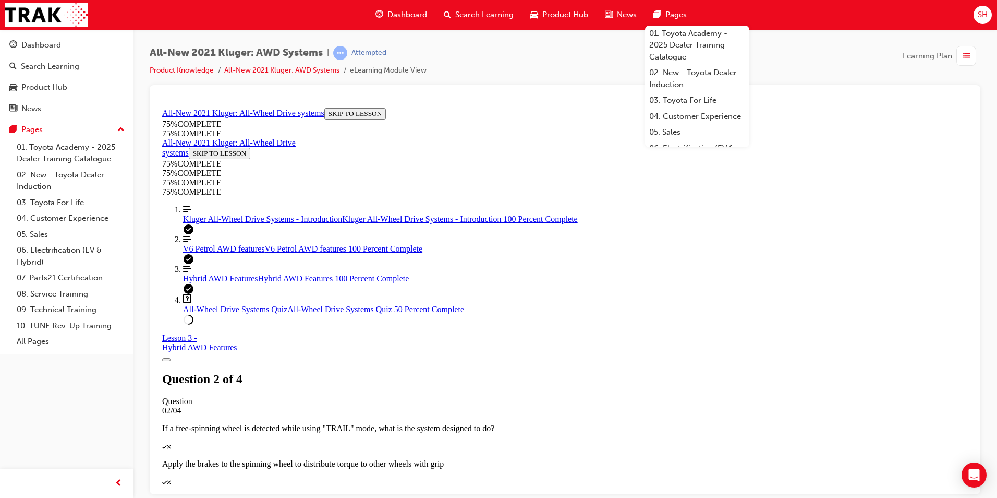
scroll to position [38, 0]
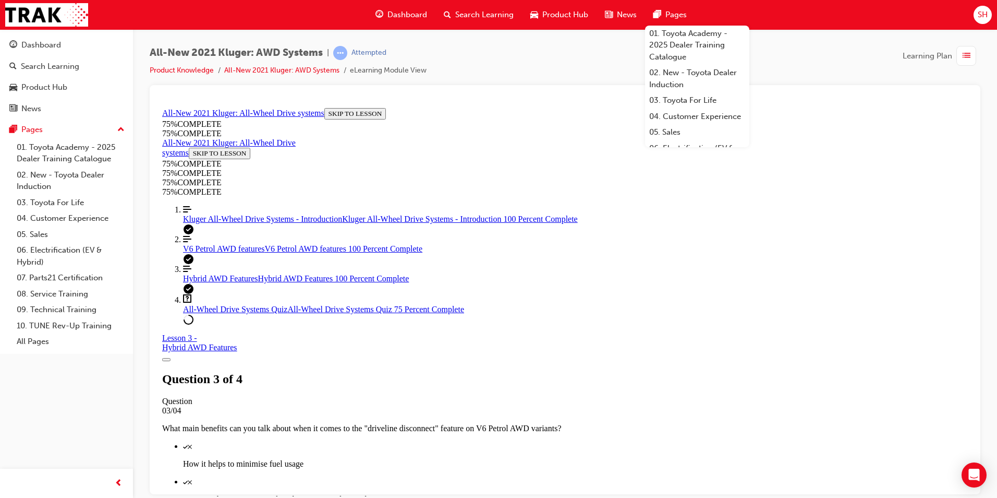
drag, startPoint x: 562, startPoint y: 452, endPoint x: 581, endPoint y: 462, distance: 21.9
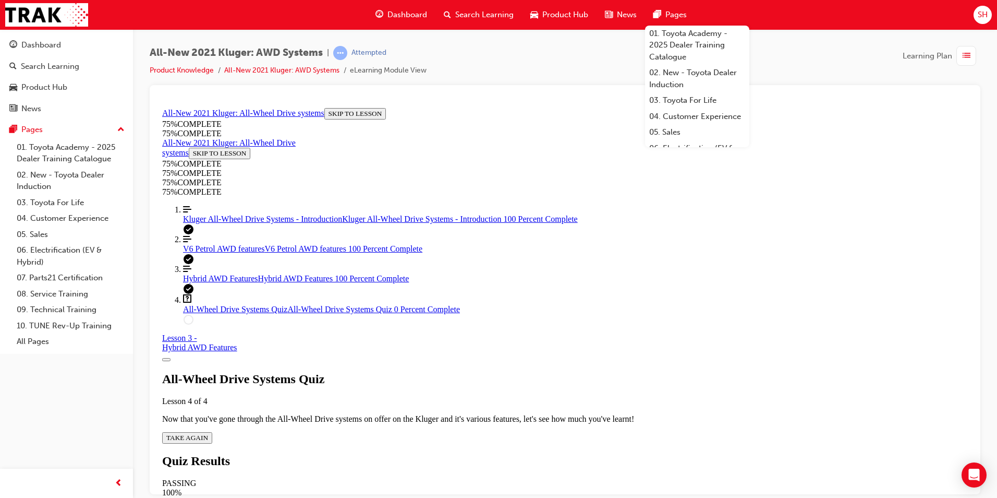
click at [208, 309] on span "TAKE AGAIN" at bounding box center [187, 437] width 42 height 8
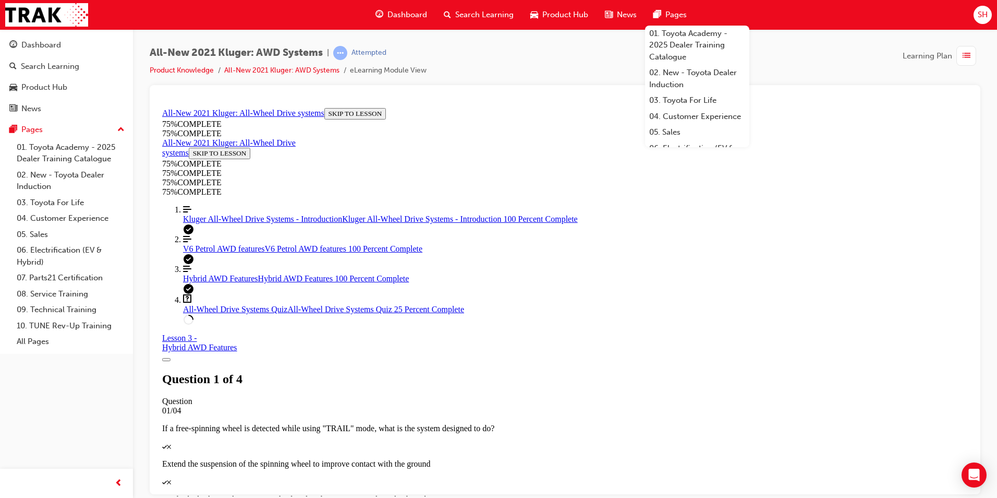
scroll to position [38, 0]
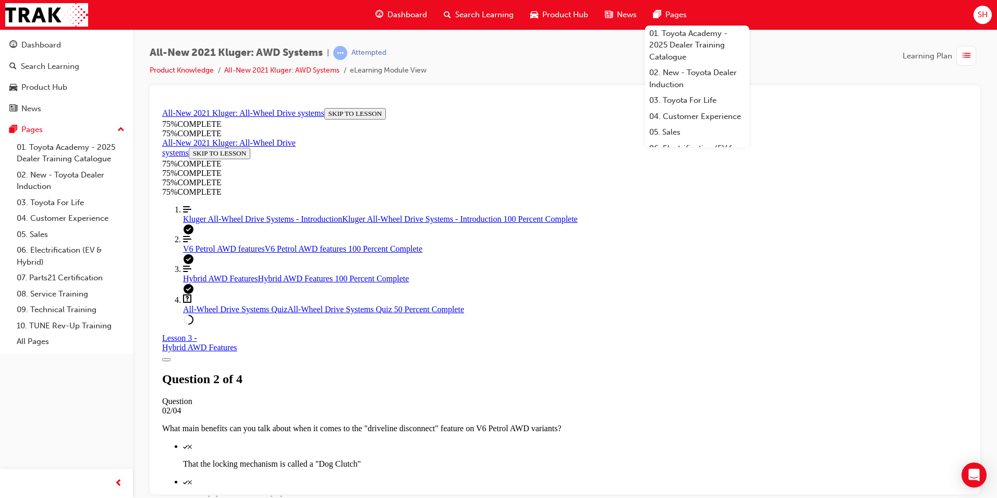
drag, startPoint x: 557, startPoint y: 406, endPoint x: 562, endPoint y: 423, distance: 17.2
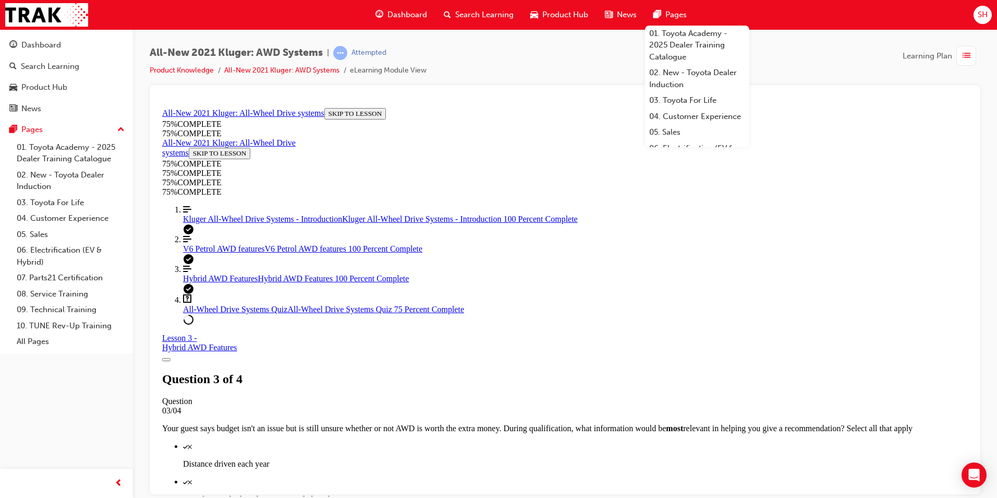
scroll to position [247, 0]
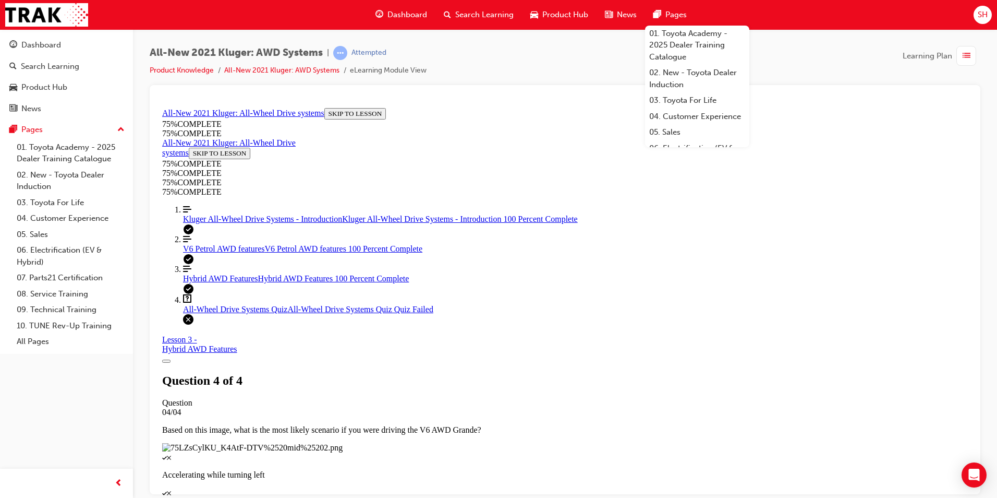
scroll to position [147, 0]
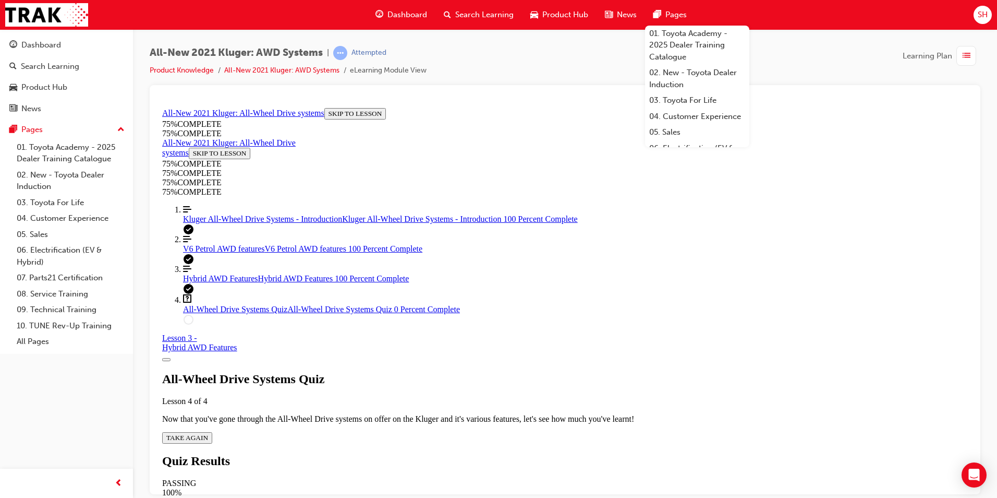
click at [208, 309] on span "TAKE AGAIN" at bounding box center [187, 437] width 42 height 8
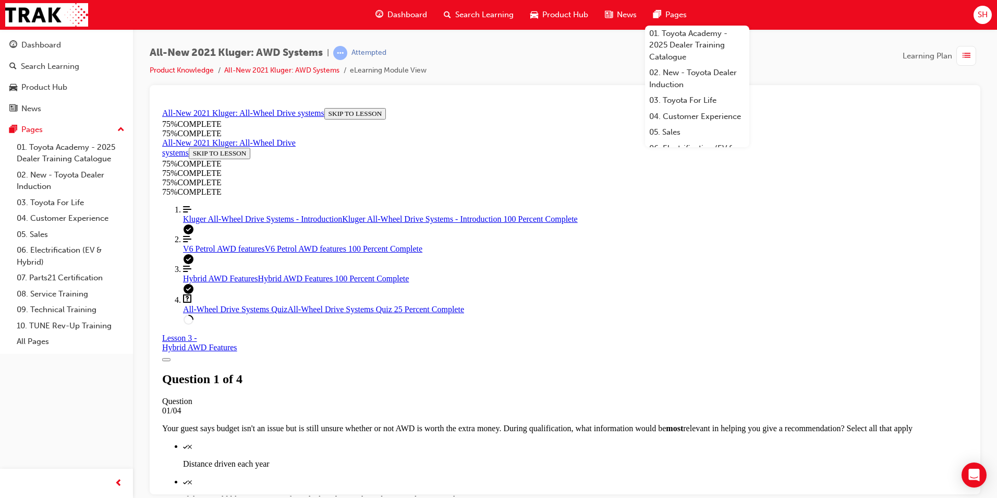
scroll to position [195, 0]
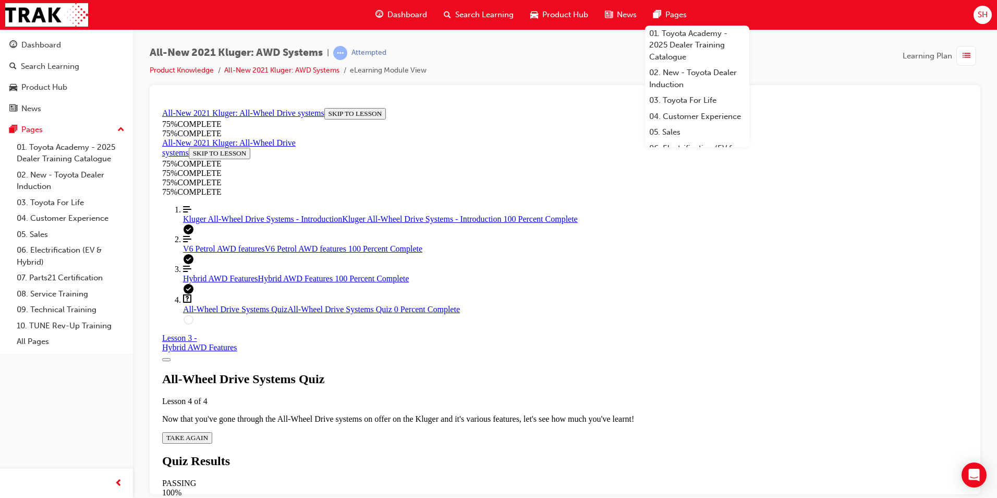
click at [208, 309] on span "TAKE AGAIN" at bounding box center [187, 437] width 42 height 8
drag, startPoint x: 569, startPoint y: 272, endPoint x: 463, endPoint y: 253, distance: 107.9
drag, startPoint x: 463, startPoint y: 253, endPoint x: 545, endPoint y: 274, distance: 85.0
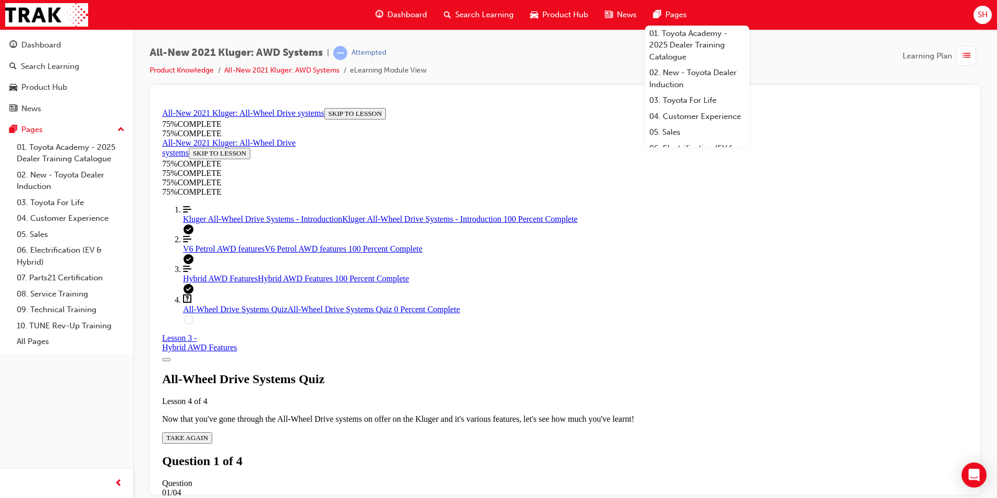
drag, startPoint x: 545, startPoint y: 274, endPoint x: 401, endPoint y: 251, distance: 146.3
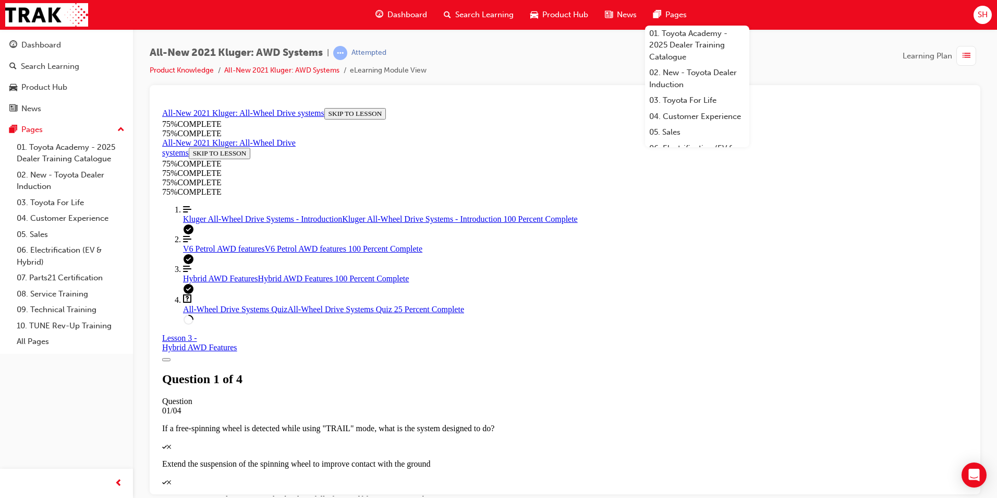
scroll to position [90, 0]
drag, startPoint x: 519, startPoint y: 221, endPoint x: 457, endPoint y: 198, distance: 66.2
copy p "Based on this image, what is the most likely scenario if you were driving the V…"
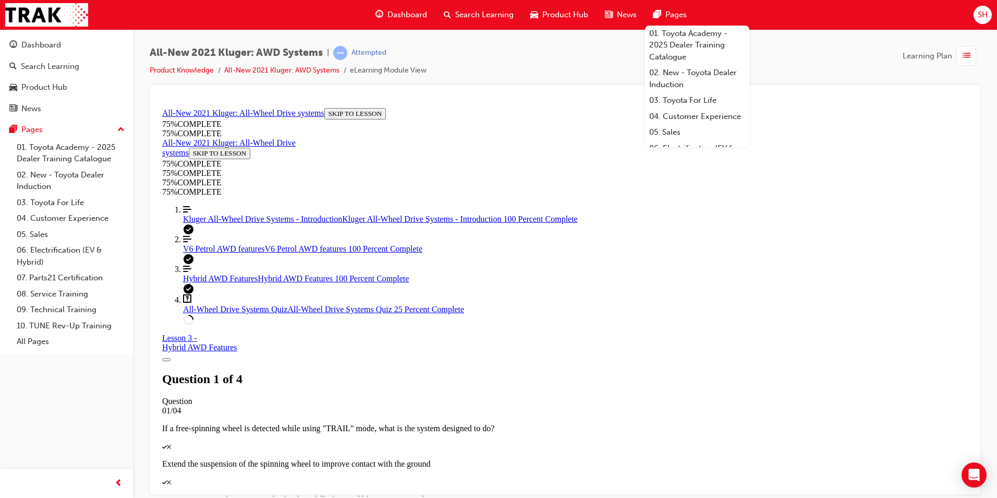
scroll to position [247, 0]
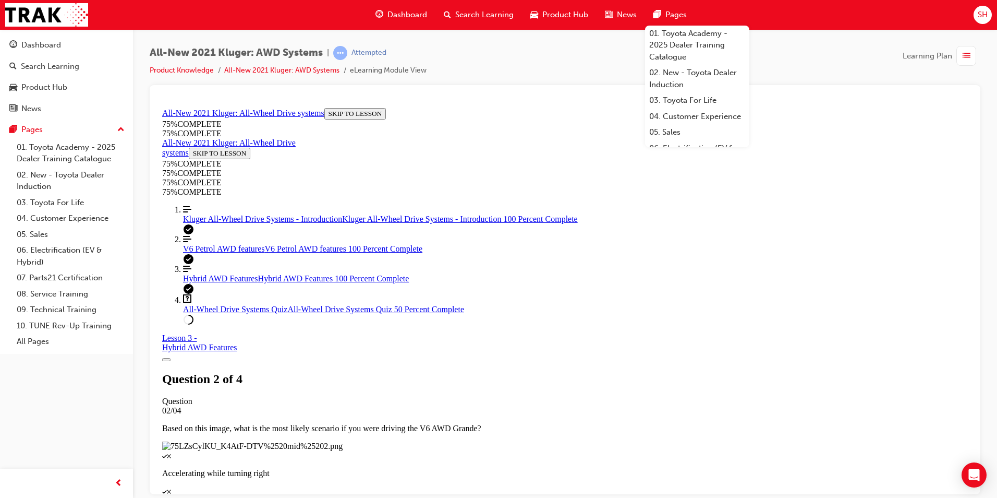
scroll to position [142, 0]
drag, startPoint x: 456, startPoint y: 253, endPoint x: 730, endPoint y: 394, distance: 308.1
copy div "Your guest says budget isn't an issue but is still unsure whether or not AWD is…"
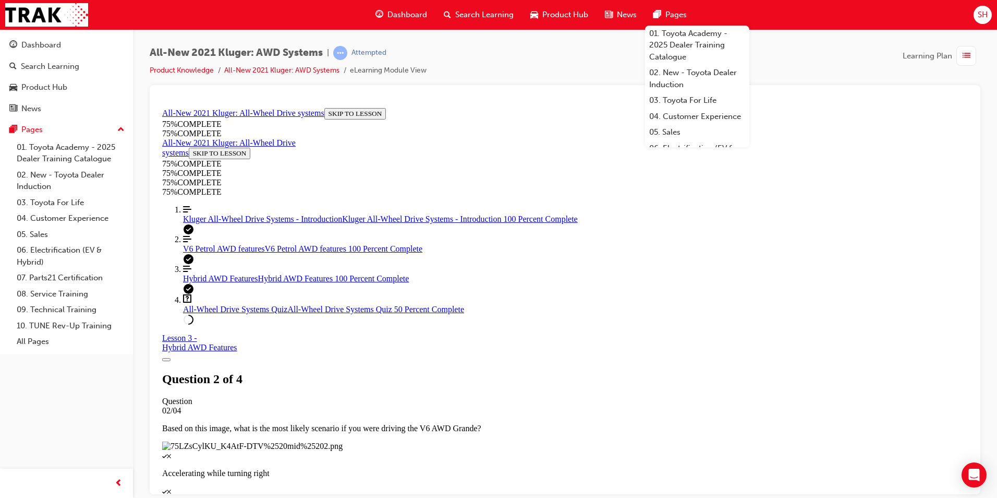
scroll to position [38, 0]
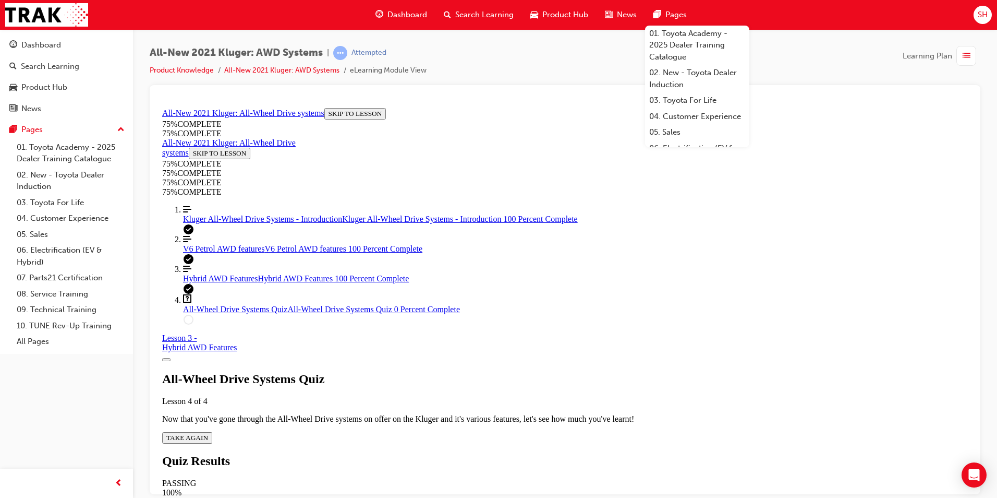
scroll to position [38, 0]
click at [208, 309] on span "TAKE AGAIN" at bounding box center [187, 437] width 42 height 8
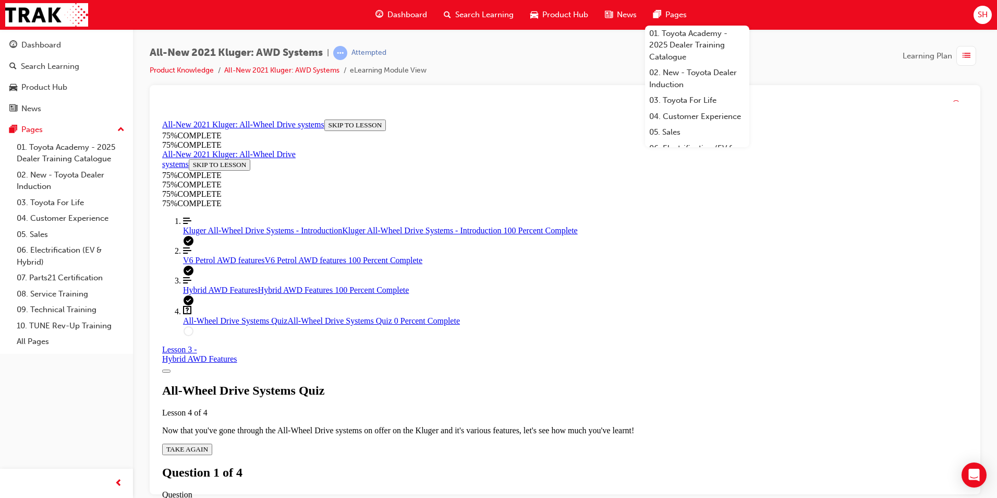
scroll to position [38, 0]
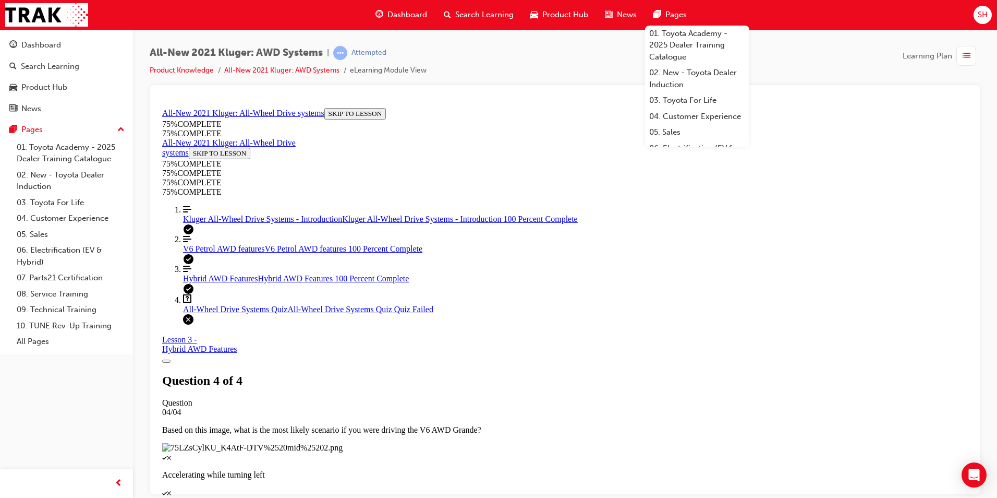
scroll to position [147, 0]
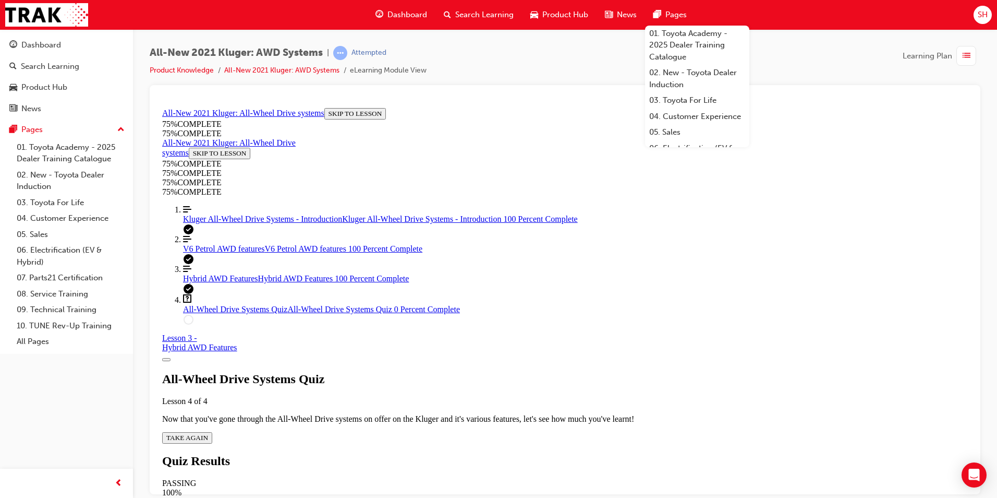
click at [208, 309] on span "TAKE AGAIN" at bounding box center [187, 437] width 42 height 8
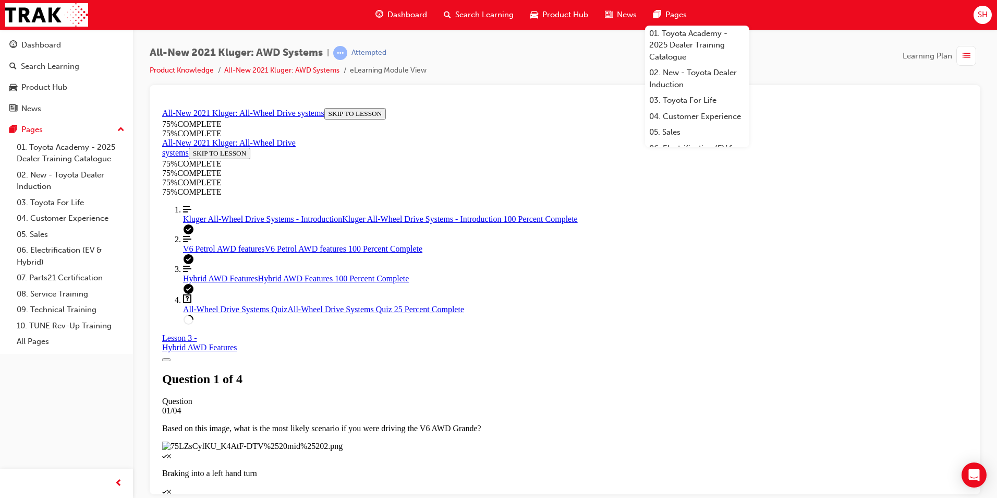
scroll to position [142, 0]
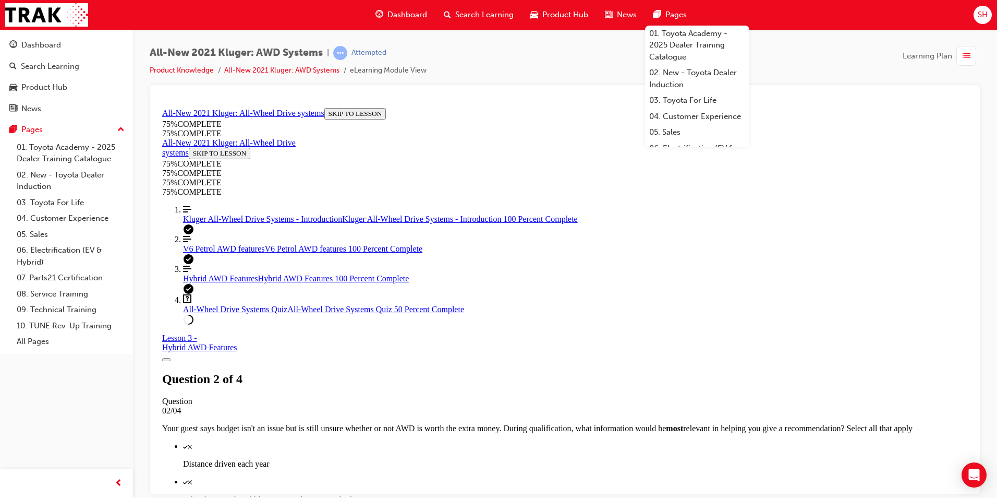
scroll to position [114, 0]
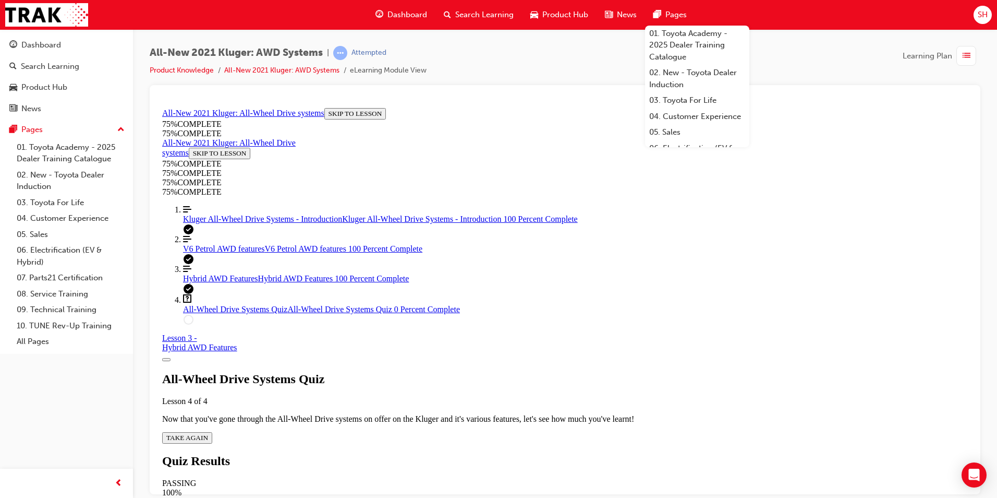
click at [208, 309] on span "TAKE AGAIN" at bounding box center [187, 437] width 42 height 8
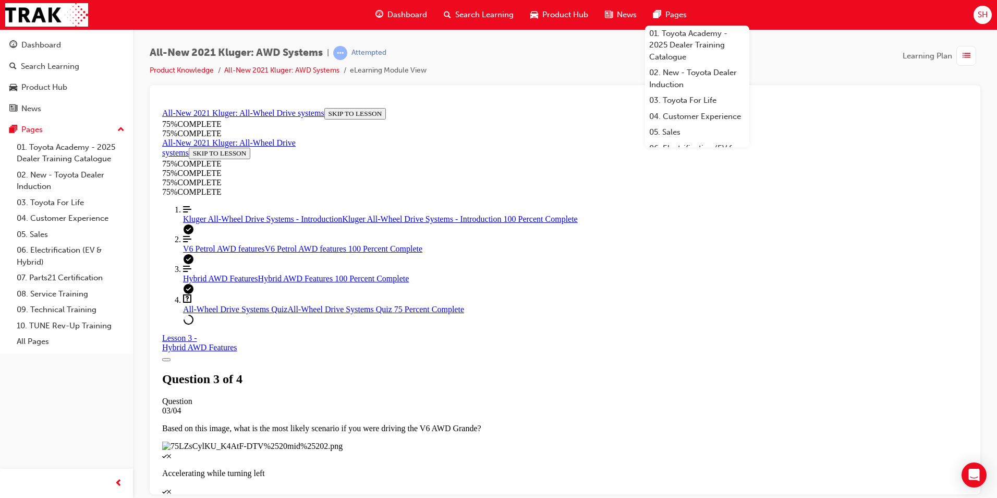
scroll to position [38, 0]
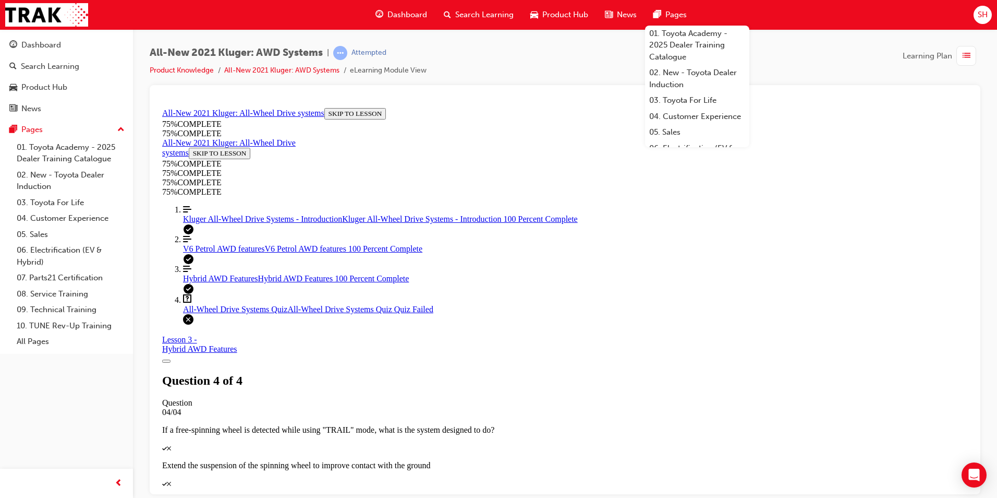
scroll to position [147, 0]
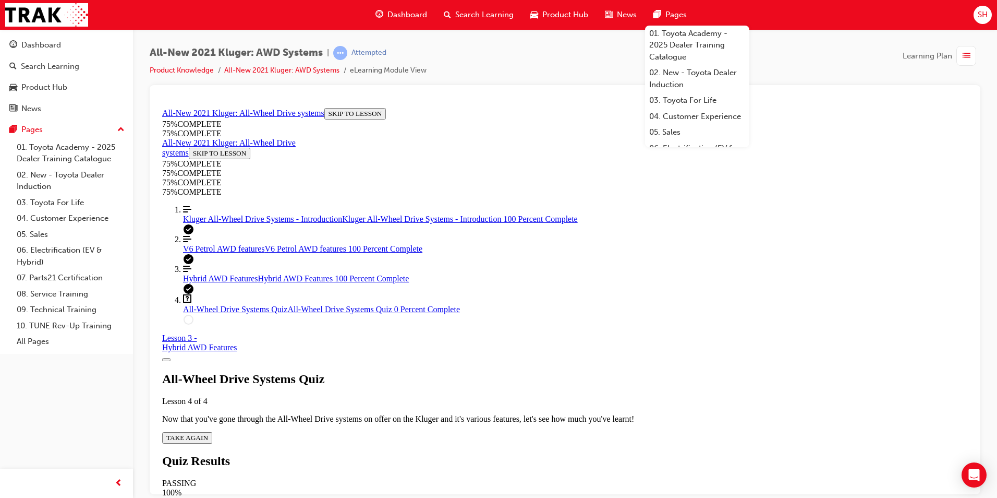
scroll to position [38, 0]
click at [208, 433] on span "TAKE AGAIN" at bounding box center [187, 437] width 42 height 8
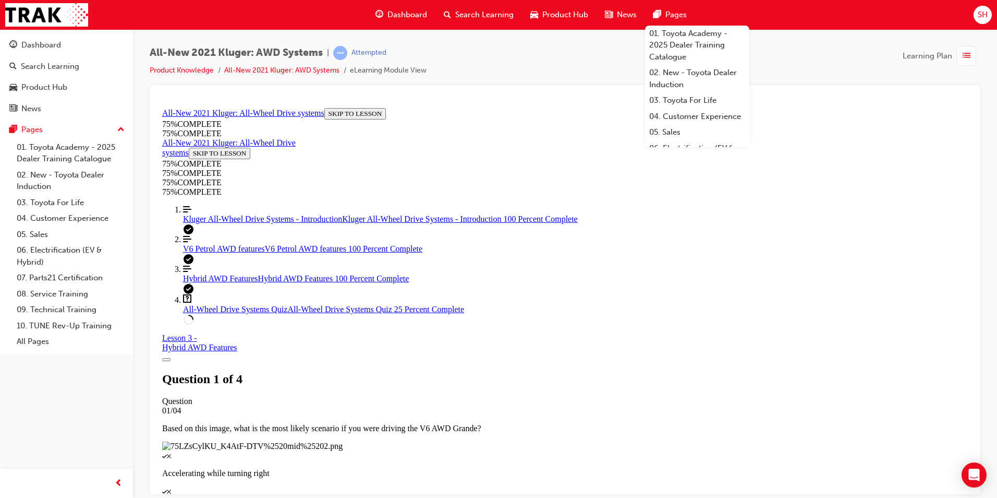
scroll to position [114, 0]
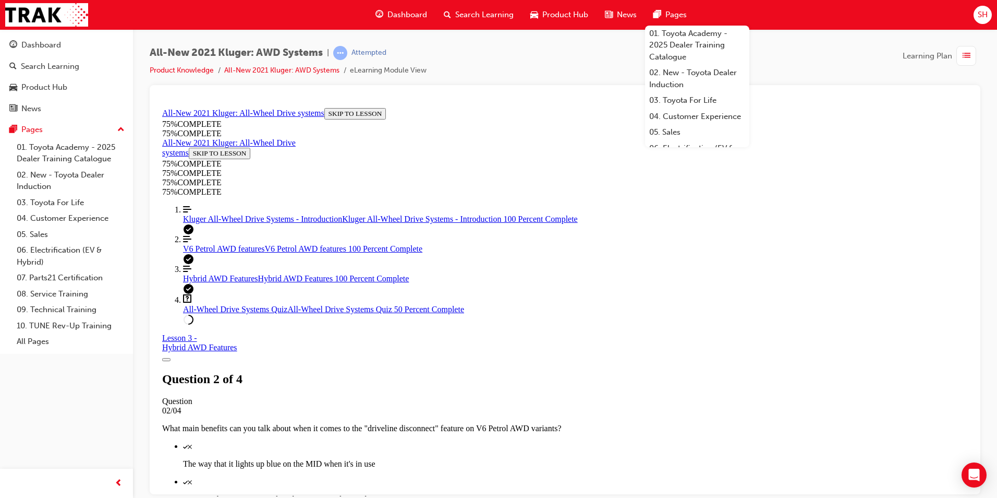
scroll to position [145, 0]
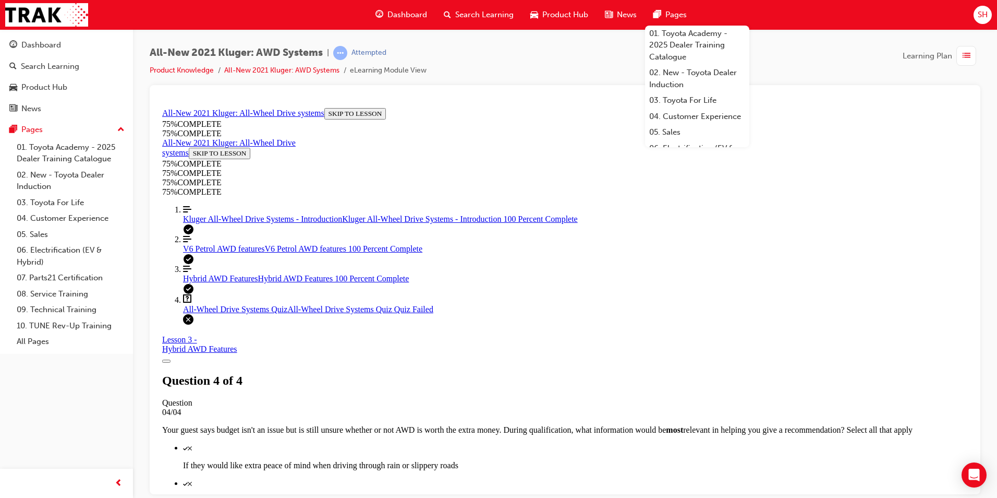
scroll to position [147, 0]
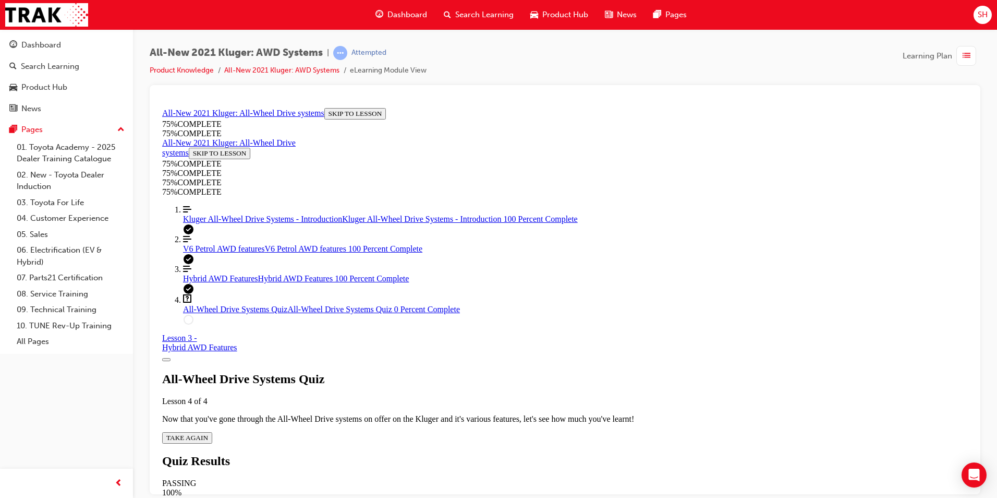
click at [504, 381] on div "All-Wheel Drive Systems Quiz Lesson 4 of 4 Now that you've gone through the All…" at bounding box center [565, 406] width 806 height 71
click at [208, 433] on icon "Quiz" at bounding box center [208, 437] width 0 height 8
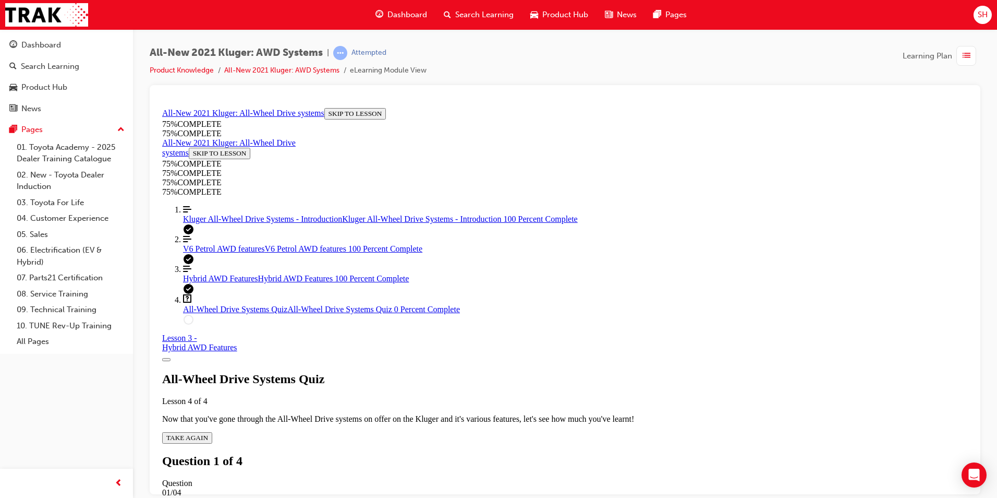
scroll to position [142, 0]
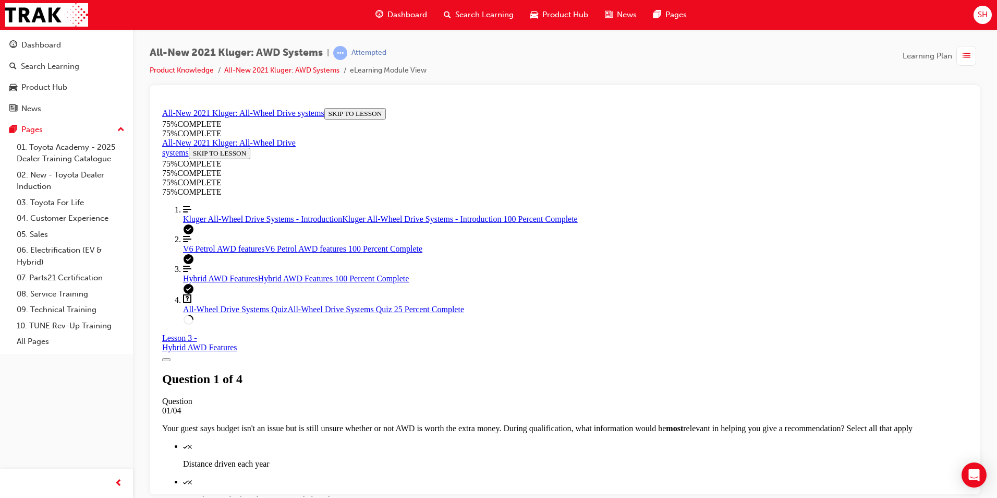
scroll to position [195, 0]
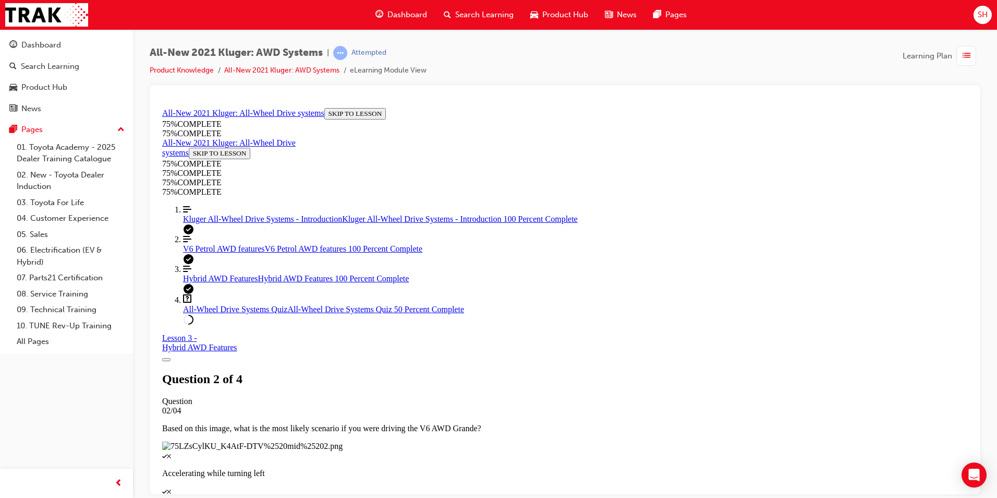
scroll to position [114, 0]
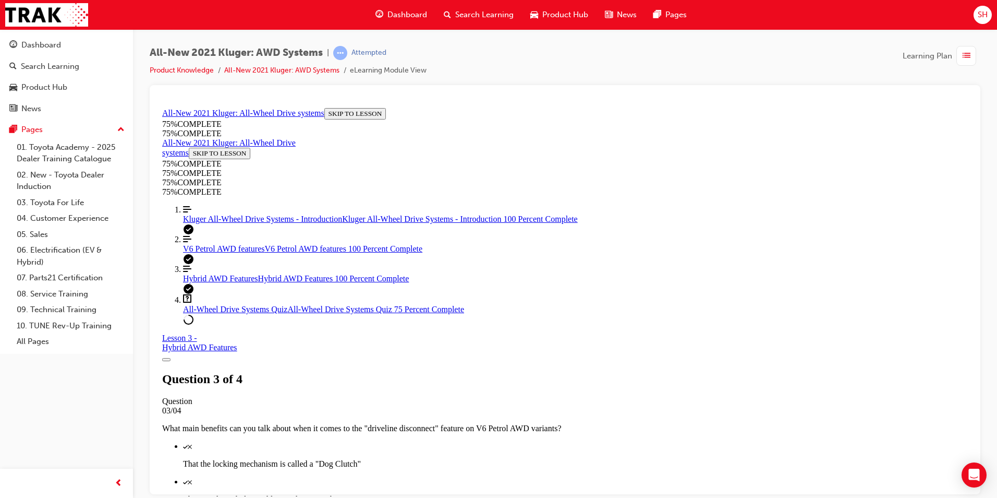
scroll to position [142, 0]
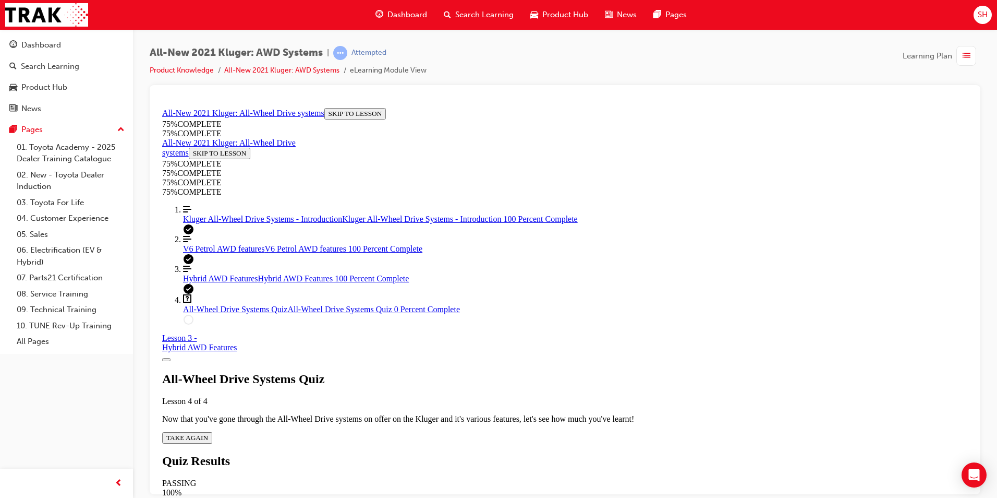
click at [208, 433] on span "TAKE AGAIN" at bounding box center [187, 437] width 42 height 8
drag, startPoint x: 608, startPoint y: 277, endPoint x: 418, endPoint y: 252, distance: 192.0
copy p "What main benefits can you talk about when it comes to the "driveline disconnec…"
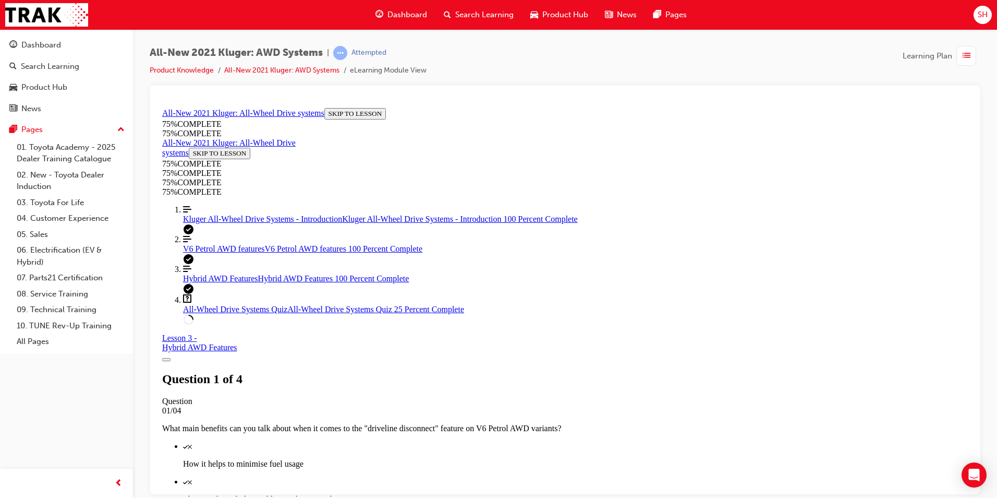
scroll to position [247, 0]
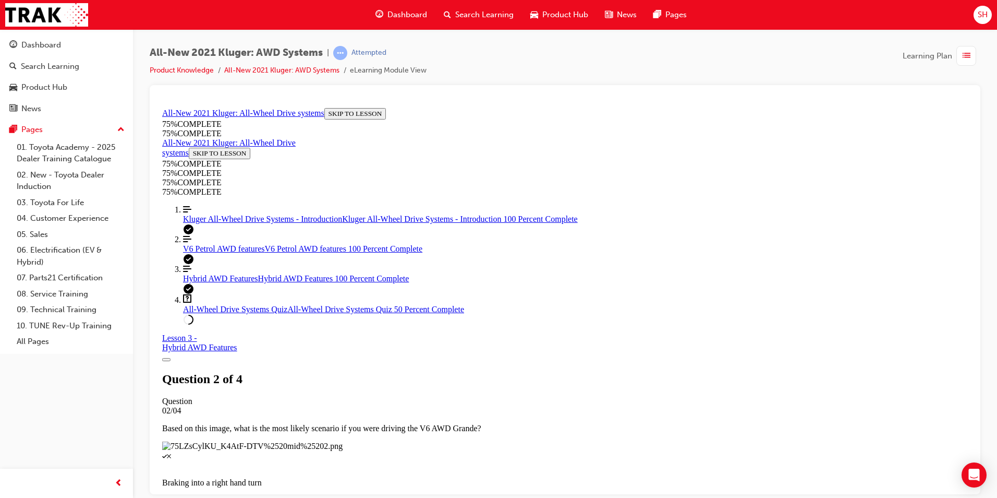
scroll to position [145, 0]
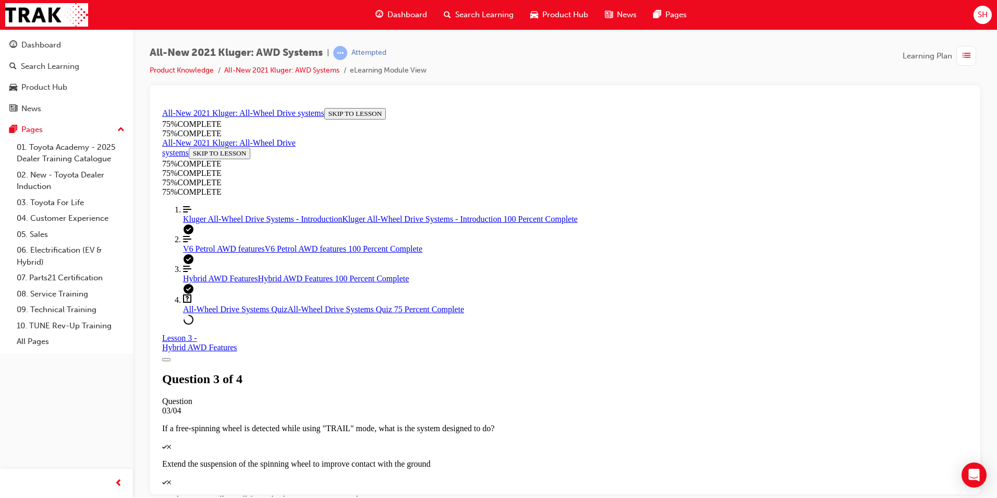
scroll to position [142, 0]
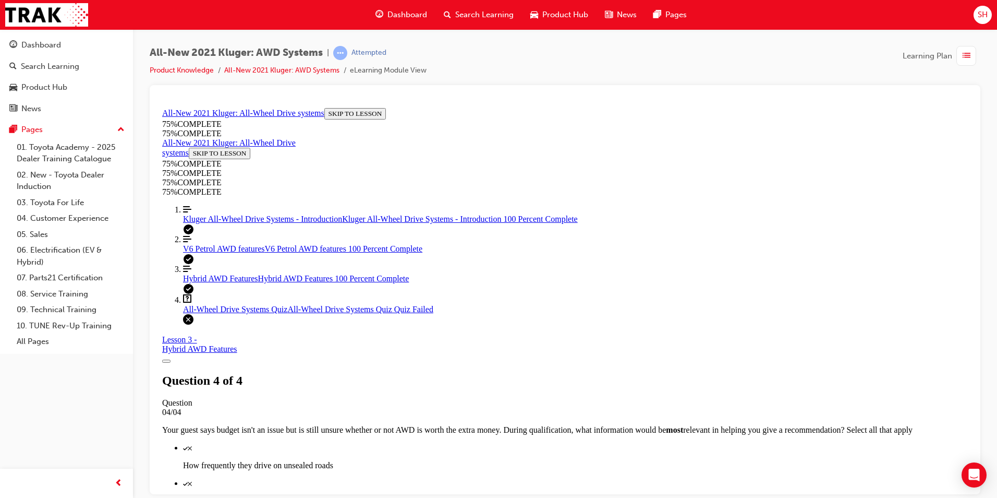
scroll to position [147, 0]
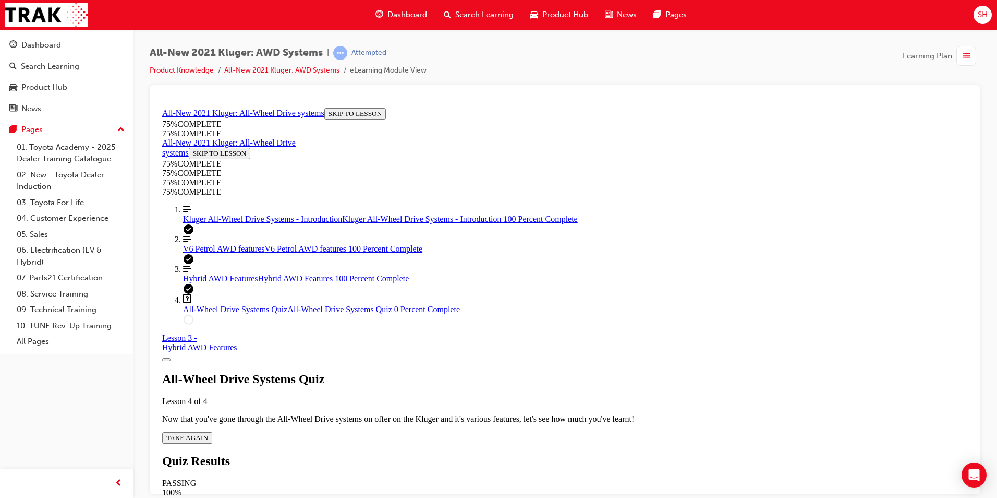
scroll to position [38, 0]
click at [208, 433] on span "TAKE AGAIN" at bounding box center [187, 437] width 42 height 8
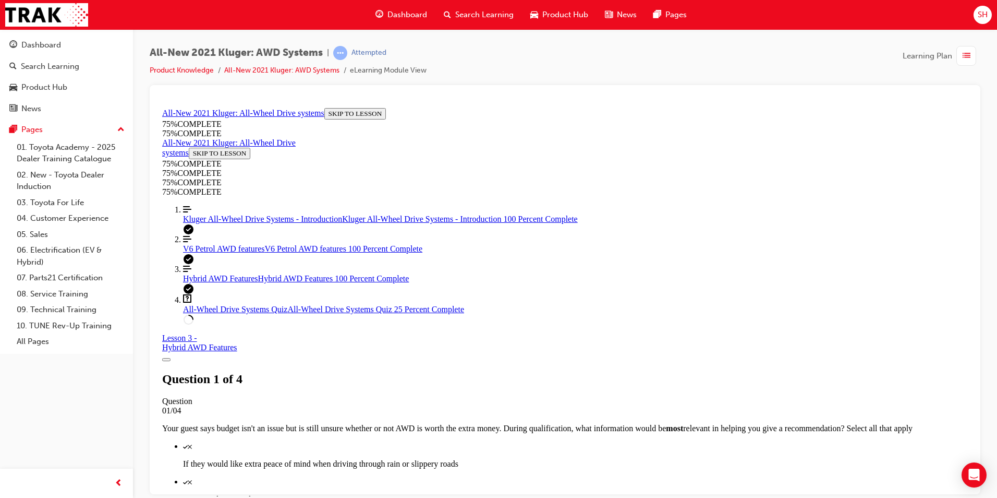
scroll to position [195, 0]
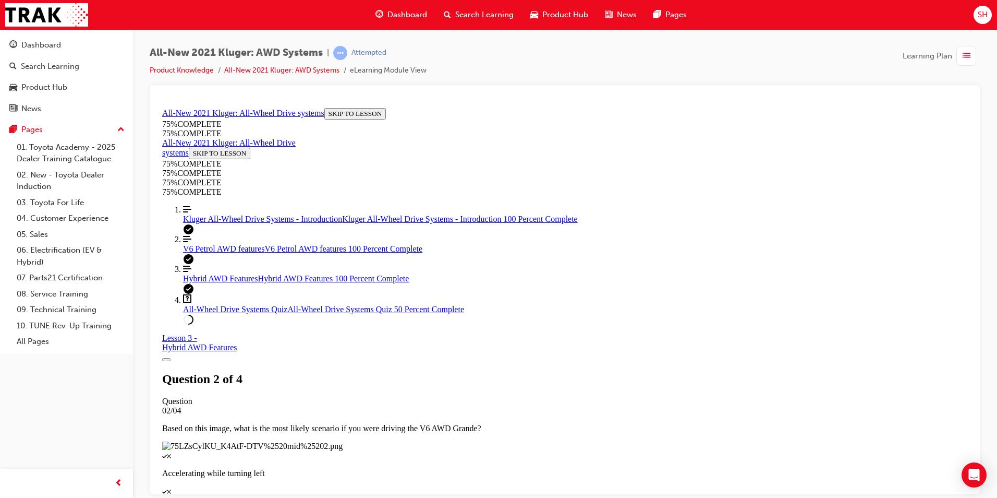
scroll to position [145, 0]
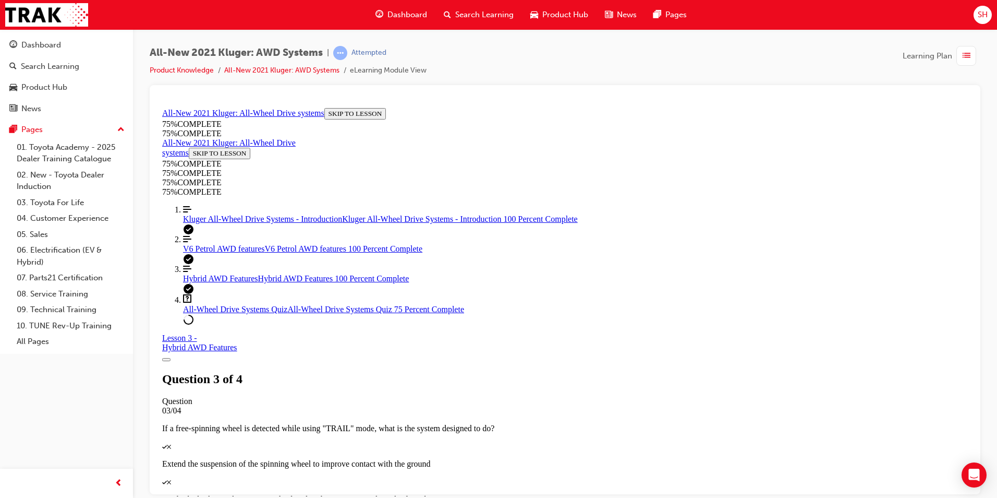
scroll to position [114, 0]
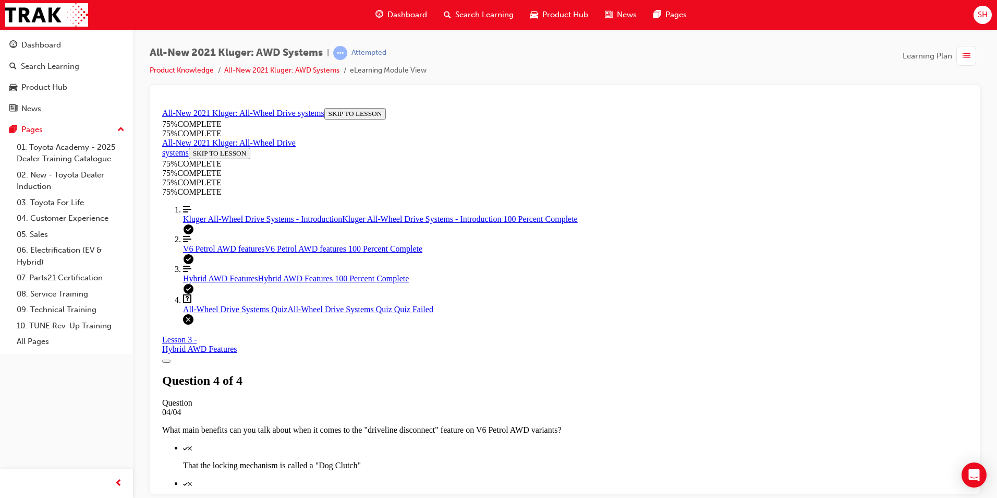
scroll to position [147, 0]
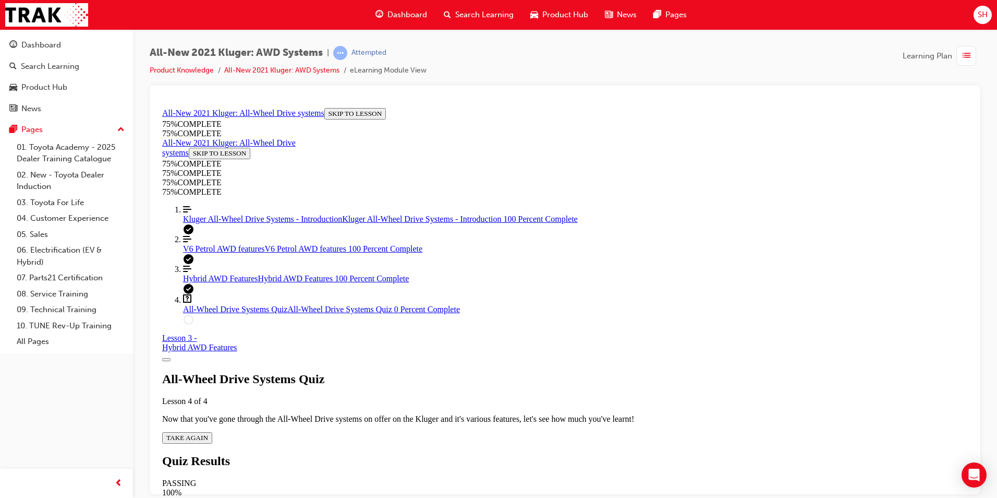
click at [212, 431] on button "TAKE AGAIN" at bounding box center [187, 436] width 50 height 11
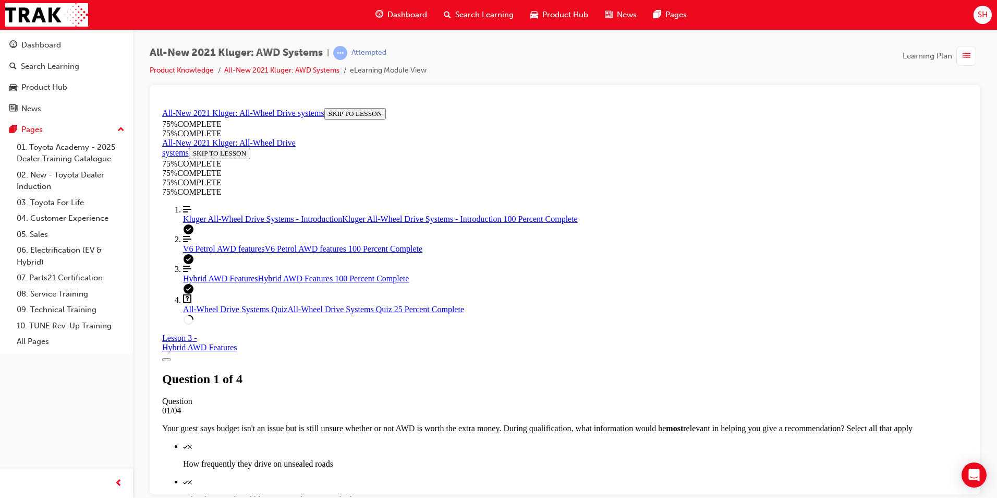
scroll to position [90, 0]
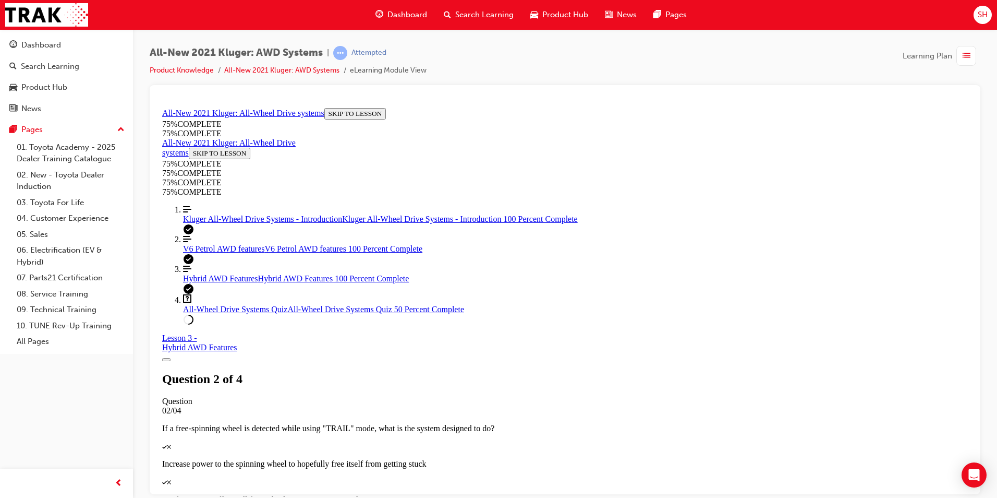
scroll to position [38, 0]
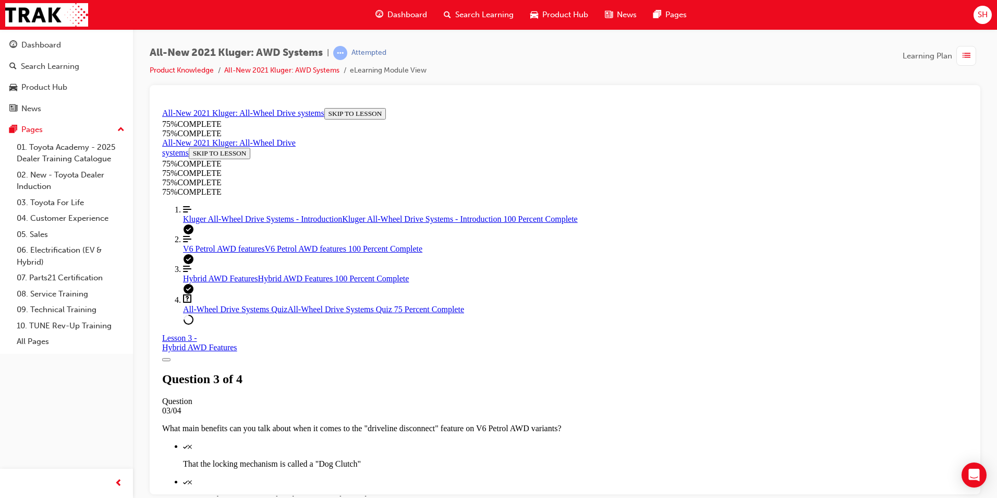
scroll to position [247, 0]
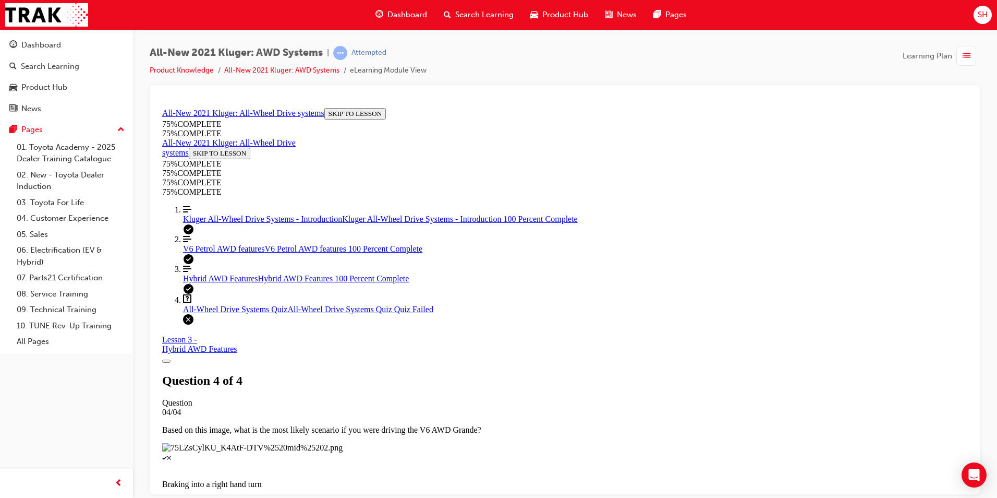
scroll to position [147, 0]
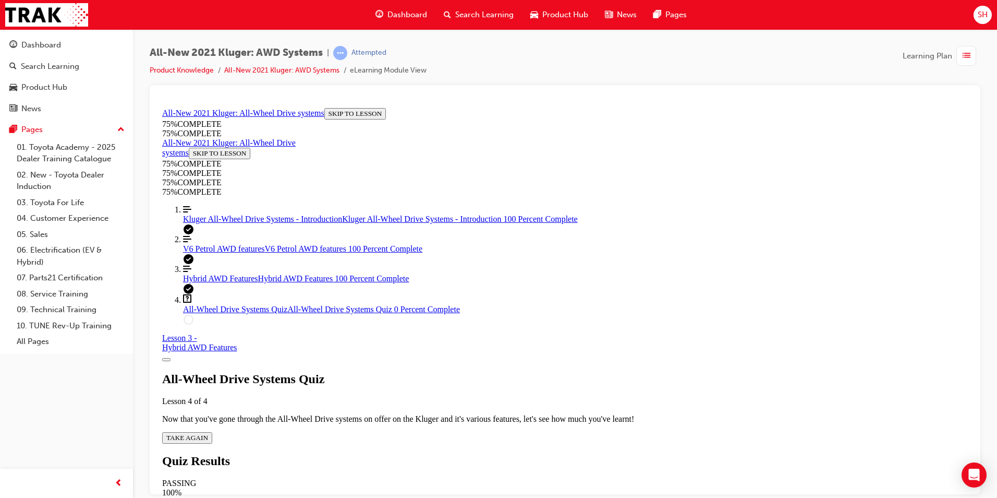
scroll to position [38, 0]
click at [208, 433] on span "TAKE AGAIN" at bounding box center [187, 437] width 42 height 8
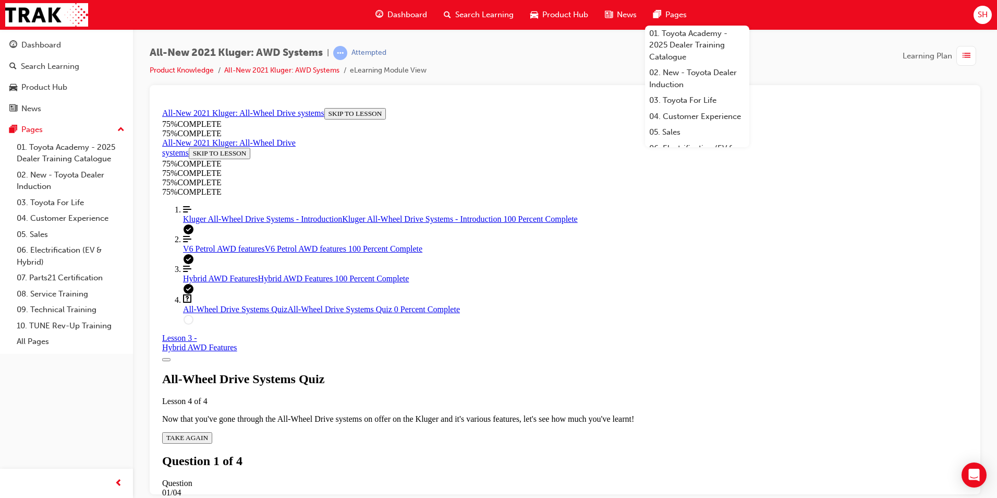
scroll to position [114, 0]
click at [567, 487] on div "01/04" at bounding box center [565, 491] width 806 height 9
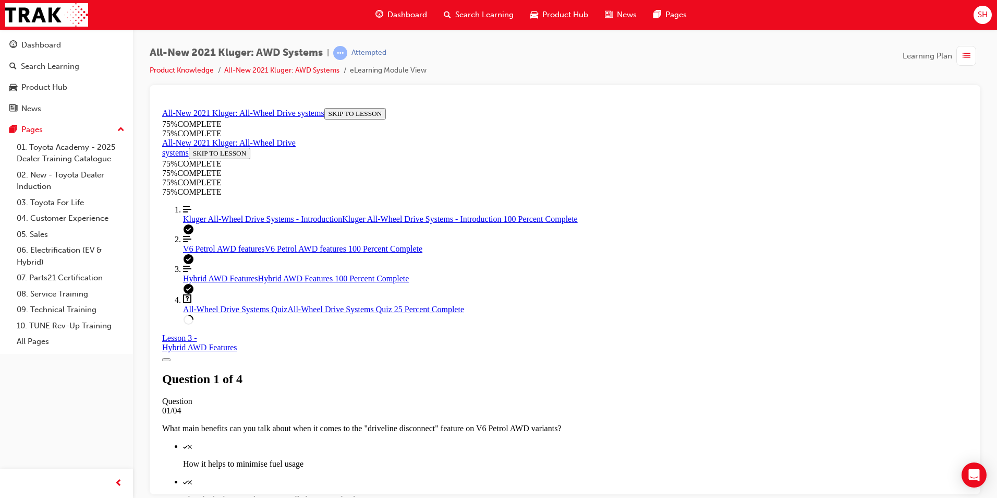
scroll to position [142, 0]
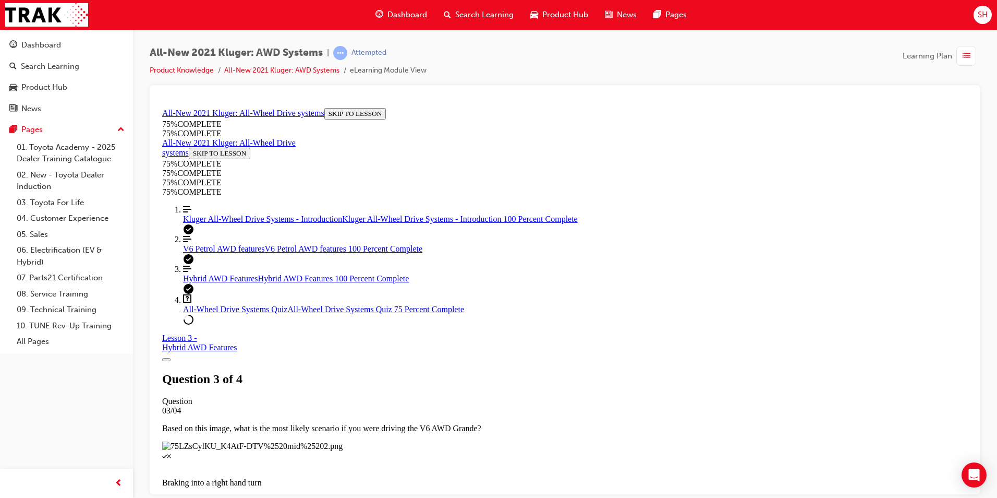
scroll to position [90, 0]
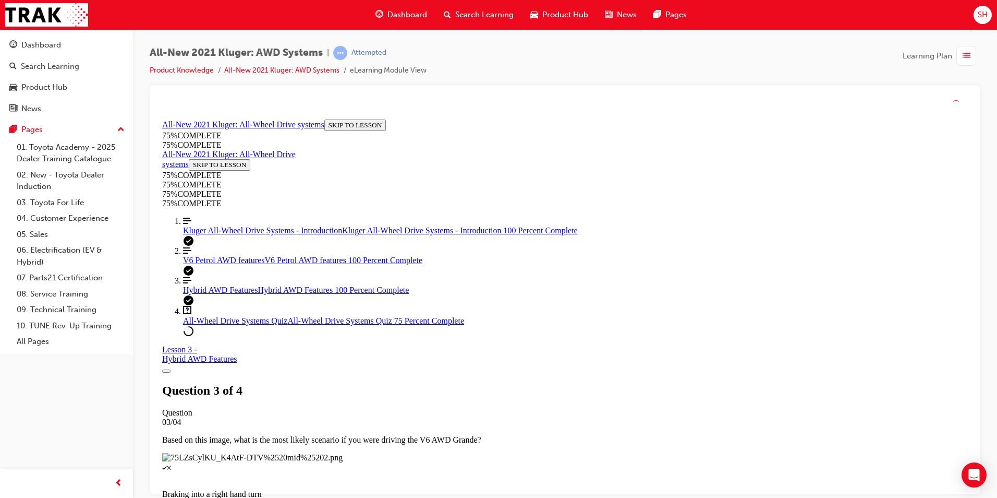
scroll to position [38, 0]
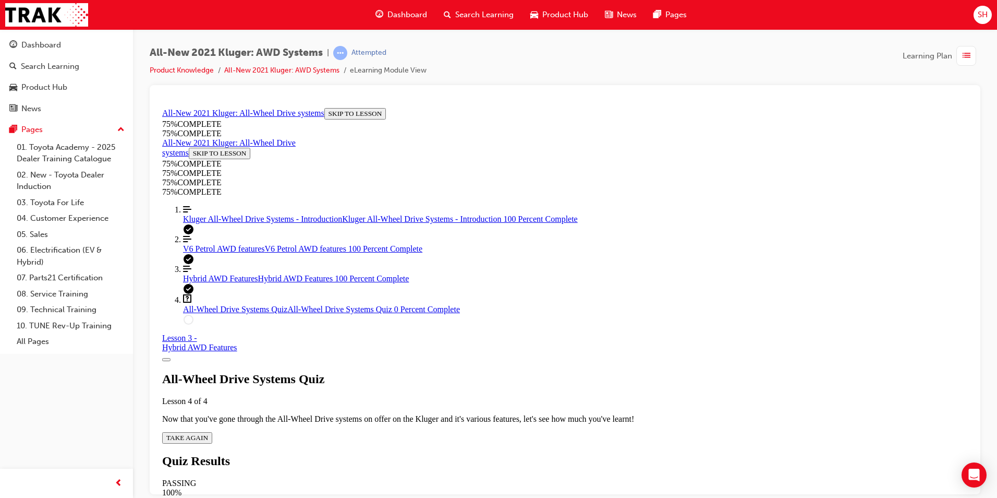
scroll to position [38, 0]
click at [208, 433] on span "TAKE AGAIN" at bounding box center [187, 437] width 42 height 8
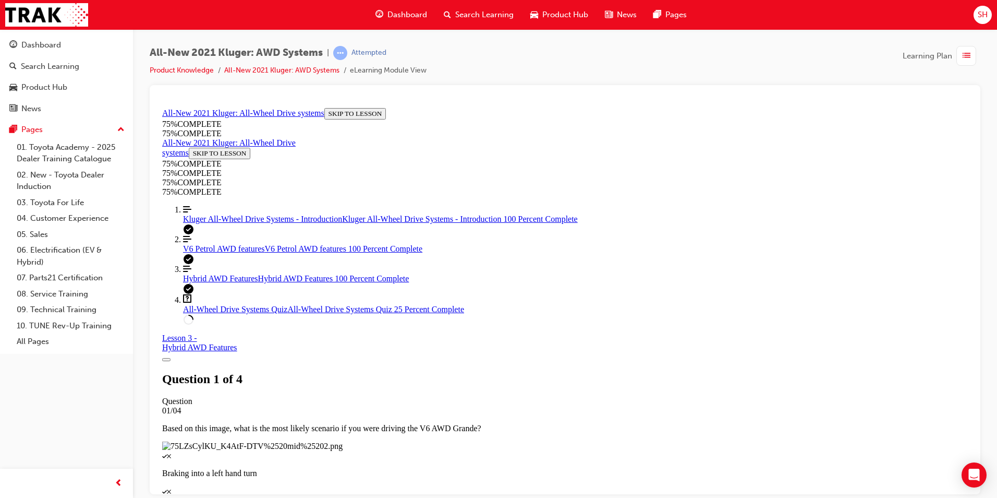
scroll to position [90, 0]
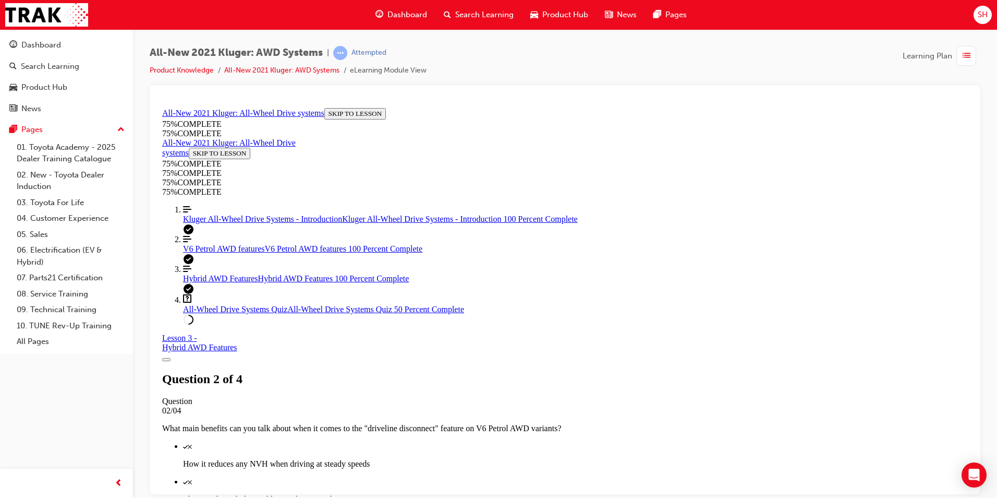
scroll to position [142, 0]
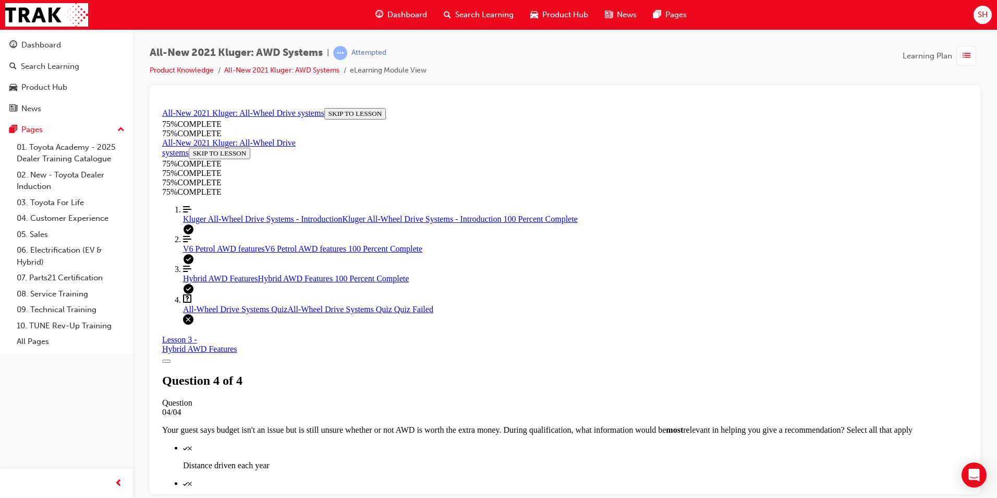
scroll to position [147, 0]
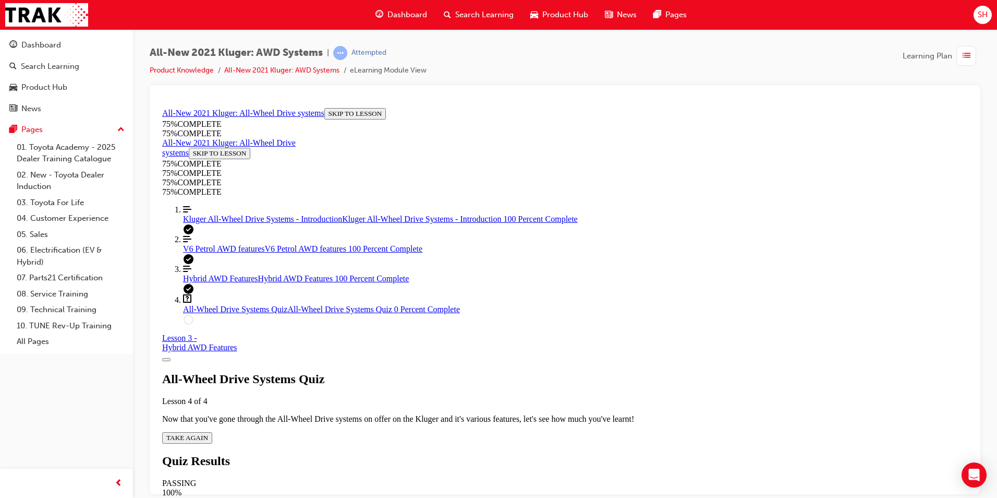
scroll to position [38, 0]
click at [208, 433] on span "TAKE AGAIN" at bounding box center [187, 437] width 42 height 8
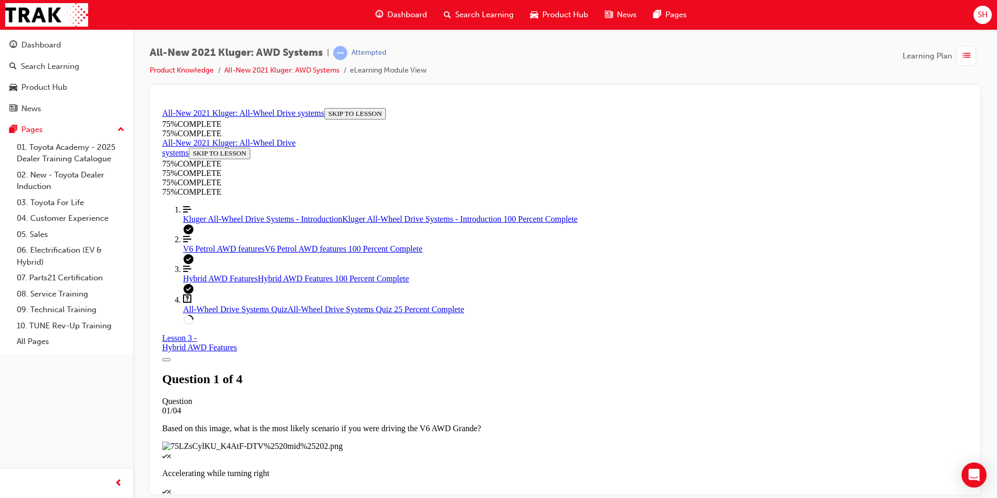
scroll to position [38, 0]
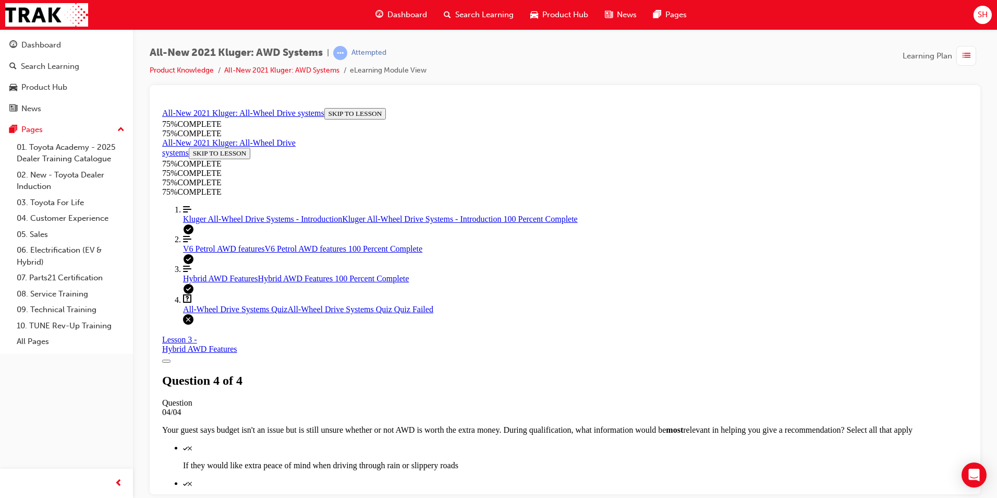
scroll to position [147, 0]
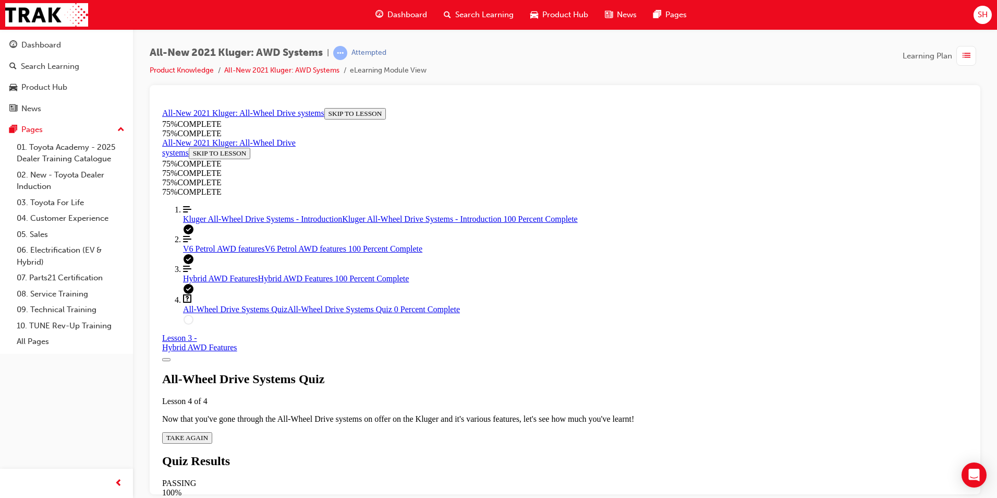
scroll to position [38, 0]
click at [208, 433] on span "TAKE AGAIN" at bounding box center [187, 437] width 42 height 8
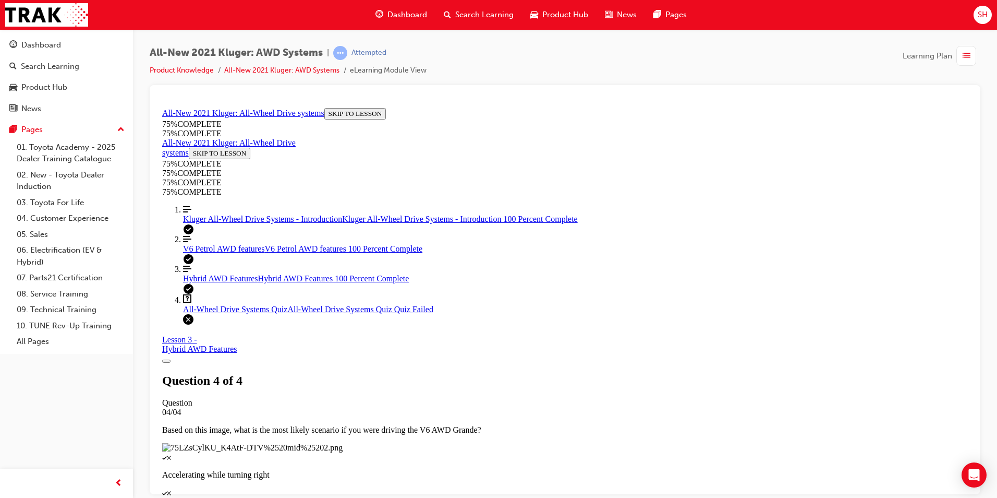
scroll to position [147, 0]
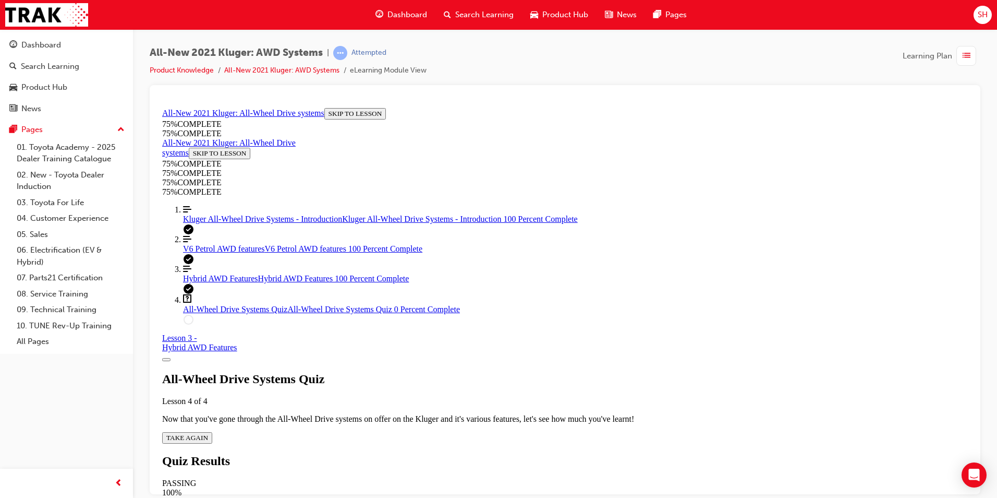
scroll to position [38, 0]
click at [208, 433] on icon "Quiz" at bounding box center [208, 437] width 0 height 8
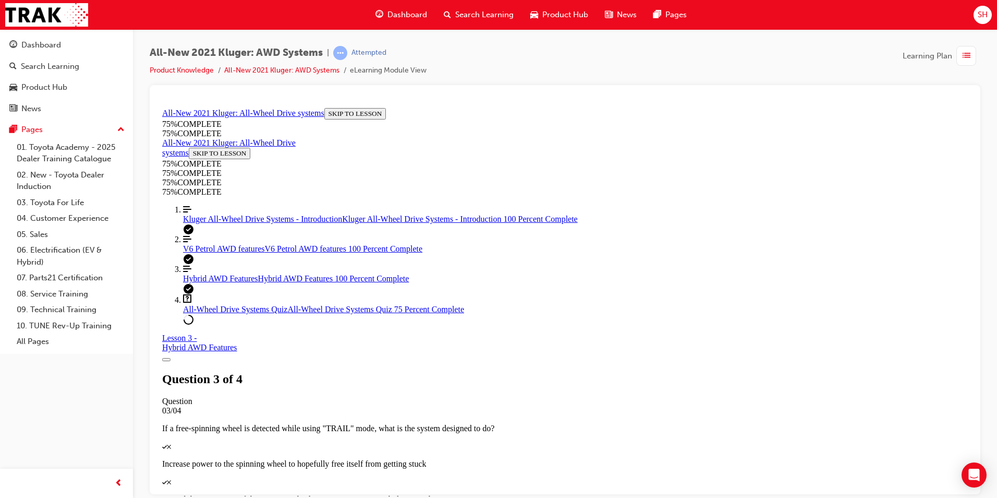
scroll to position [195, 0]
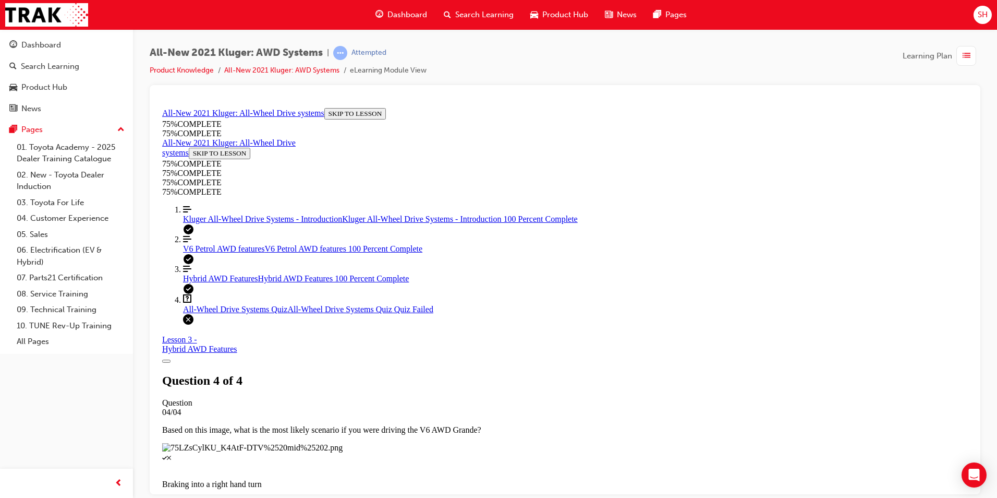
scroll to position [142, 0]
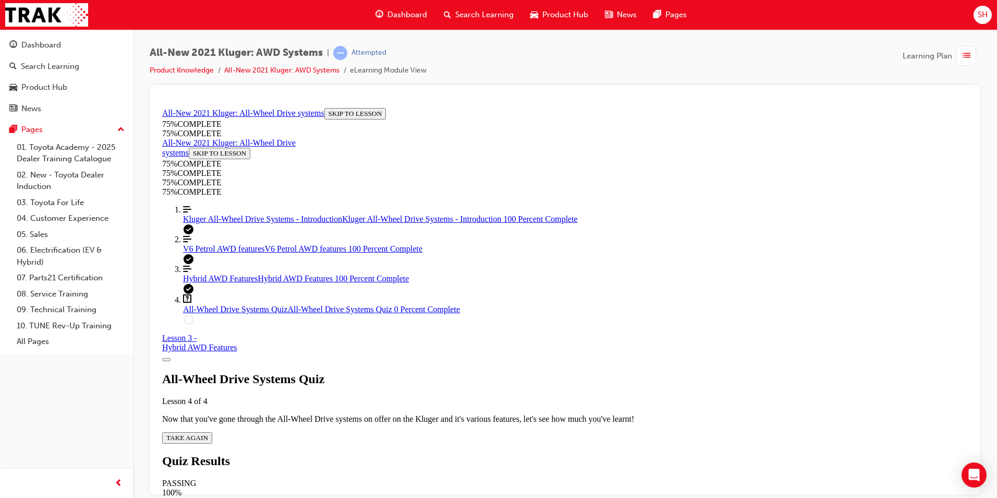
click at [208, 433] on span "TAKE AGAIN" at bounding box center [187, 437] width 42 height 8
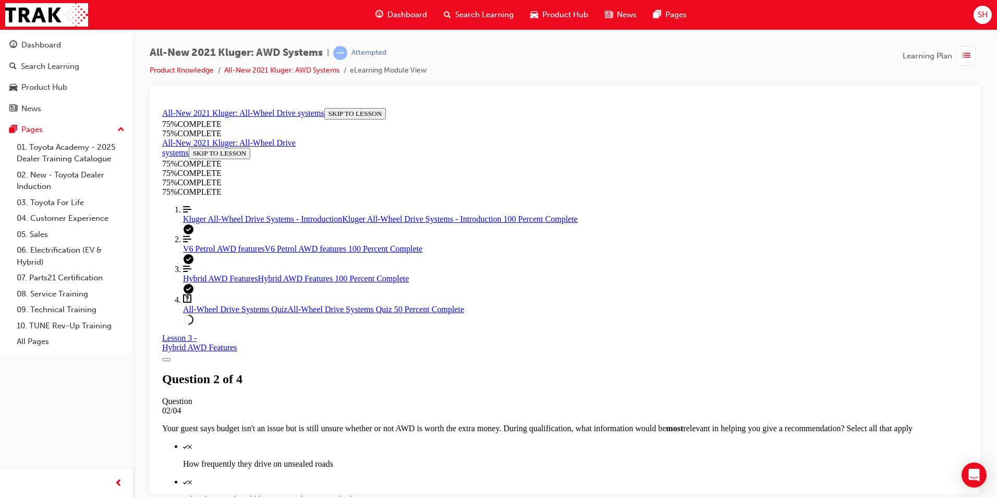
scroll to position [90, 0]
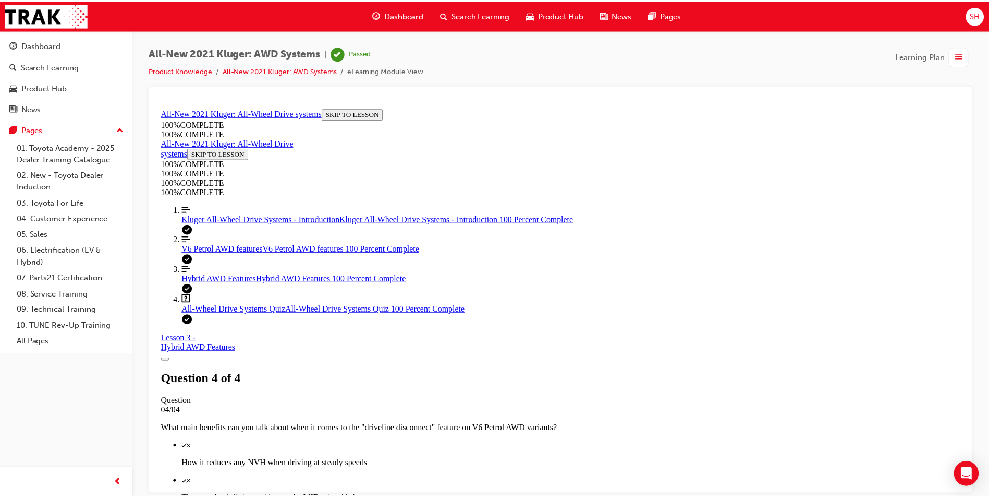
scroll to position [147, 0]
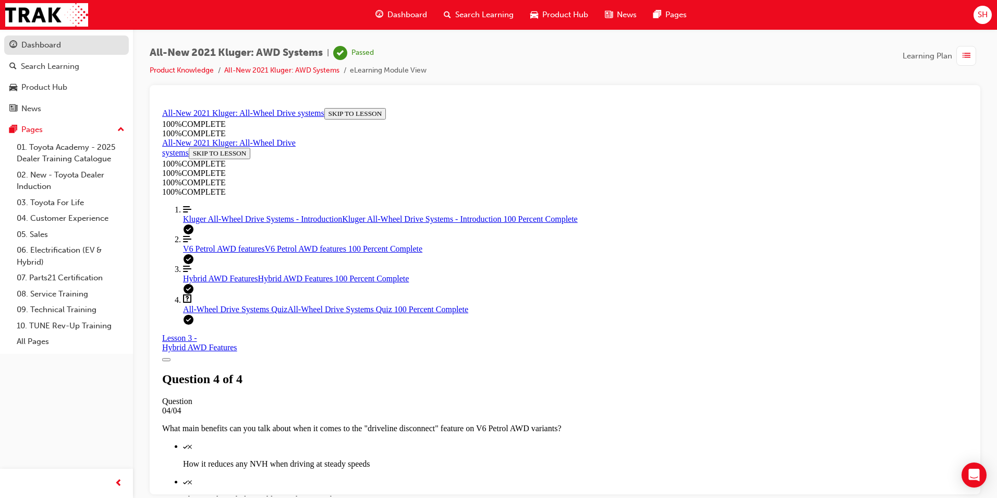
click at [55, 42] on div "Dashboard" at bounding box center [41, 45] width 40 height 12
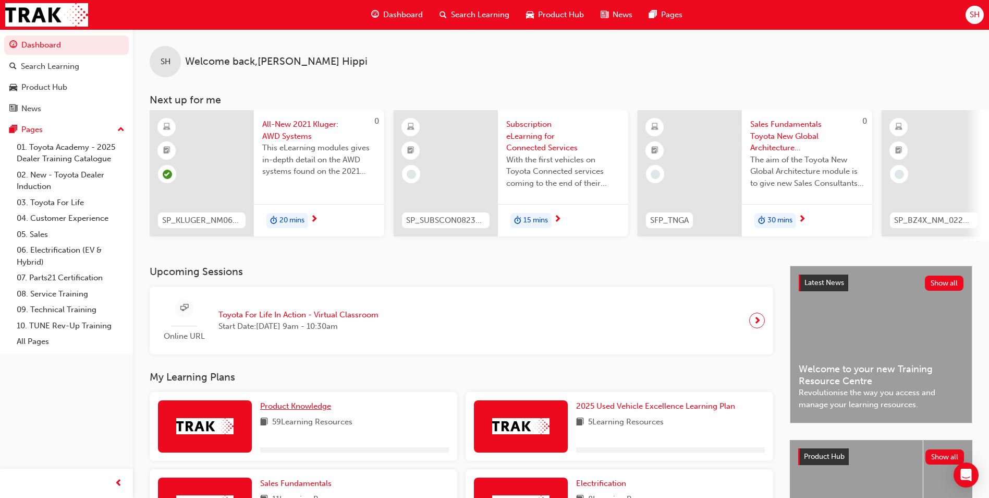
click at [311, 409] on span "Product Knowledge" at bounding box center [295, 405] width 71 height 9
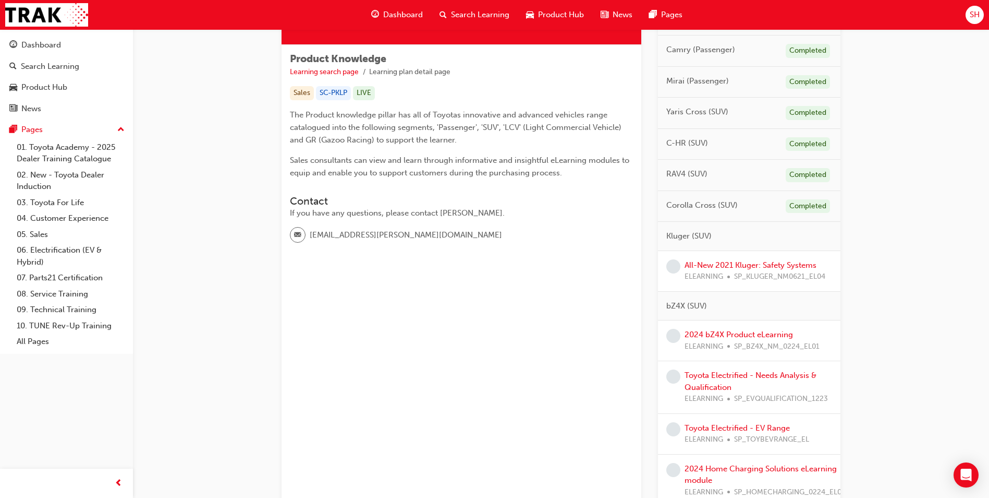
scroll to position [156, 0]
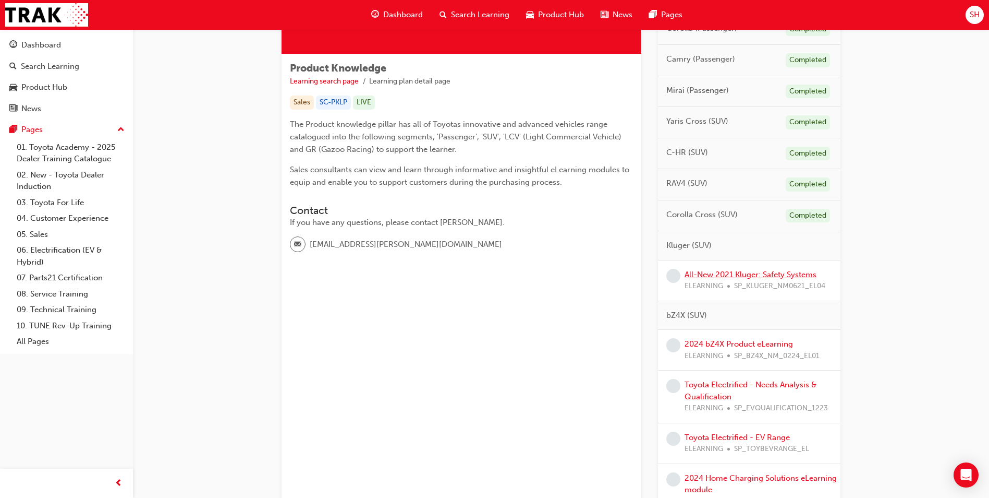
click at [754, 278] on link "All-New 2021 Kluger: Safety Systems" at bounding box center [751, 274] width 132 height 9
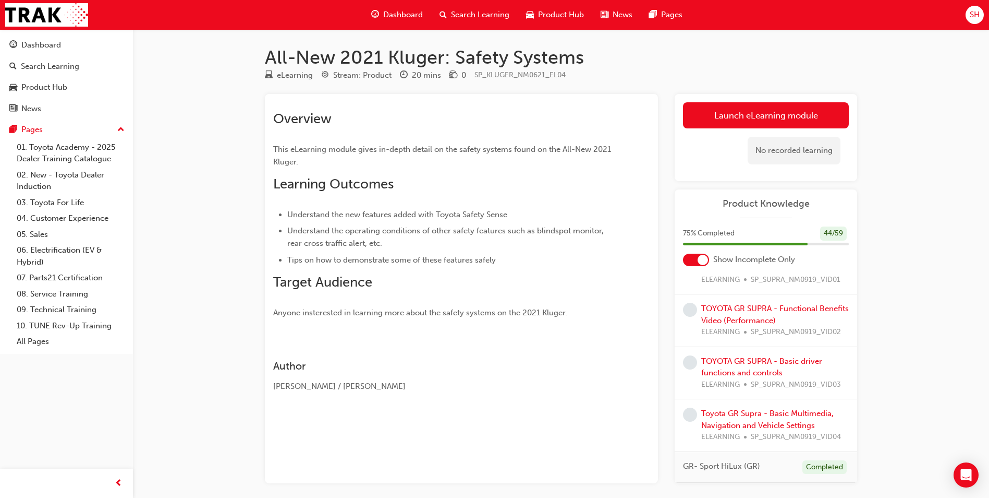
scroll to position [45, 0]
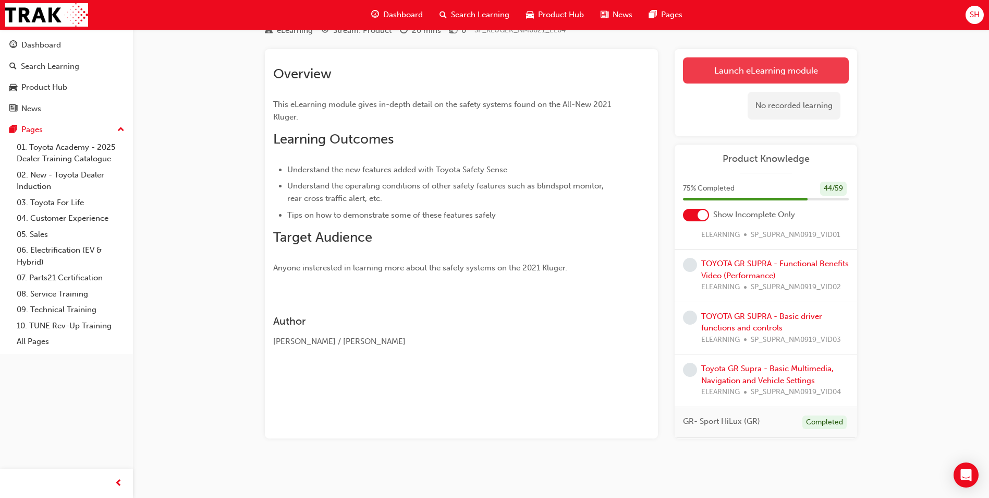
click at [809, 69] on link "Launch eLearning module" at bounding box center [766, 70] width 166 height 26
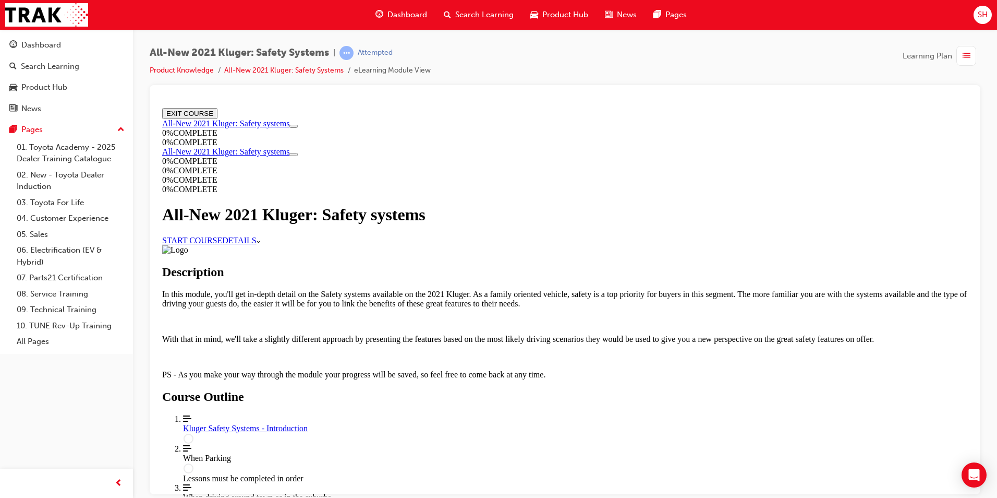
click at [222, 244] on link "START COURSE" at bounding box center [192, 239] width 60 height 9
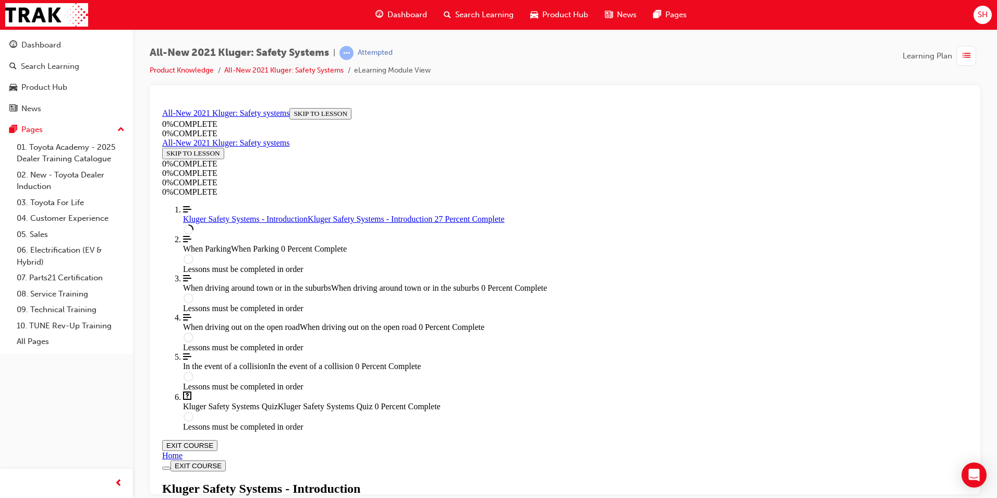
scroll to position [88, 0]
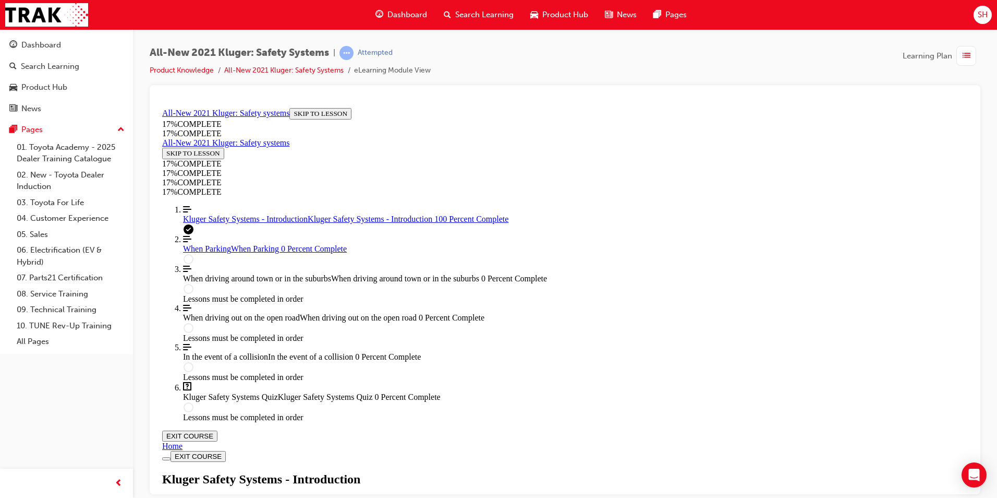
scroll to position [1487, 0]
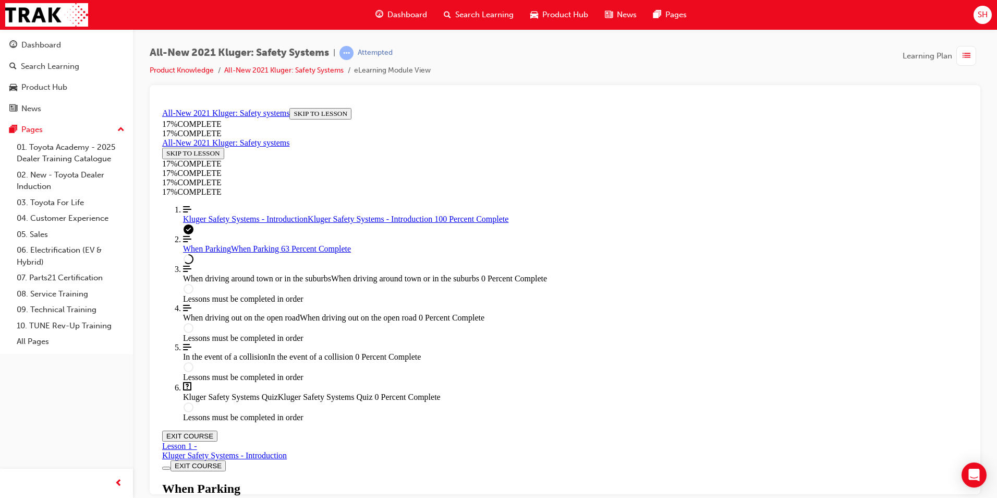
scroll to position [2331, 0]
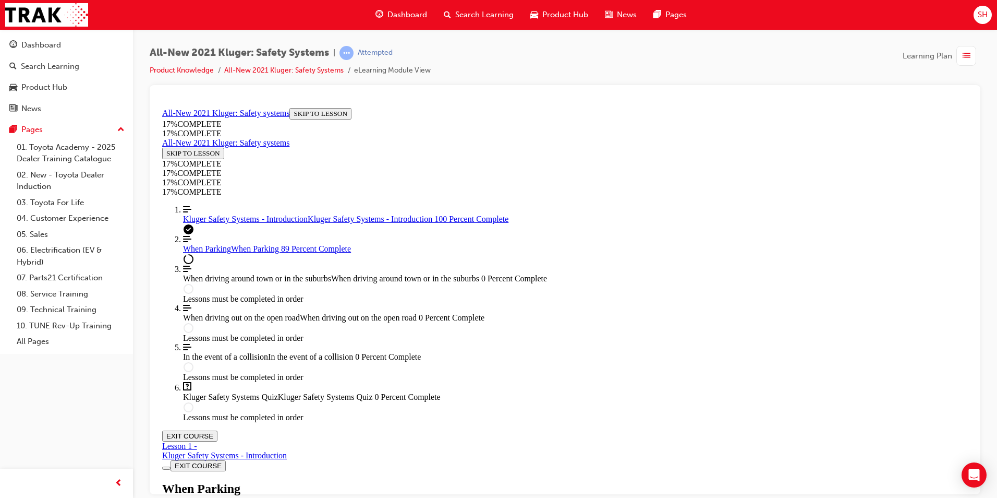
scroll to position [3388, 0]
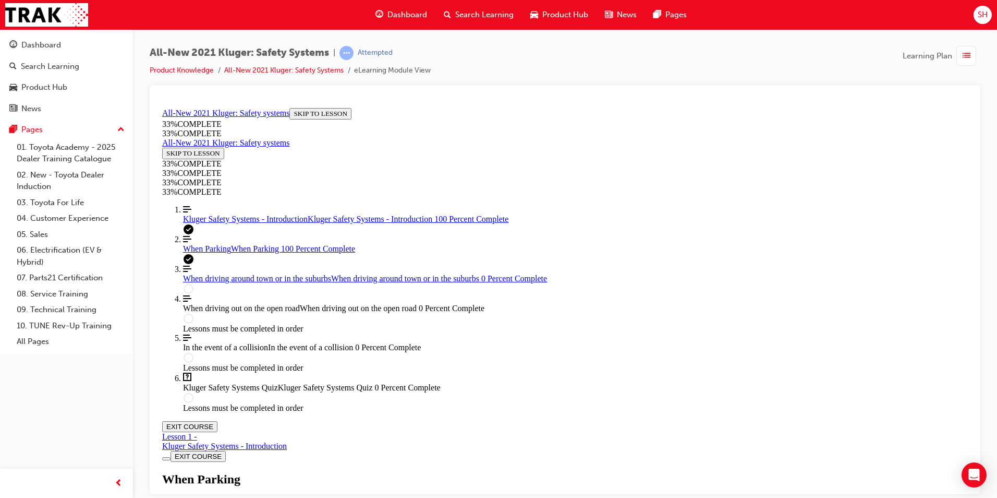
scroll to position [3809, 0]
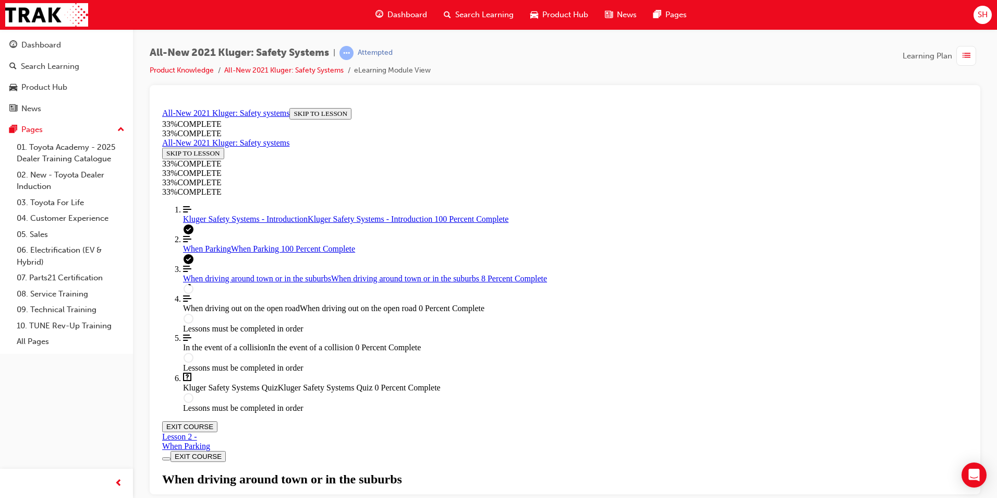
scroll to position [36, 0]
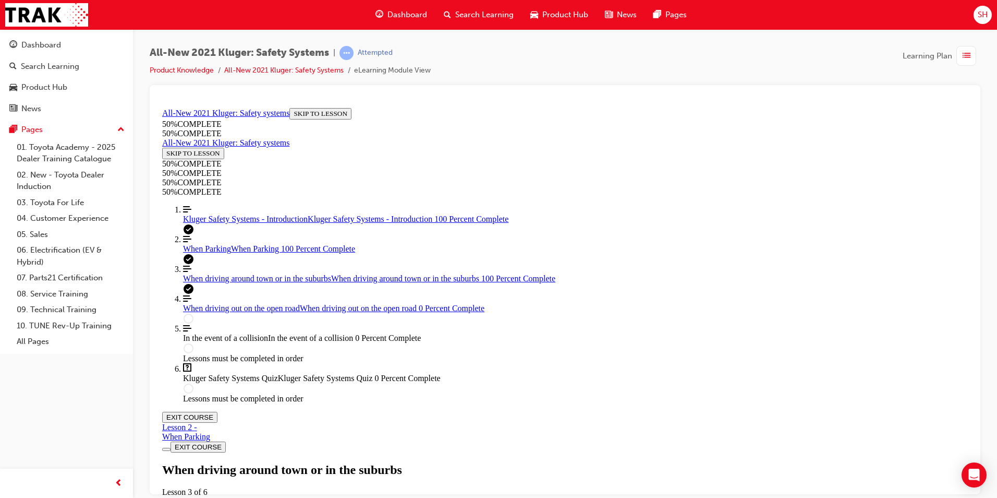
scroll to position [2152, 0]
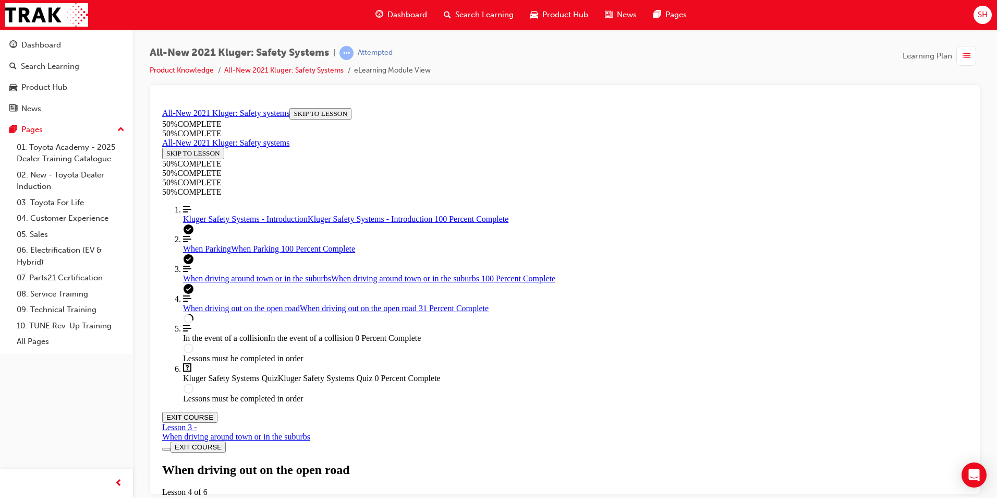
scroll to position [1997, 0]
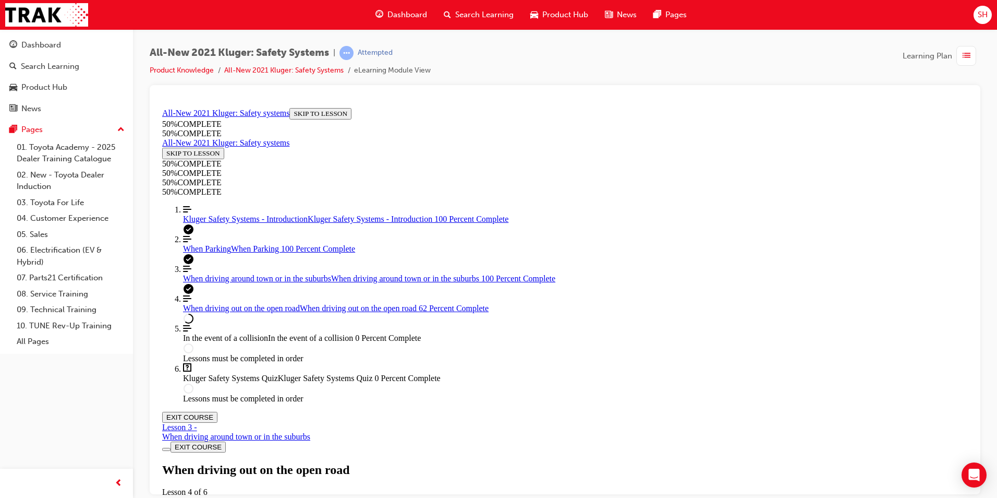
scroll to position [3847, 0]
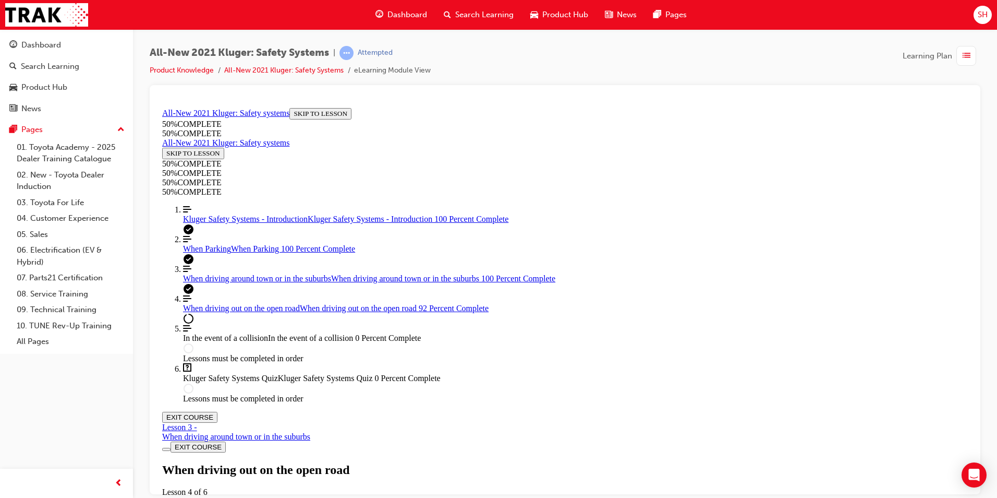
scroll to position [5949, 0]
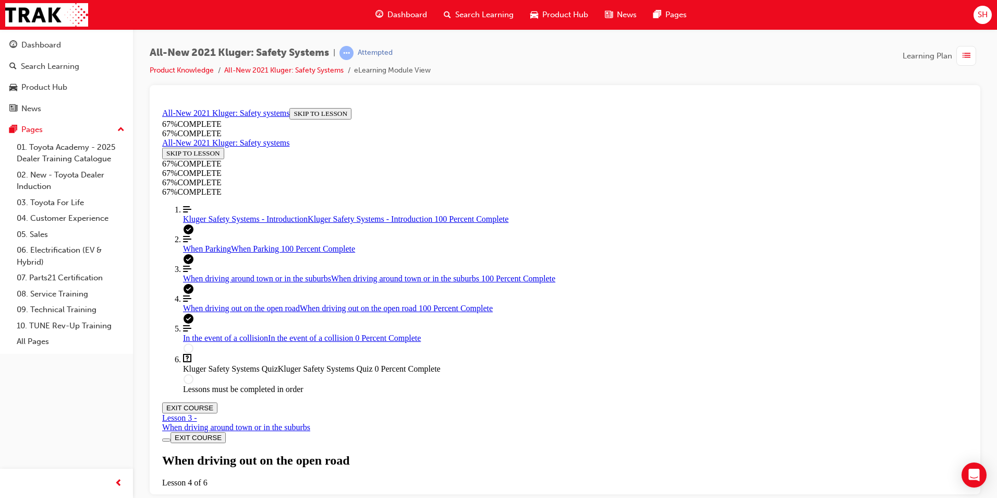
scroll to position [6232, 0]
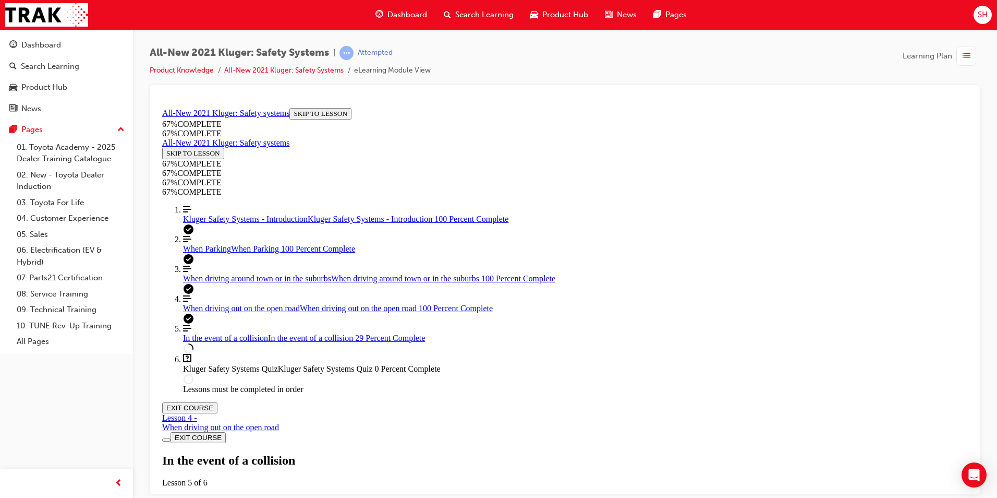
scroll to position [453, 0]
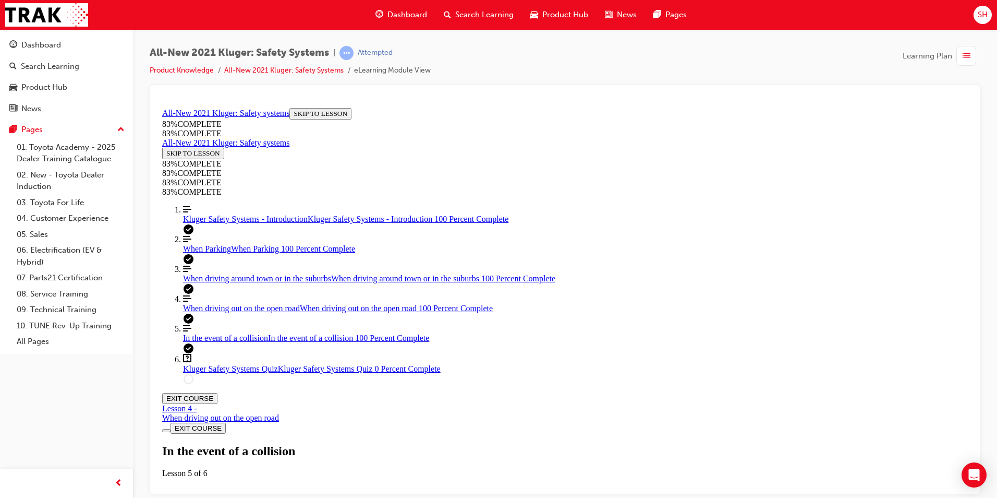
scroll to position [2469, 0]
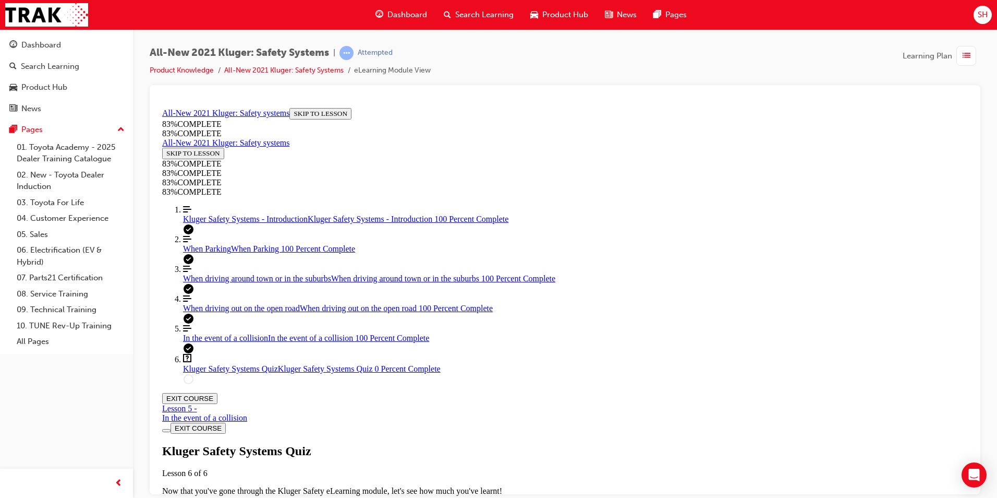
scroll to position [36, 0]
click at [494, 443] on div "Kluger Safety Systems Quiz Lesson 6 of 6 Now that you've gone through the Kluge…" at bounding box center [565, 478] width 806 height 71
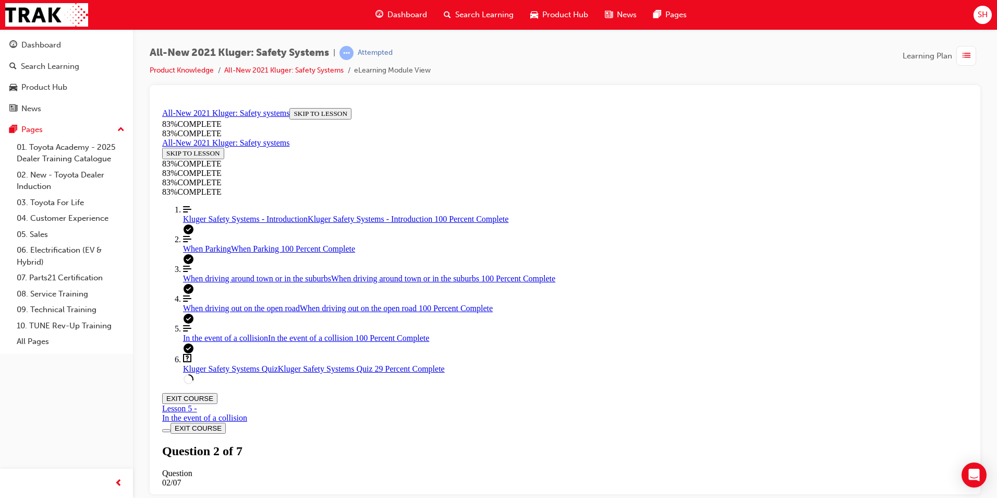
drag, startPoint x: 543, startPoint y: 402, endPoint x: 696, endPoint y: 393, distance: 152.5
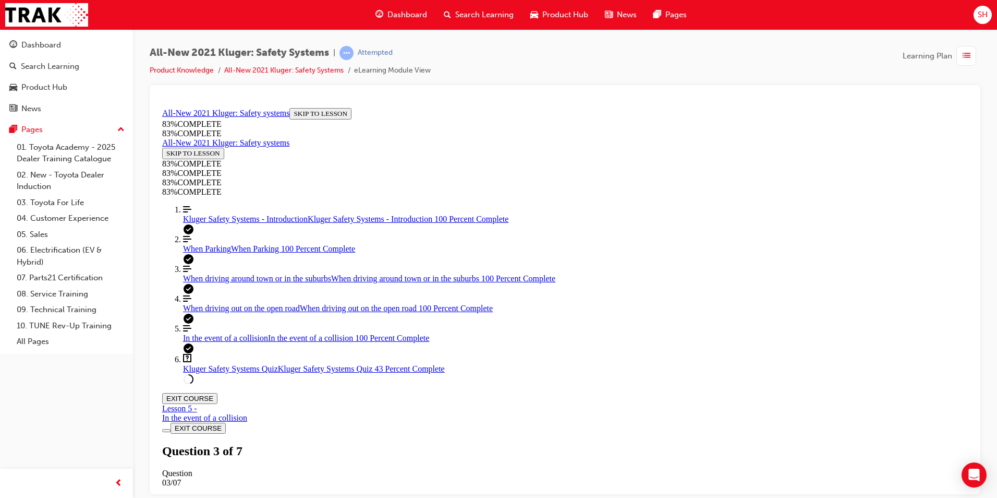
drag, startPoint x: 530, startPoint y: 245, endPoint x: 648, endPoint y: 316, distance: 137.3
drag, startPoint x: 478, startPoint y: 250, endPoint x: 545, endPoint y: 253, distance: 67.3
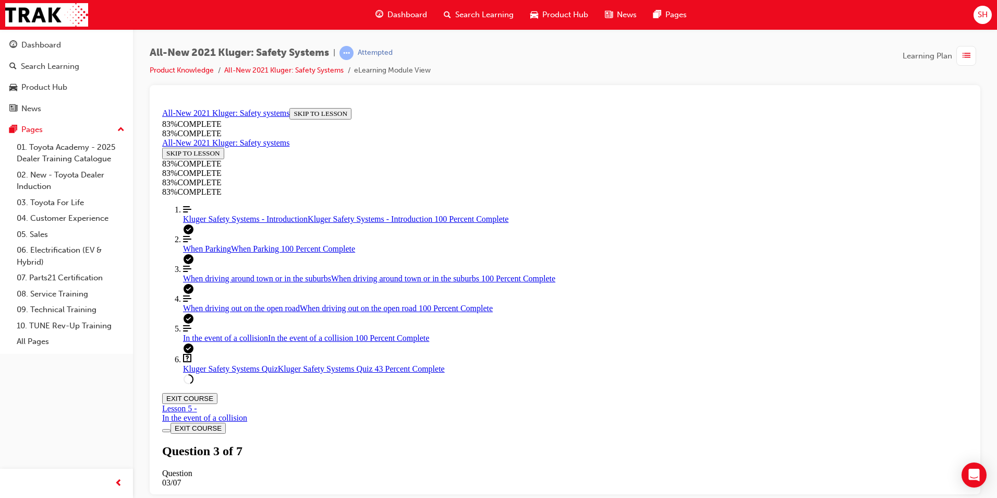
scroll to position [38, 0]
